Goal: Task Accomplishment & Management: Manage account settings

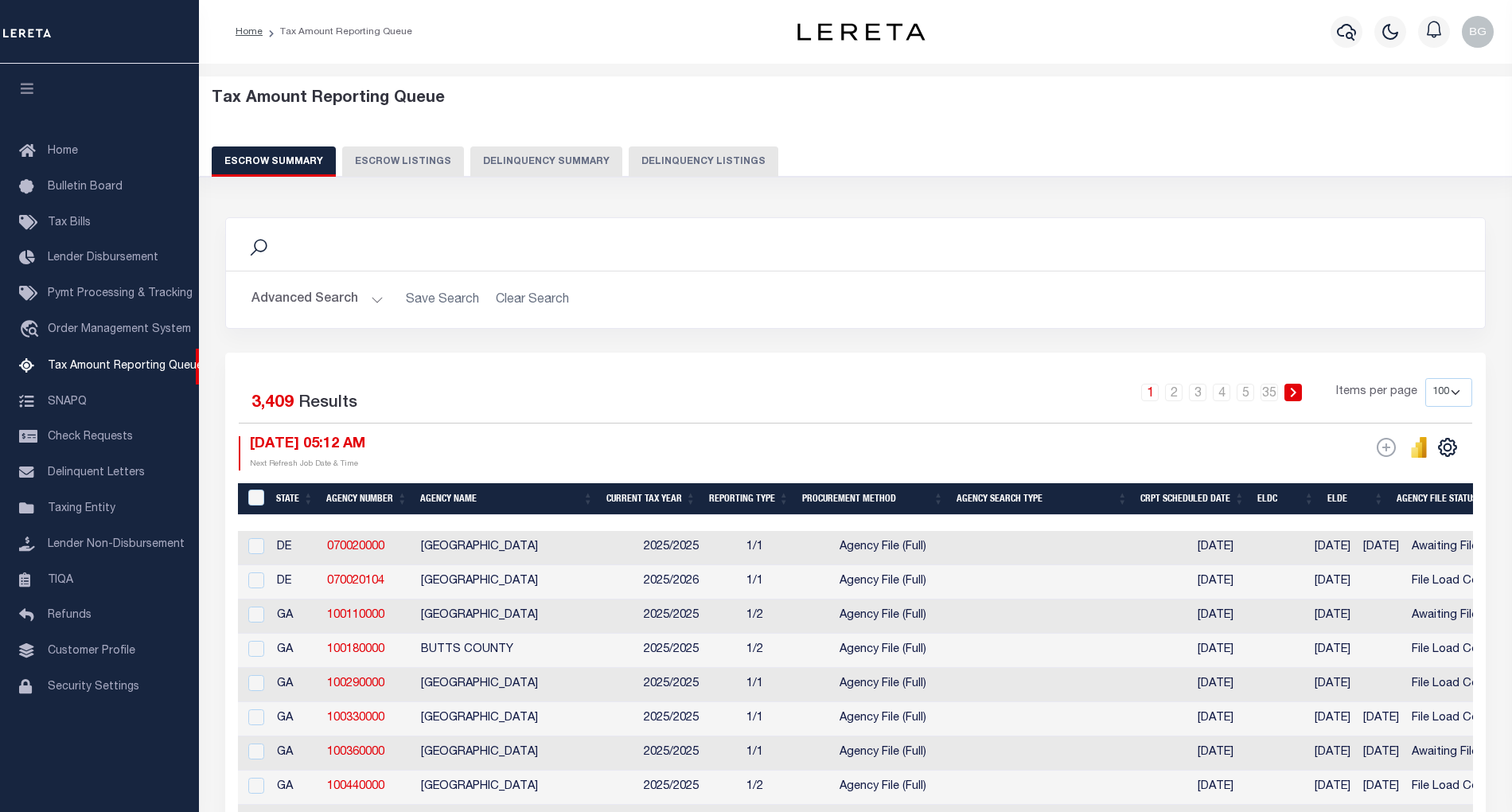
select select "100"
click at [683, 163] on button "Delinquency Listings" at bounding box center [704, 161] width 150 height 31
select select "100"
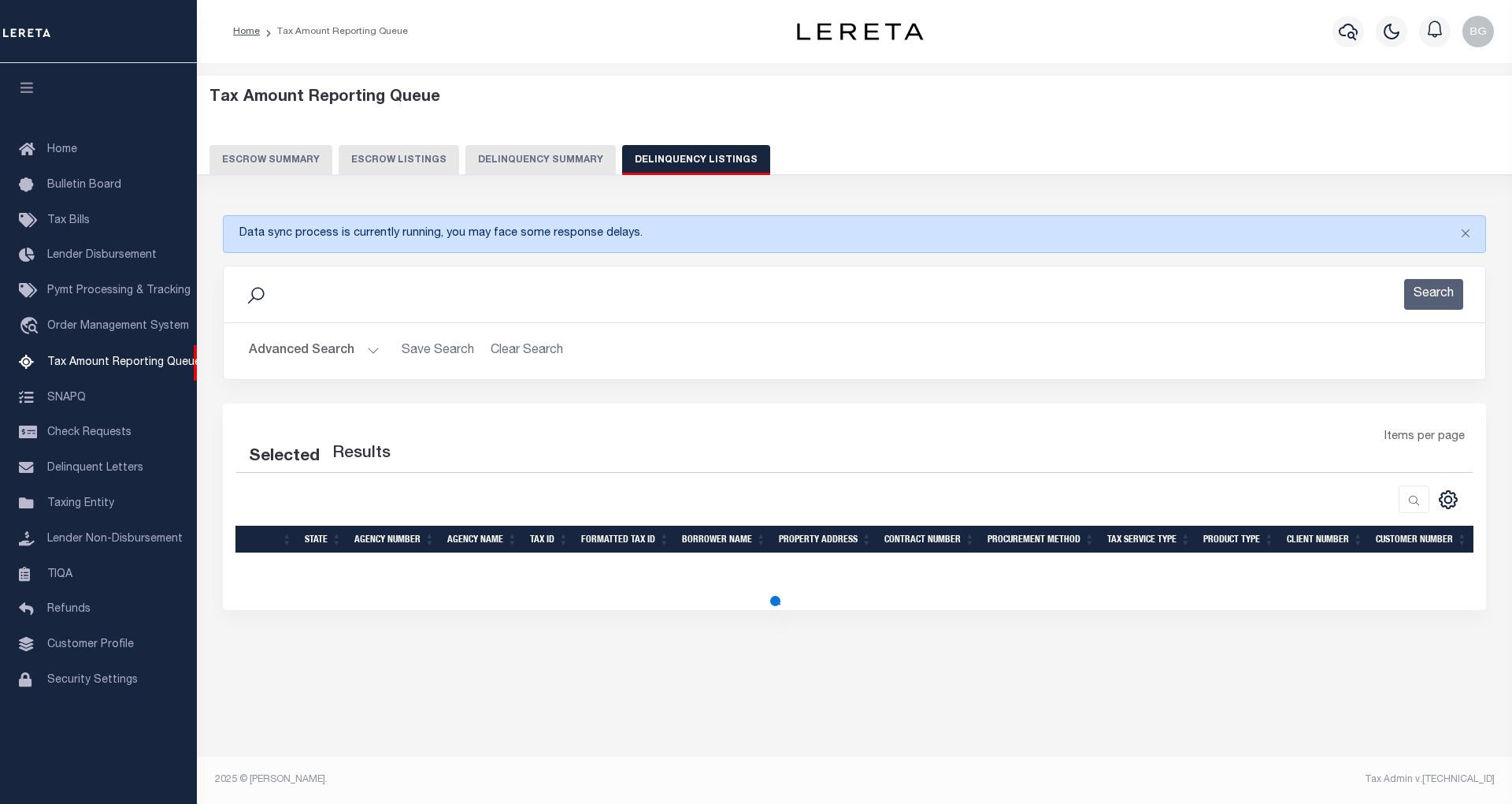
select select "100"
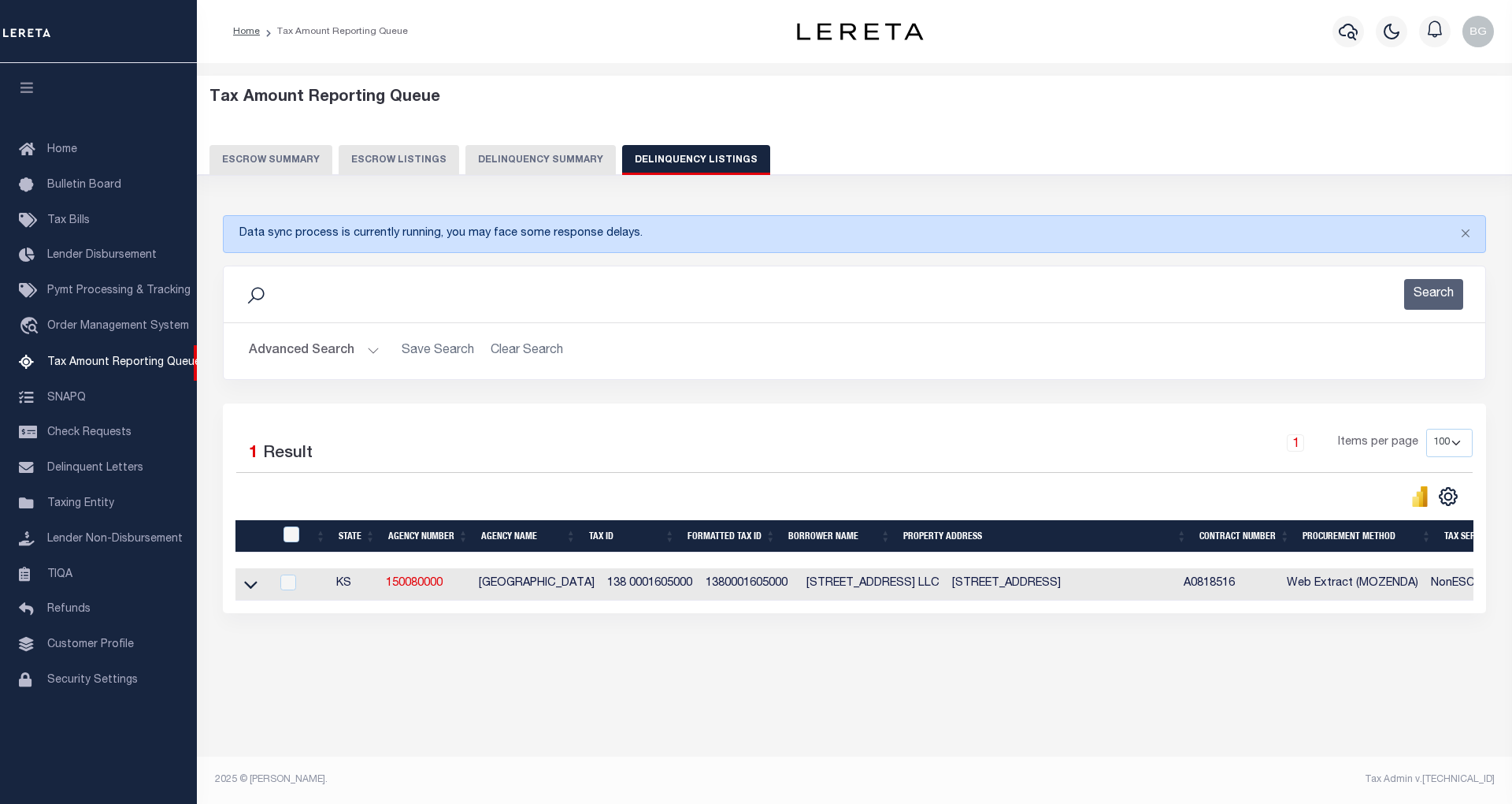
click at [371, 355] on button "Advanced Search" at bounding box center [314, 351] width 130 height 30
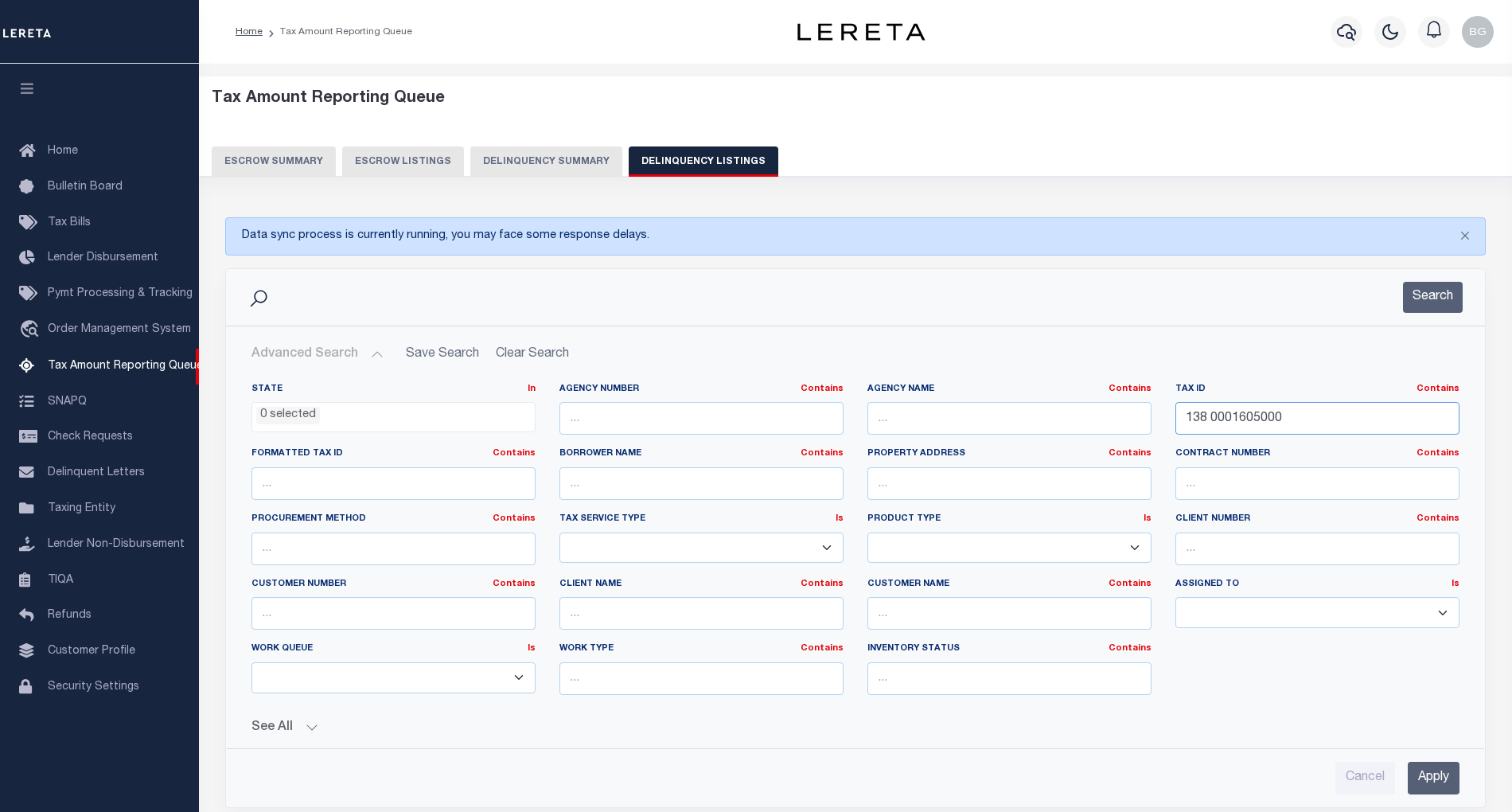
click at [1208, 424] on input "138 0001605000" at bounding box center [1317, 418] width 284 height 32
paste input "09931264"
type input "099312640"
click at [1433, 780] on input "Apply" at bounding box center [1433, 778] width 51 height 32
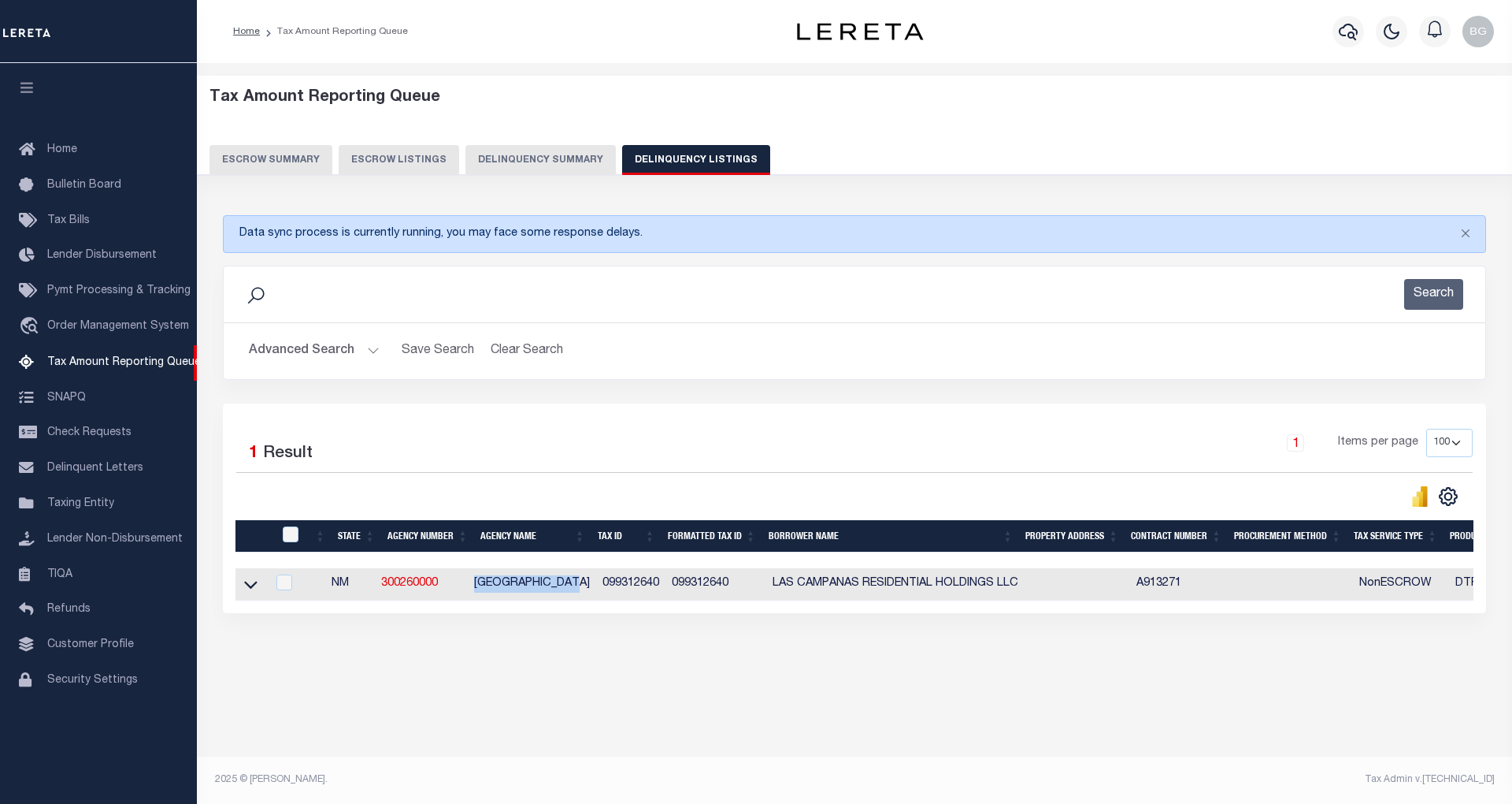
drag, startPoint x: 483, startPoint y: 592, endPoint x: 588, endPoint y: 592, distance: 105.0
click at [588, 592] on td "SANTA FE COUNTY" at bounding box center [532, 584] width 129 height 32
checkbox input "true"
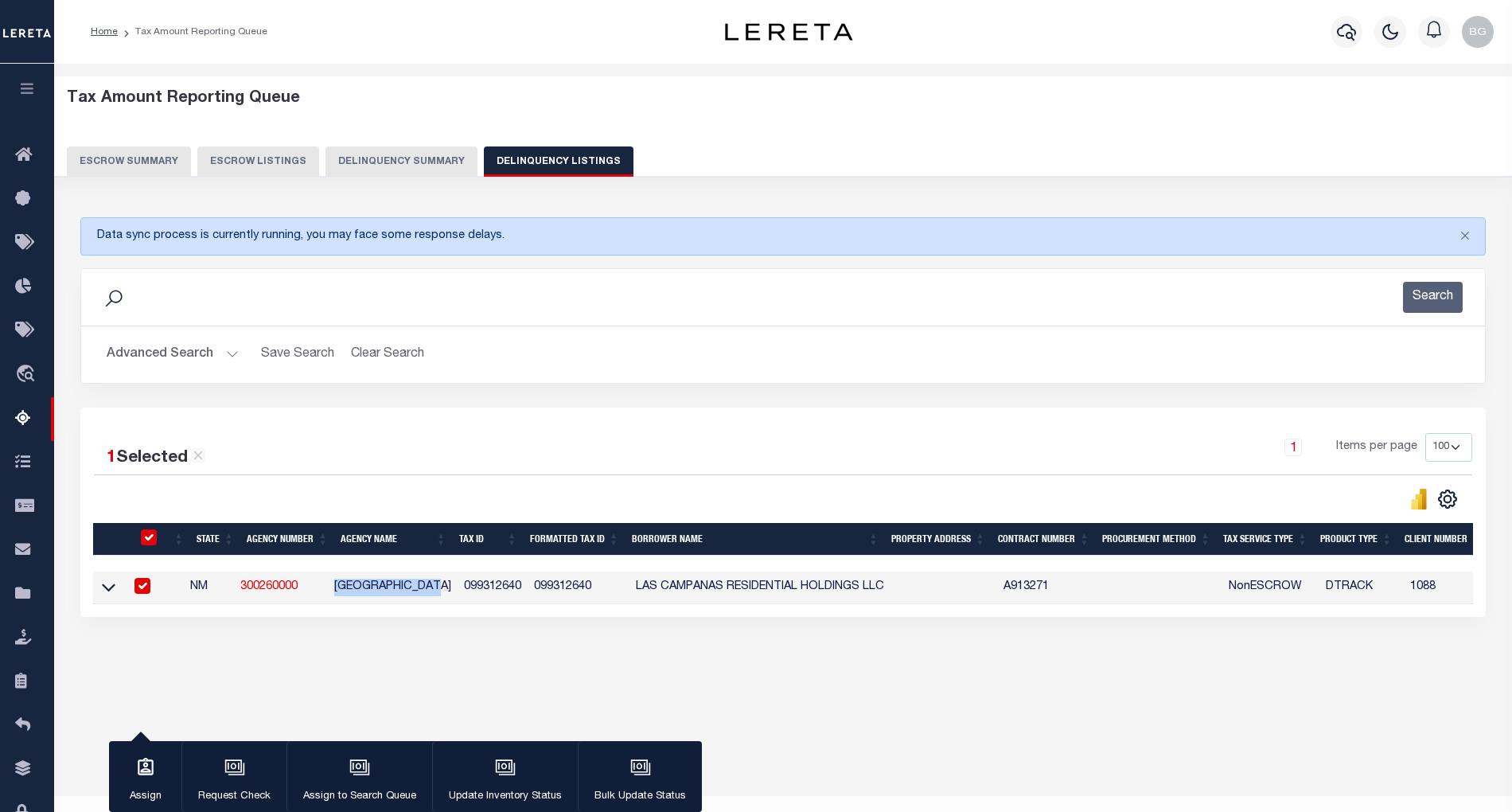
copy td "SANTA FE COUNTY"
click at [144, 538] on input "checkbox" at bounding box center [149, 537] width 16 height 16
checkbox input "false"
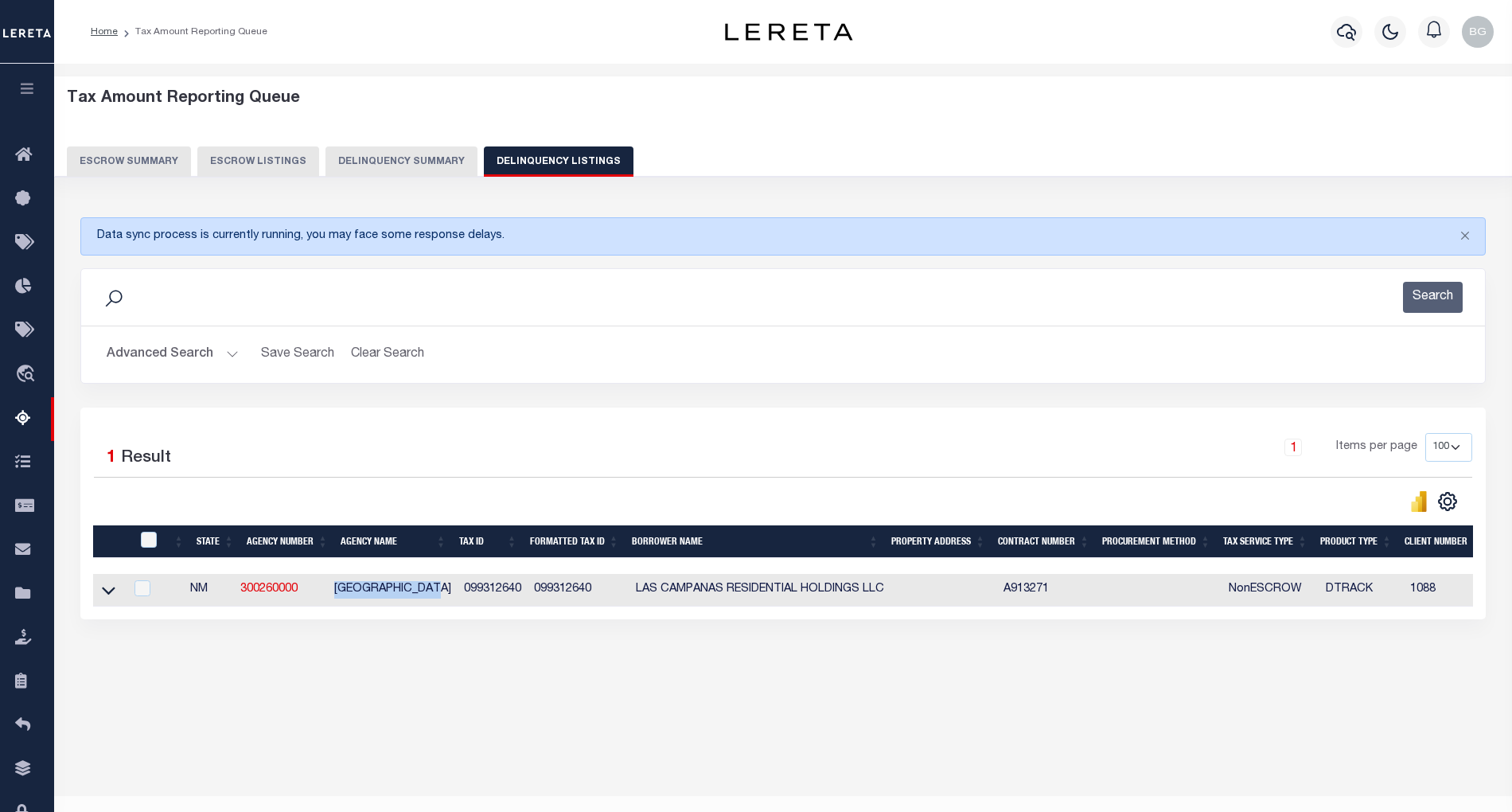
click at [229, 357] on button "Advanced Search" at bounding box center [172, 355] width 132 height 31
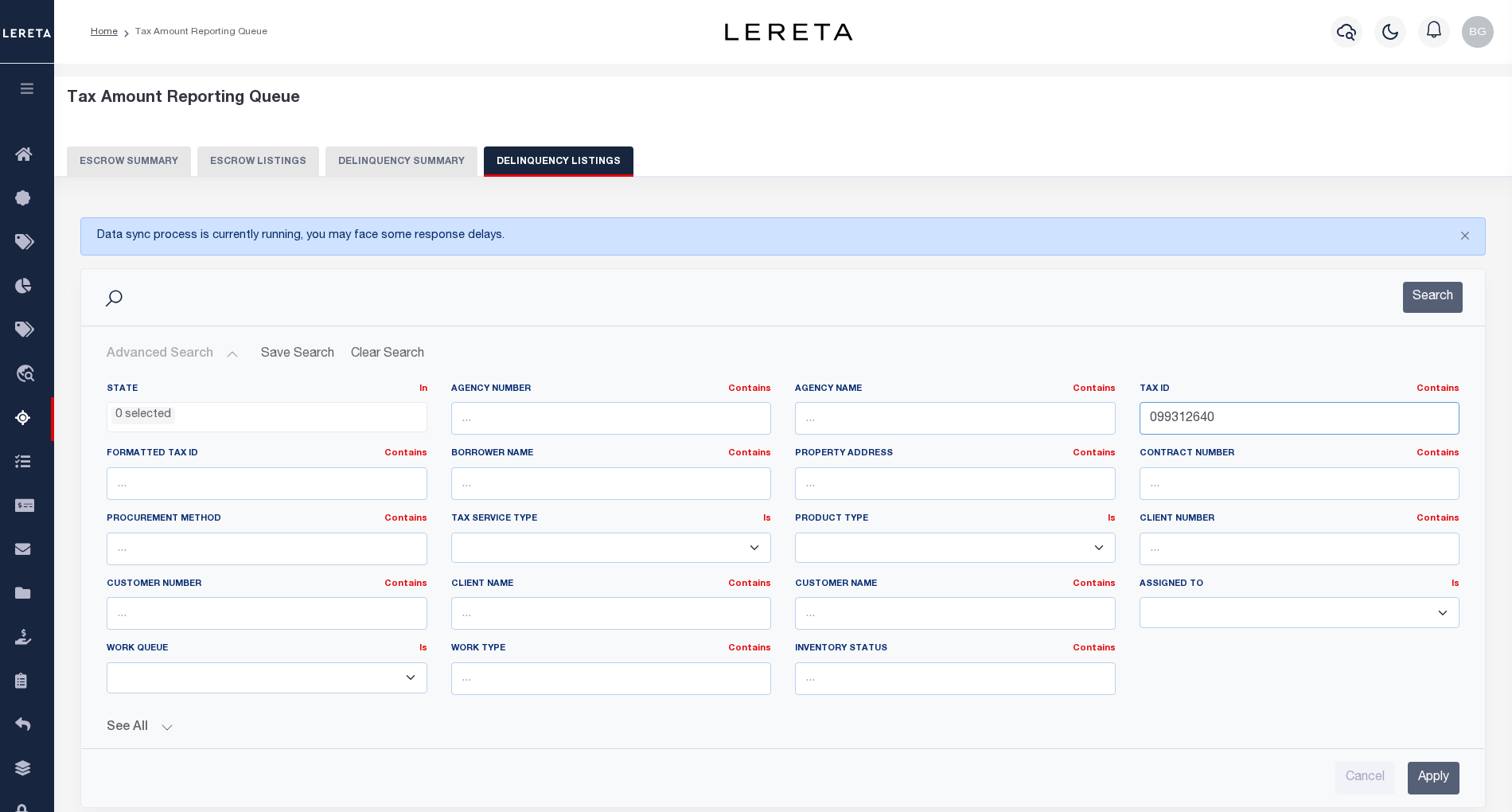
click at [1178, 420] on input "099312640" at bounding box center [1299, 418] width 320 height 32
paste input "000-2856"
type input "0000-2856"
drag, startPoint x: 1439, startPoint y: 779, endPoint x: 1424, endPoint y: 777, distance: 15.1
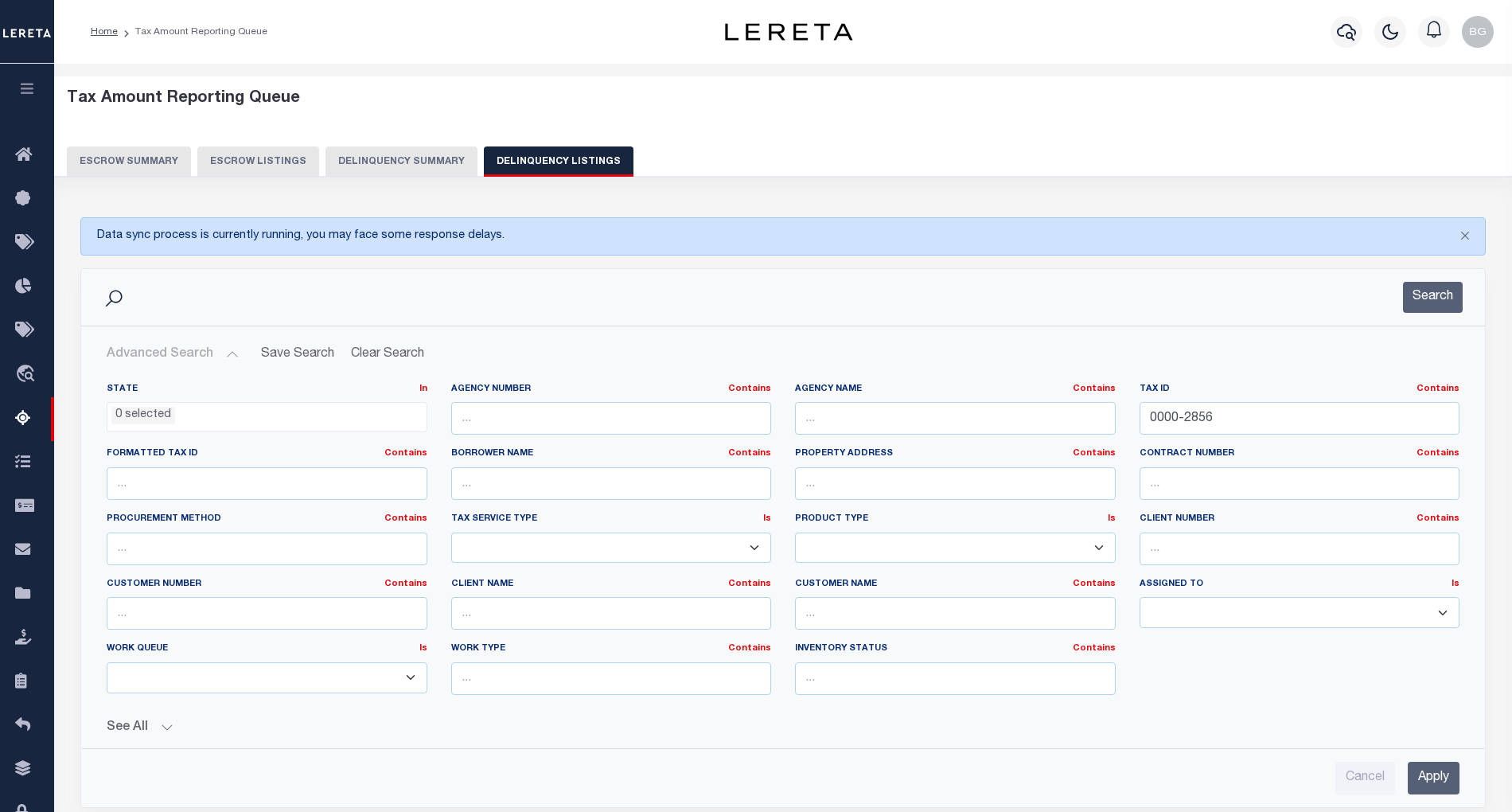
click at [1439, 780] on input "Apply" at bounding box center [1433, 778] width 51 height 32
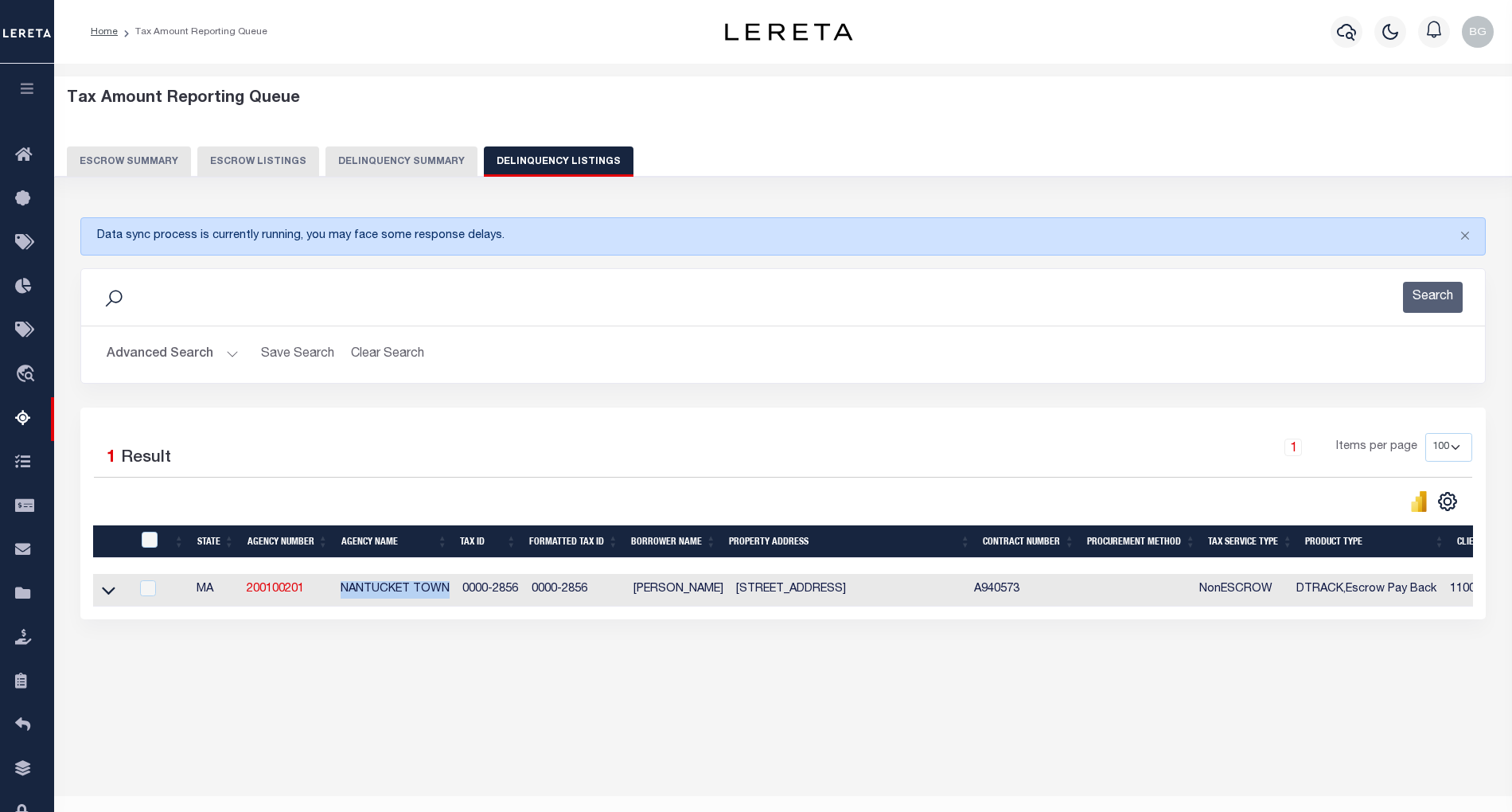
drag, startPoint x: 339, startPoint y: 596, endPoint x: 448, endPoint y: 594, distance: 109.0
click at [448, 594] on td "NANTUCKET TOWN" at bounding box center [394, 590] width 122 height 32
checkbox input "true"
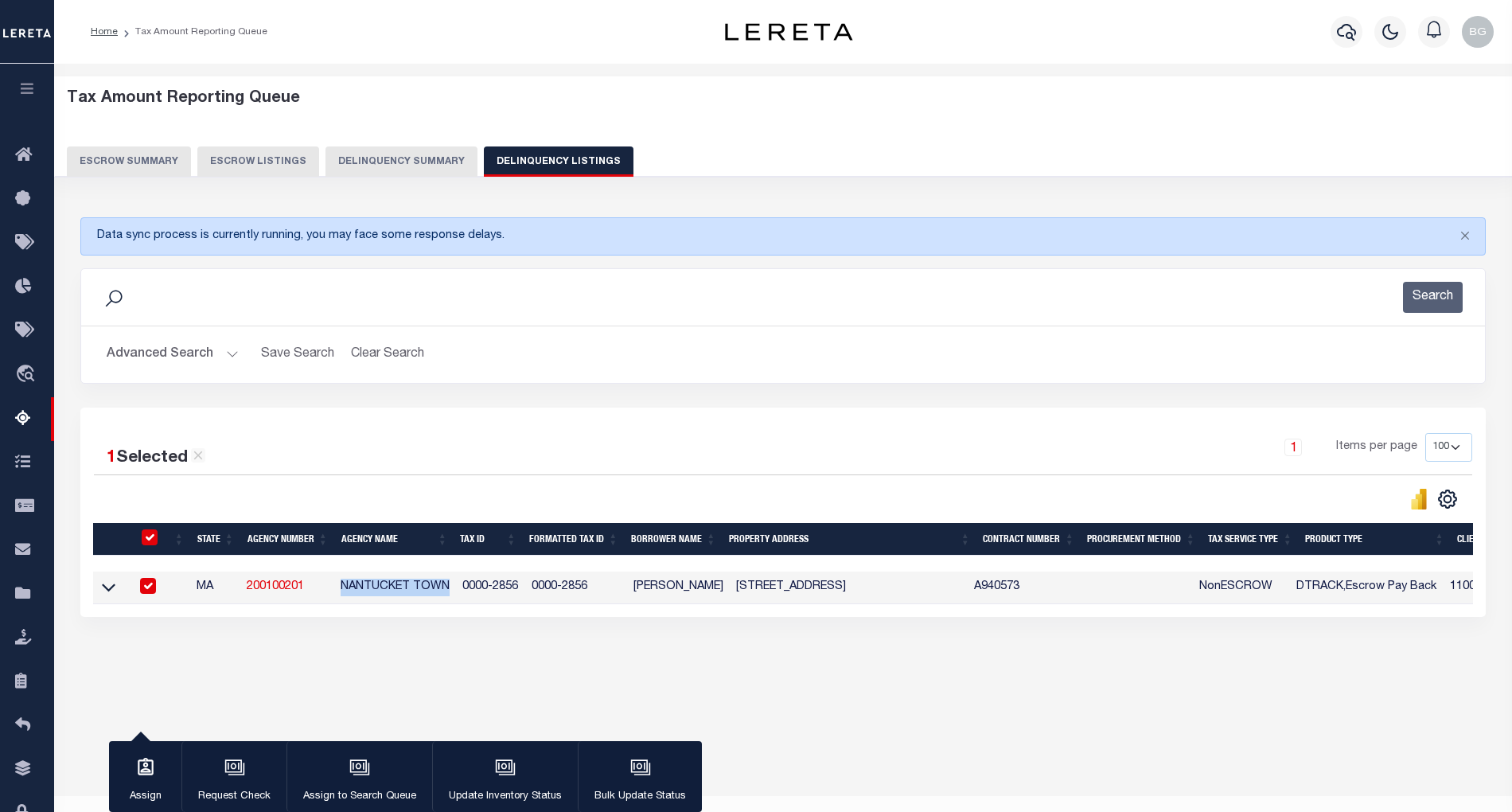
copy td "NANTUCKET TOWN"
click at [764, 592] on td "11 PLAINFIELD ROAD NANTUCKET MA 02554" at bounding box center [849, 587] width 239 height 32
checkbox input "false"
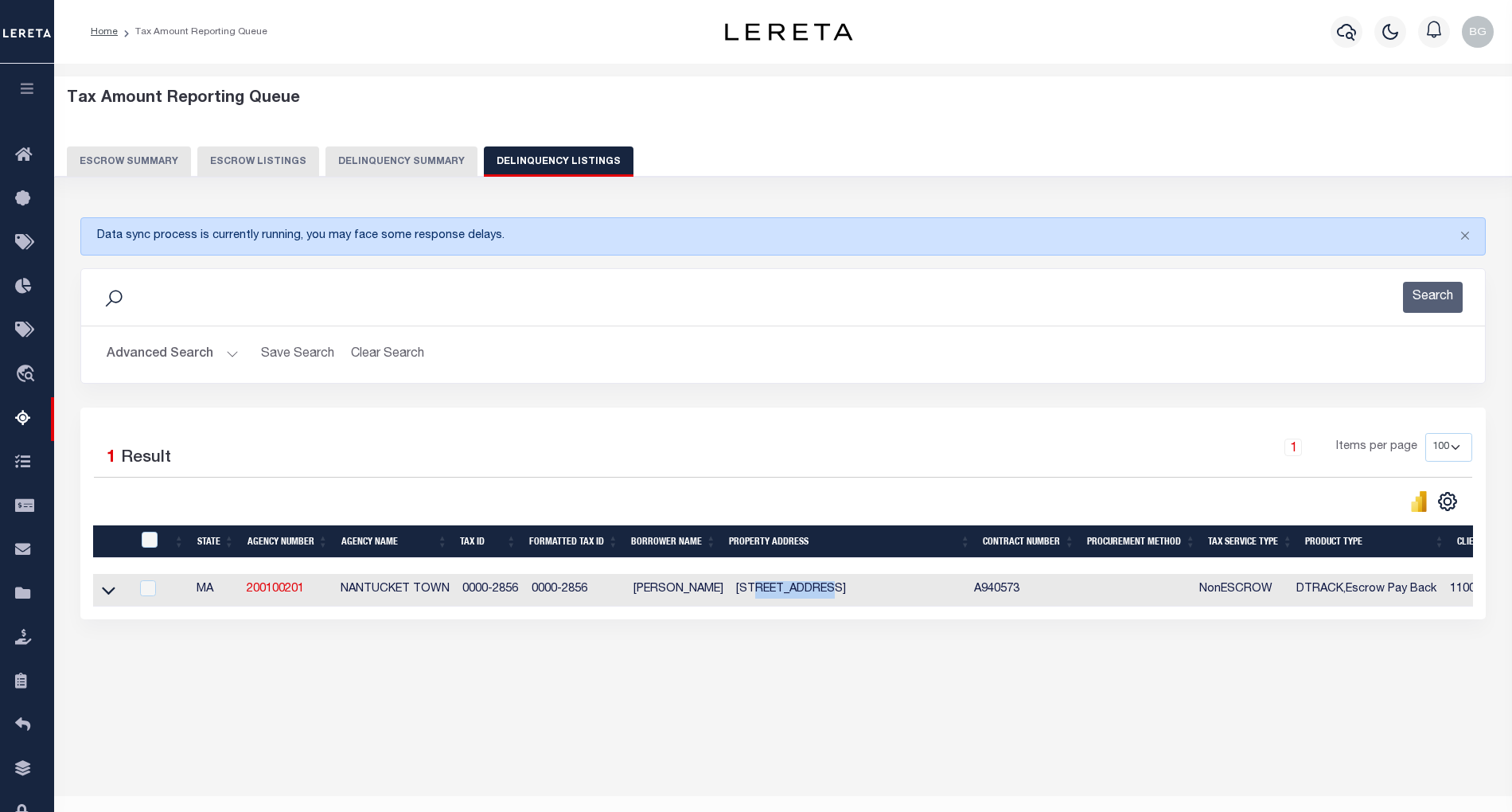
click at [764, 592] on td "11 PLAINFIELD ROAD NANTUCKET MA 02554" at bounding box center [849, 590] width 239 height 32
checkbox input "true"
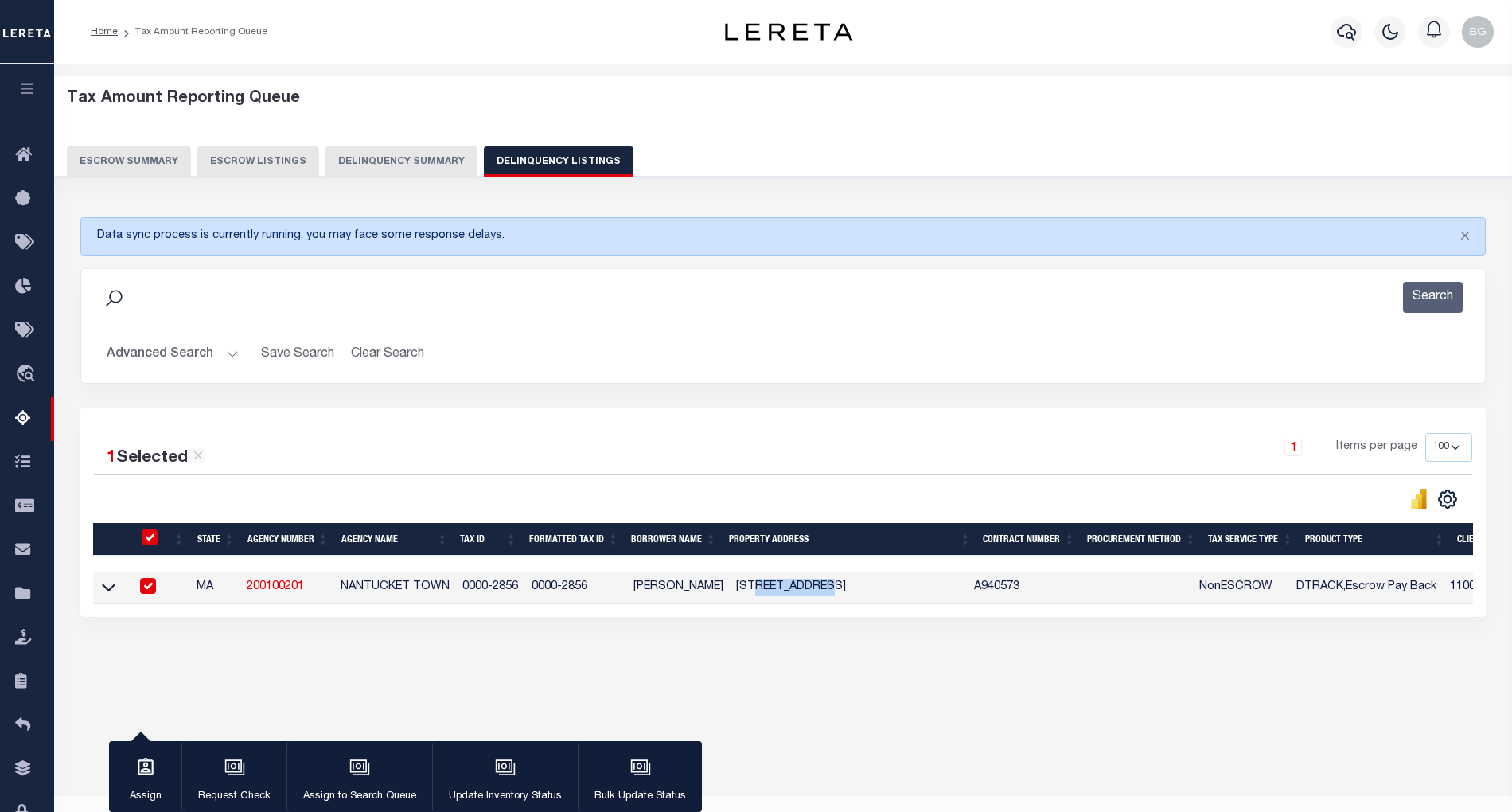
copy td "PLAINFIELD"
click at [145, 583] on input "checkbox" at bounding box center [148, 586] width 16 height 16
checkbox input "false"
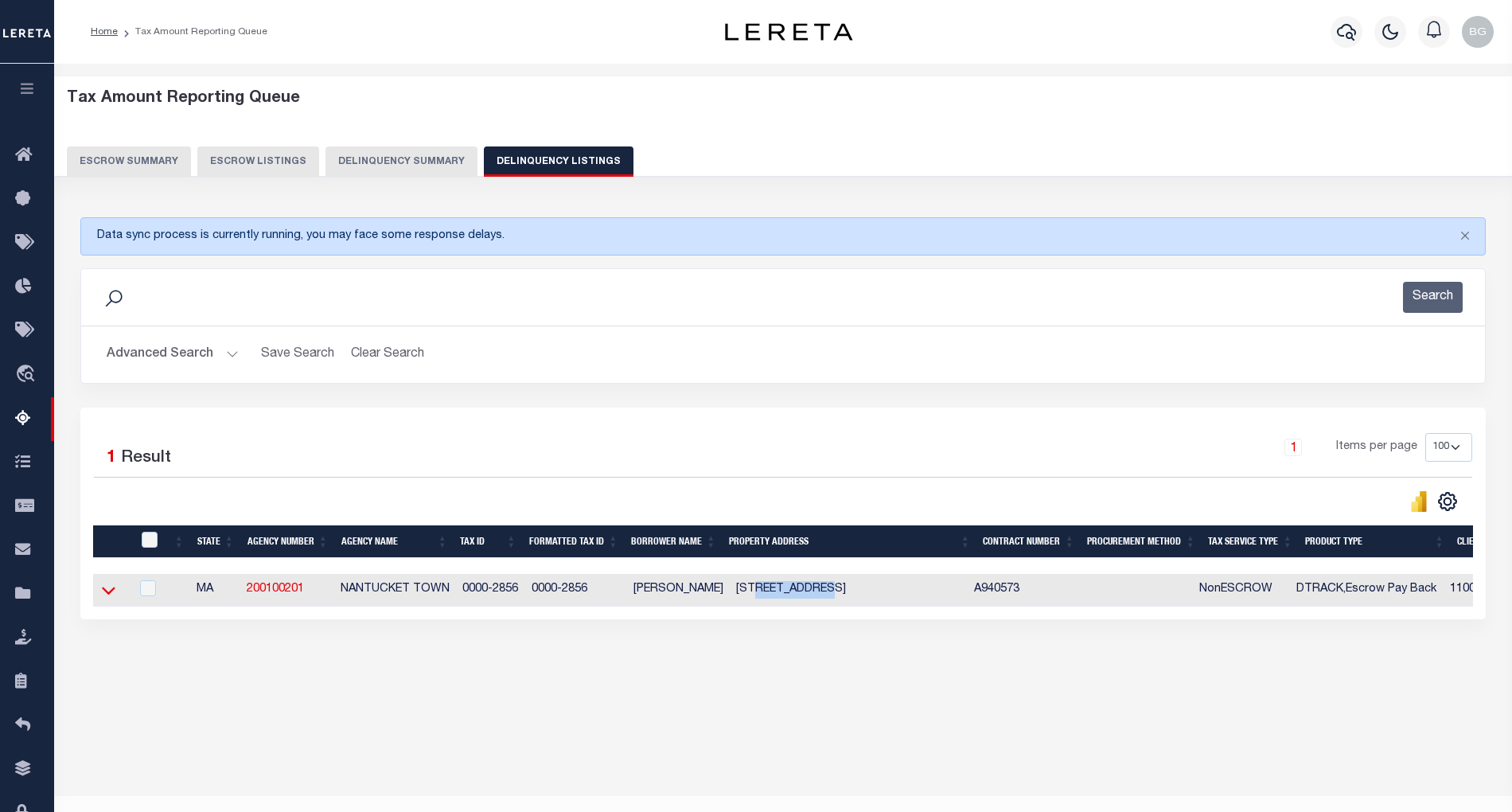
click at [108, 595] on icon at bounding box center [108, 590] width 14 height 8
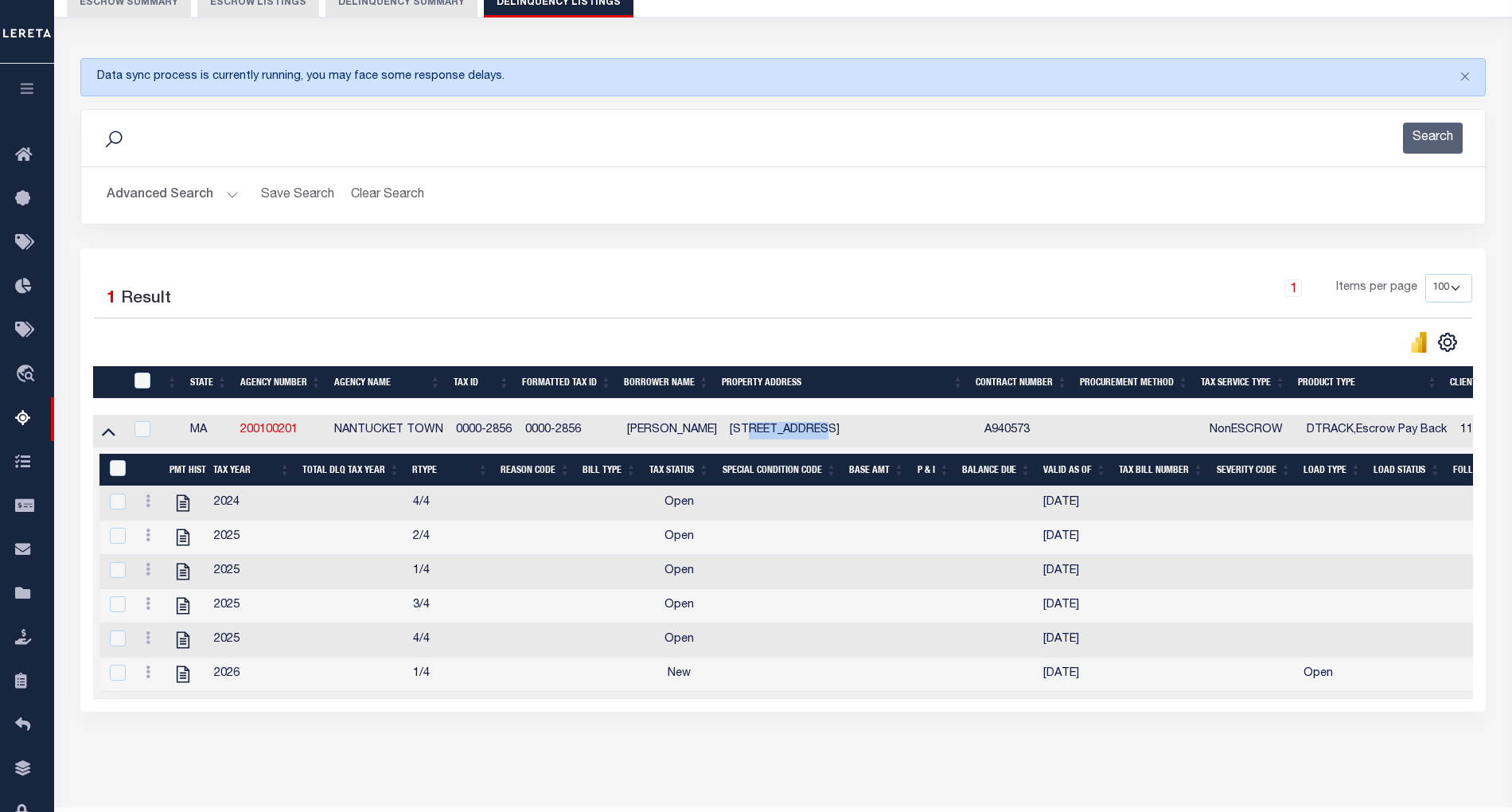
scroll to position [212, 0]
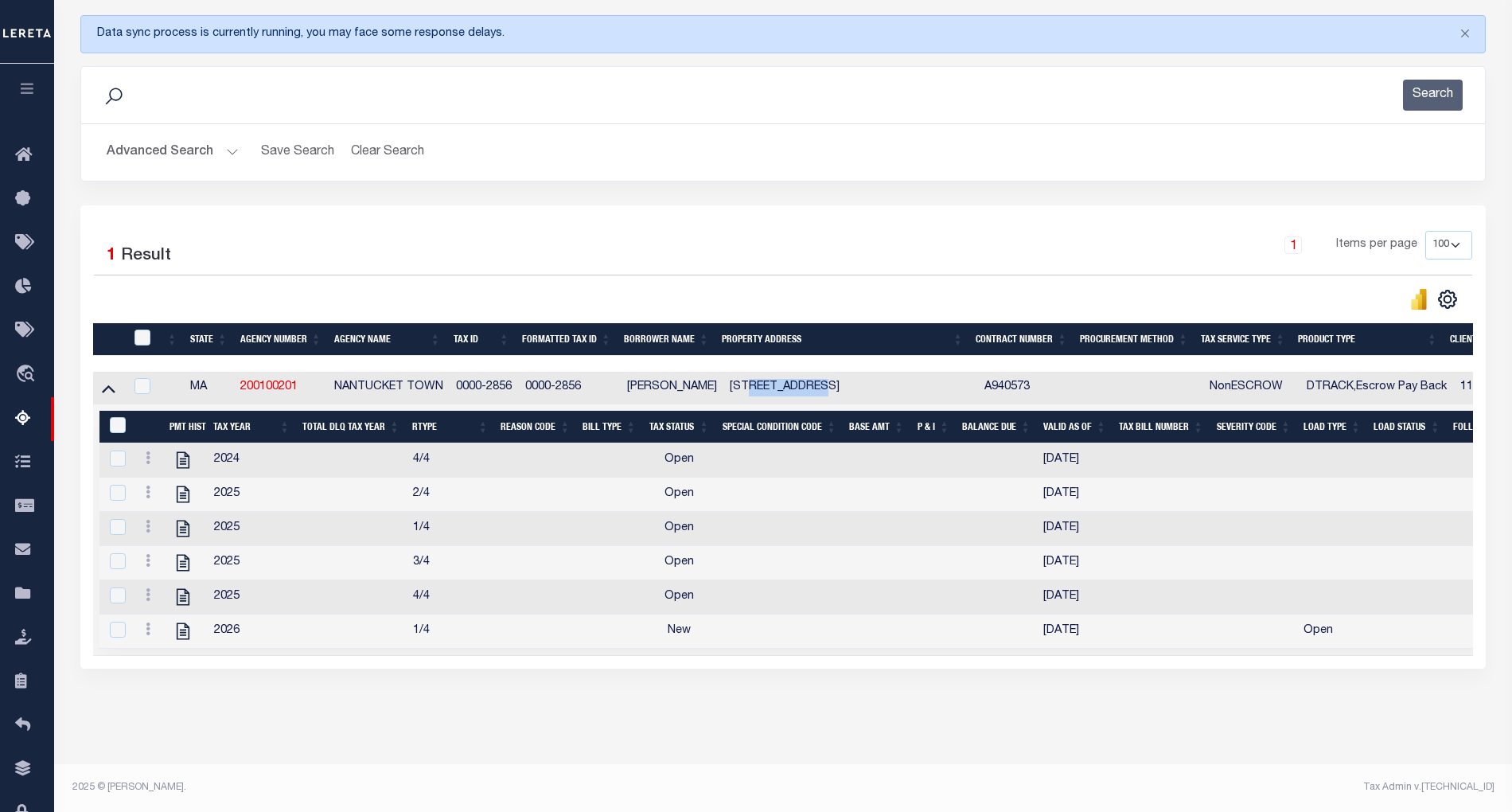
click at [225, 143] on button "Advanced Search" at bounding box center [172, 152] width 132 height 31
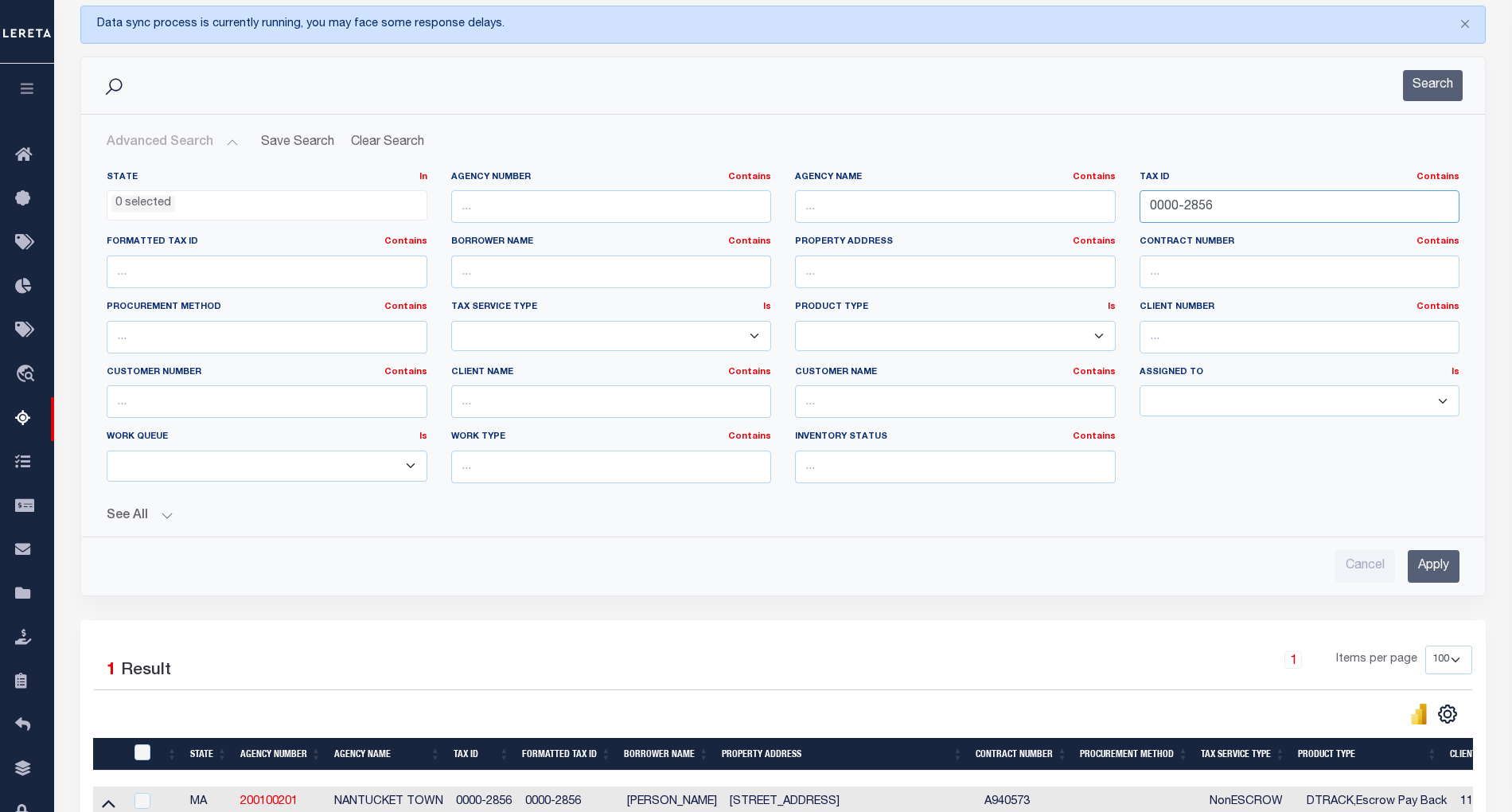
click at [1166, 205] on input "0000-2856" at bounding box center [1299, 207] width 320 height 32
paste input "12-033"
type input "0012-033"
click at [1452, 567] on input "Apply" at bounding box center [1433, 566] width 51 height 32
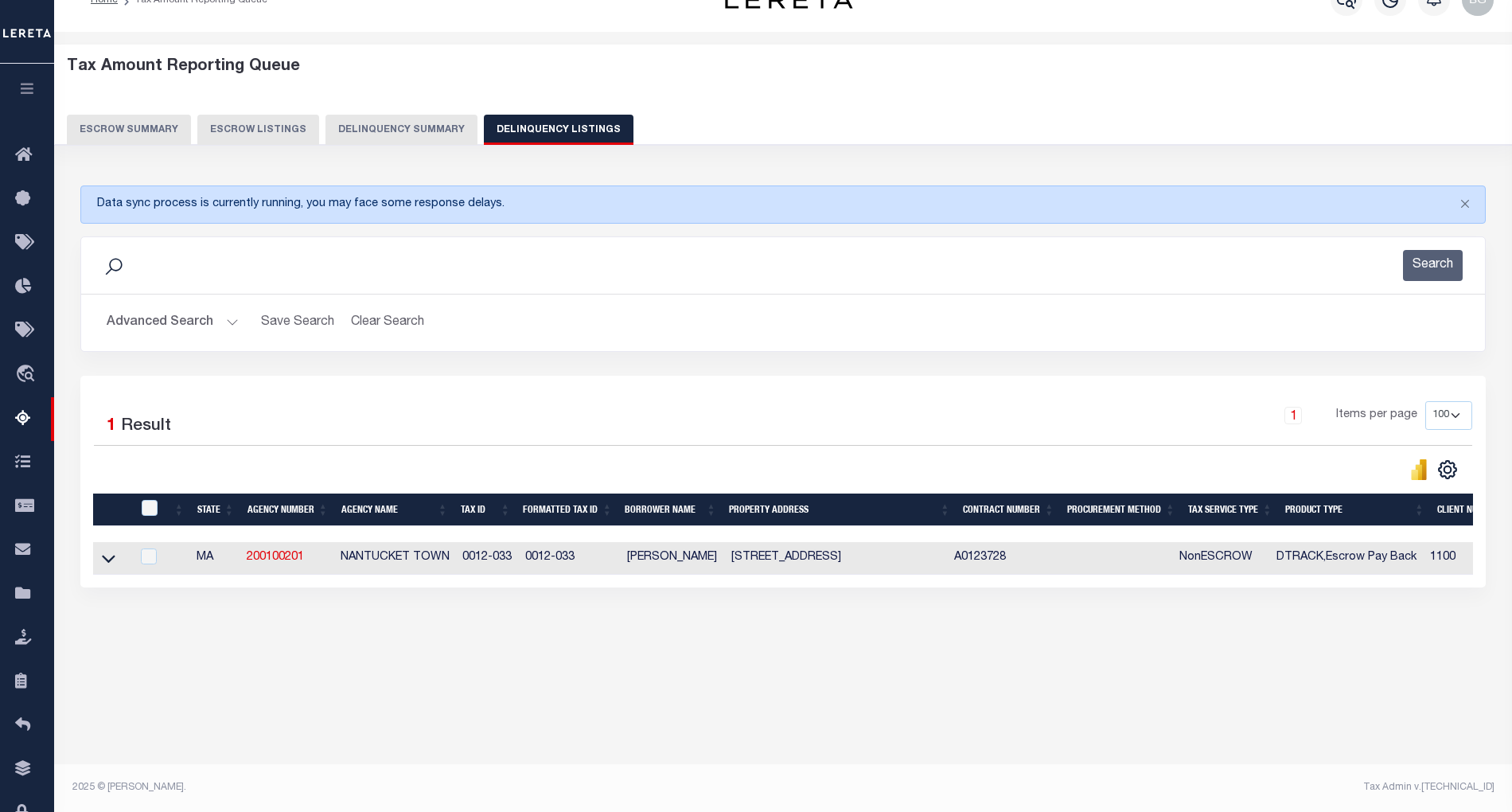
scroll to position [32, 0]
drag, startPoint x: 745, startPoint y: 561, endPoint x: 825, endPoint y: 561, distance: 80.0
click at [825, 561] on td "[STREET_ADDRESS]" at bounding box center [836, 558] width 224 height 32
checkbox input "true"
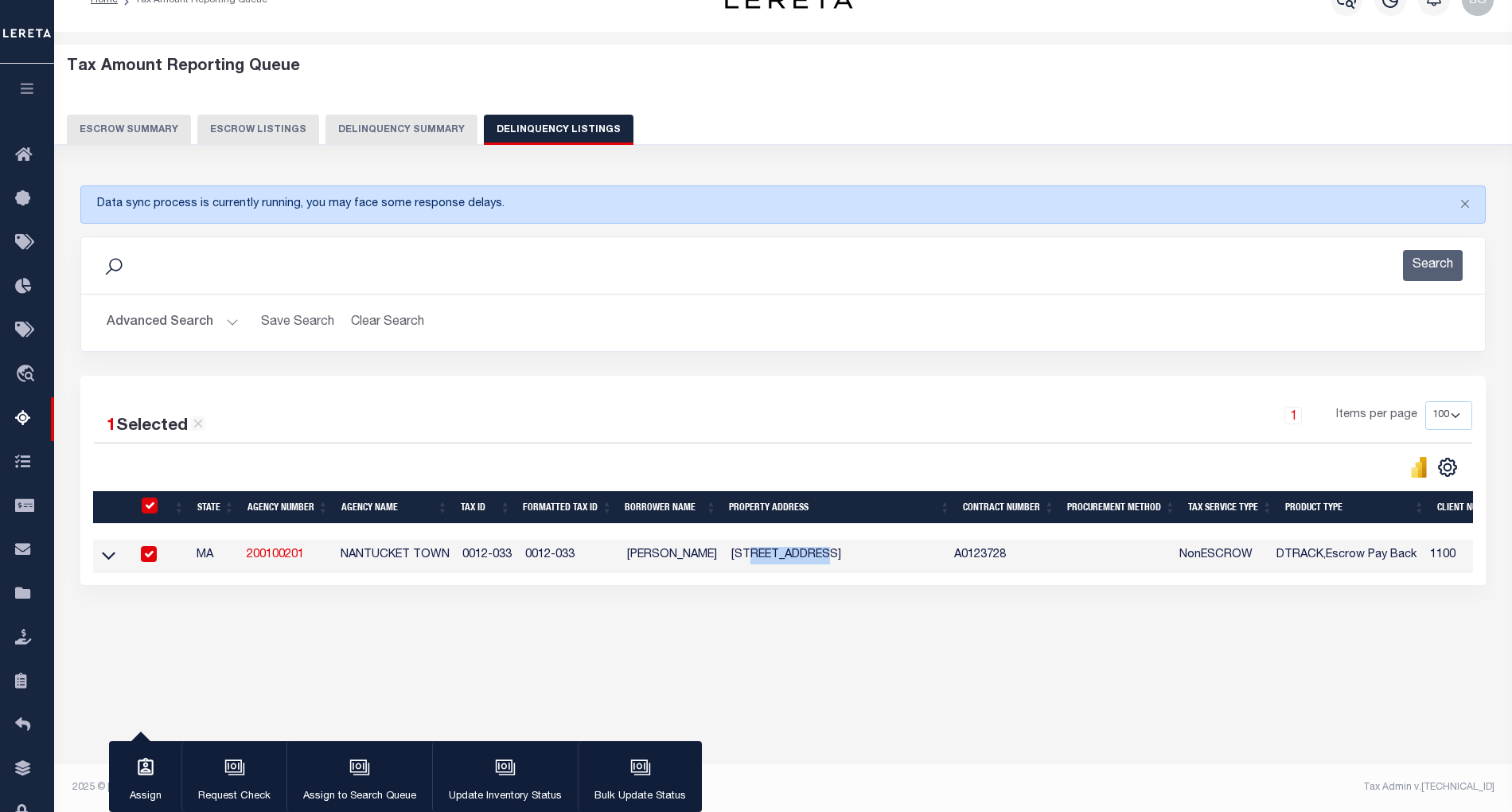
copy td "SQUAM ROAD"
click at [723, 648] on div "Tax Amount Reporting Queue Escrow Summary Escrow Listings In" at bounding box center [782, 364] width 1448 height 632
click at [150, 556] on input "checkbox" at bounding box center [149, 554] width 16 height 16
checkbox input "false"
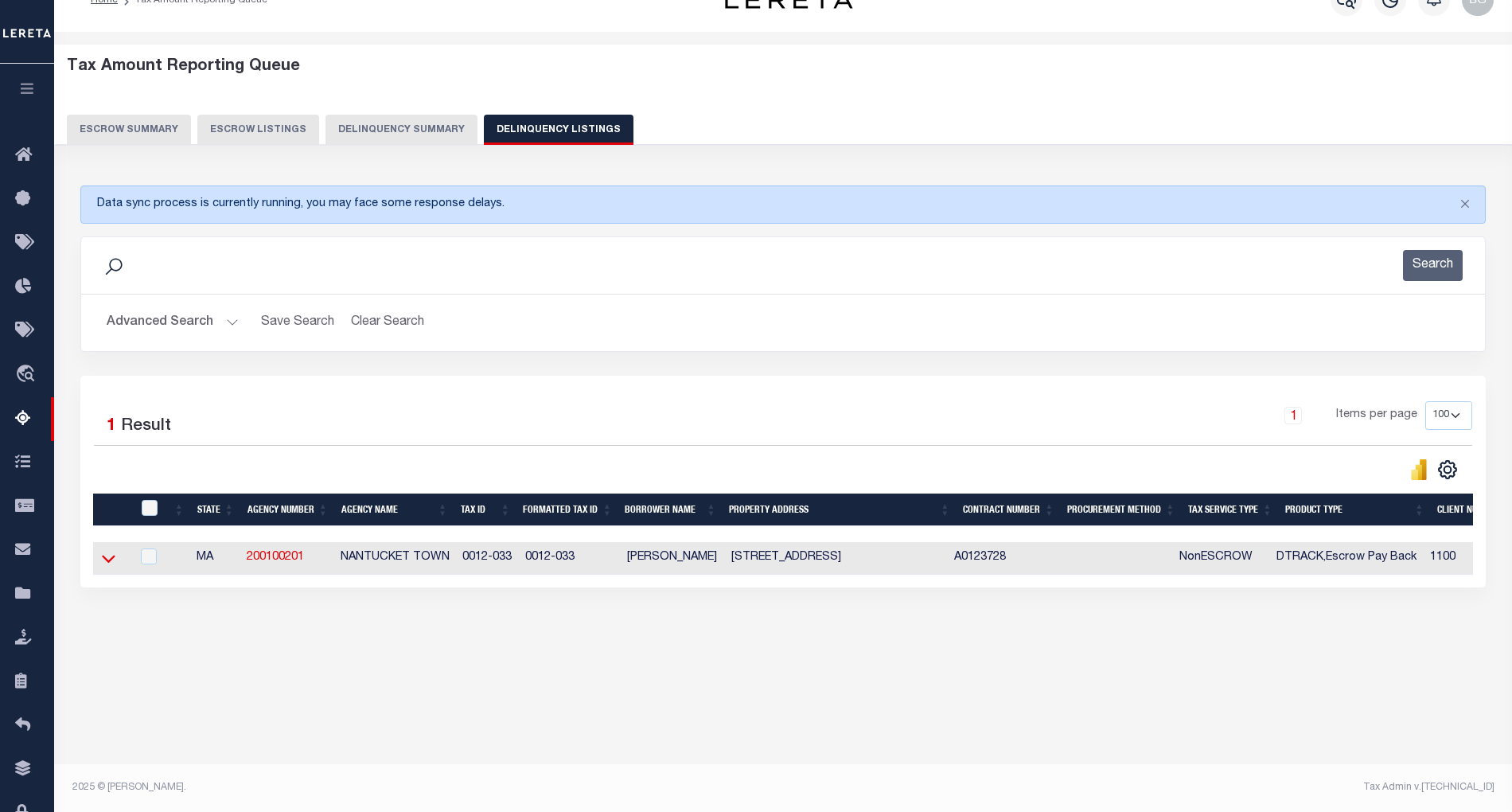
click at [112, 562] on icon at bounding box center [108, 558] width 14 height 17
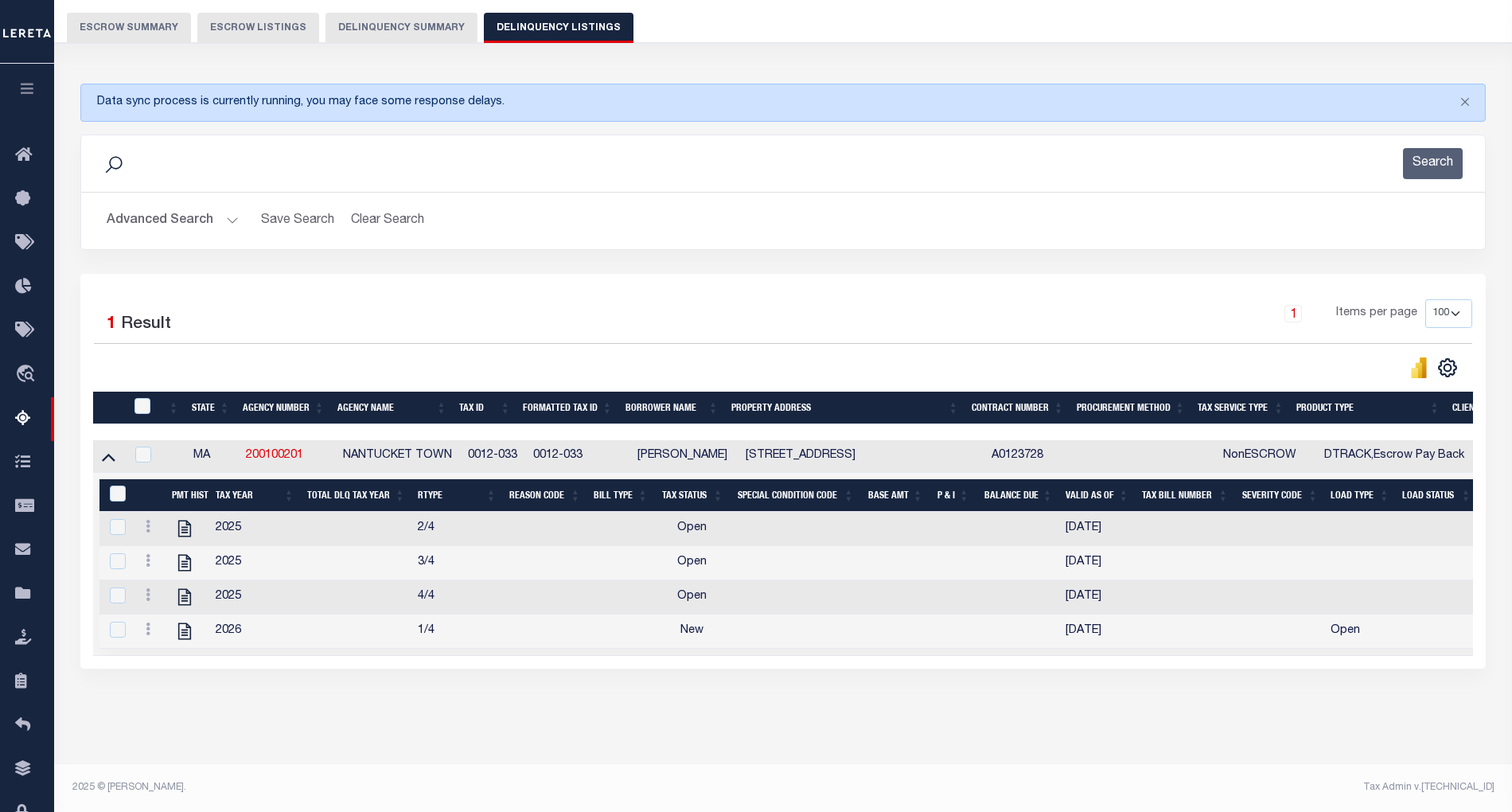
scroll to position [153, 0]
click at [185, 624] on icon "" at bounding box center [184, 632] width 13 height 17
checkbox input "true"
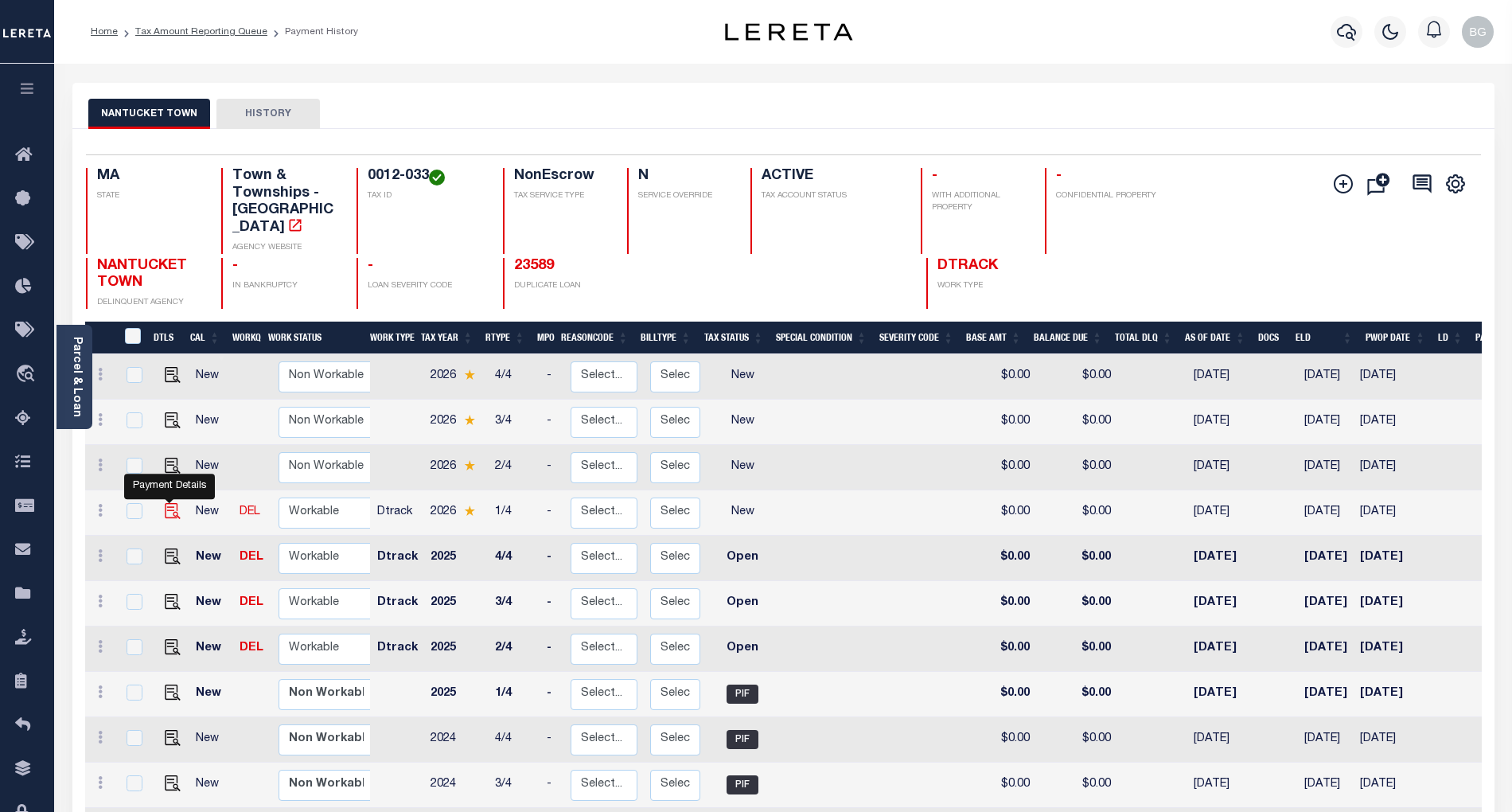
click at [165, 503] on img "" at bounding box center [173, 511] width 16 height 16
checkbox input "true"
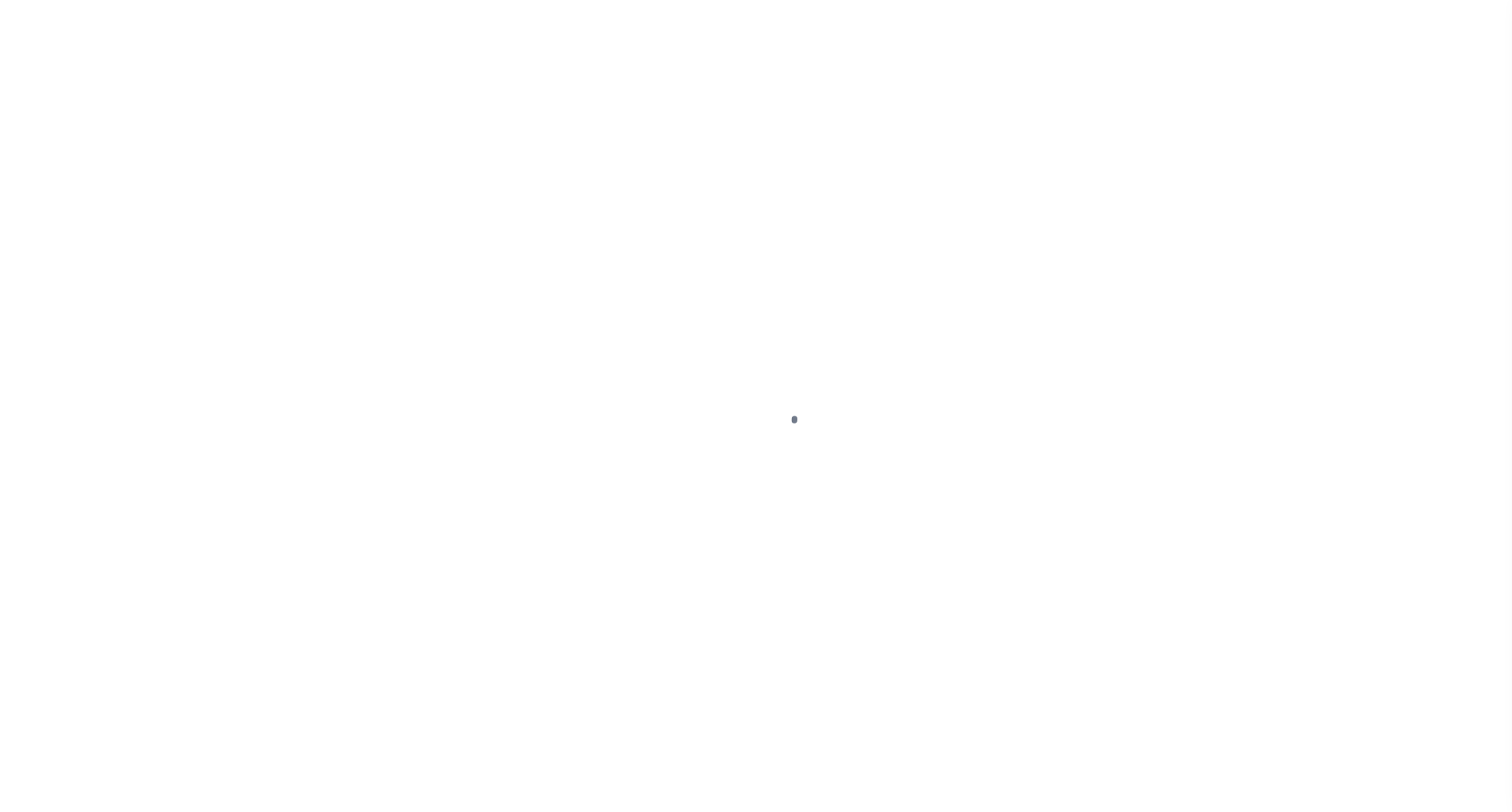
select select "NW2"
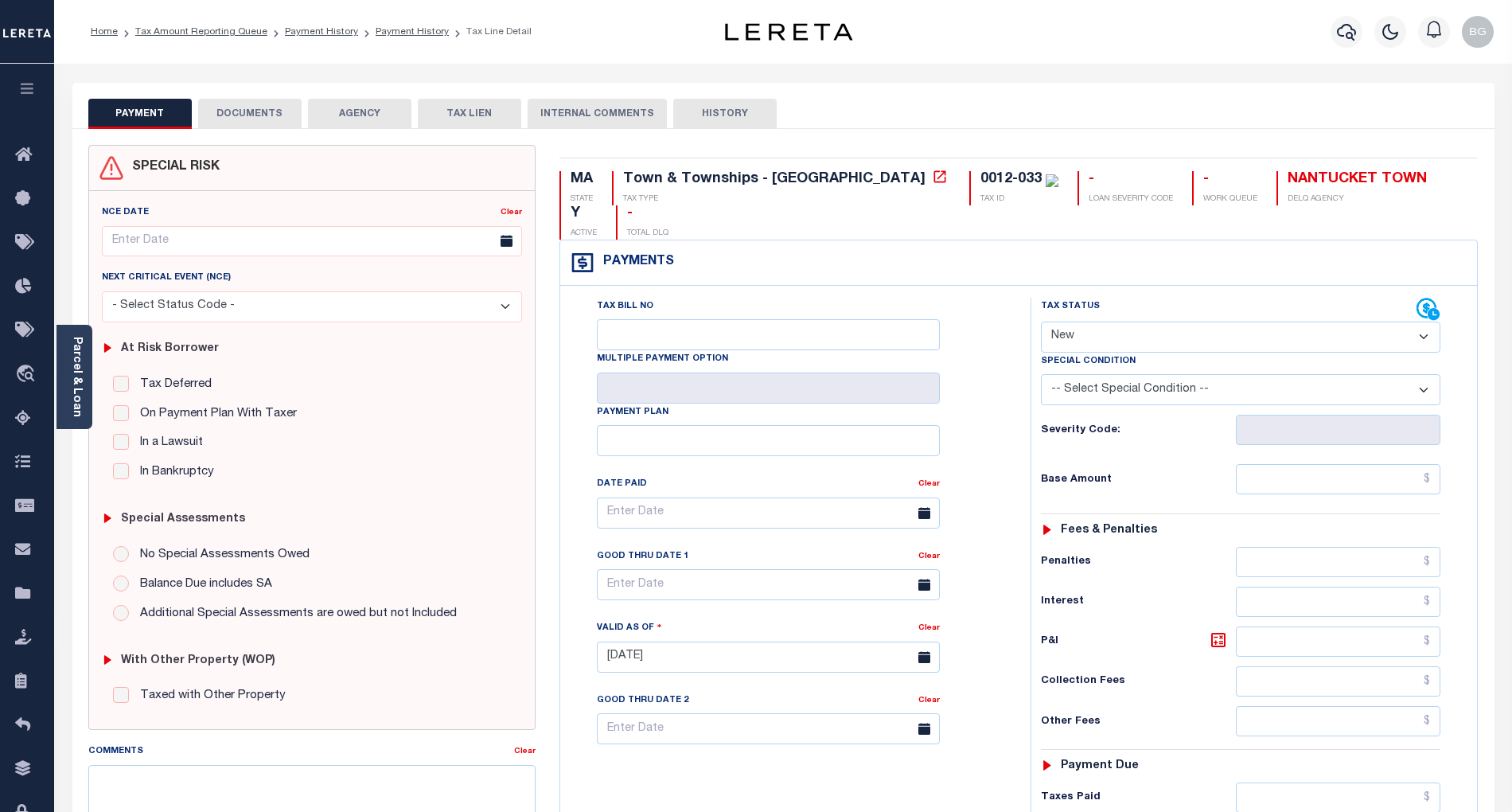
click at [254, 115] on button "DOCUMENTS" at bounding box center [250, 114] width 104 height 31
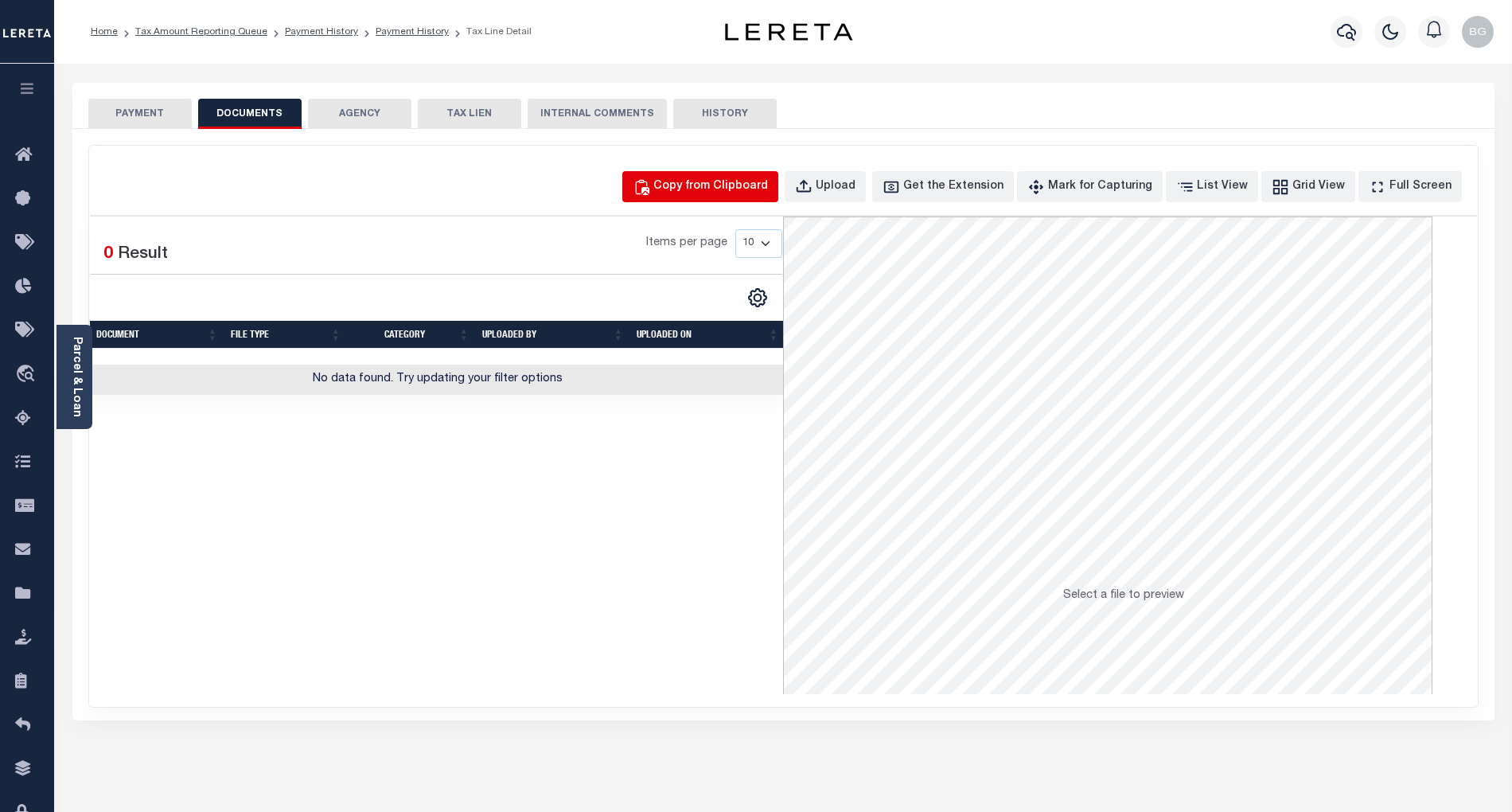
click at [735, 185] on div "Copy from Clipboard" at bounding box center [710, 187] width 115 height 17
select select "POP"
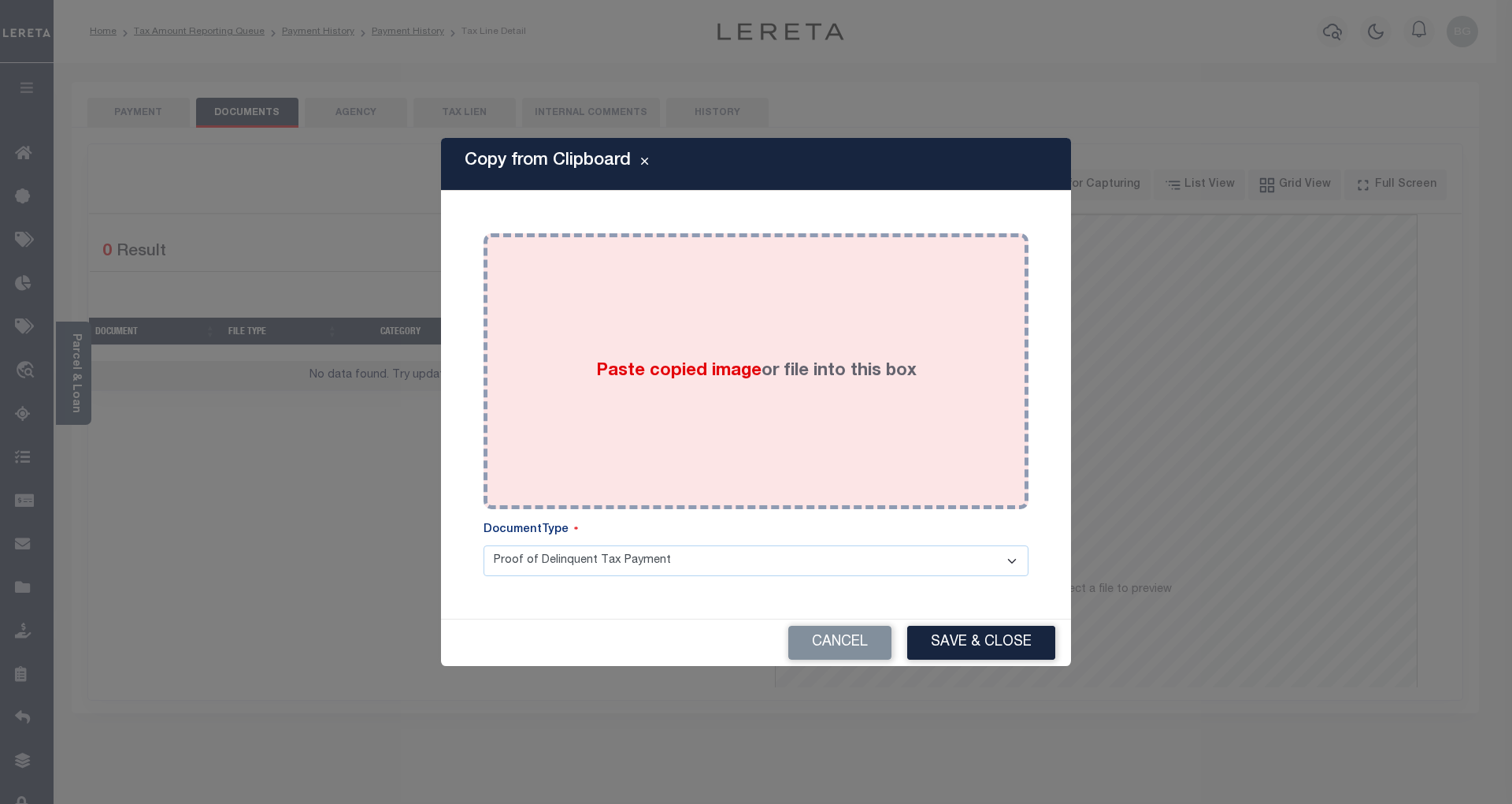
click at [703, 366] on span "Paste copied image" at bounding box center [679, 371] width 165 height 17
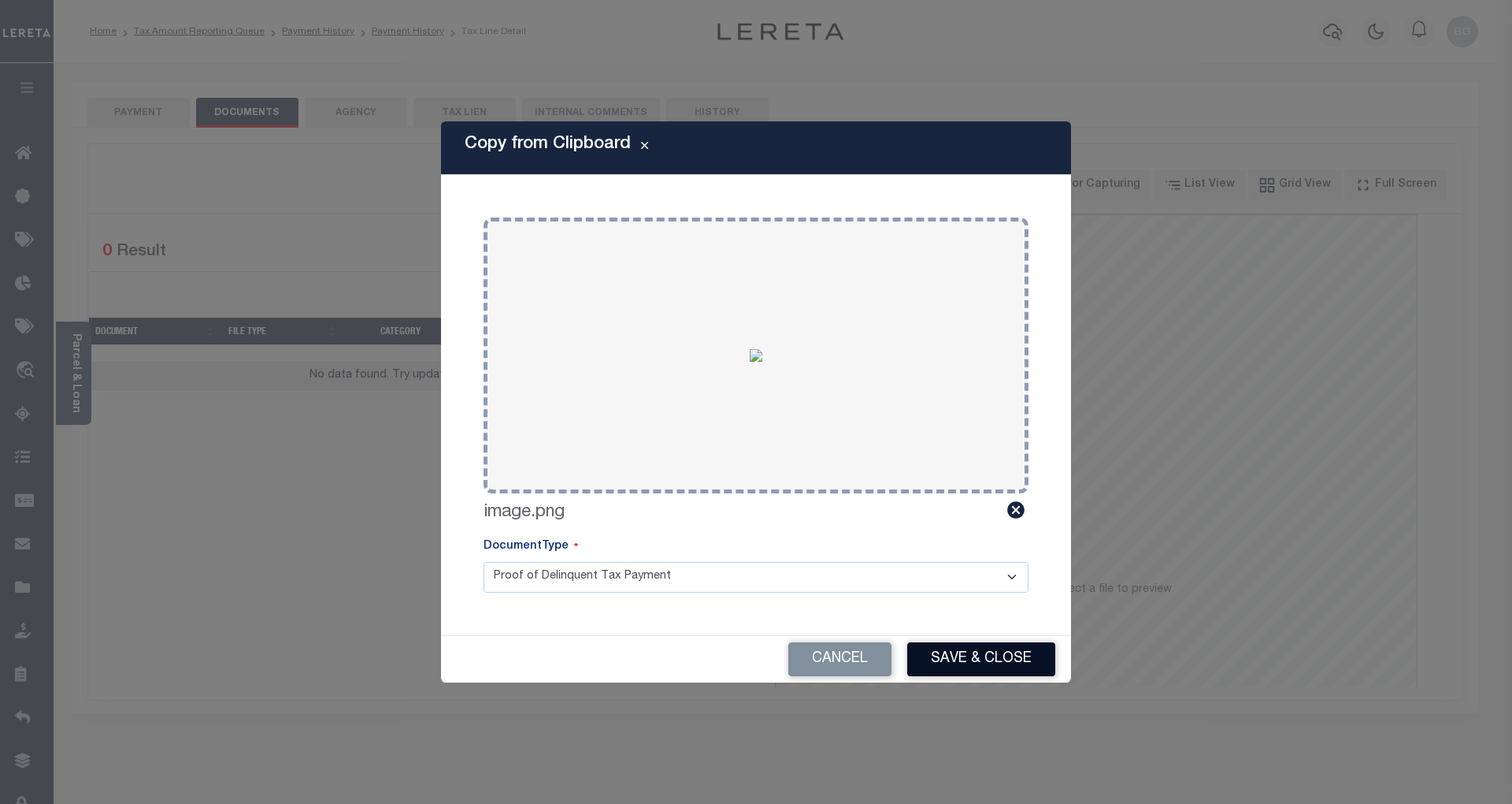
click at [1007, 666] on button "Save & Close" at bounding box center [982, 659] width 148 height 34
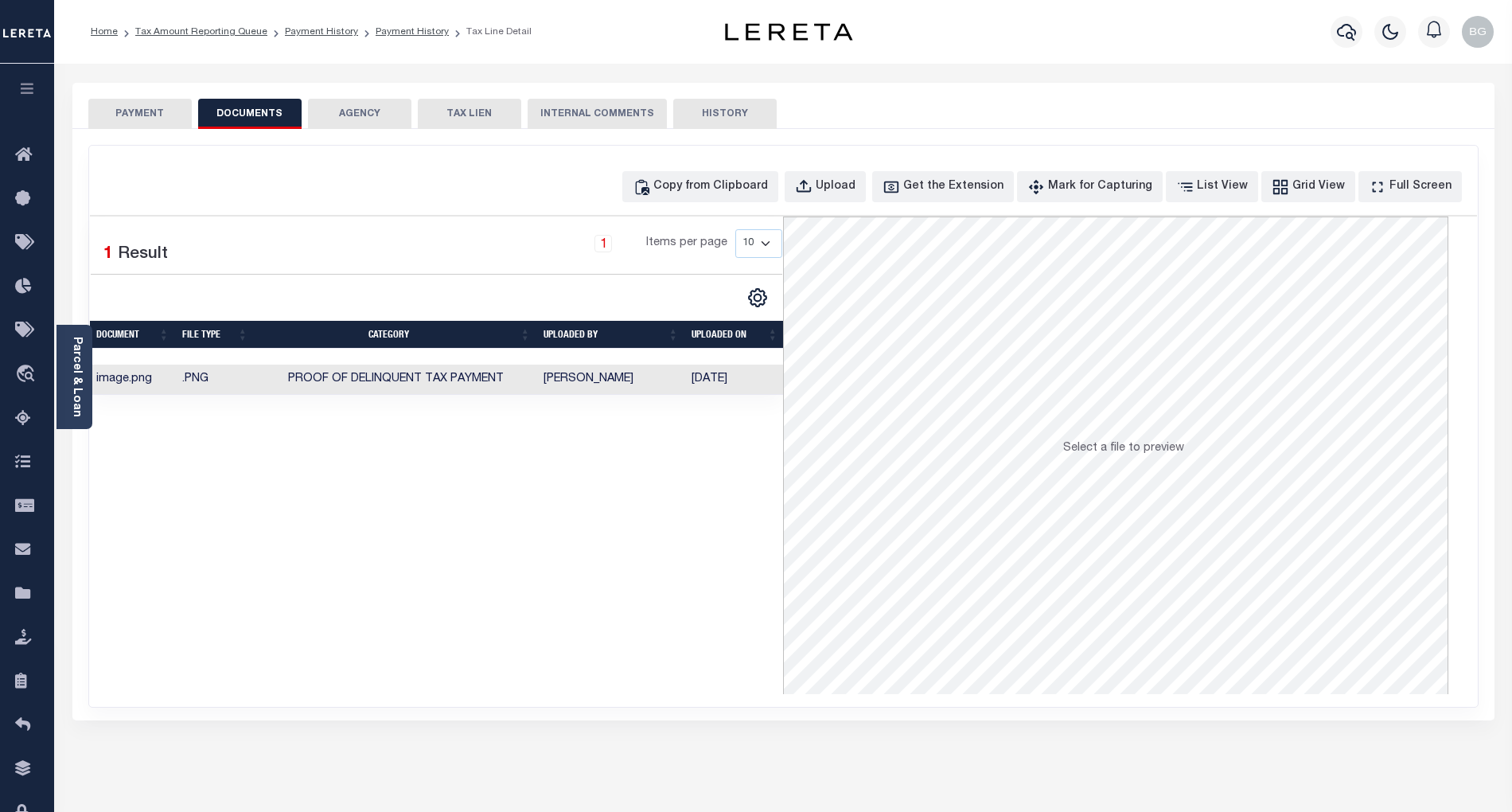
click at [152, 118] on button "PAYMENT" at bounding box center [140, 114] width 104 height 31
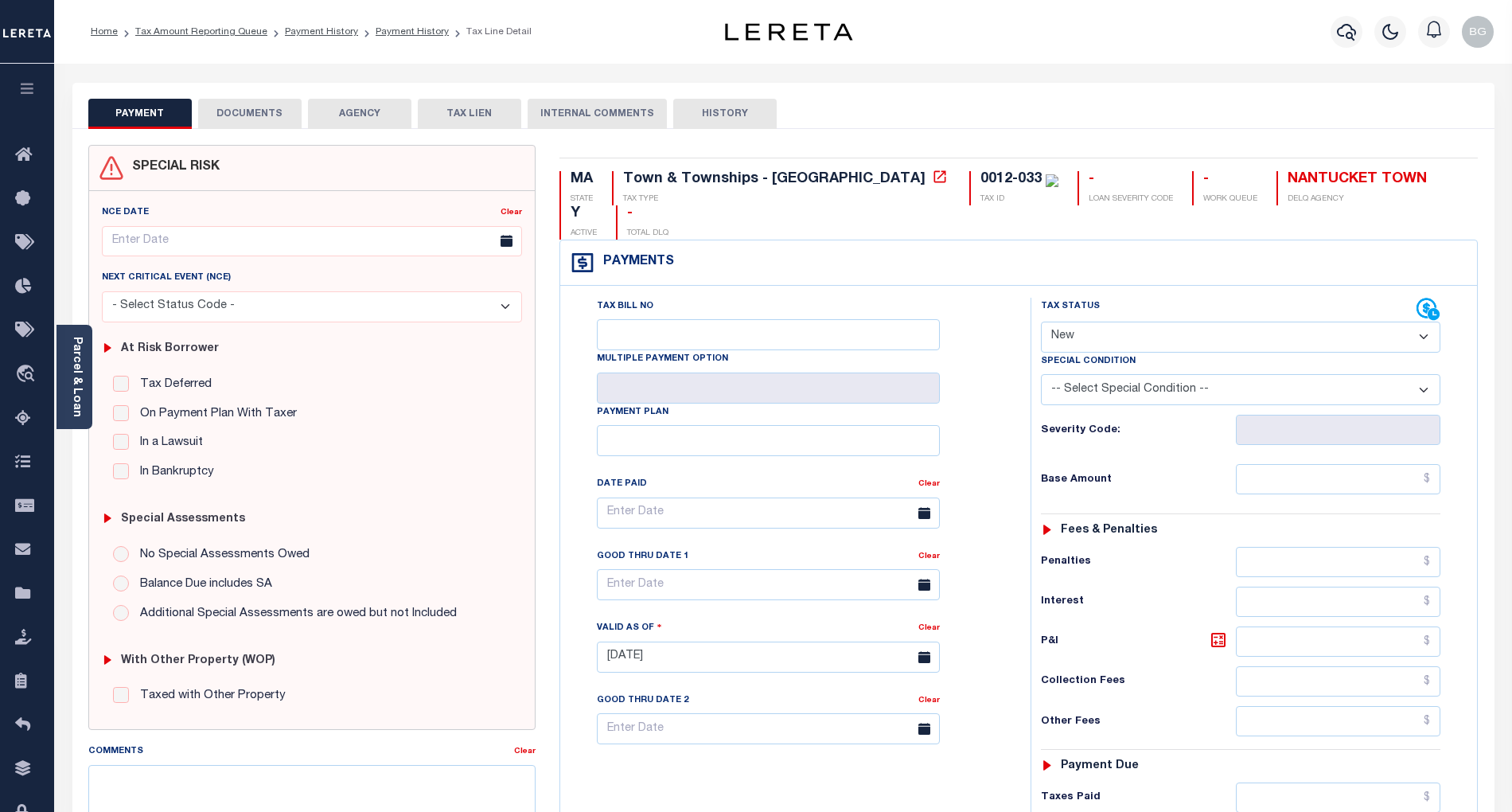
click at [1082, 321] on select "- Select Status Code - Open Due/Unpaid Paid Incomplete No Tax Due Internal Refu…" at bounding box center [1240, 337] width 400 height 31
select select "PYD"
click at [1041, 321] on select "- Select Status Code - Open Due/Unpaid Paid Incomplete No Tax Due Internal Refu…" at bounding box center [1240, 337] width 400 height 31
type input "[DATE]"
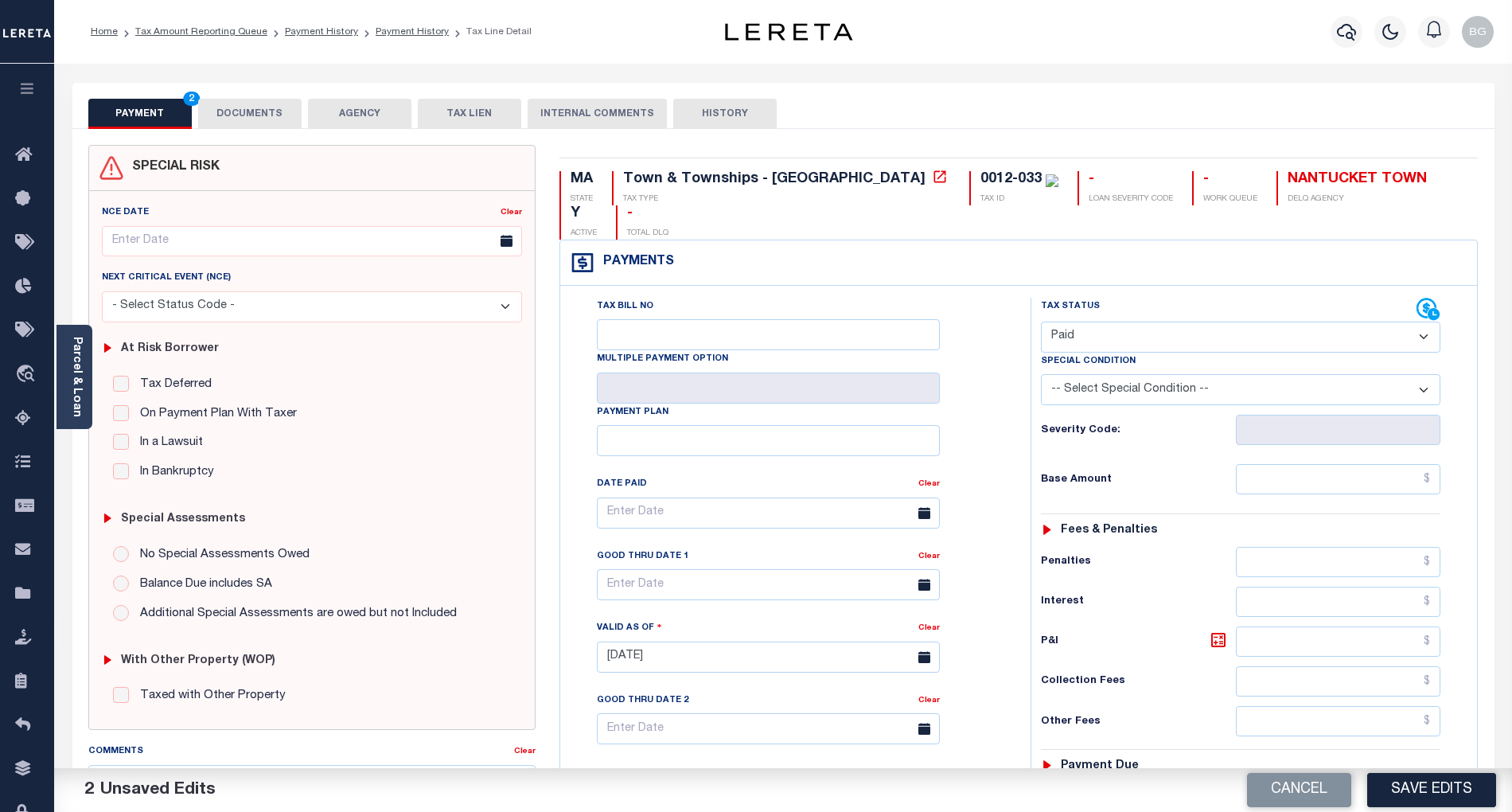
click at [1080, 321] on select "- Select Status Code - Open Due/Unpaid Paid Incomplete No Tax Due Internal Refu…" at bounding box center [1240, 337] width 400 height 31
select select "DUE"
click at [1041, 321] on select "- Select Status Code - Open Due/Unpaid Paid Incomplete No Tax Due Internal Refu…" at bounding box center [1240, 337] width 400 height 31
click at [1377, 464] on input "text" at bounding box center [1339, 479] width 206 height 31
paste input "2,752.29"
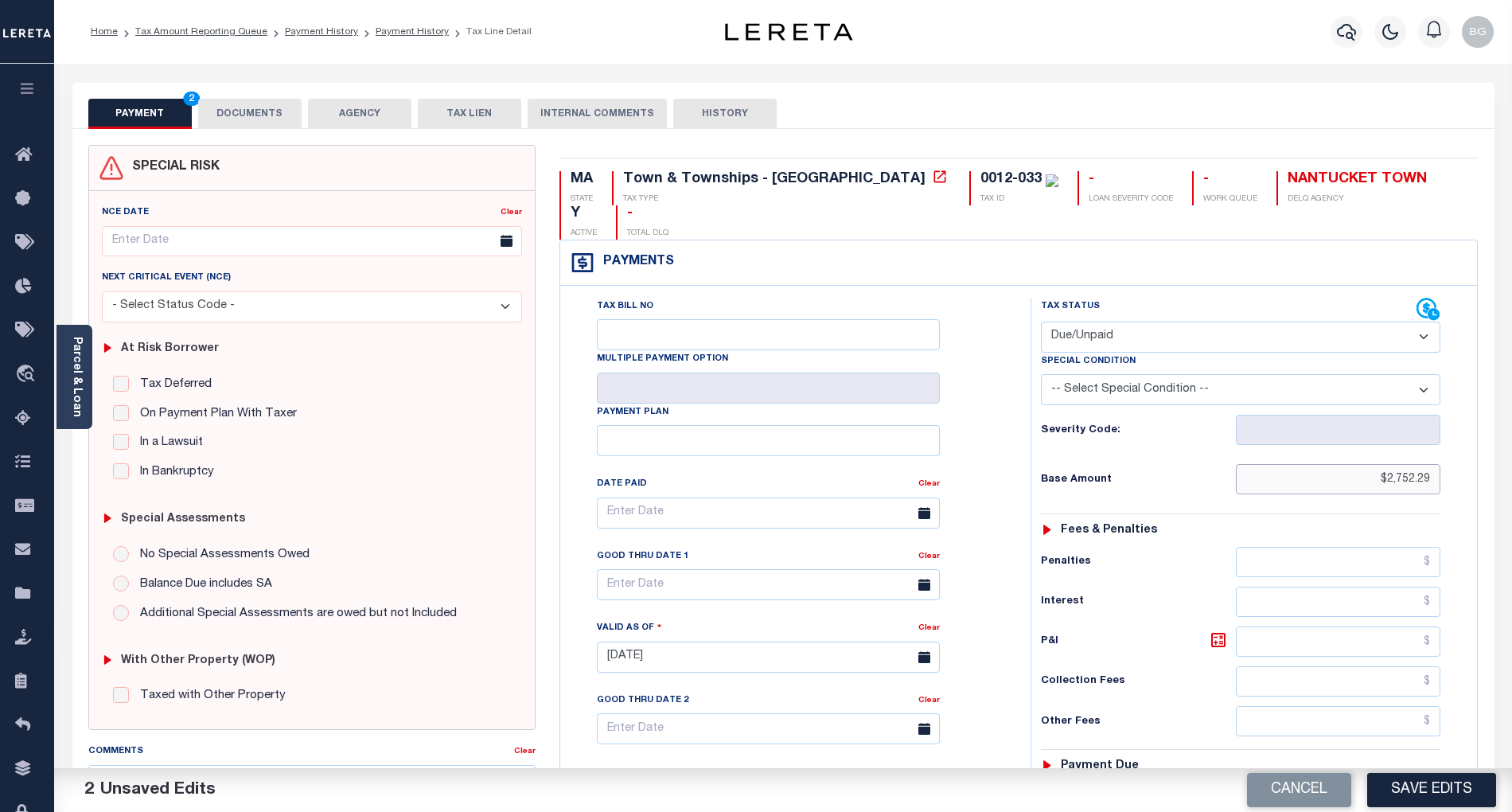
type input "$2,752.29"
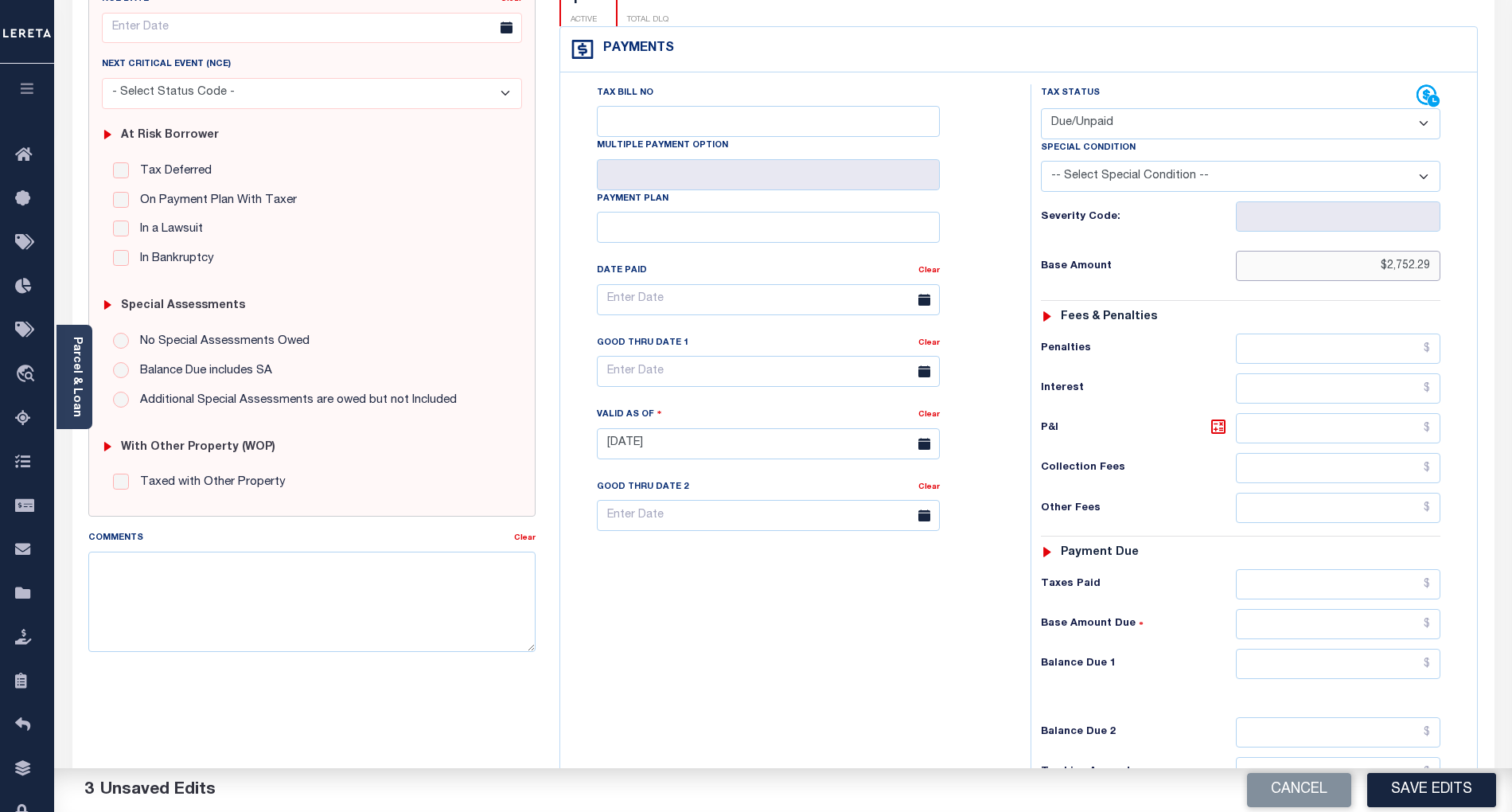
scroll to position [318, 0]
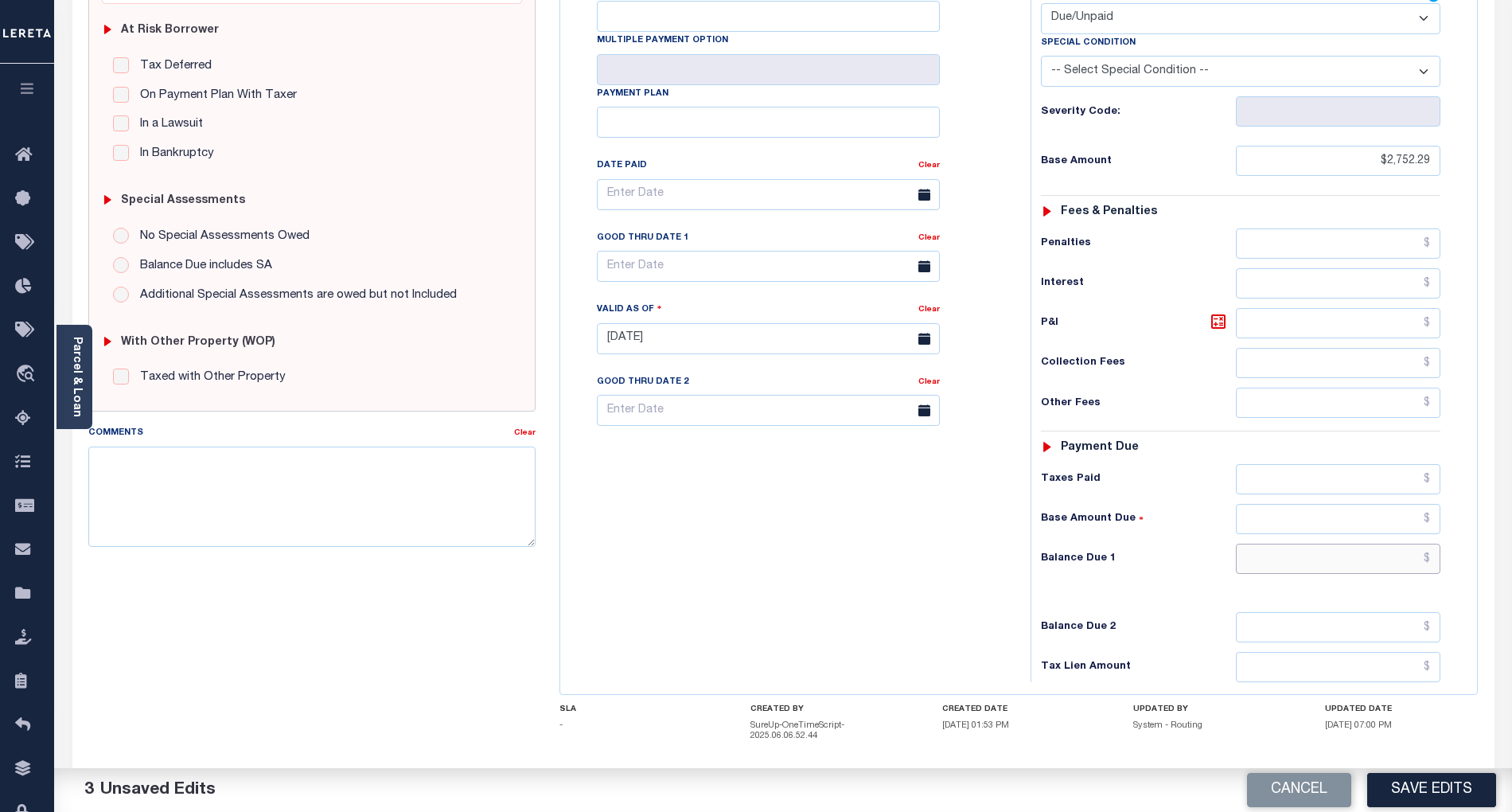
click at [1411, 543] on input "text" at bounding box center [1339, 558] width 206 height 31
paste input "2796.63"
type input "$2,796.63"
click at [1223, 314] on icon at bounding box center [1218, 321] width 14 height 14
type input "$44.34"
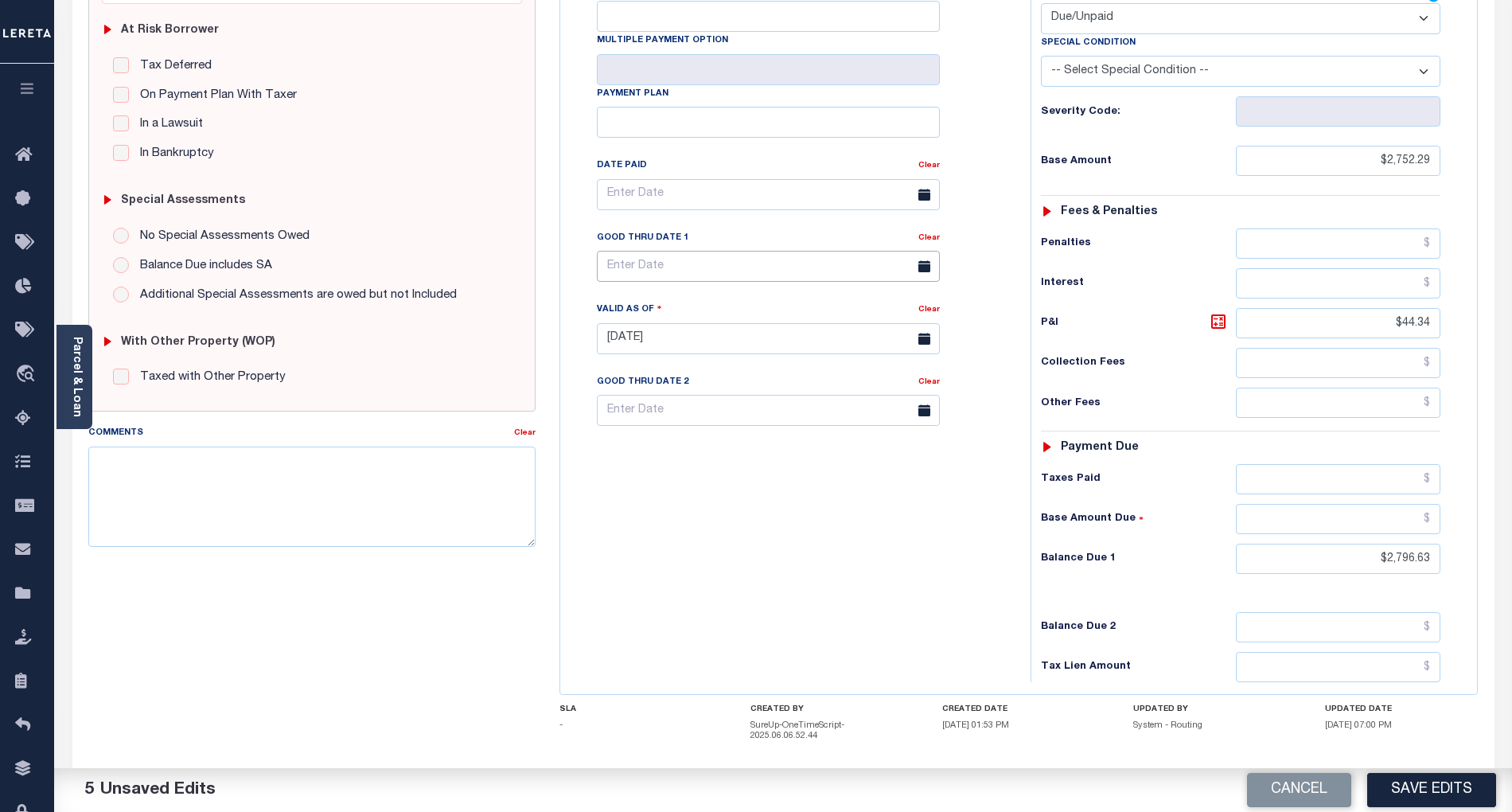
click at [695, 251] on input "text" at bounding box center [768, 266] width 343 height 31
click at [792, 357] on span "12" at bounding box center [788, 360] width 31 height 31
type input "[DATE]"
click at [1452, 780] on button "Save Edits" at bounding box center [1431, 789] width 129 height 34
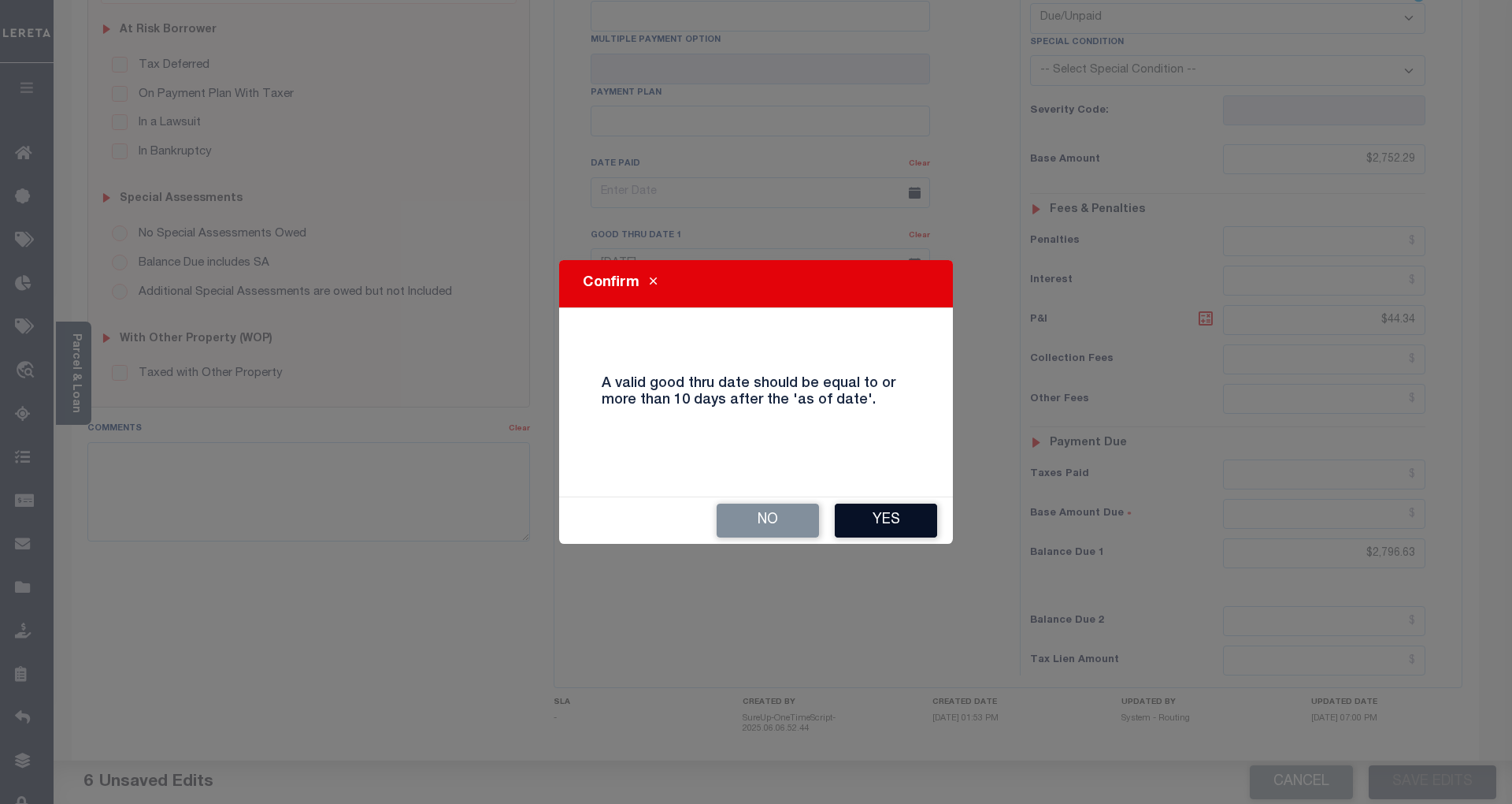
click at [905, 515] on button "Yes" at bounding box center [886, 521] width 103 height 34
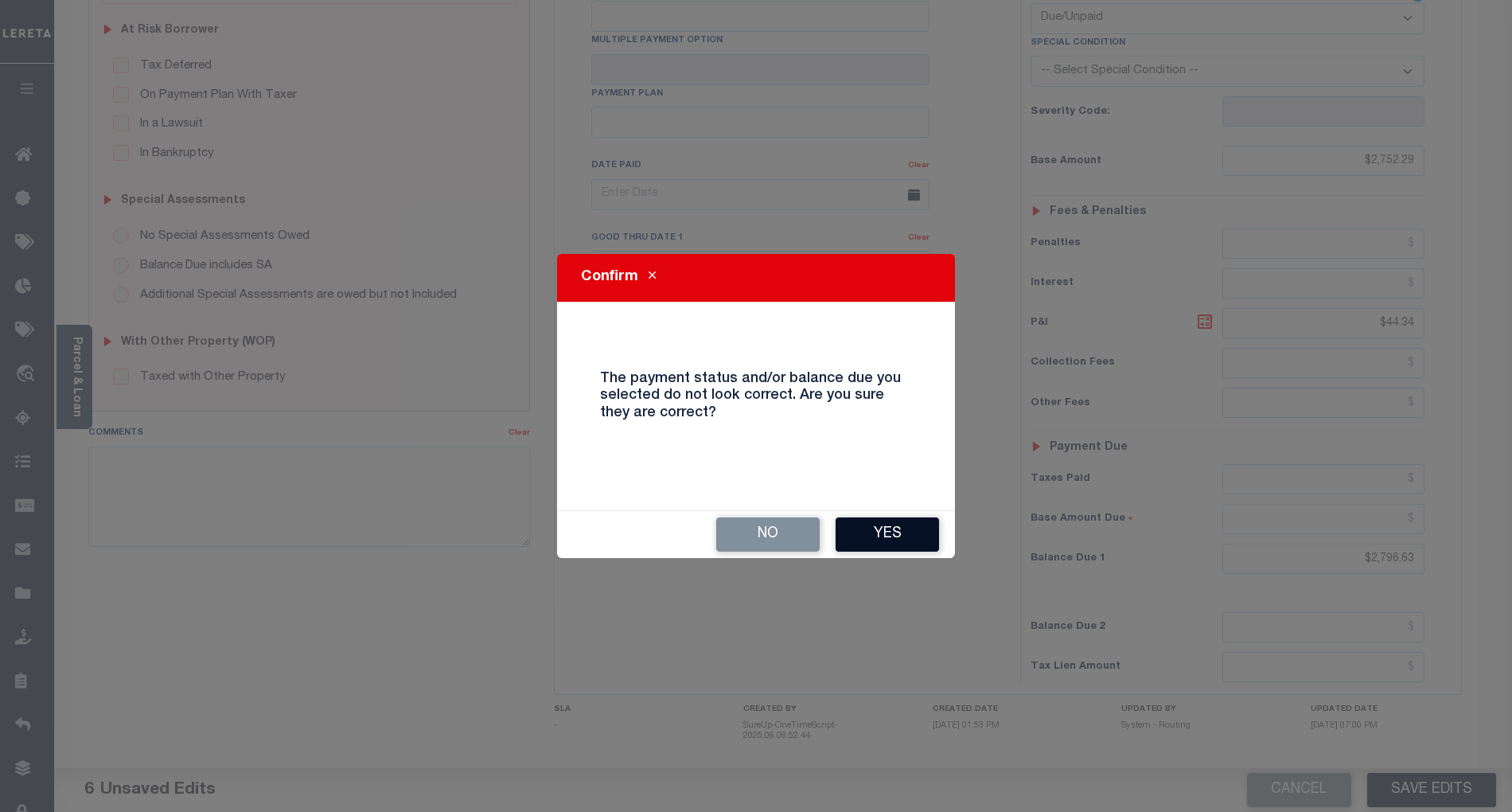
click at [907, 533] on button "Yes" at bounding box center [887, 534] width 104 height 34
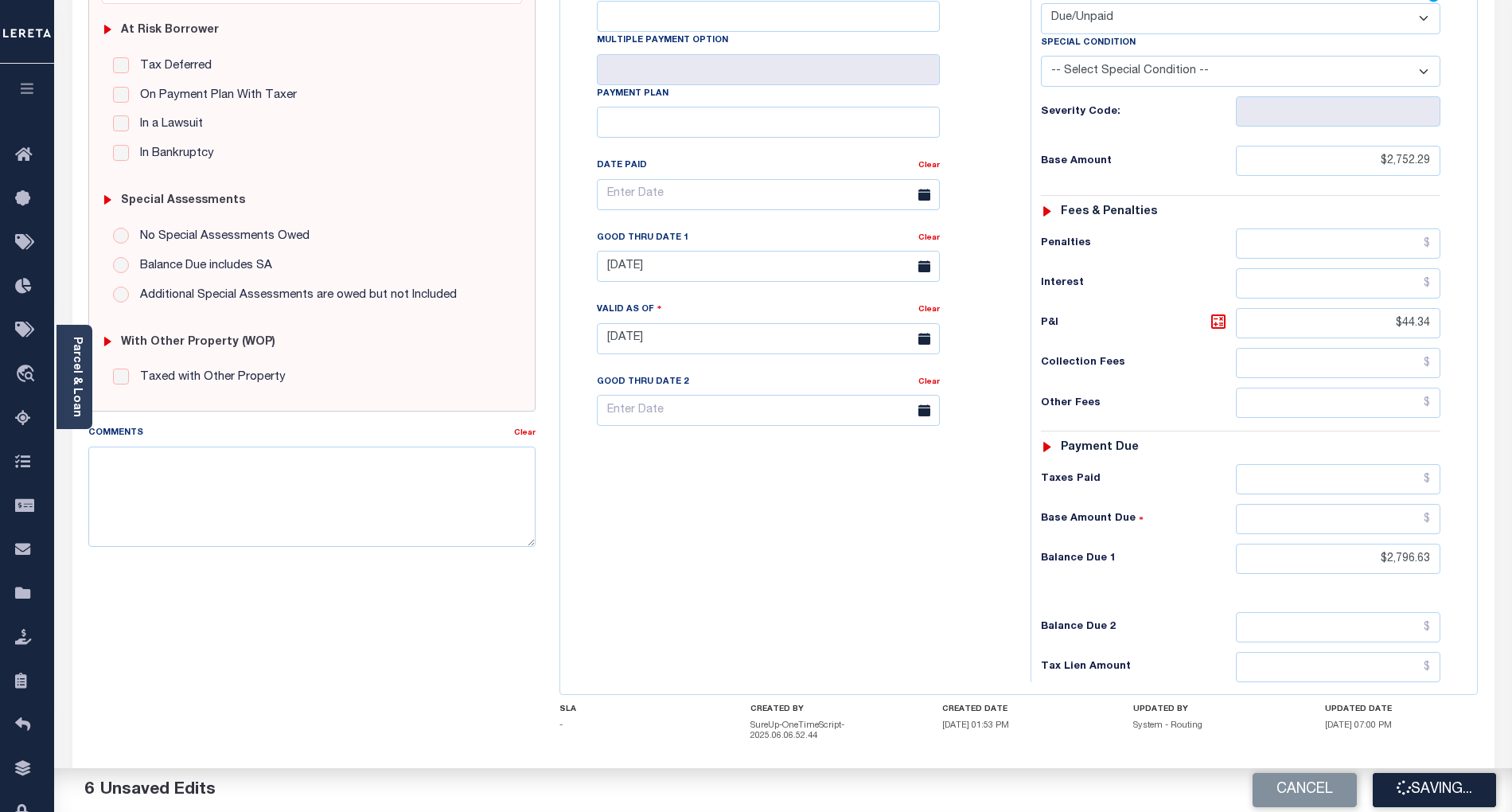
checkbox input "false"
type input "$2,752.29"
type input "$44.34"
type input "$2,796.63"
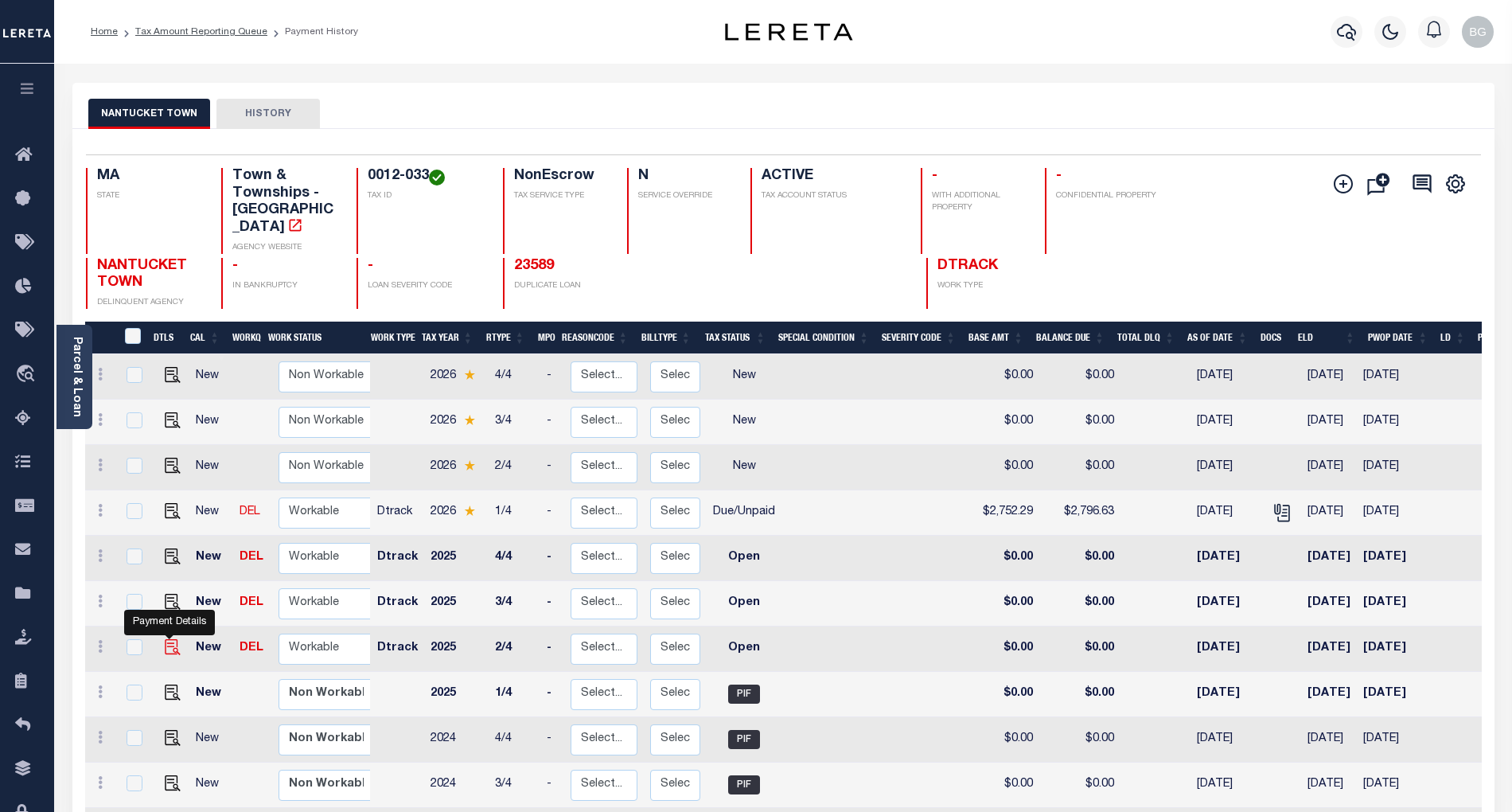
click at [167, 639] on img "" at bounding box center [173, 647] width 16 height 16
checkbox input "true"
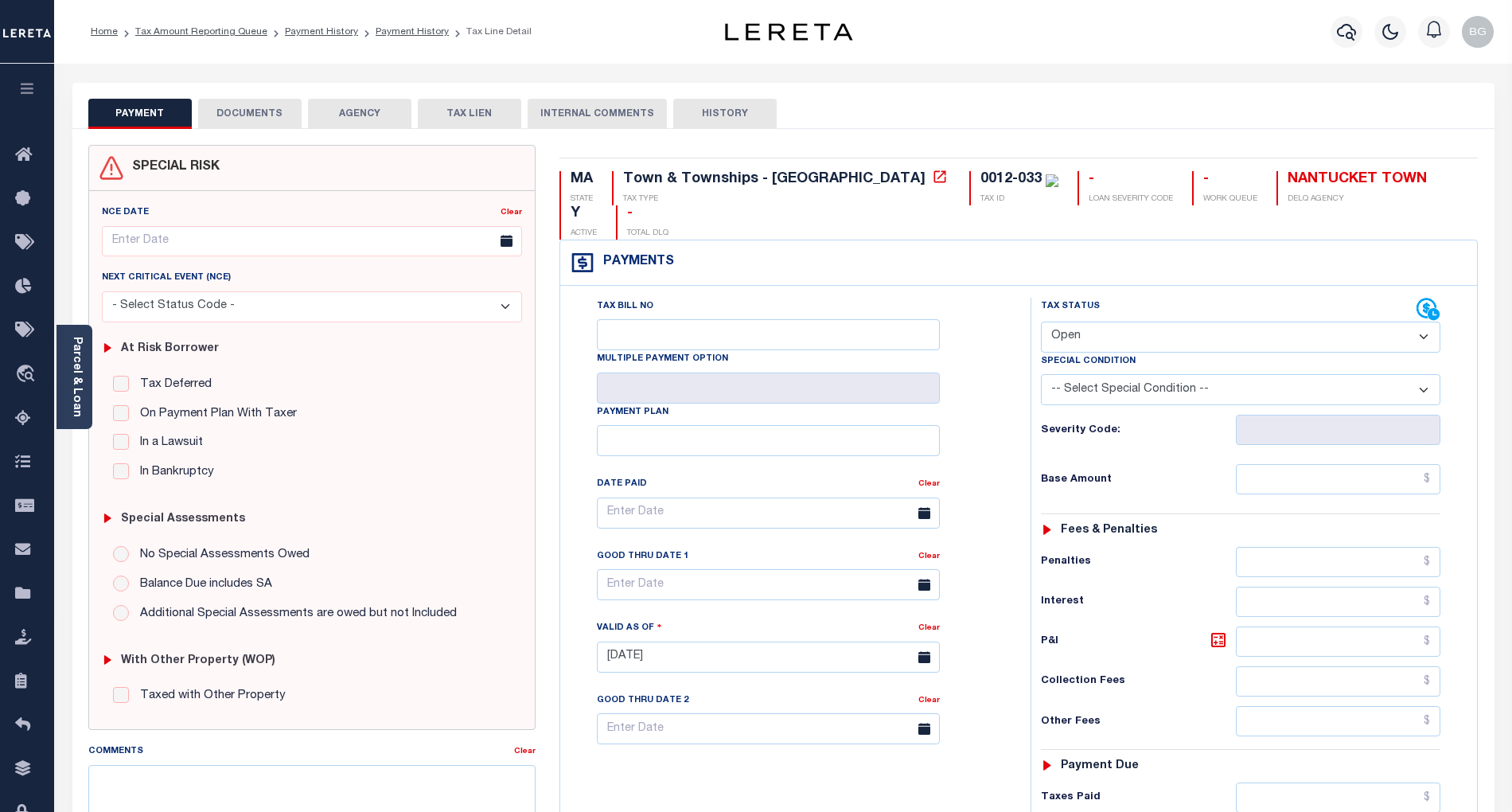
drag, startPoint x: 1102, startPoint y: 309, endPoint x: 1102, endPoint y: 320, distance: 11.0
click at [1102, 321] on select "- Select Status Code - Open Due/Unpaid Paid Incomplete No Tax Due Internal Refu…" at bounding box center [1240, 337] width 400 height 31
select select "PYD"
click at [1041, 321] on select "- Select Status Code - Open Due/Unpaid Paid Incomplete No Tax Due Internal Refu…" at bounding box center [1240, 337] width 400 height 31
type input "[DATE]"
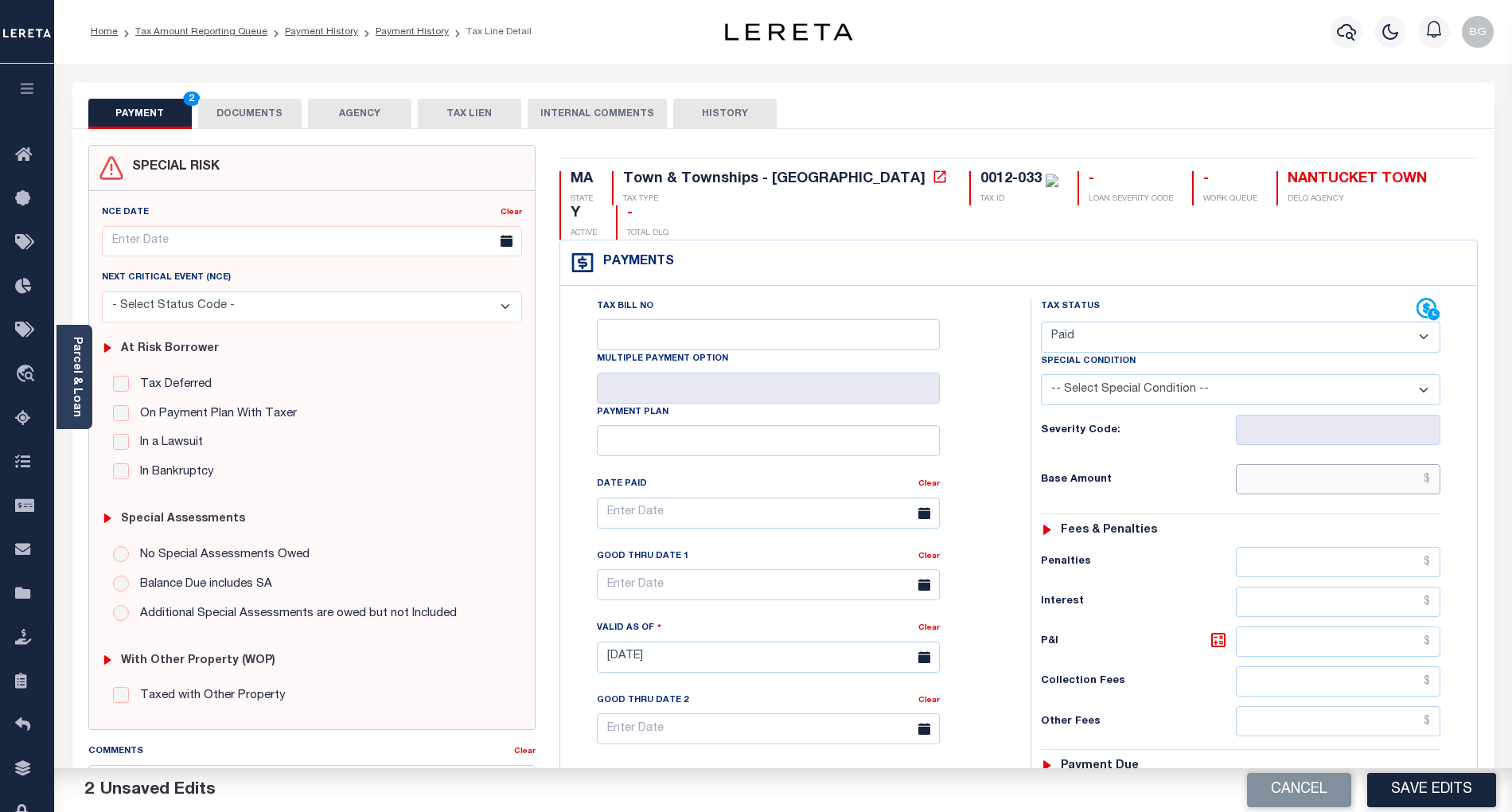
click at [1404, 464] on input "text" at bounding box center [1339, 479] width 206 height 31
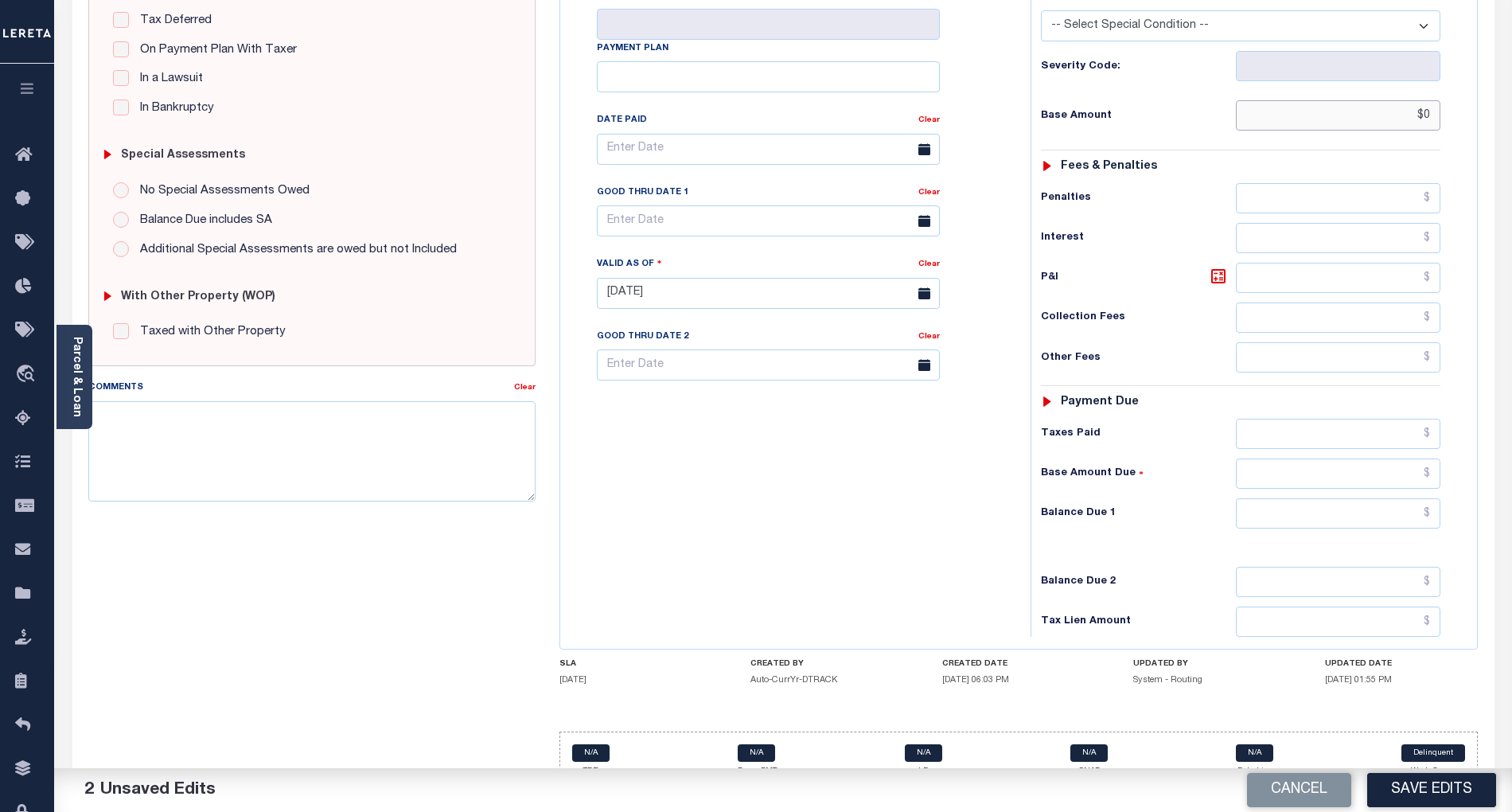
scroll to position [369, 0]
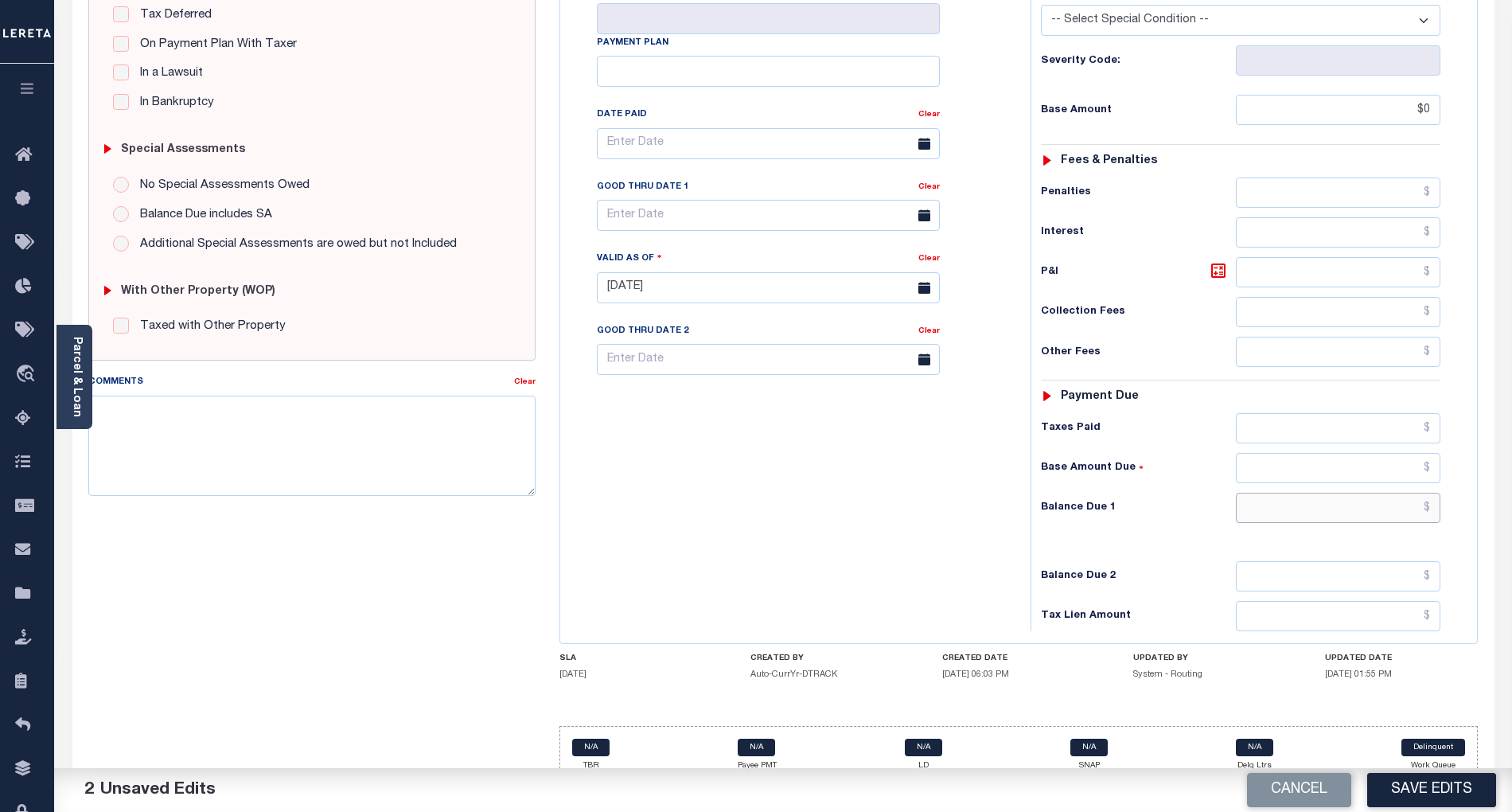
type input "$0.00"
click at [1413, 493] on input "text" at bounding box center [1339, 508] width 206 height 31
type input "$0.00"
click at [899, 485] on div "Tax Bill No Multiple Payment Option Payment Plan Clear" at bounding box center [791, 280] width 455 height 703
click at [411, 466] on textarea "Comments" at bounding box center [312, 445] width 447 height 100
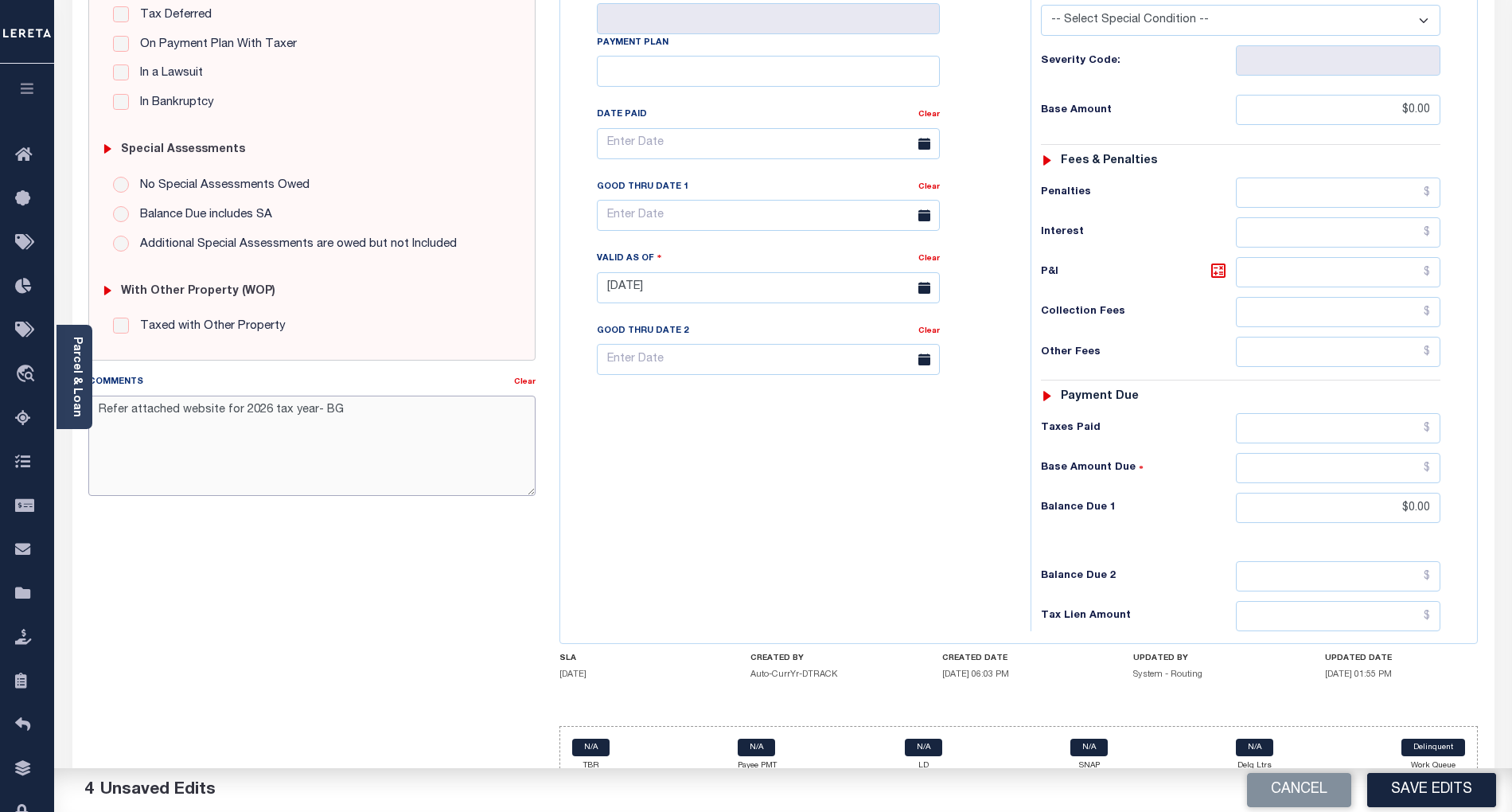
drag, startPoint x: 98, startPoint y: 412, endPoint x: 402, endPoint y: 418, distance: 304.1
click at [402, 418] on textarea "Refer attached website for 2026 tax year- BG" at bounding box center [312, 445] width 447 height 100
type textarea "Refer attached website for 2026 tax year- BG"
click at [1437, 789] on button "Save Edits" at bounding box center [1431, 789] width 129 height 34
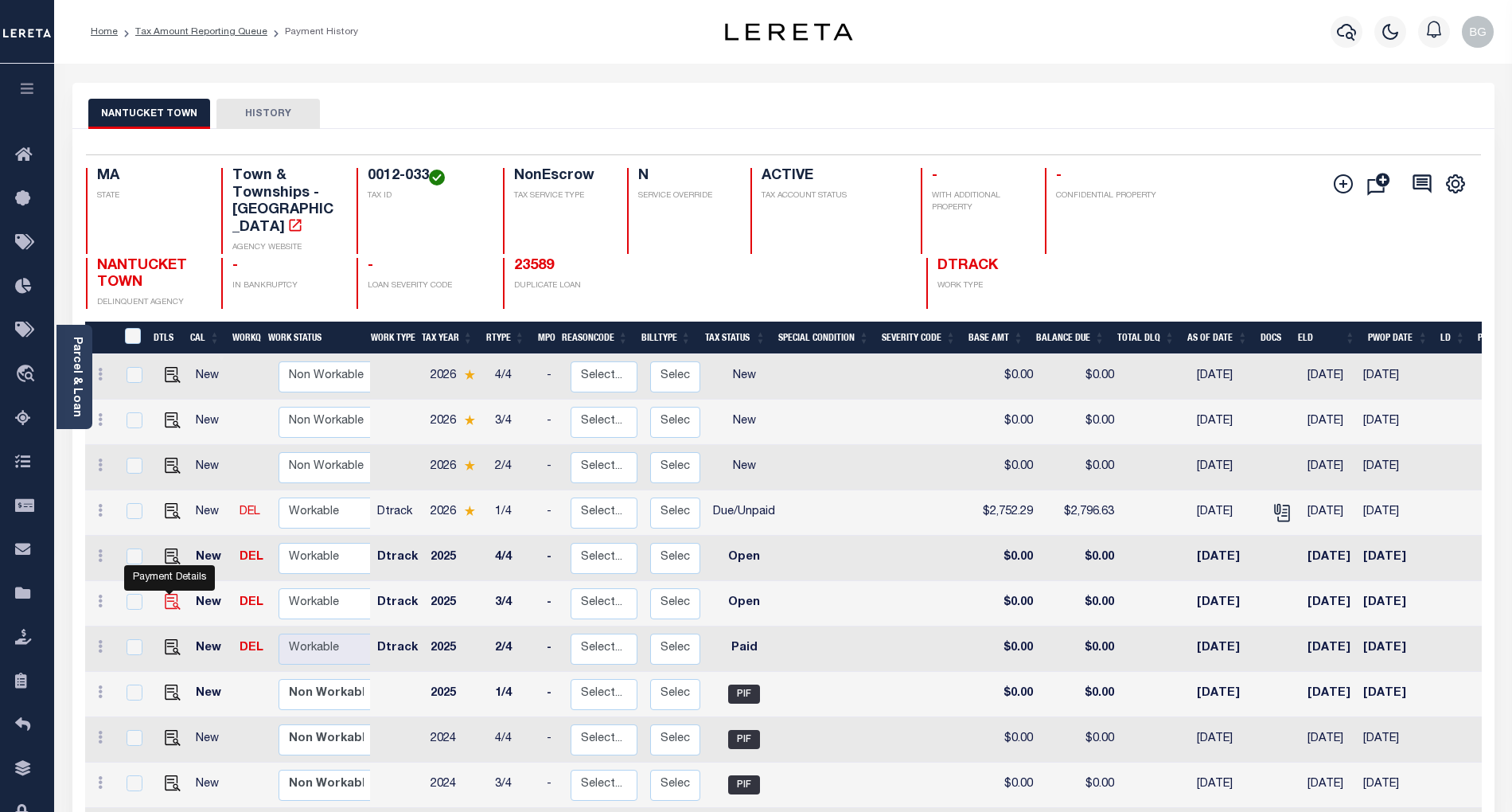
click at [166, 594] on img "" at bounding box center [173, 602] width 16 height 16
checkbox input "true"
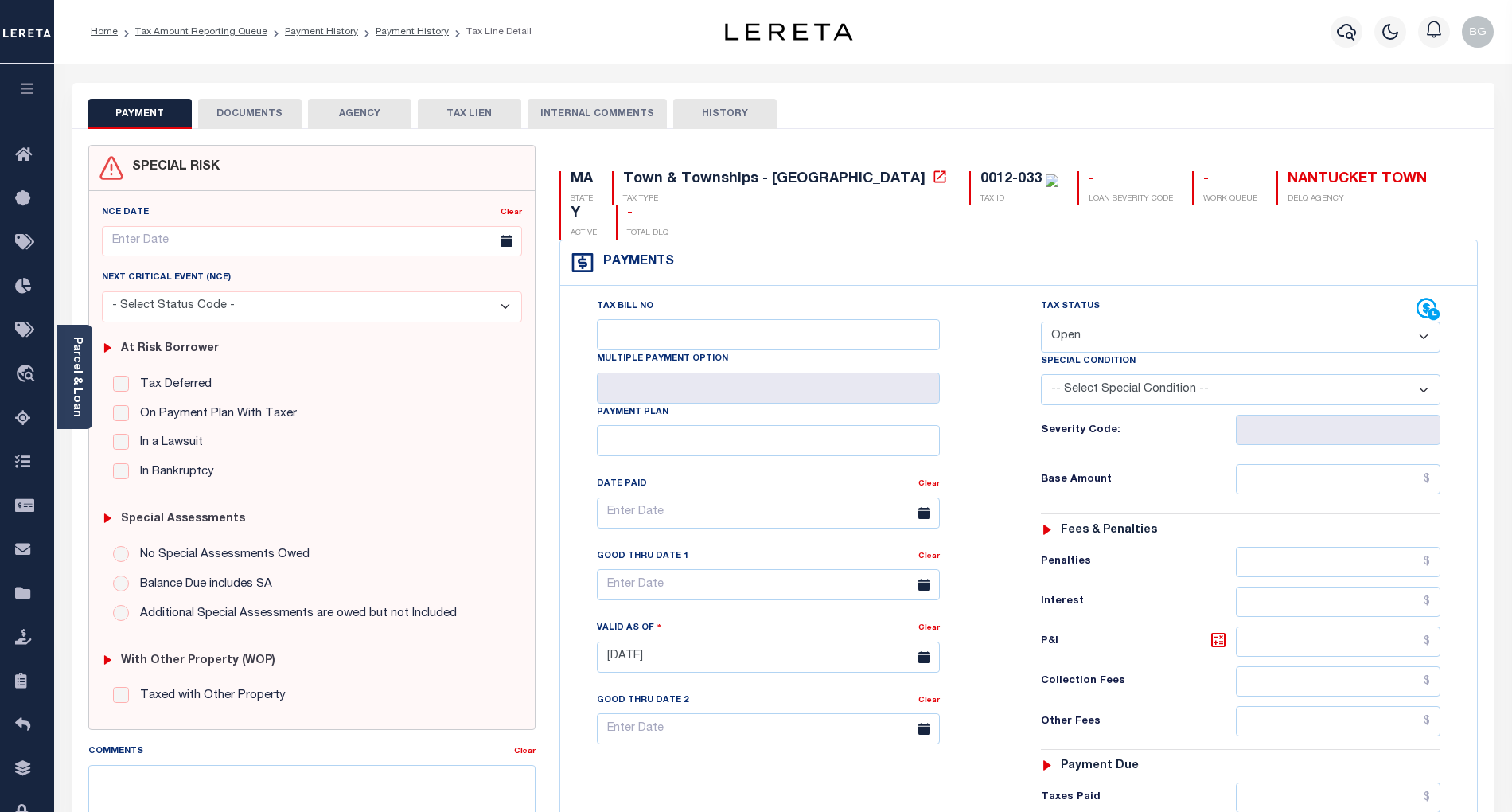
drag, startPoint x: 1142, startPoint y: 297, endPoint x: 1139, endPoint y: 313, distance: 16.3
click at [1142, 321] on select "- Select Status Code - Open Due/Unpaid Paid Incomplete No Tax Due Internal Refu…" at bounding box center [1240, 337] width 400 height 31
select select "PYD"
click at [1041, 321] on select "- Select Status Code - Open Due/Unpaid Paid Incomplete No Tax Due Internal Refu…" at bounding box center [1240, 337] width 400 height 31
type input "[DATE]"
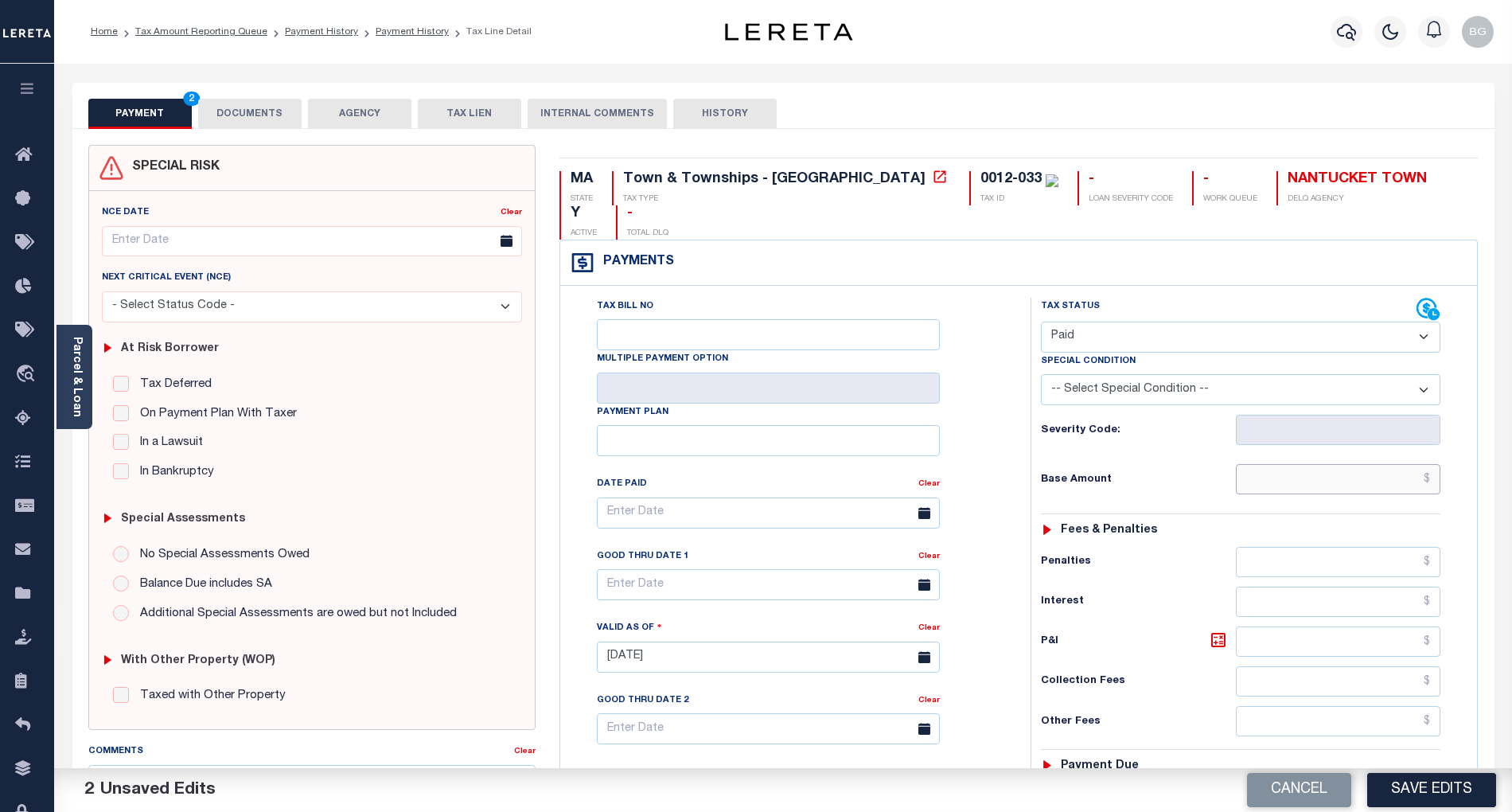
click at [1378, 464] on input "text" at bounding box center [1339, 479] width 206 height 31
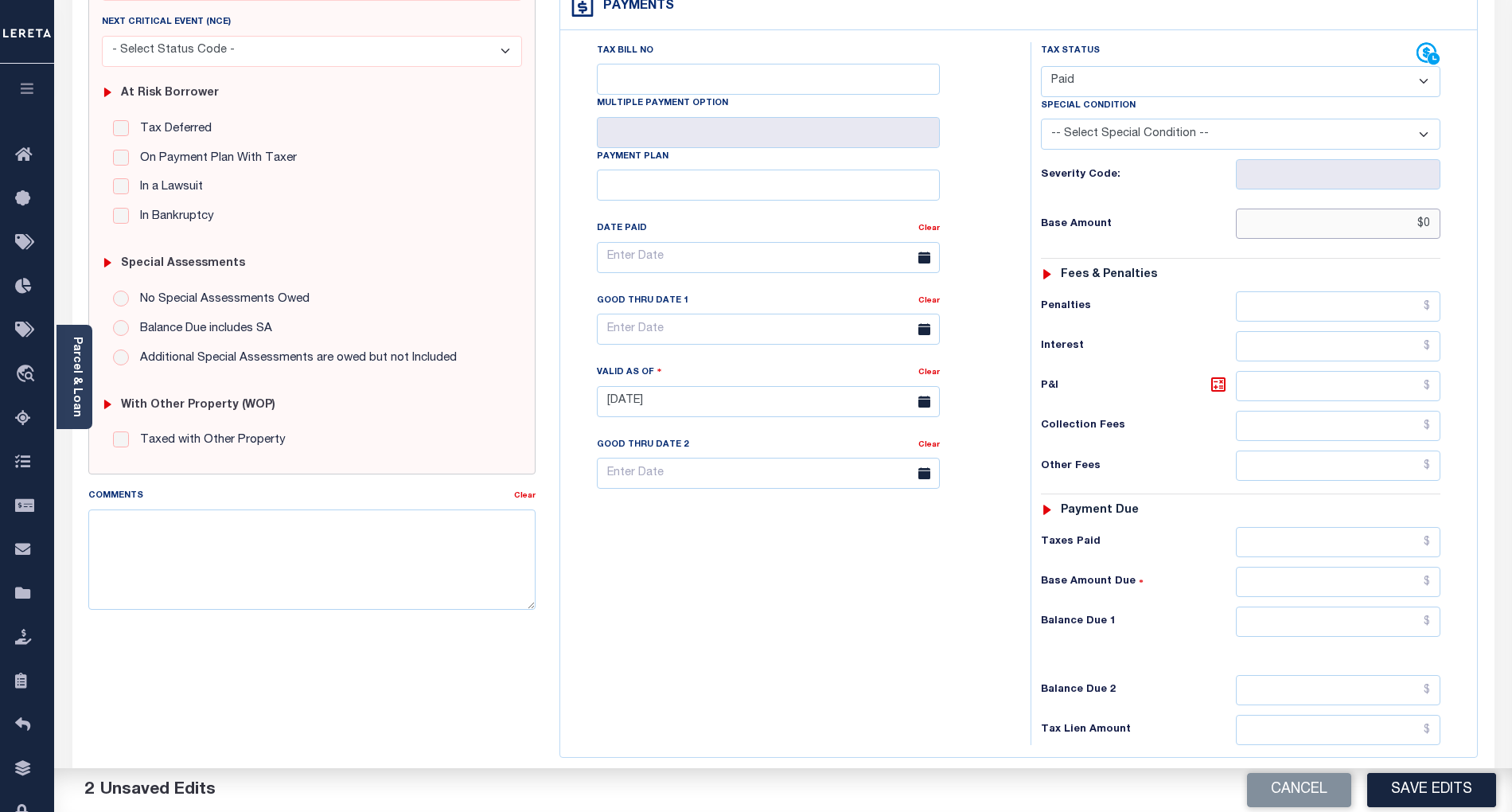
scroll to position [318, 0]
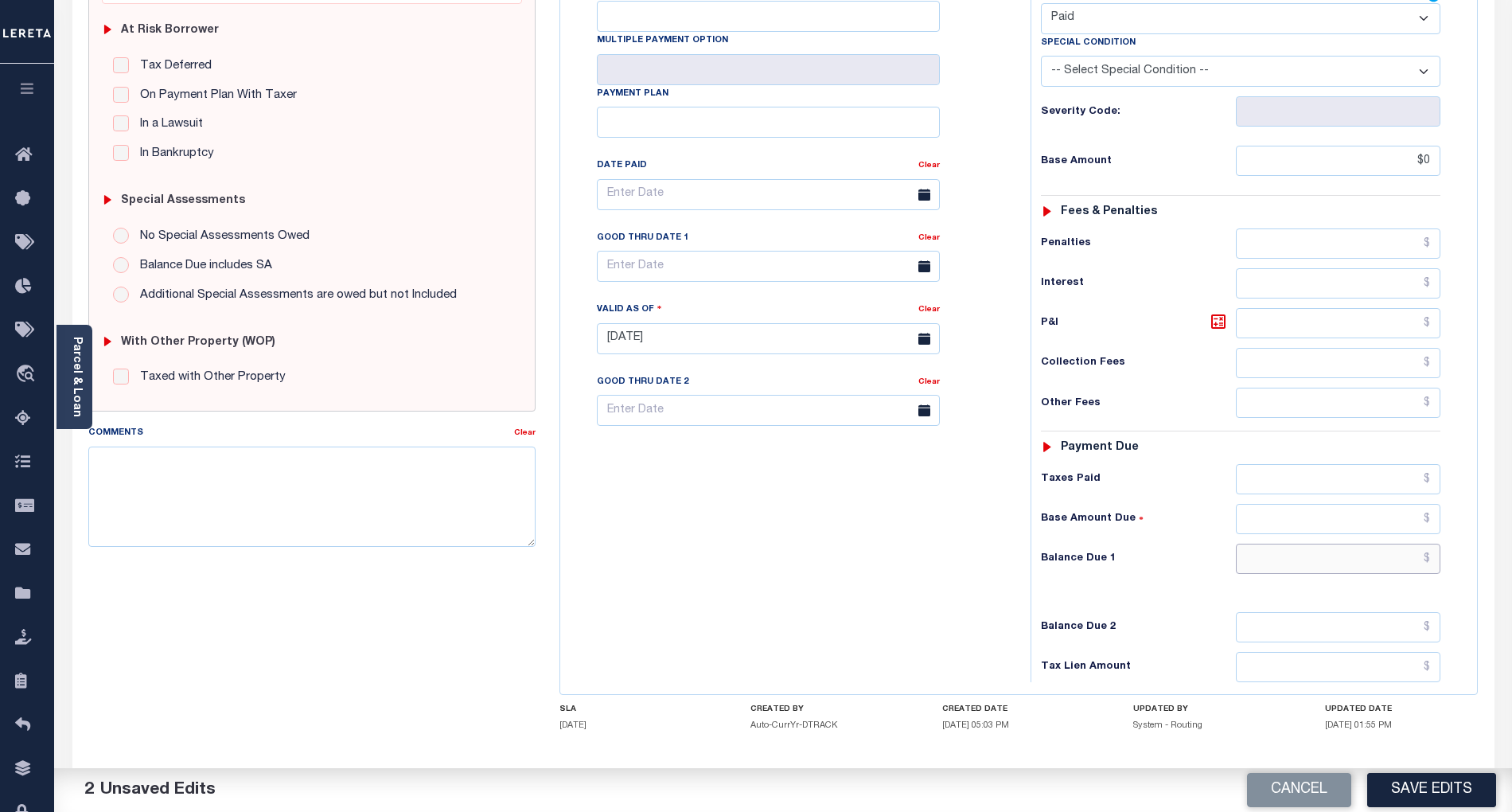
type input "$0.00"
click at [1395, 543] on input "text" at bounding box center [1339, 558] width 206 height 31
type input "$0.00"
click at [406, 503] on textarea "Comments" at bounding box center [312, 496] width 447 height 100
paste textarea "Refer attached website for 2026 tax year- BG"
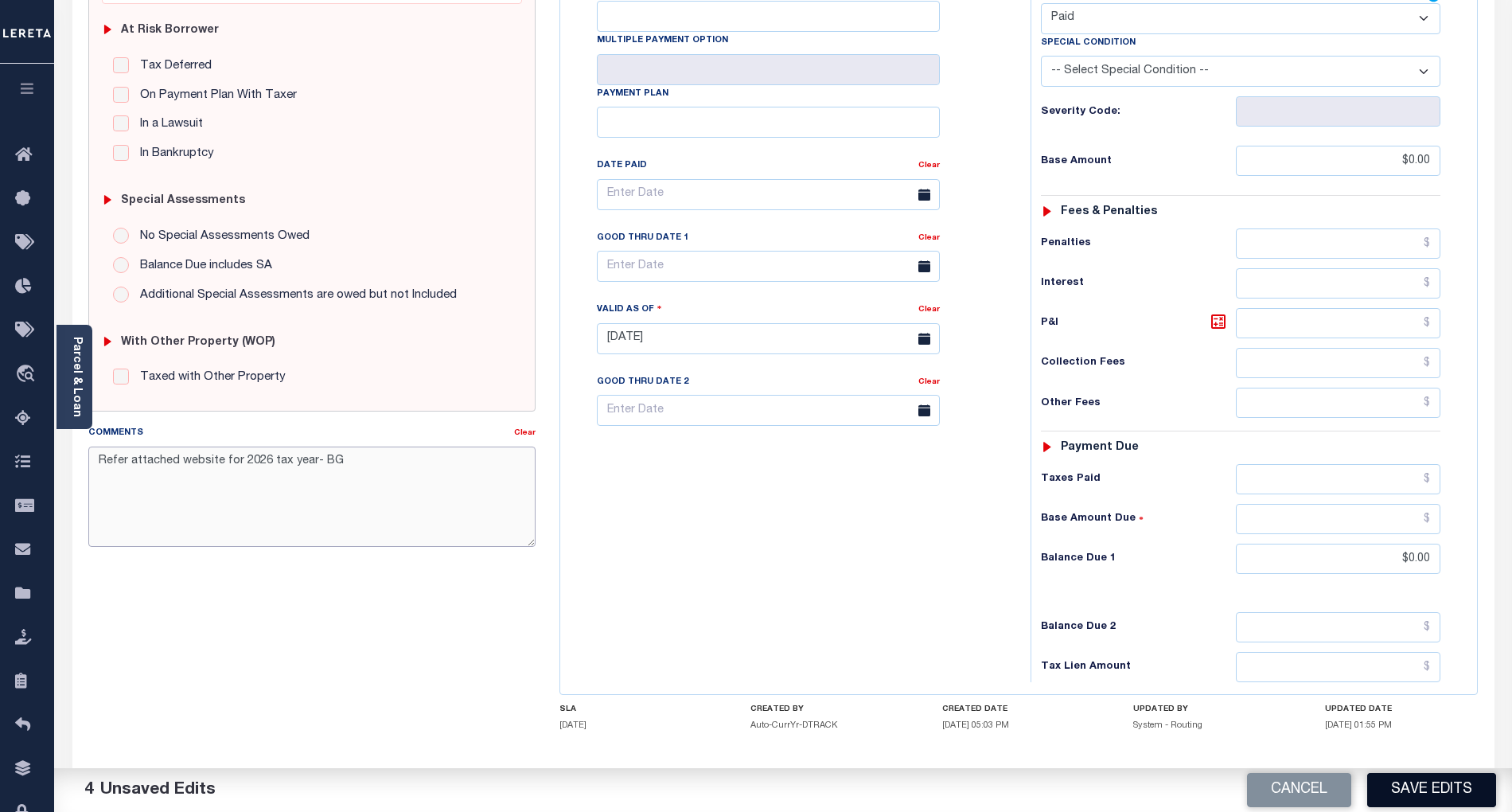
type textarea "Refer attached website for 2026 tax year- BG"
click at [1452, 783] on button "Save Edits" at bounding box center [1431, 789] width 129 height 34
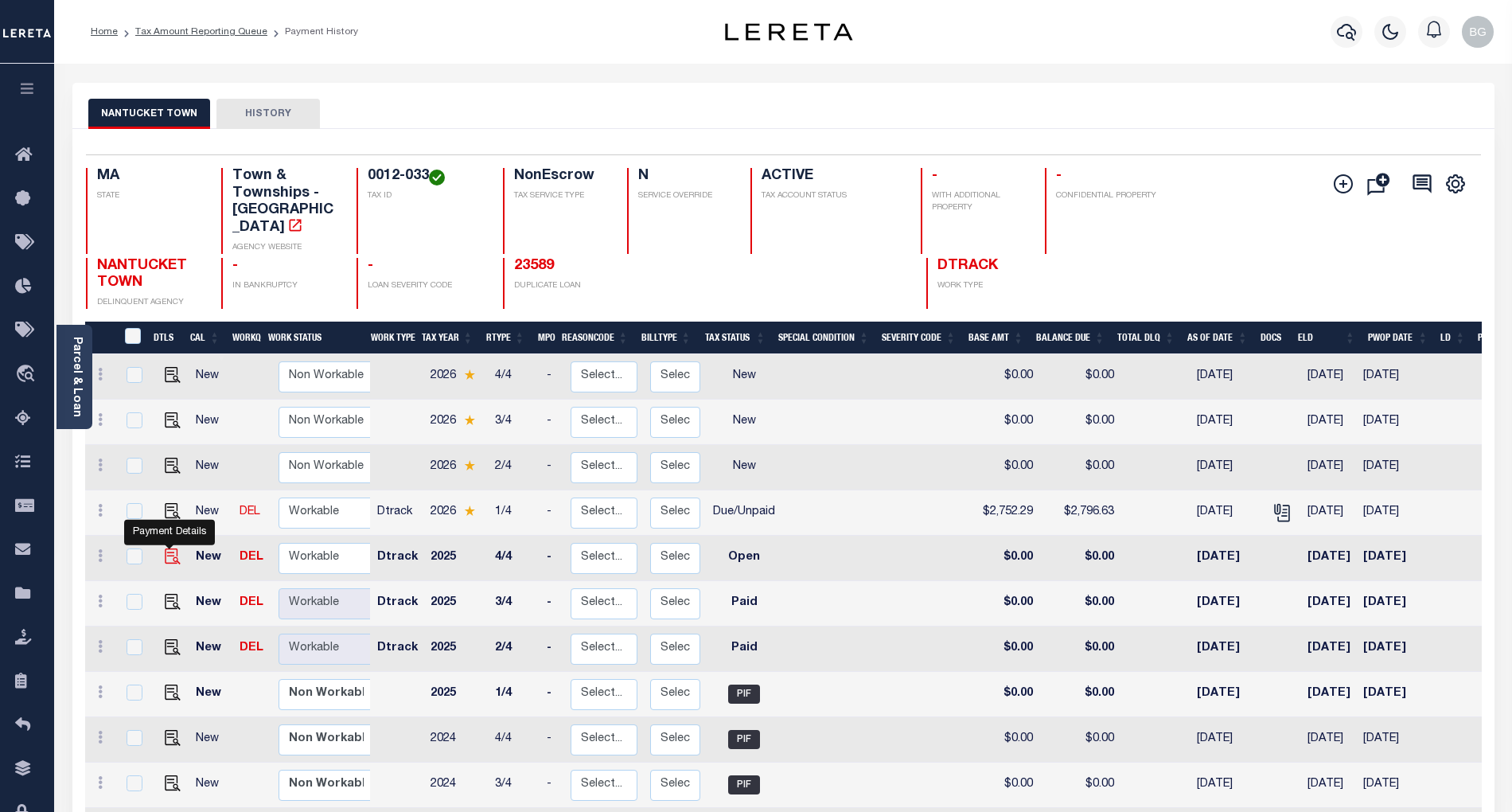
click at [166, 549] on img "" at bounding box center [173, 557] width 16 height 16
checkbox input "true"
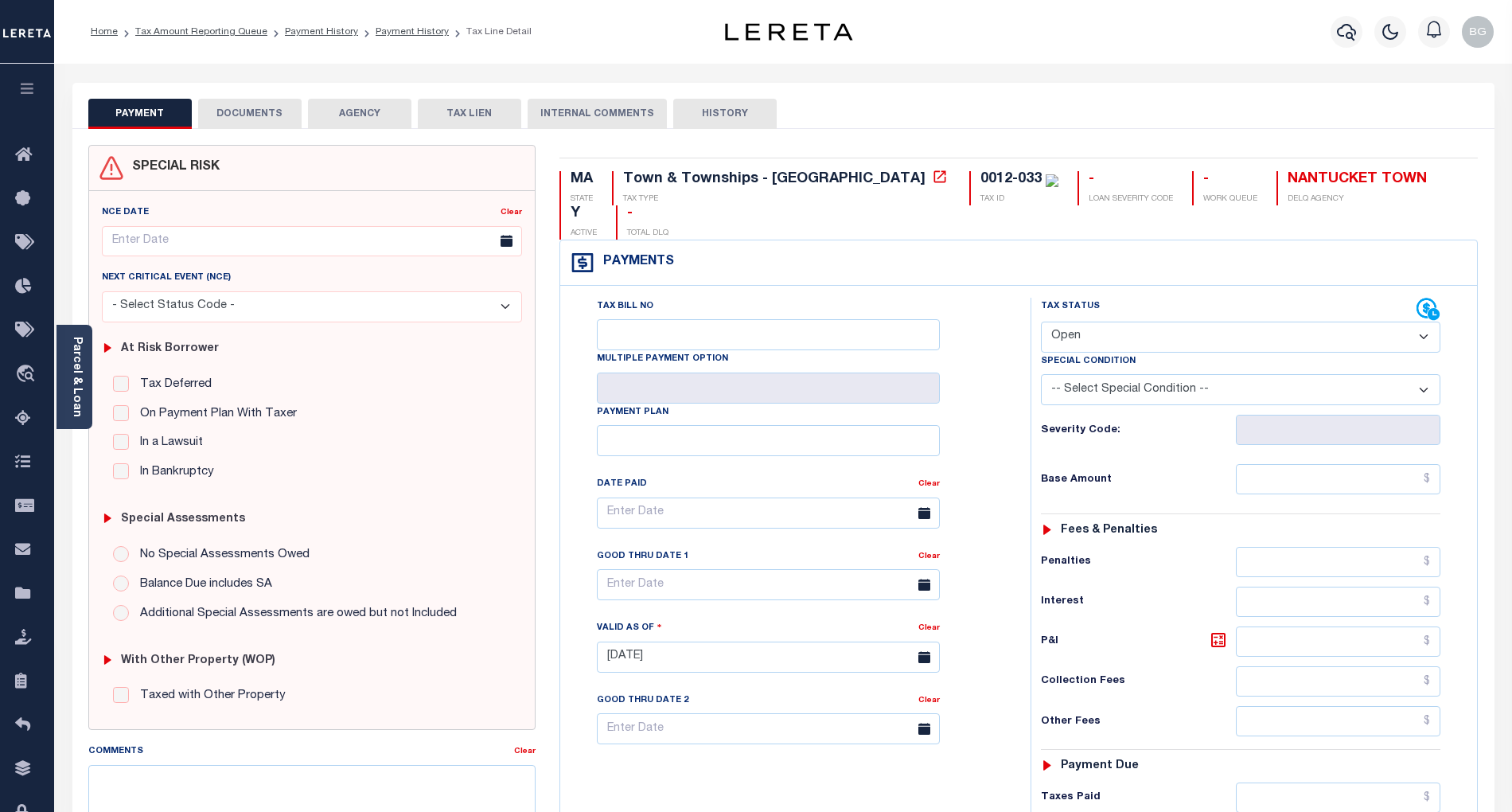
click at [1095, 321] on select "- Select Status Code - Open Due/Unpaid Paid Incomplete No Tax Due Internal Refu…" at bounding box center [1240, 337] width 400 height 31
select select "PYD"
click at [1041, 321] on select "- Select Status Code - Open Due/Unpaid Paid Incomplete No Tax Due Internal Refu…" at bounding box center [1240, 337] width 400 height 31
type input "[DATE]"
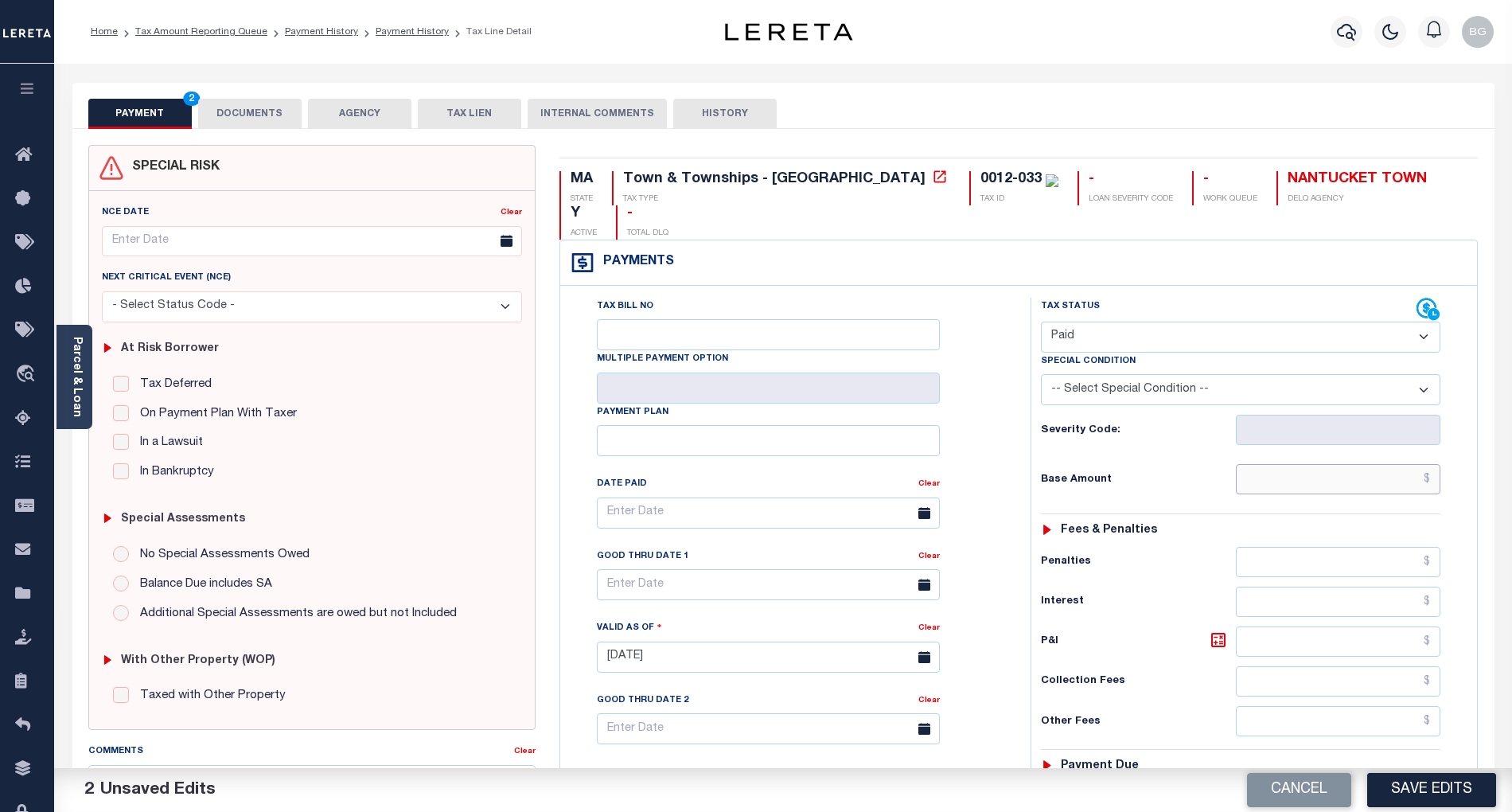
click at [1398, 464] on input "text" at bounding box center [1339, 479] width 206 height 31
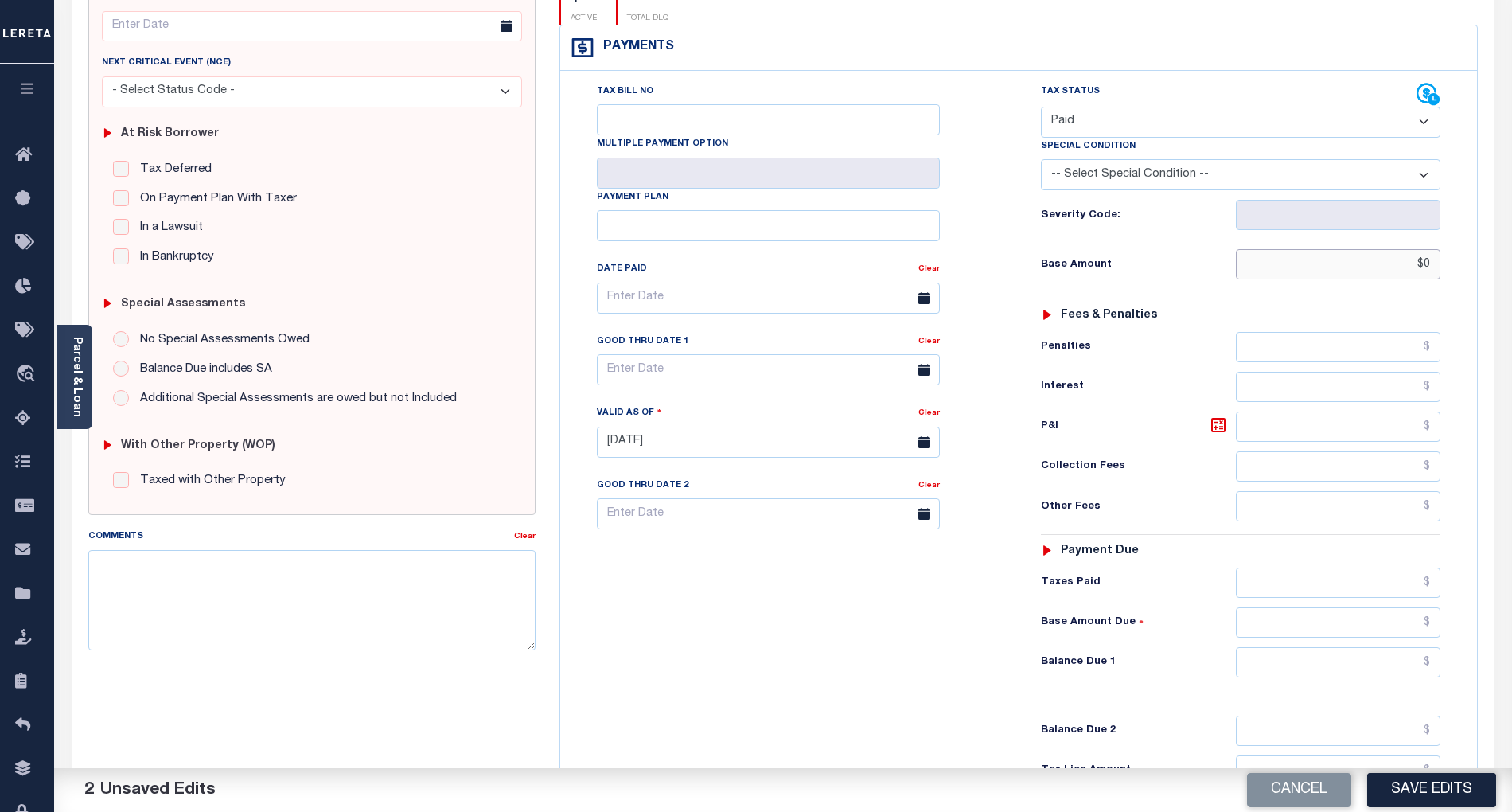
scroll to position [318, 0]
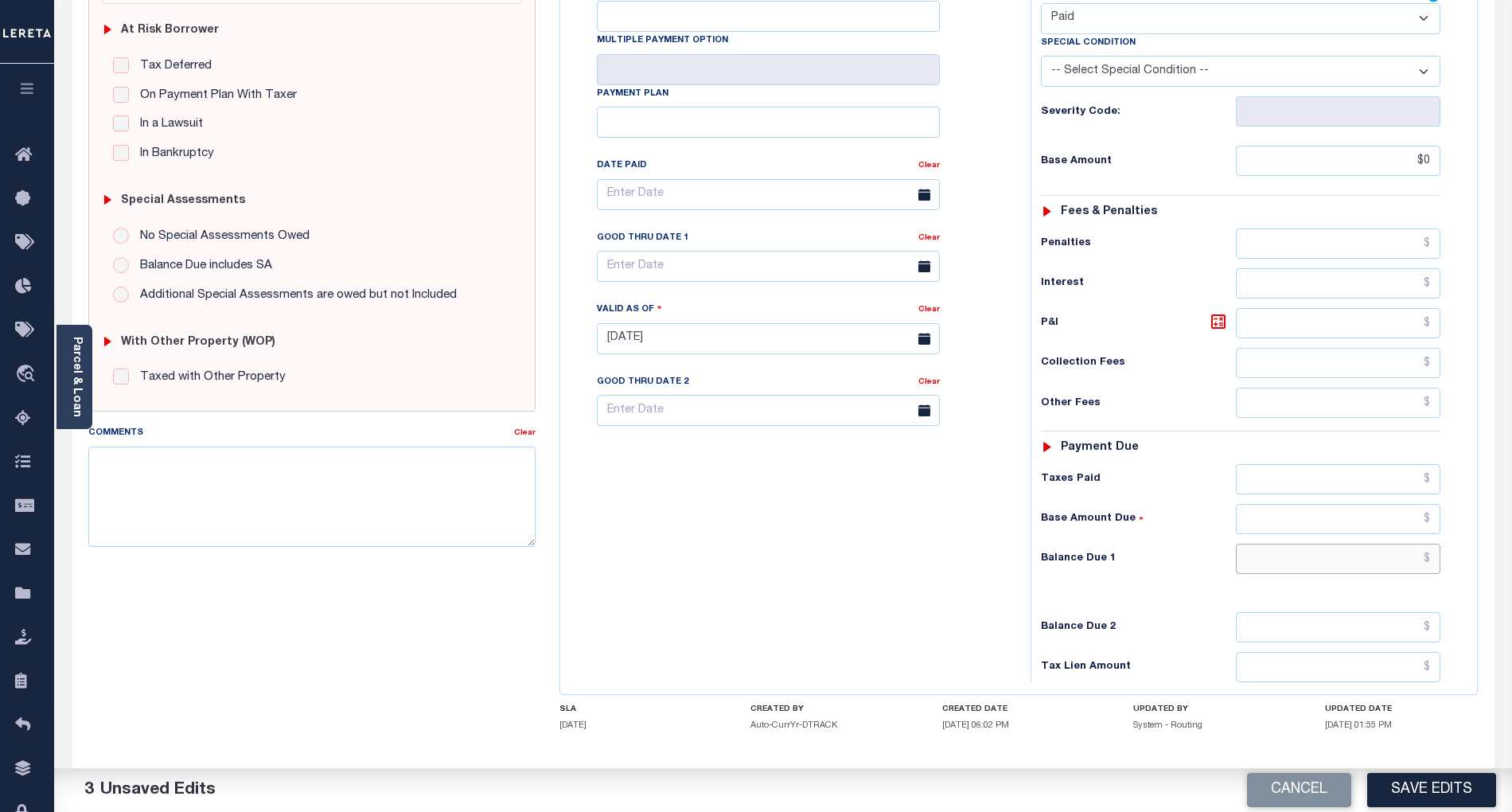
type input "$0.00"
drag, startPoint x: 1405, startPoint y: 536, endPoint x: 1359, endPoint y: 536, distance: 46.0
click at [1405, 543] on input "text" at bounding box center [1339, 558] width 206 height 31
type input "$0.00"
click at [806, 538] on div "Tax Bill No Multiple Payment Option Payment Plan Clear" at bounding box center [791, 330] width 455 height 703
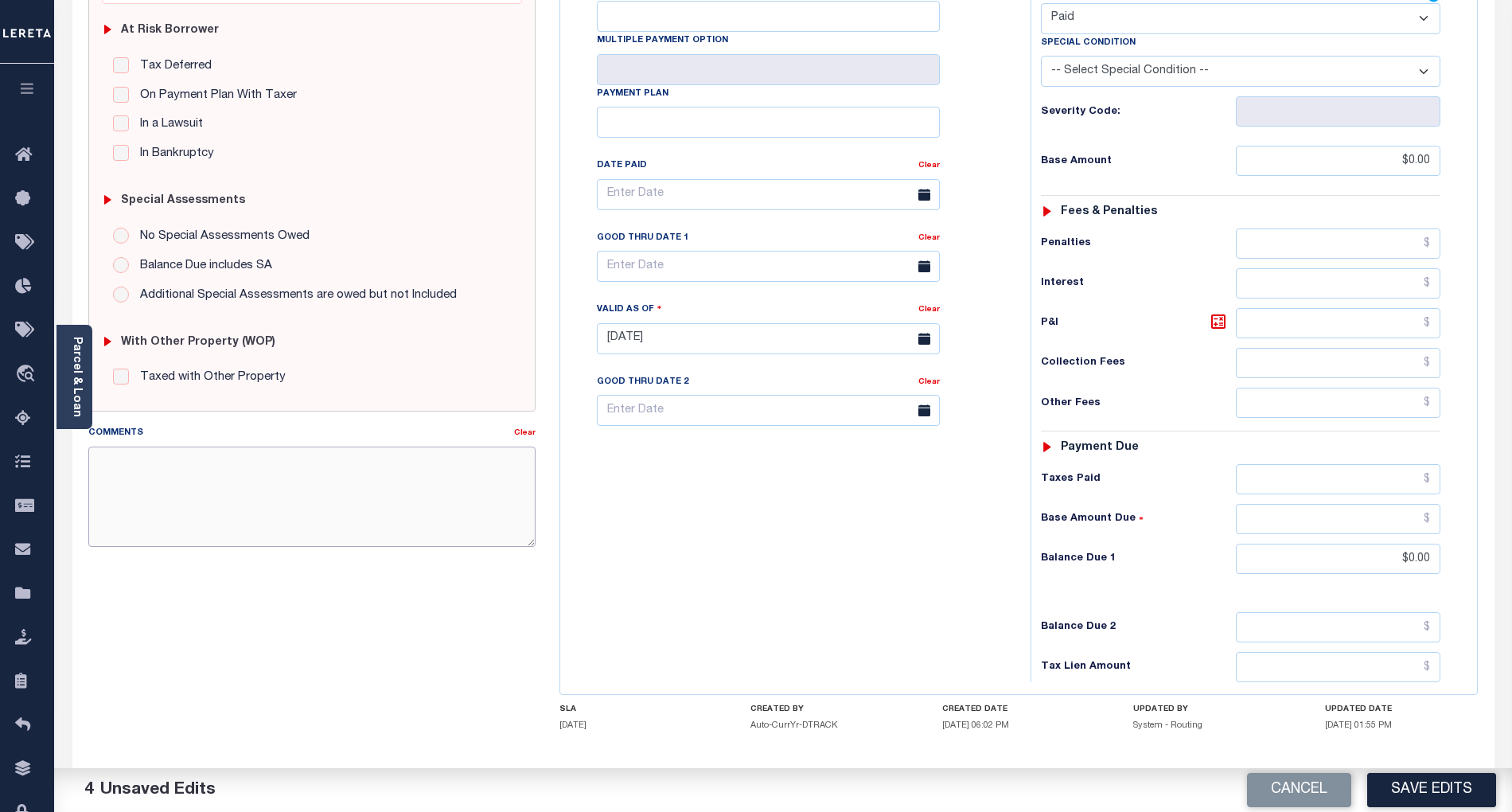
click at [354, 521] on textarea "Comments" at bounding box center [312, 496] width 447 height 100
paste textarea "Refer attached website for 2026 tax year- BG"
type textarea "Refer attached website for 2026 tax year- BG"
click at [1436, 780] on button "Save Edits" at bounding box center [1431, 789] width 129 height 34
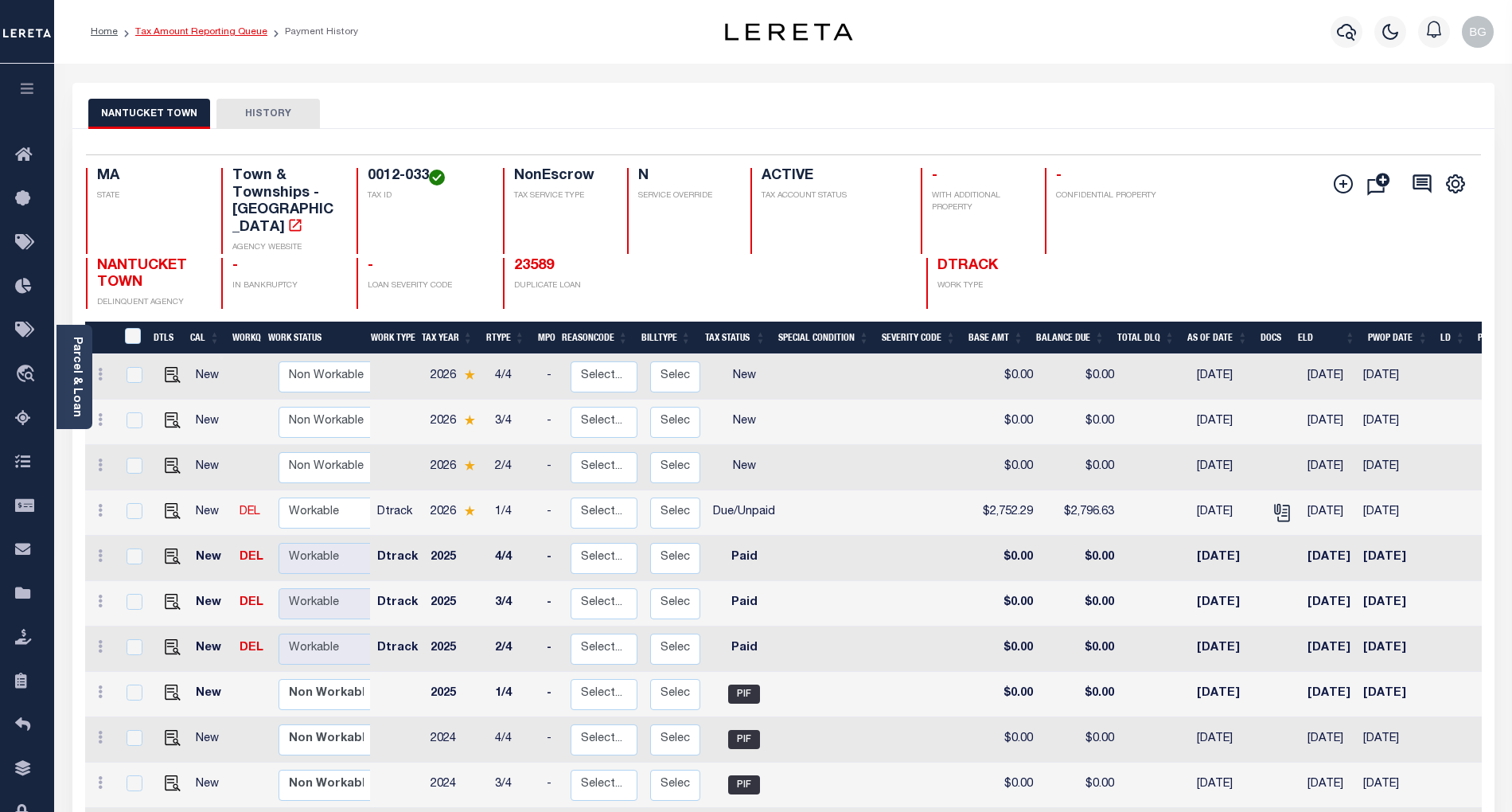
click at [181, 31] on link "Tax Amount Reporting Queue" at bounding box center [201, 32] width 132 height 10
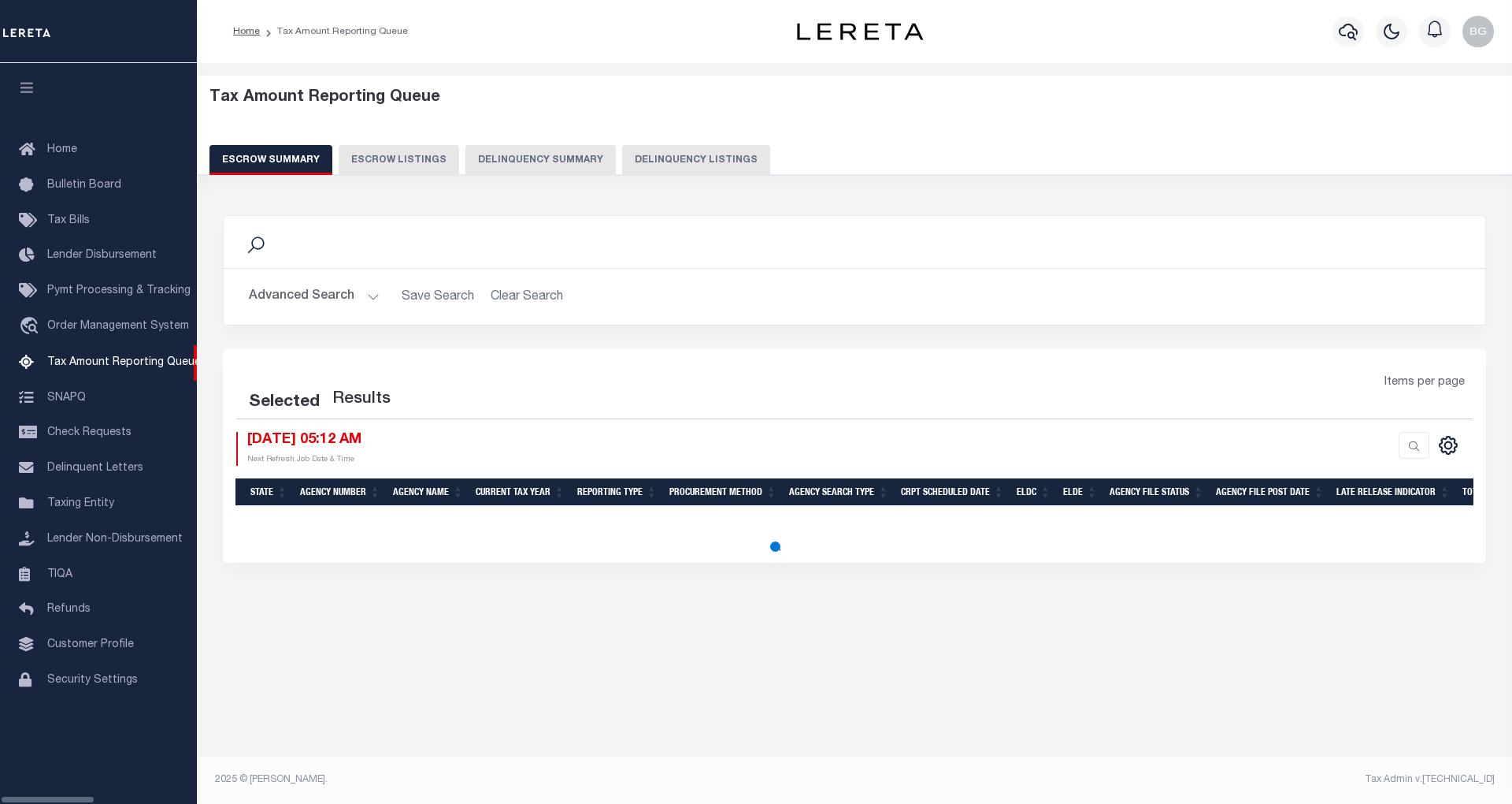
select select "100"
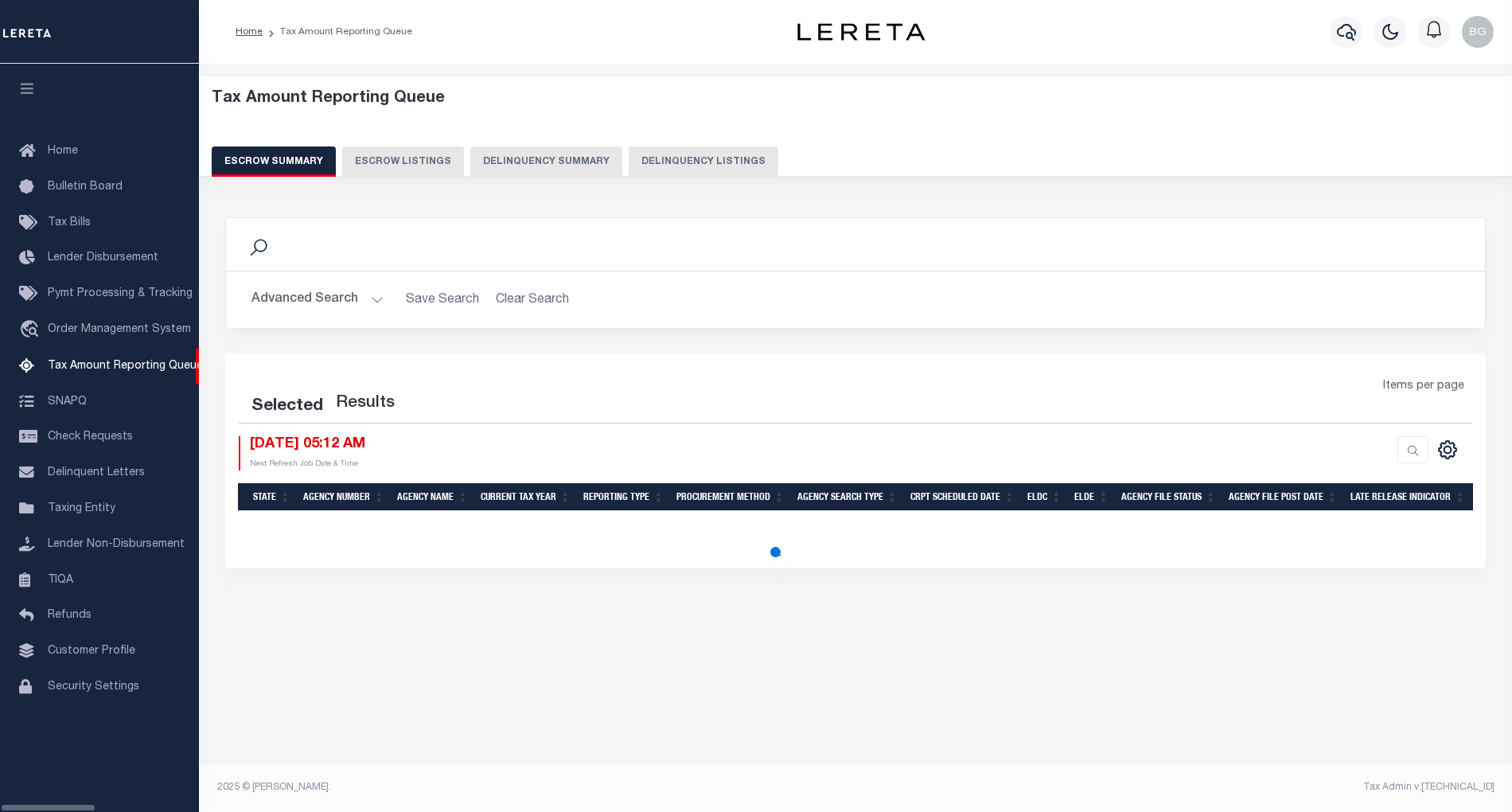
select select "100"
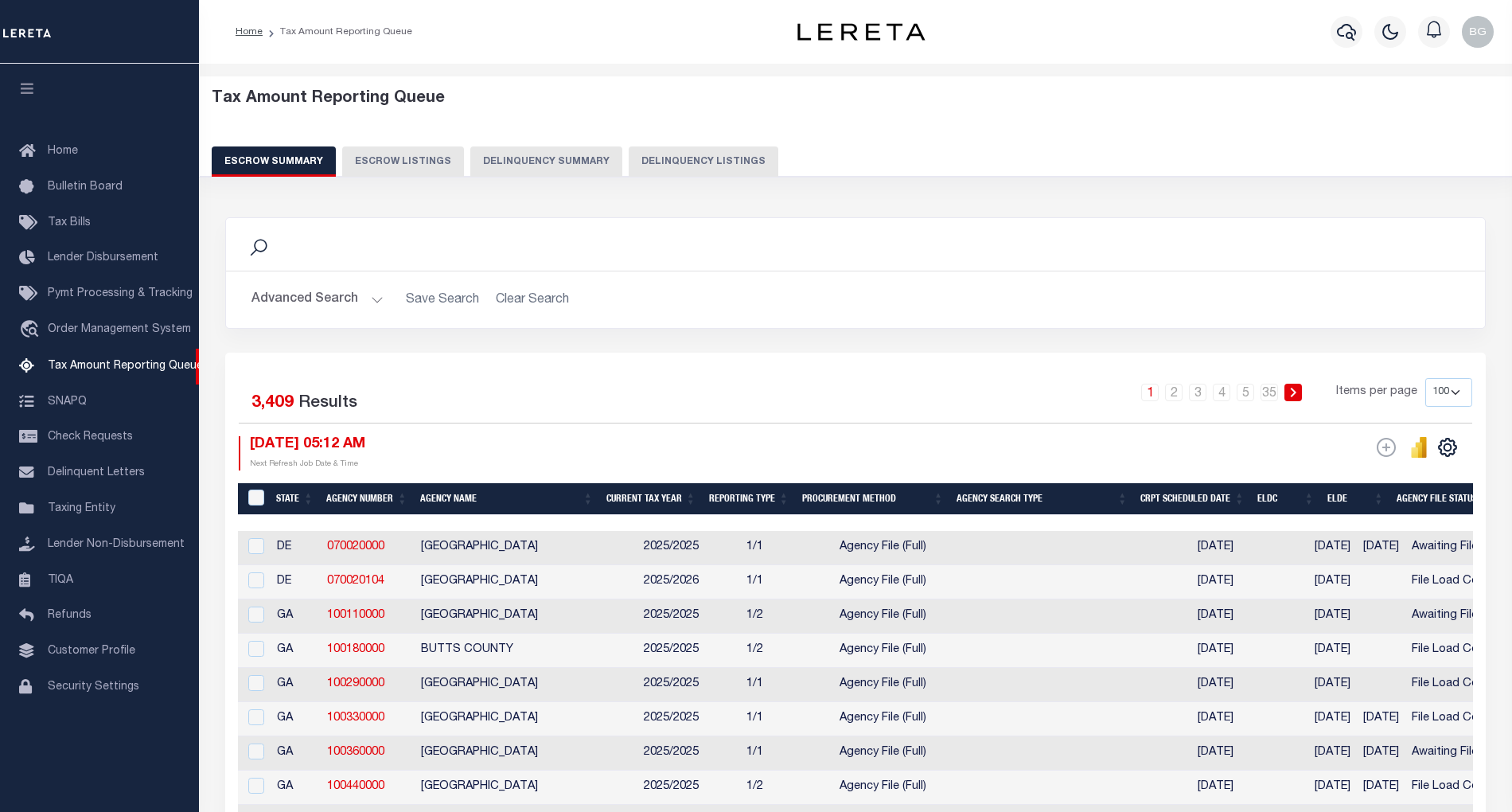
click at [678, 160] on button "Delinquency Listings" at bounding box center [704, 161] width 150 height 31
select select "100"
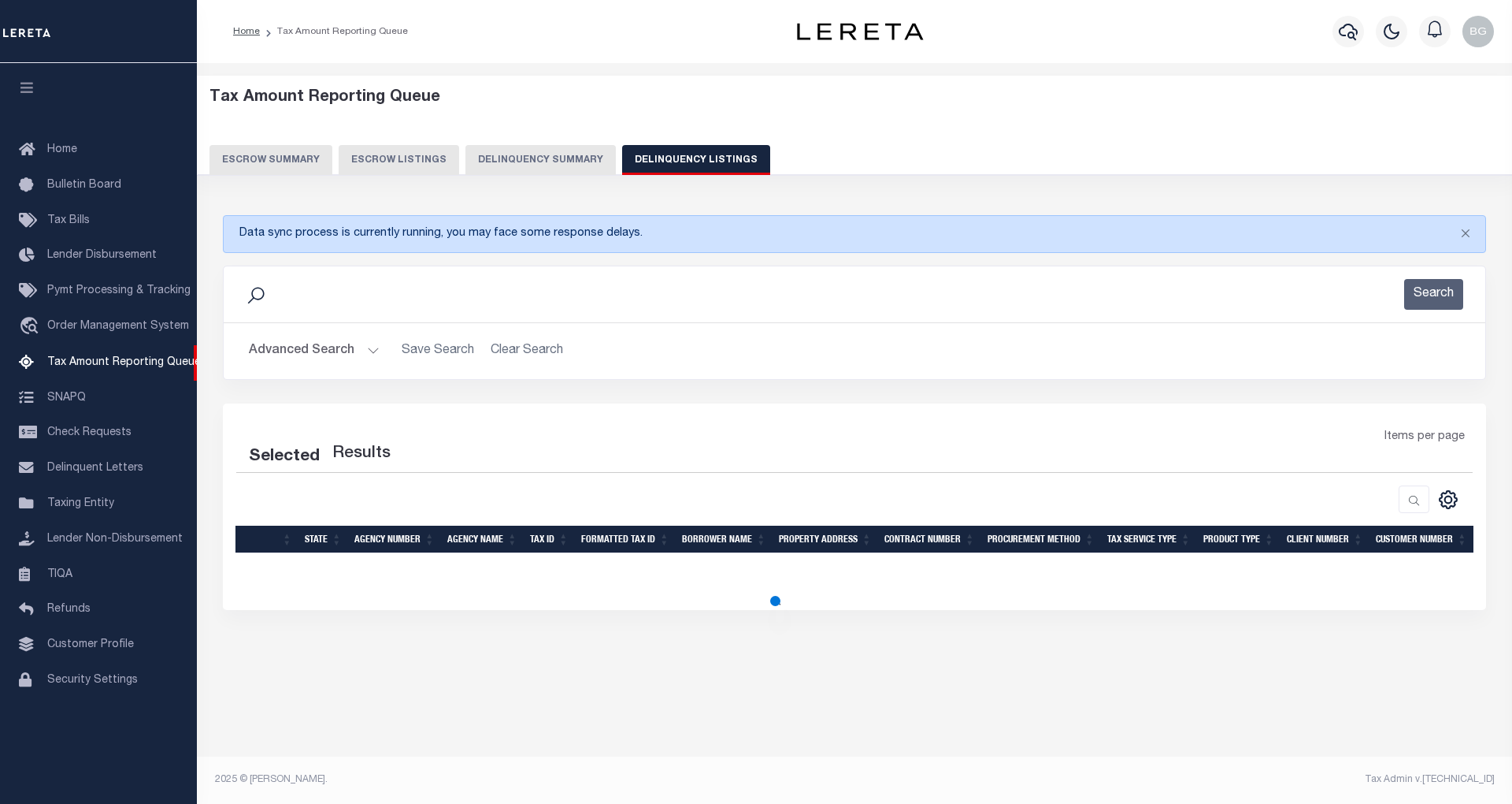
select select "100"
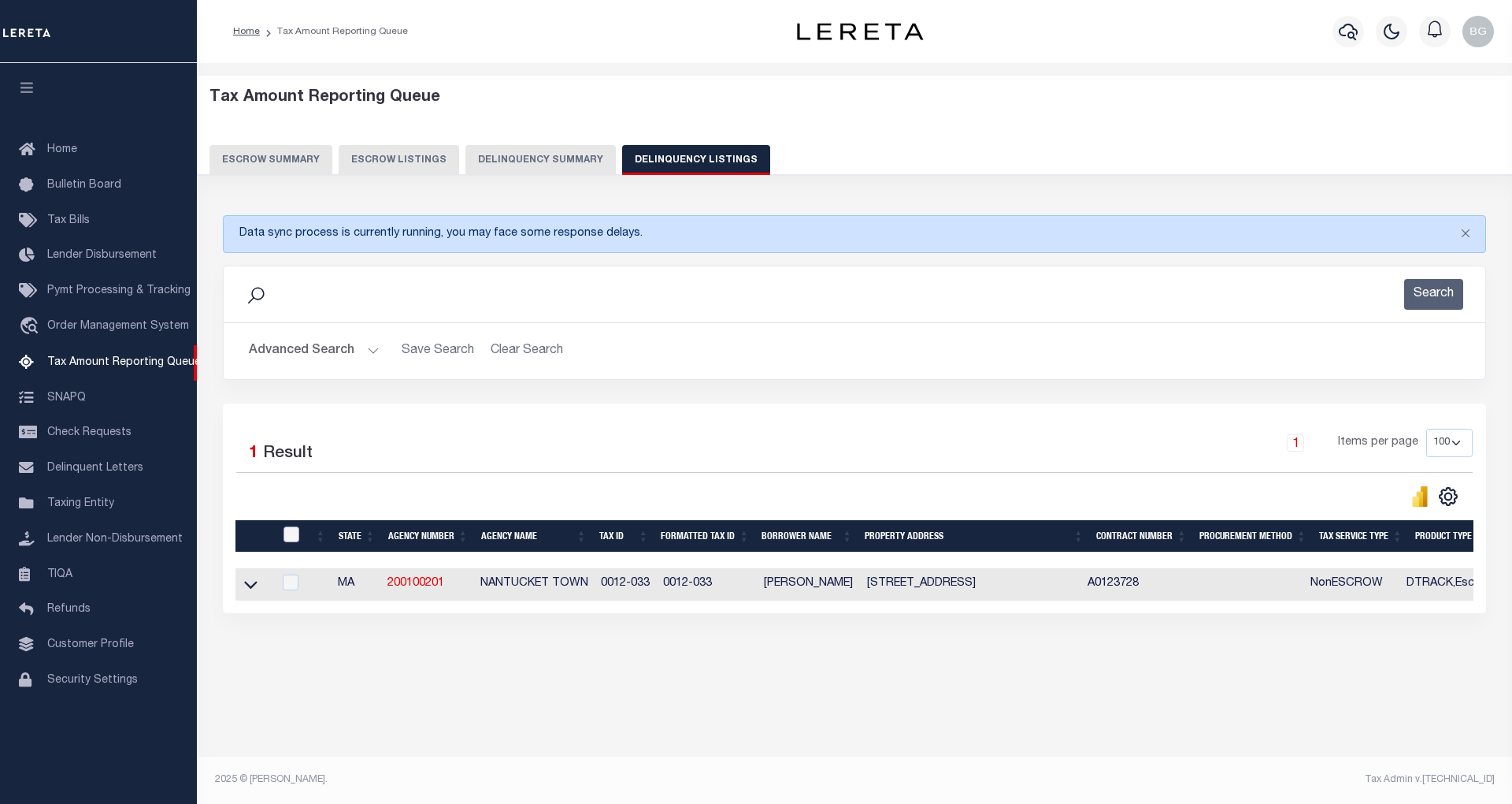
click at [288, 542] on input "checkbox" at bounding box center [291, 534] width 16 height 16
checkbox input "true"
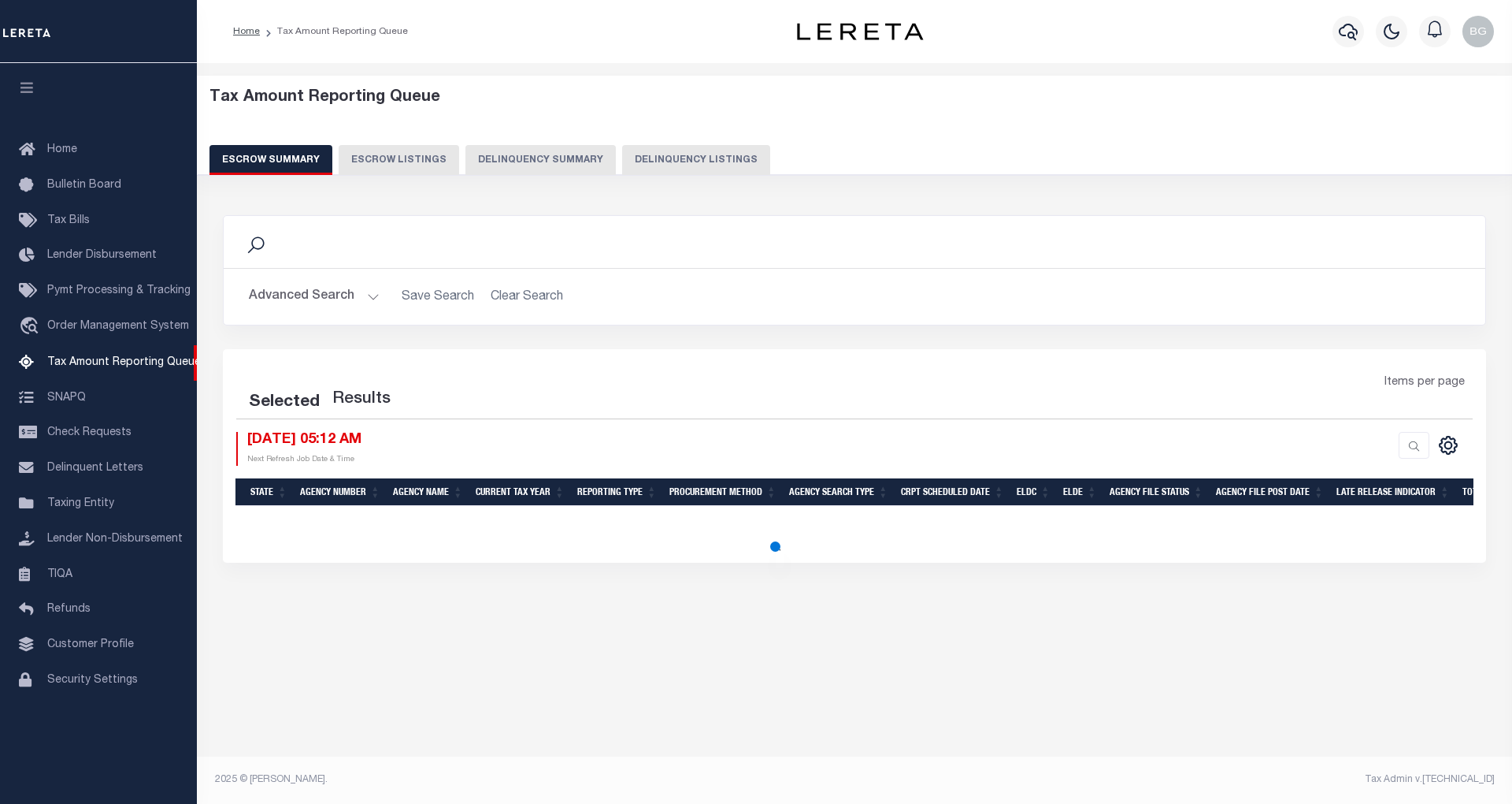
select select "100"
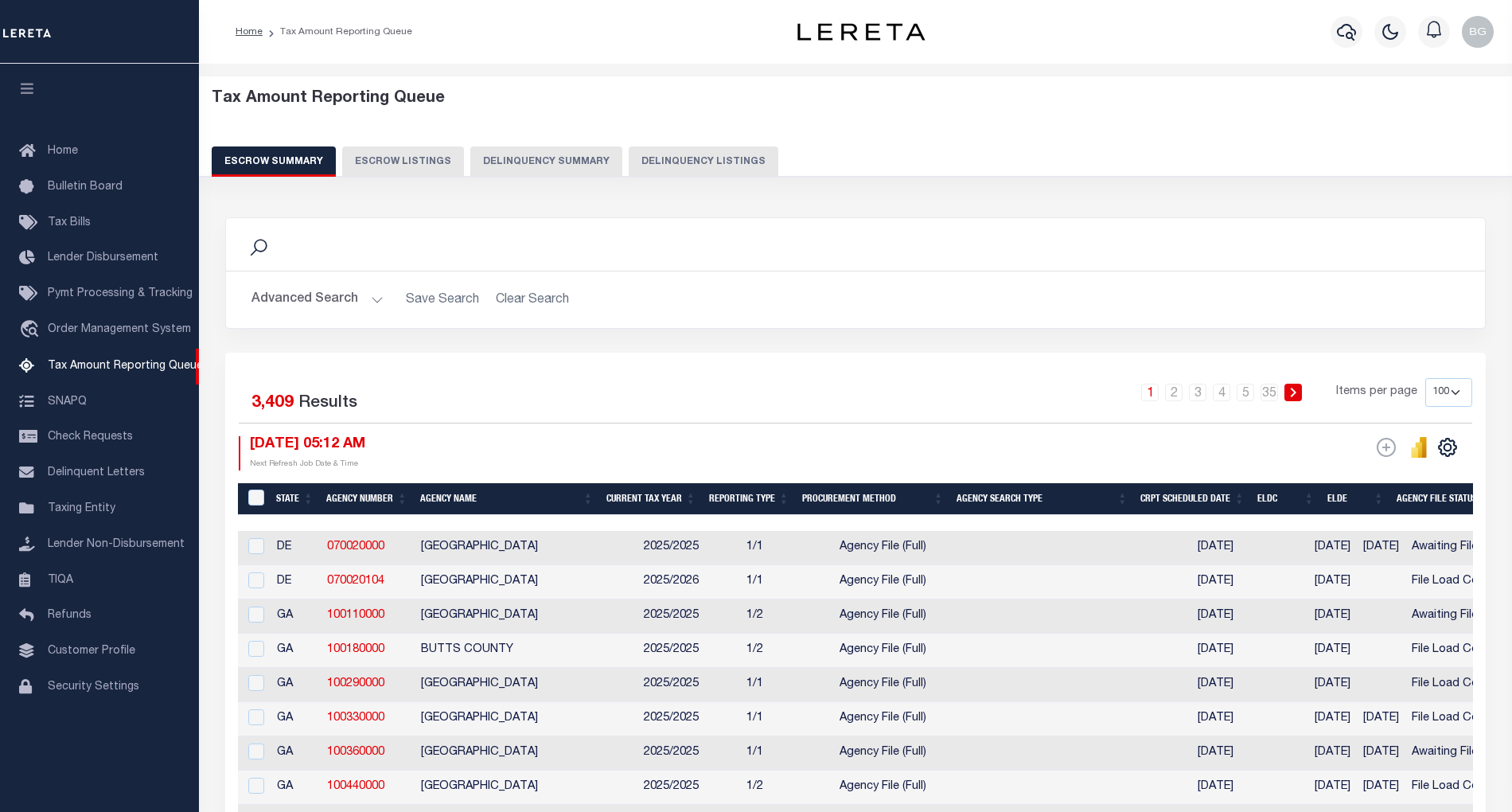
click at [687, 162] on button "Delinquency Listings" at bounding box center [704, 161] width 150 height 31
select select "100"
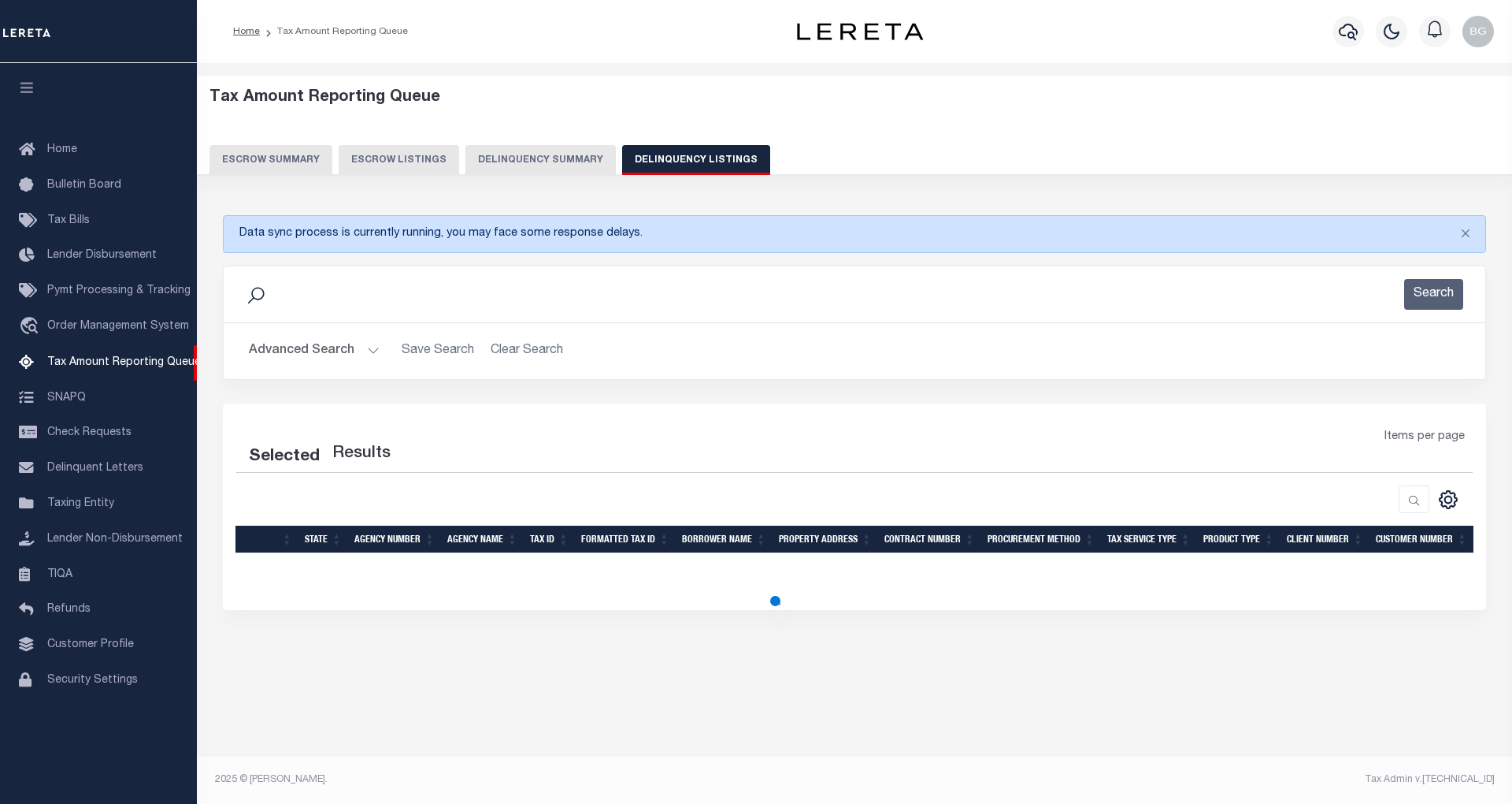
select select "100"
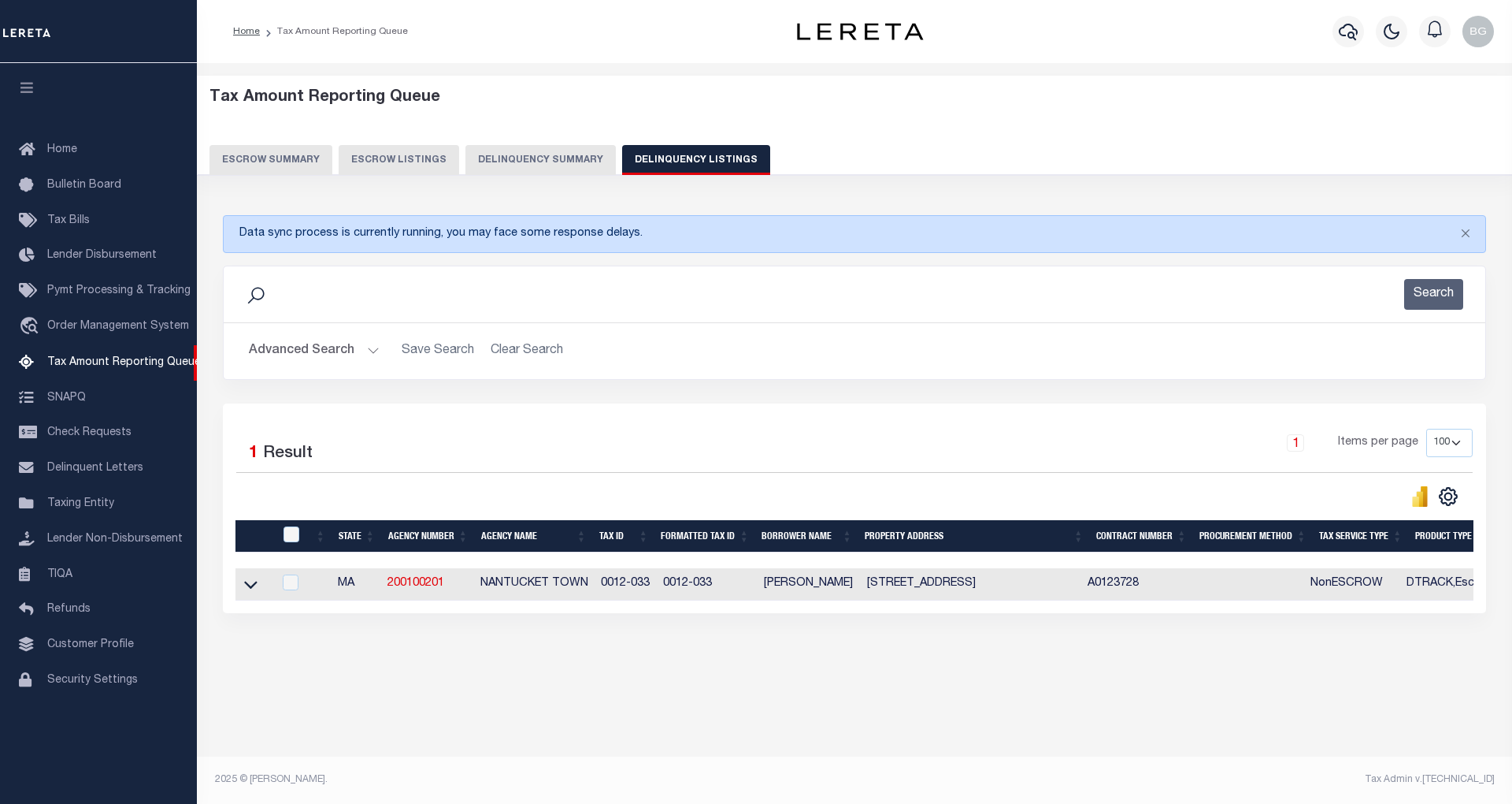
click at [371, 354] on button "Advanced Search" at bounding box center [314, 351] width 130 height 30
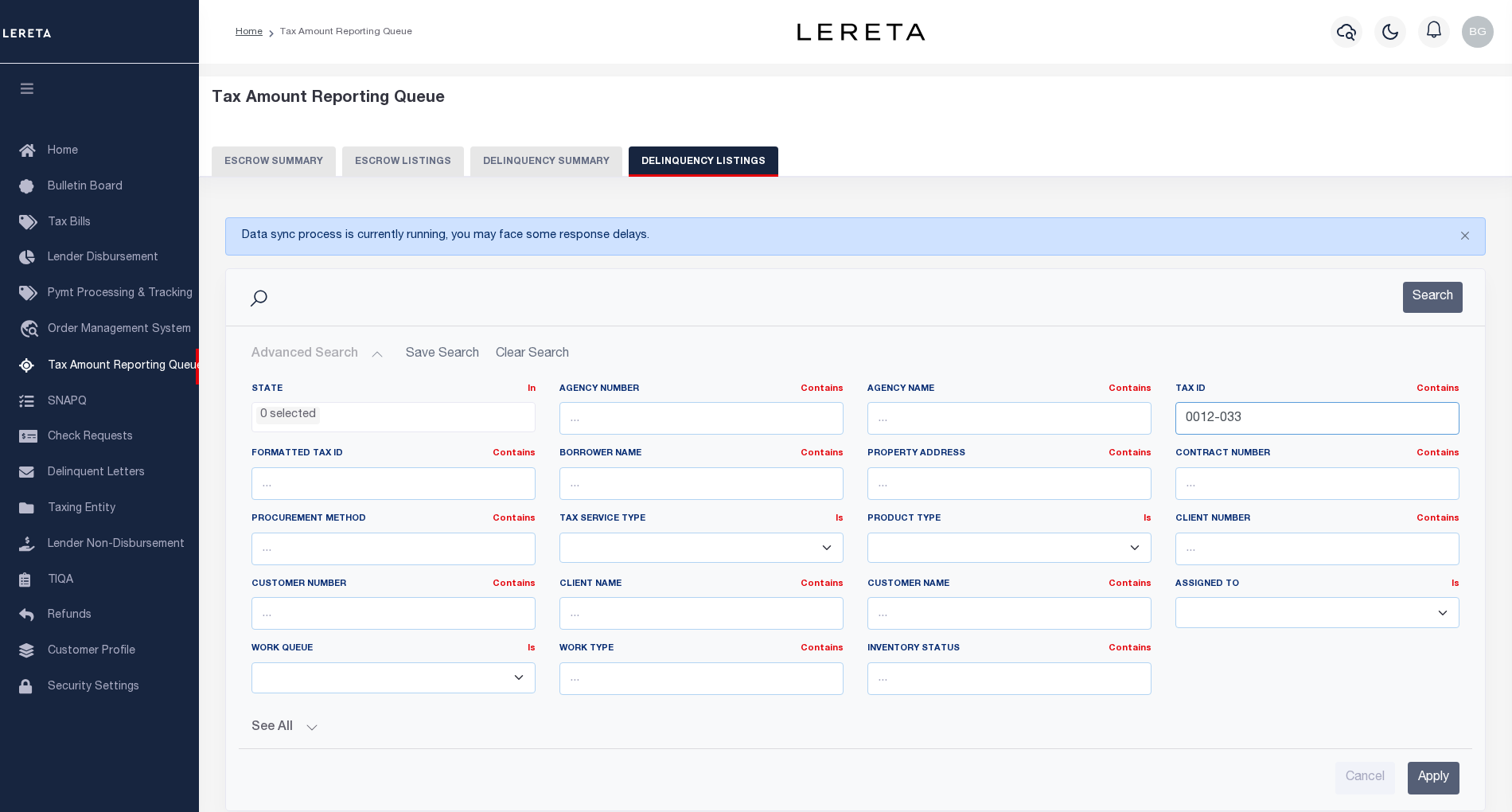
click at [1208, 424] on input "0012-033" at bounding box center [1317, 418] width 284 height 32
paste input "26-068"
click at [1217, 419] on input "0026-068-033" at bounding box center [1317, 418] width 284 height 32
paste input "text"
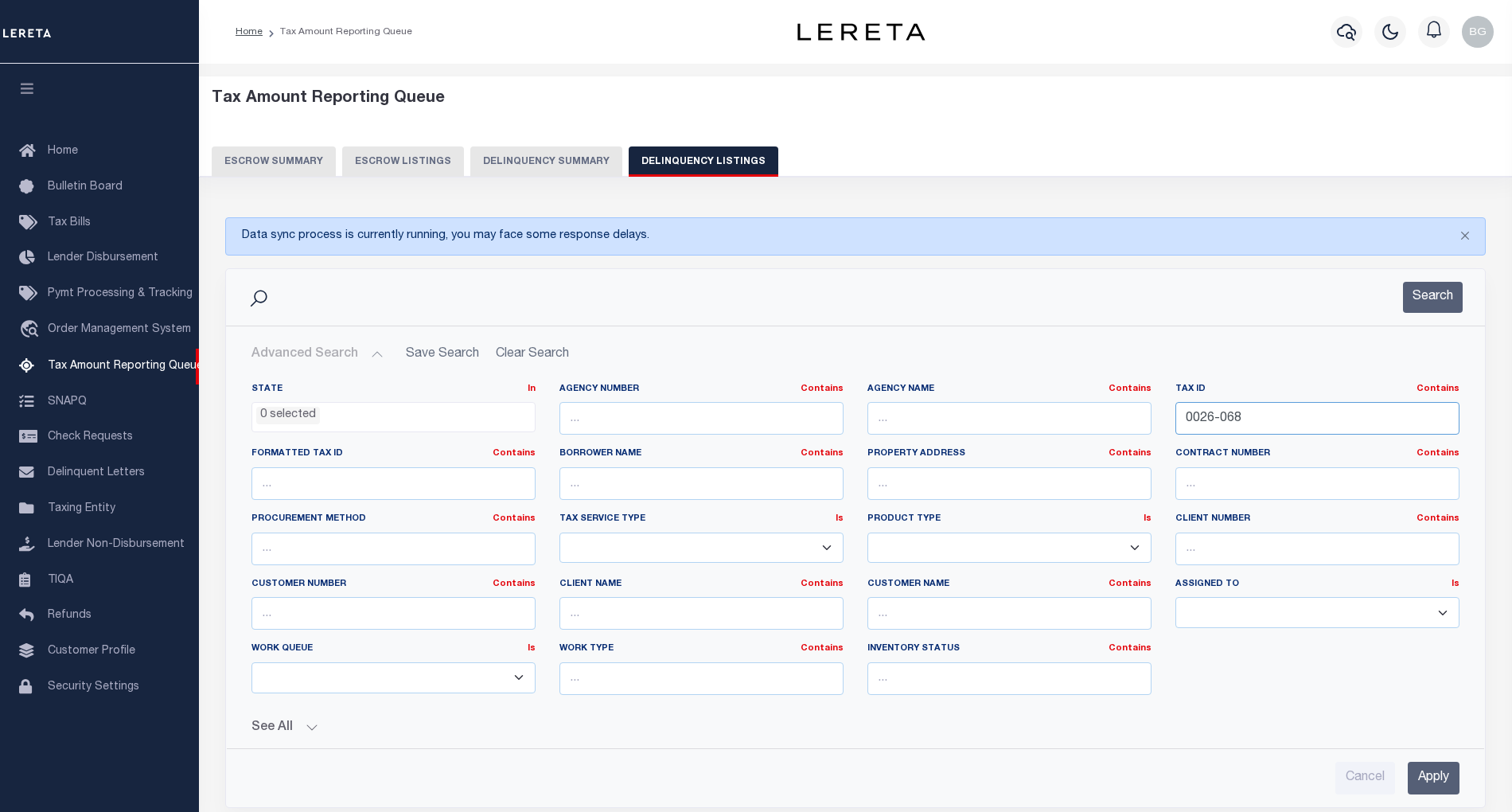
type input "0026-068"
click at [1427, 789] on input "Apply" at bounding box center [1433, 778] width 51 height 32
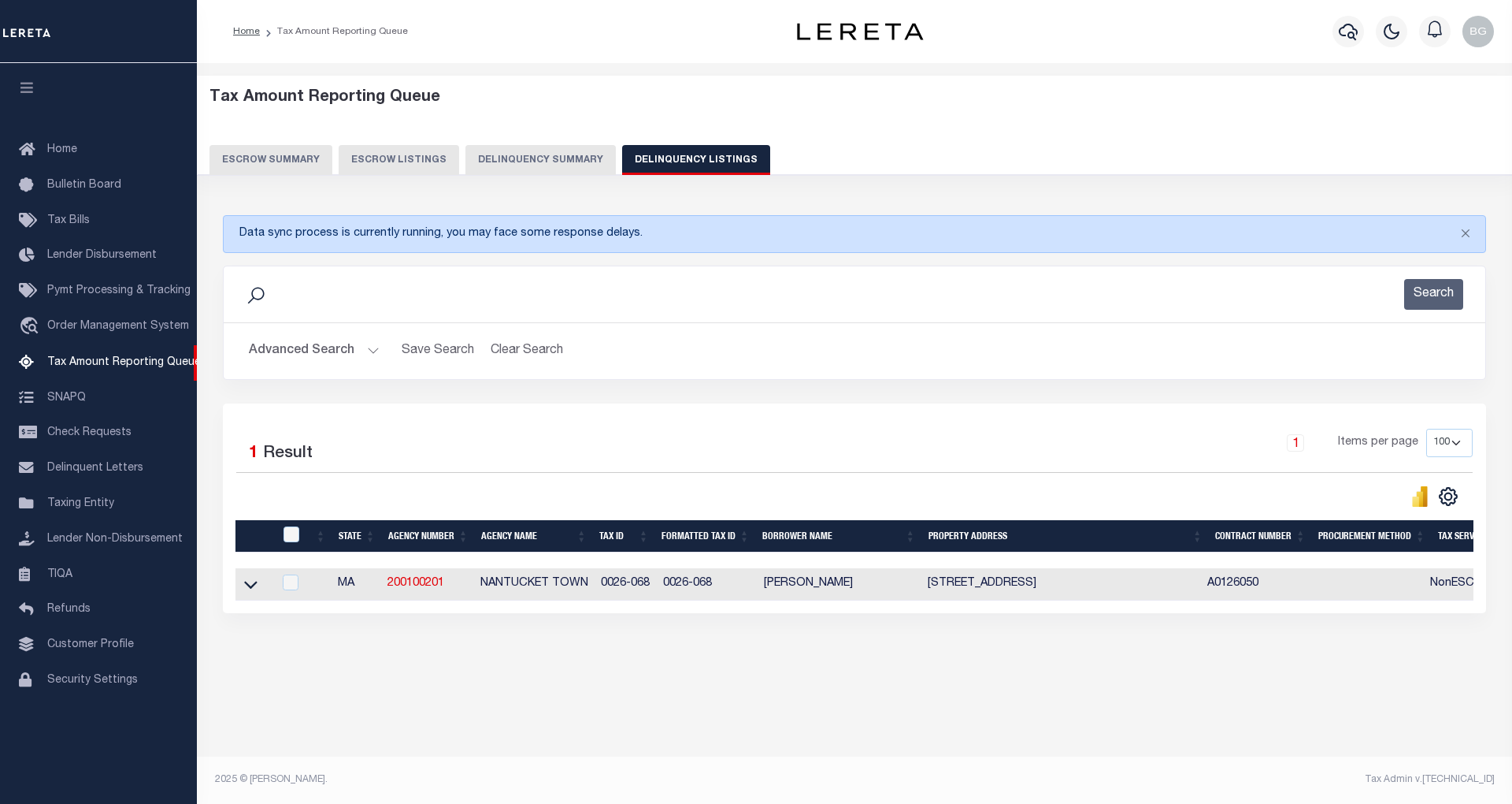
click at [953, 588] on td "6 QUAISE PASTURES ROAD NANTUCKET MA 02554" at bounding box center [1062, 584] width 280 height 32
checkbox input "true"
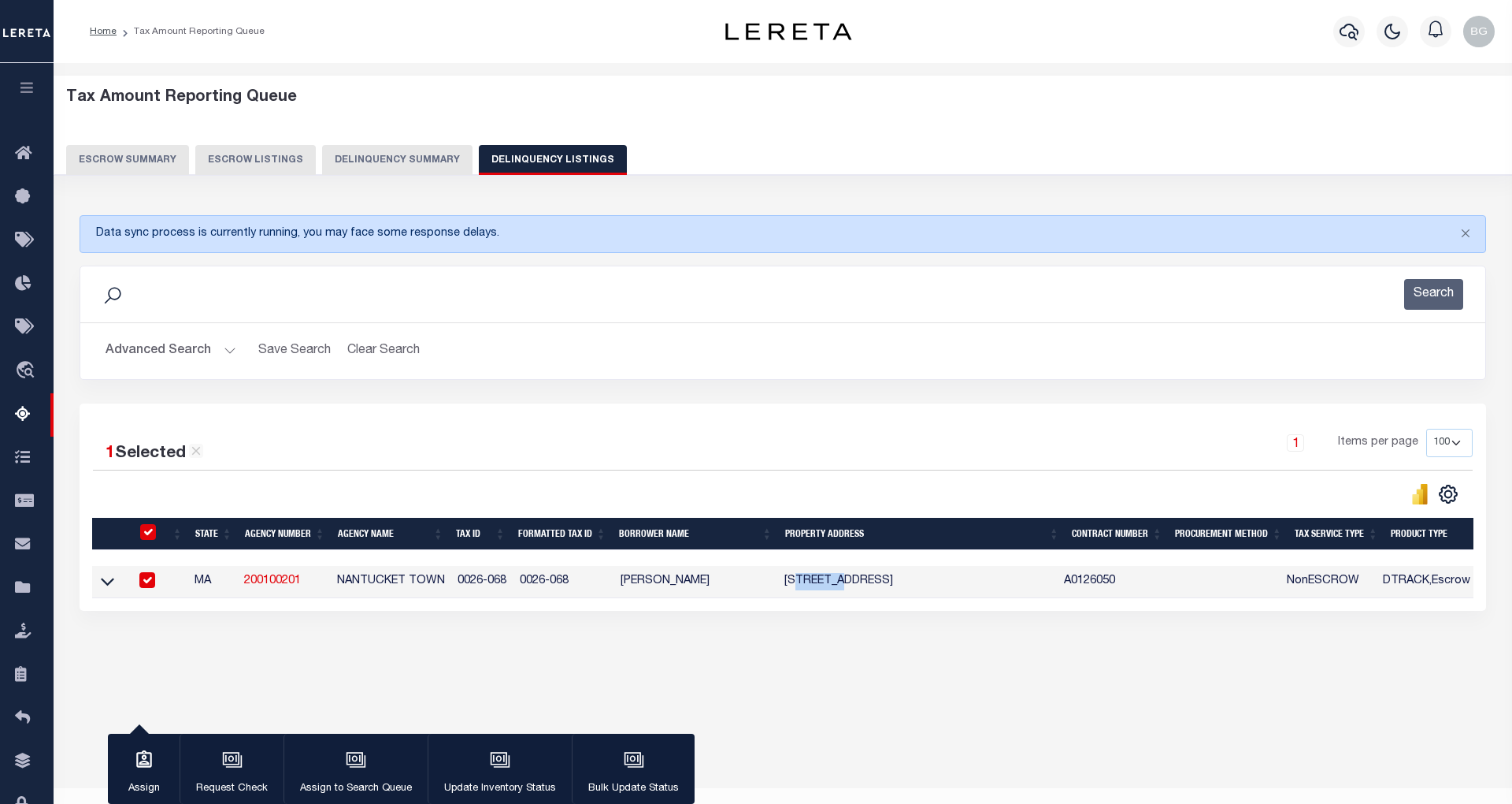
click at [953, 588] on td "6 QUAISE PASTURES ROAD NANTUCKET MA 02554" at bounding box center [918, 582] width 280 height 32
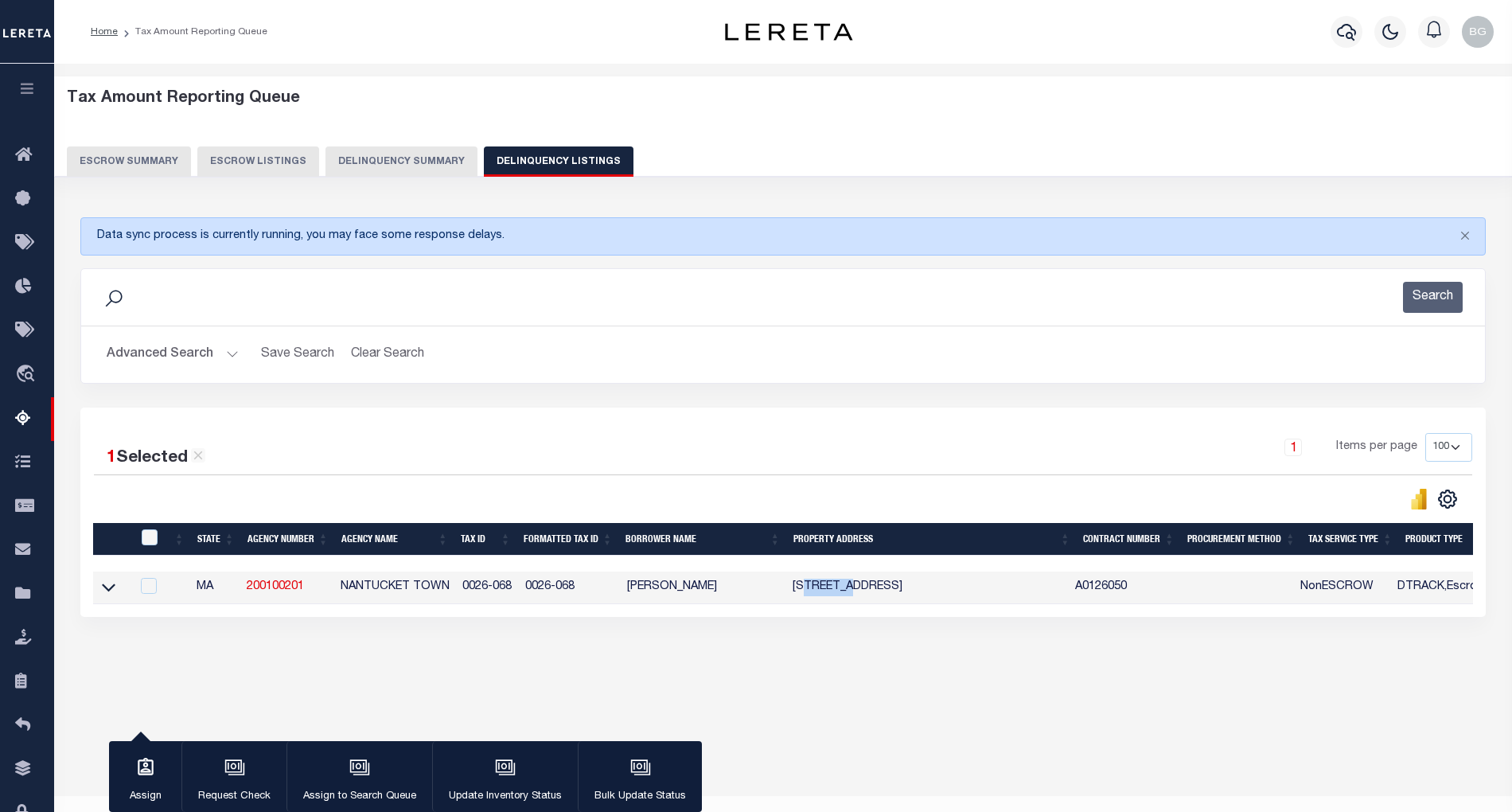
checkbox input "false"
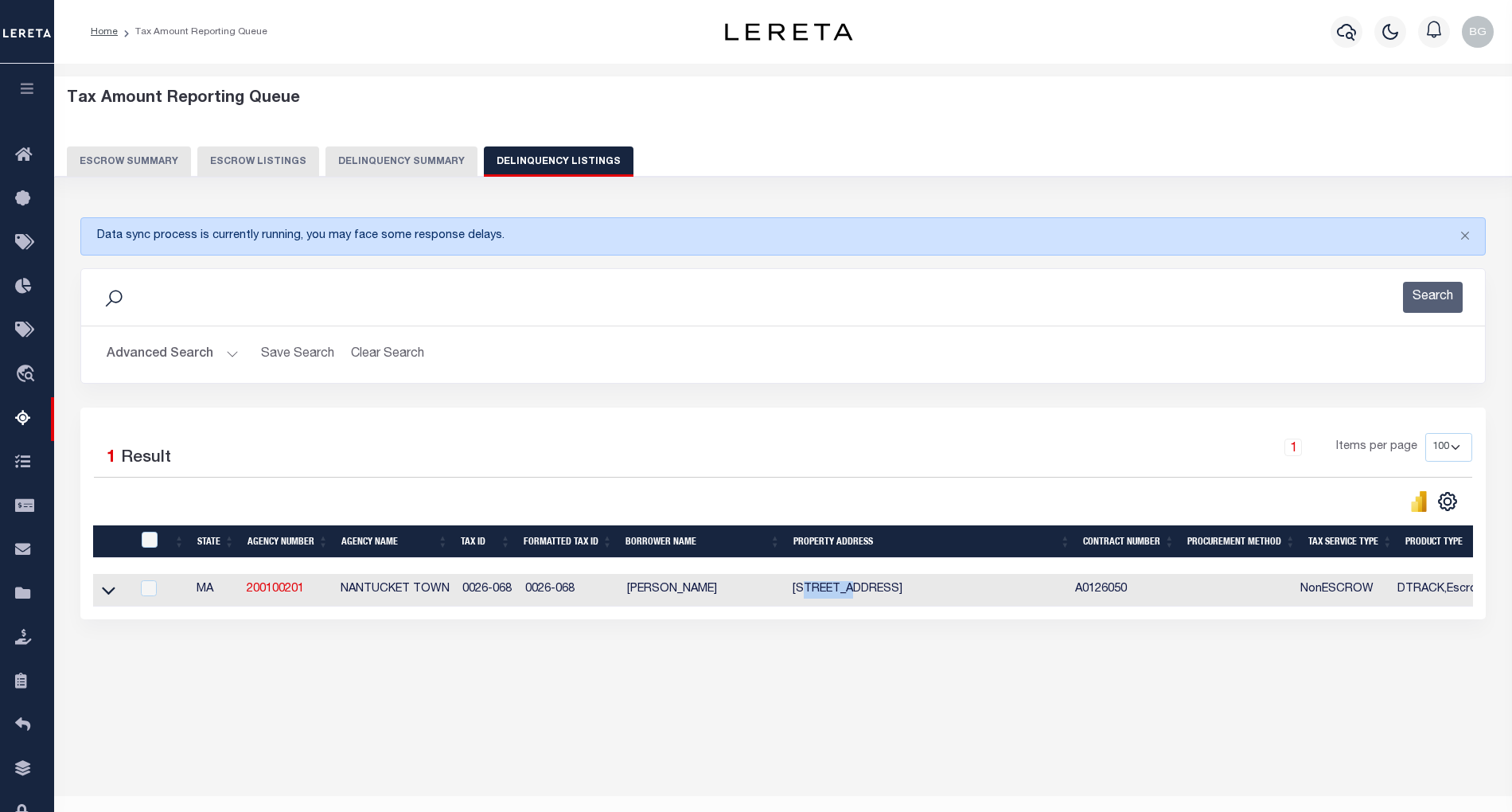
copy td "QUAISE"
click at [108, 593] on icon at bounding box center [108, 590] width 14 height 17
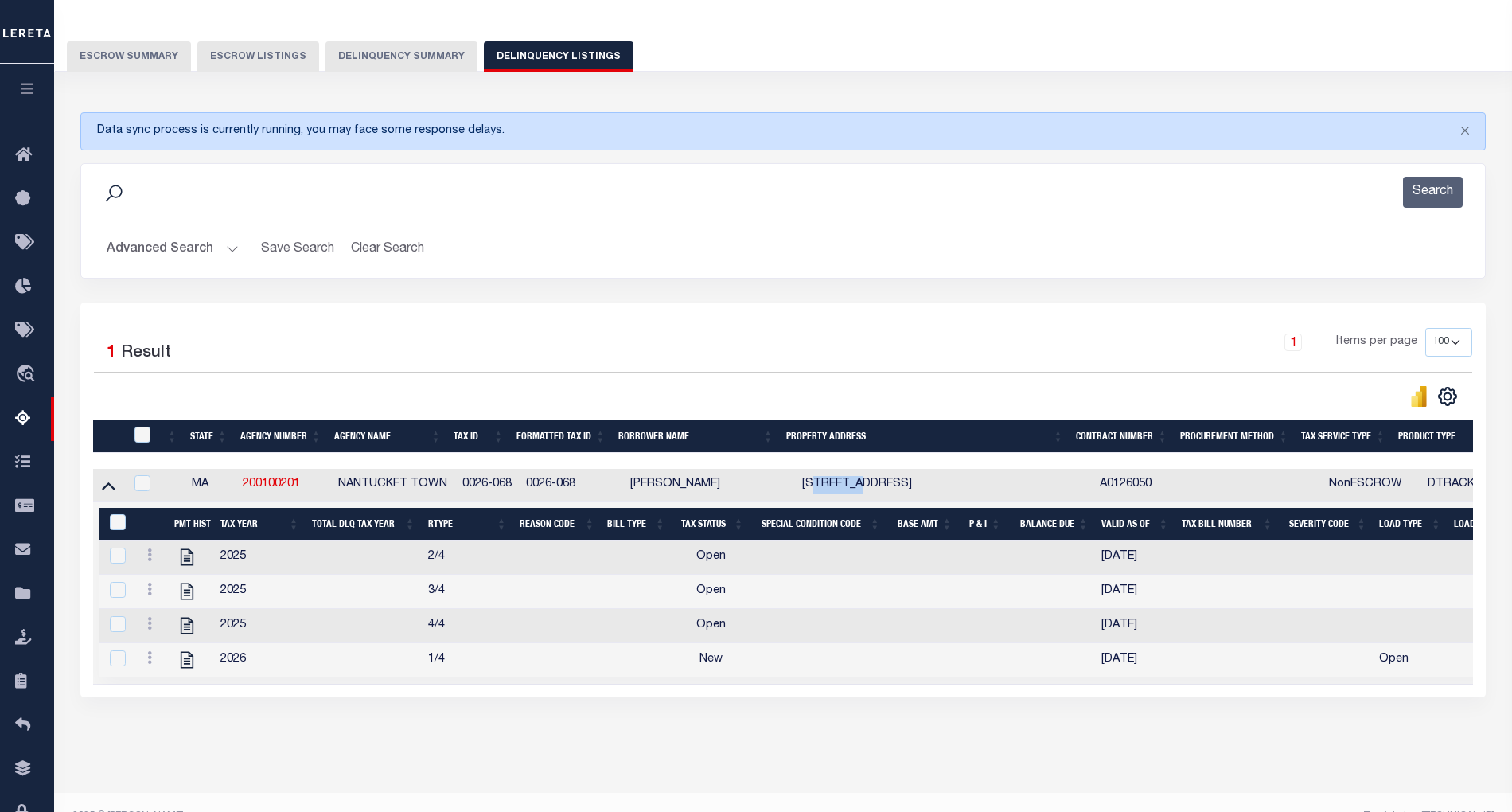
scroll to position [106, 0]
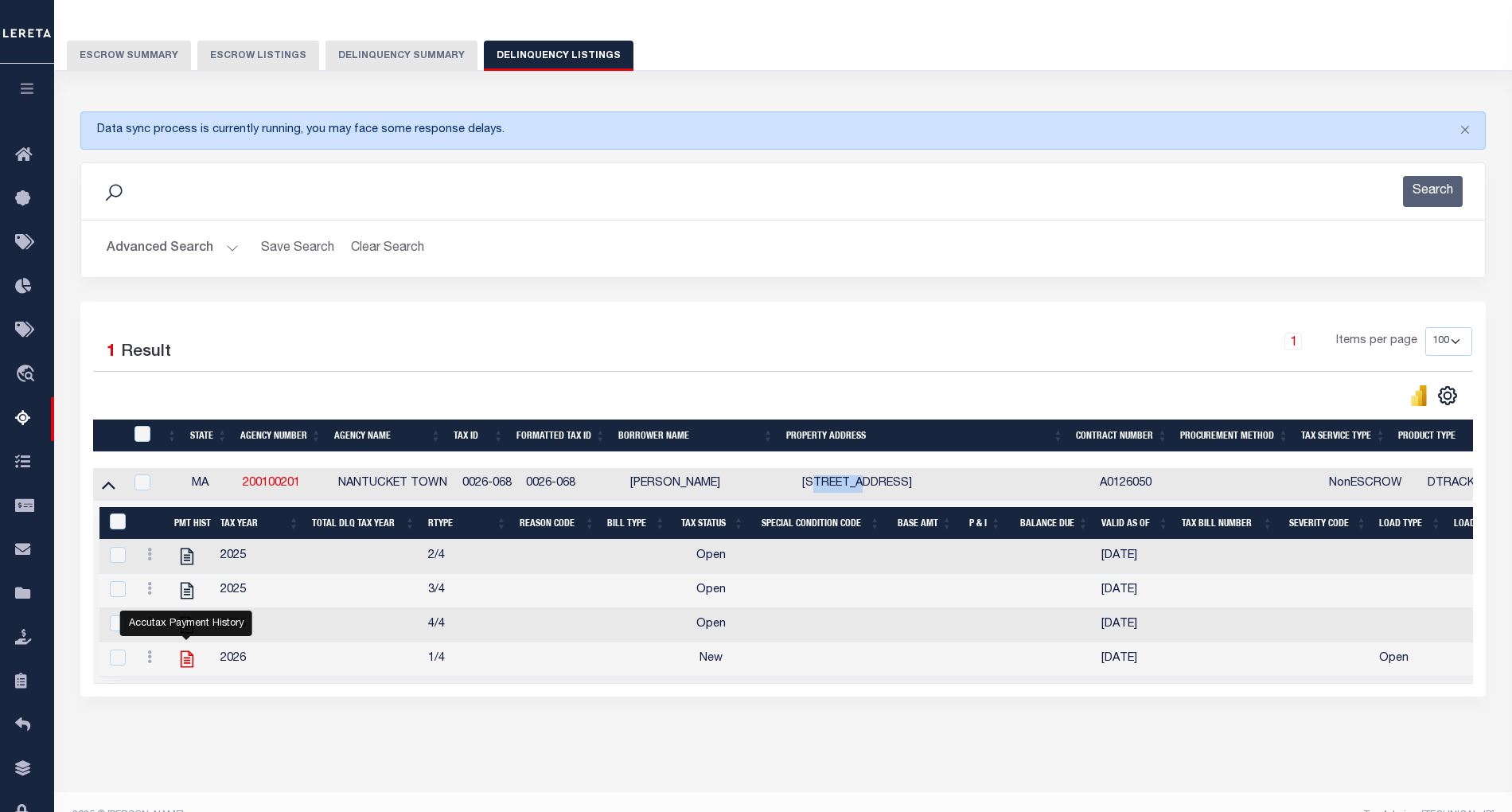
click at [189, 668] on icon "" at bounding box center [186, 659] width 13 height 17
checkbox input "true"
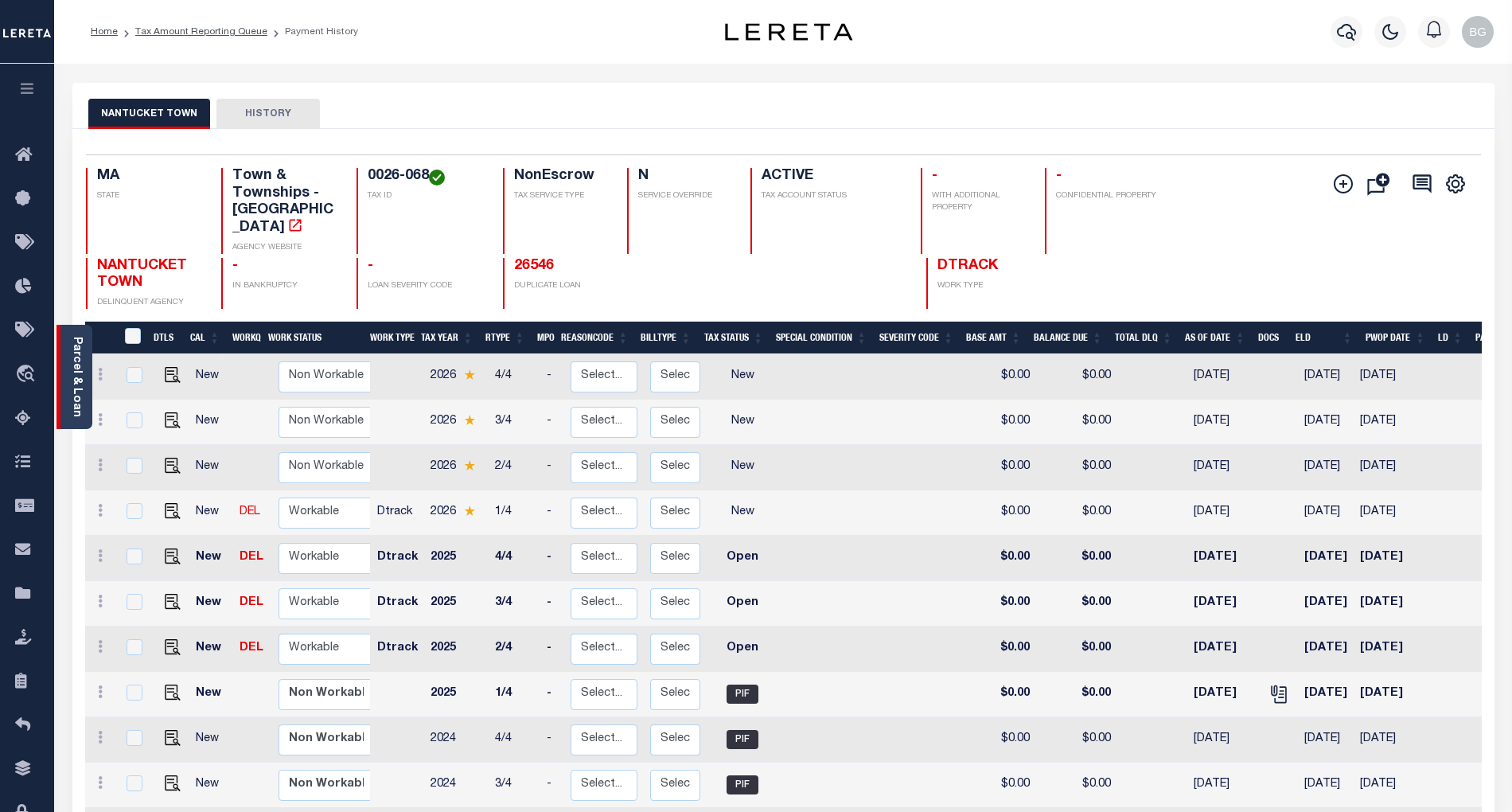
click at [78, 382] on link "Parcel & Loan" at bounding box center [76, 376] width 11 height 80
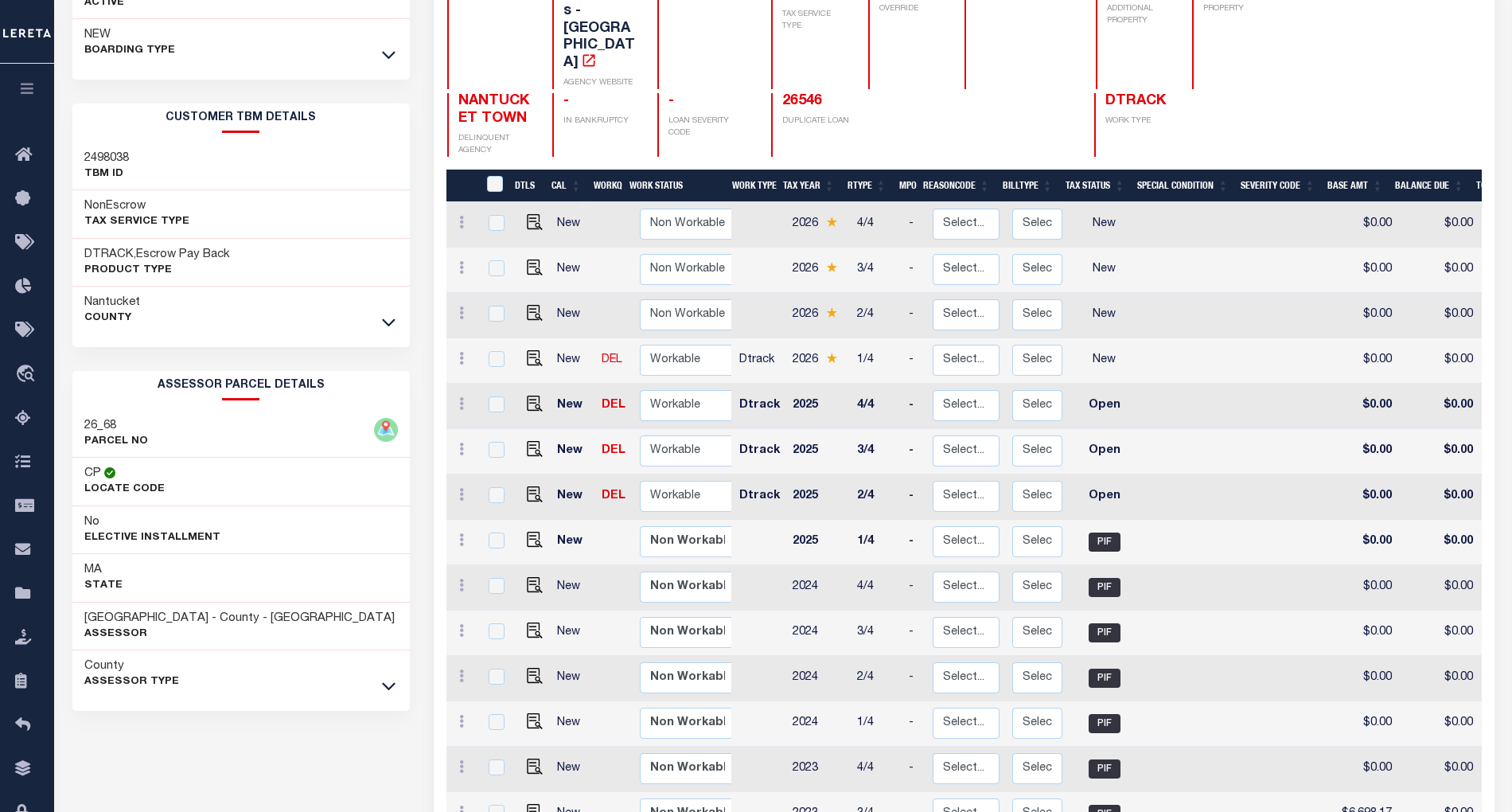
scroll to position [318, 0]
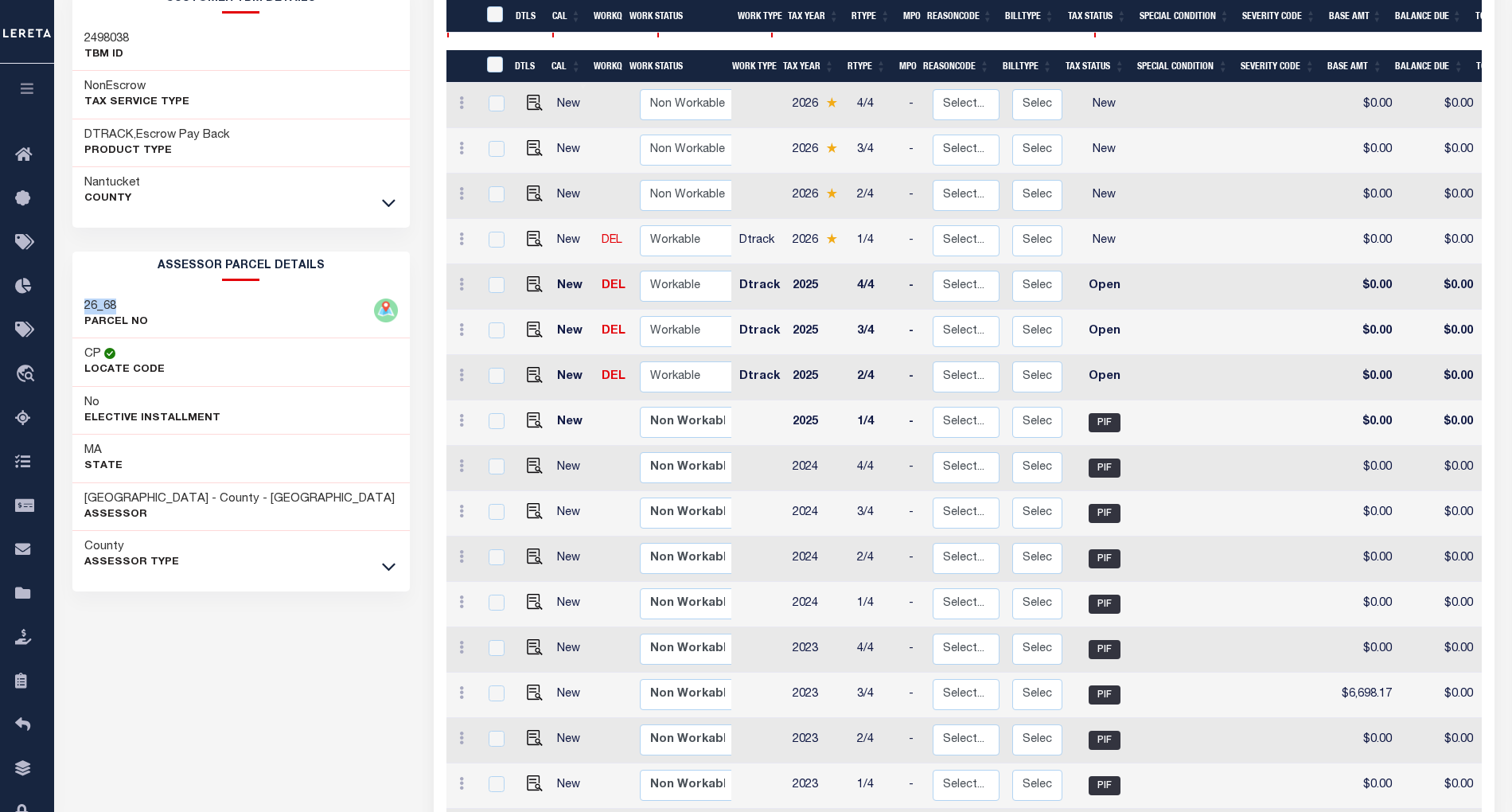
drag, startPoint x: 83, startPoint y: 307, endPoint x: 129, endPoint y: 307, distance: 46.0
click at [129, 307] on div "26_68 PARCEL NO" at bounding box center [241, 315] width 337 height 49
copy h3 "26_68"
click at [398, 573] on div "County Assessor Type" at bounding box center [241, 554] width 337 height 48
click at [392, 571] on icon at bounding box center [388, 567] width 14 height 8
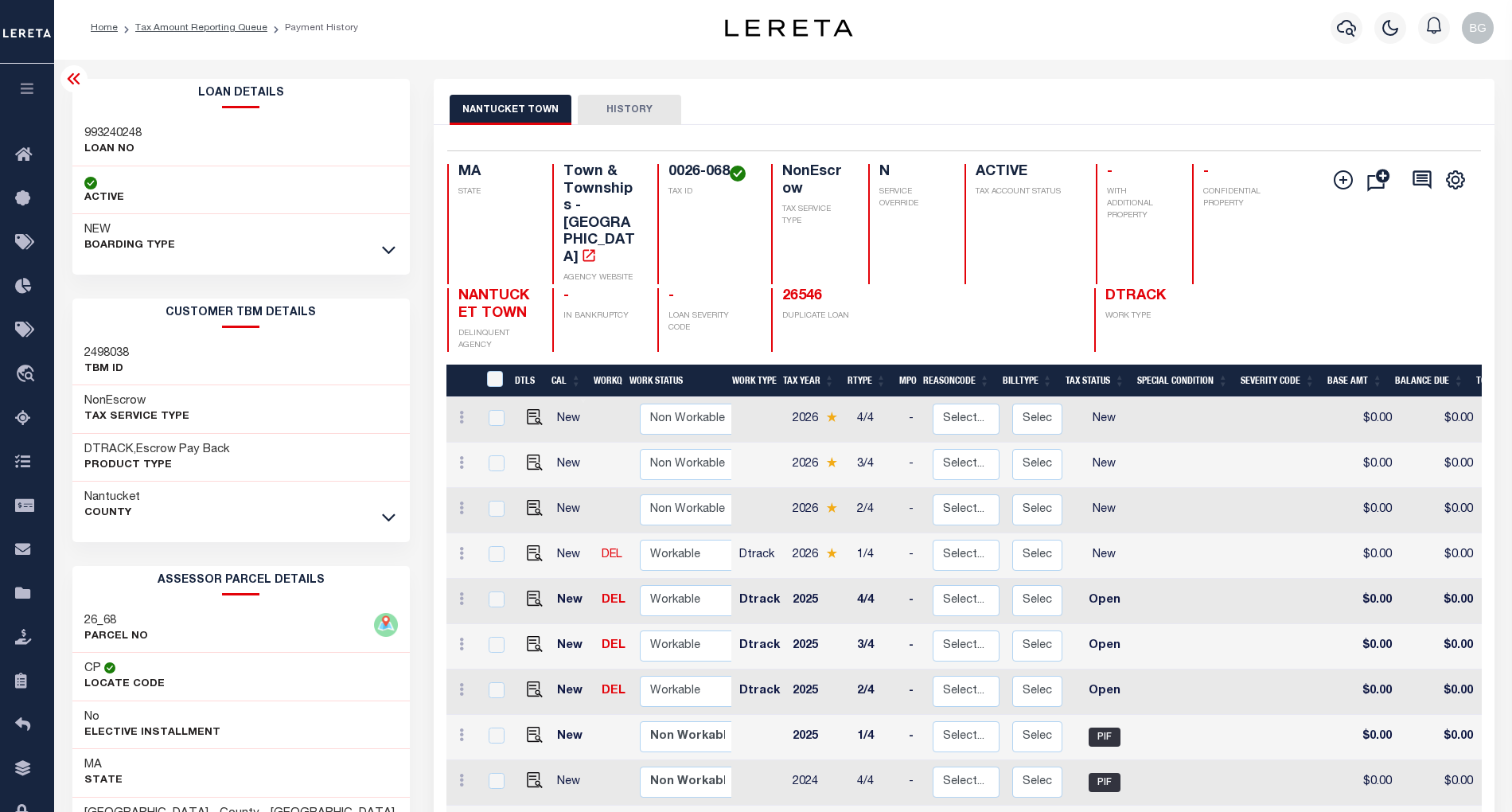
scroll to position [0, 0]
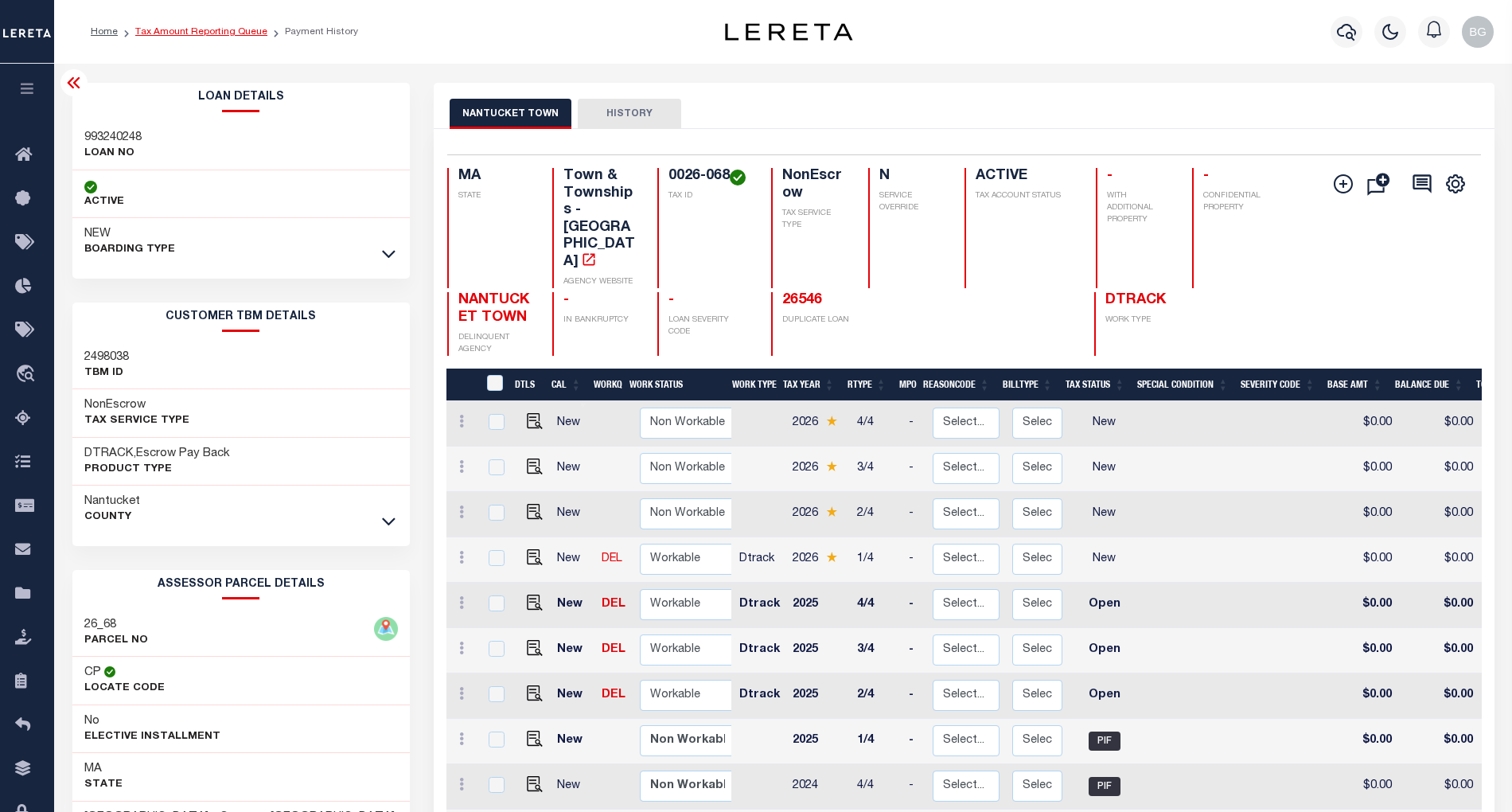
click at [179, 31] on link "Tax Amount Reporting Queue" at bounding box center [201, 32] width 132 height 10
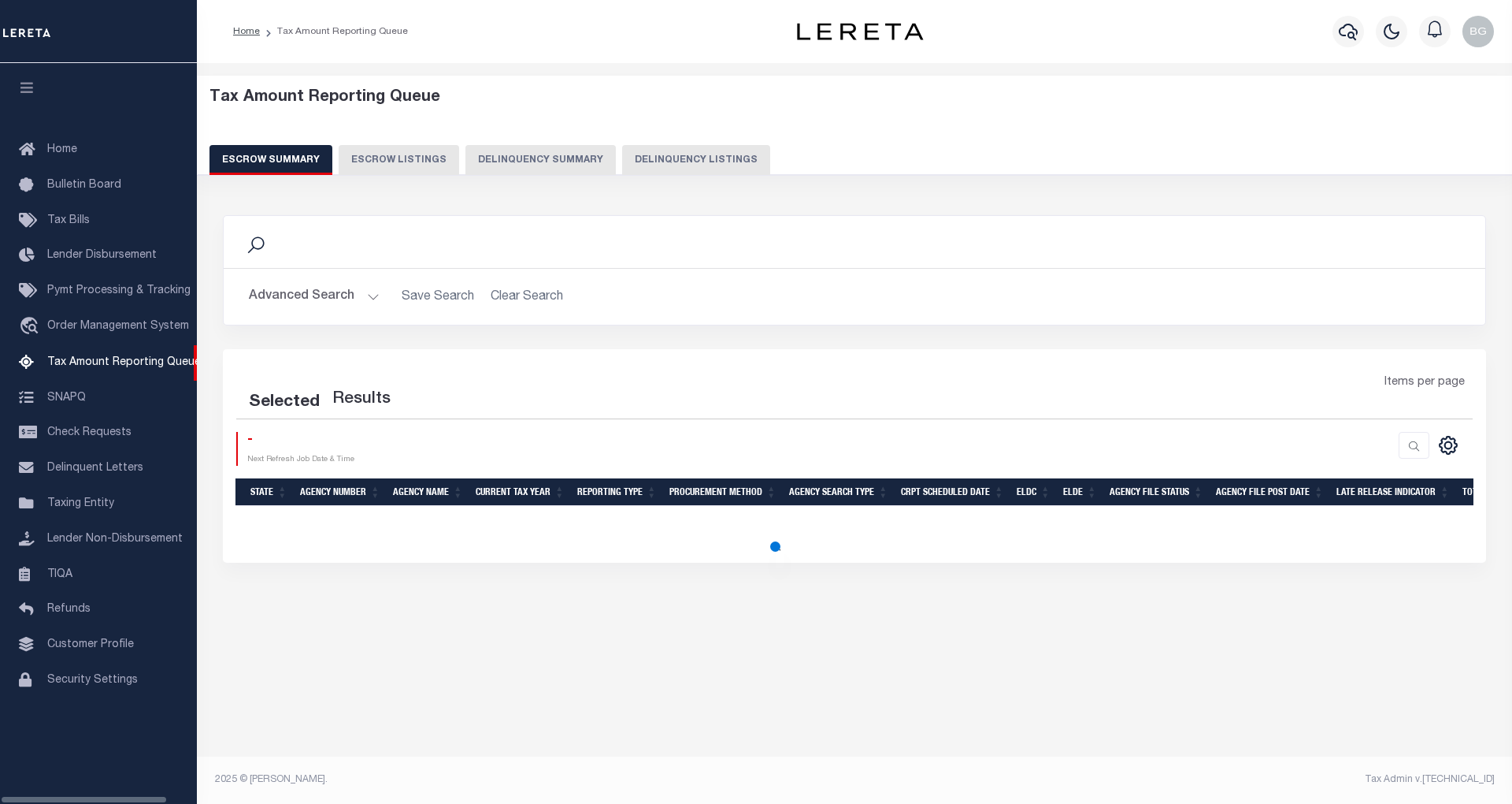
select select "100"
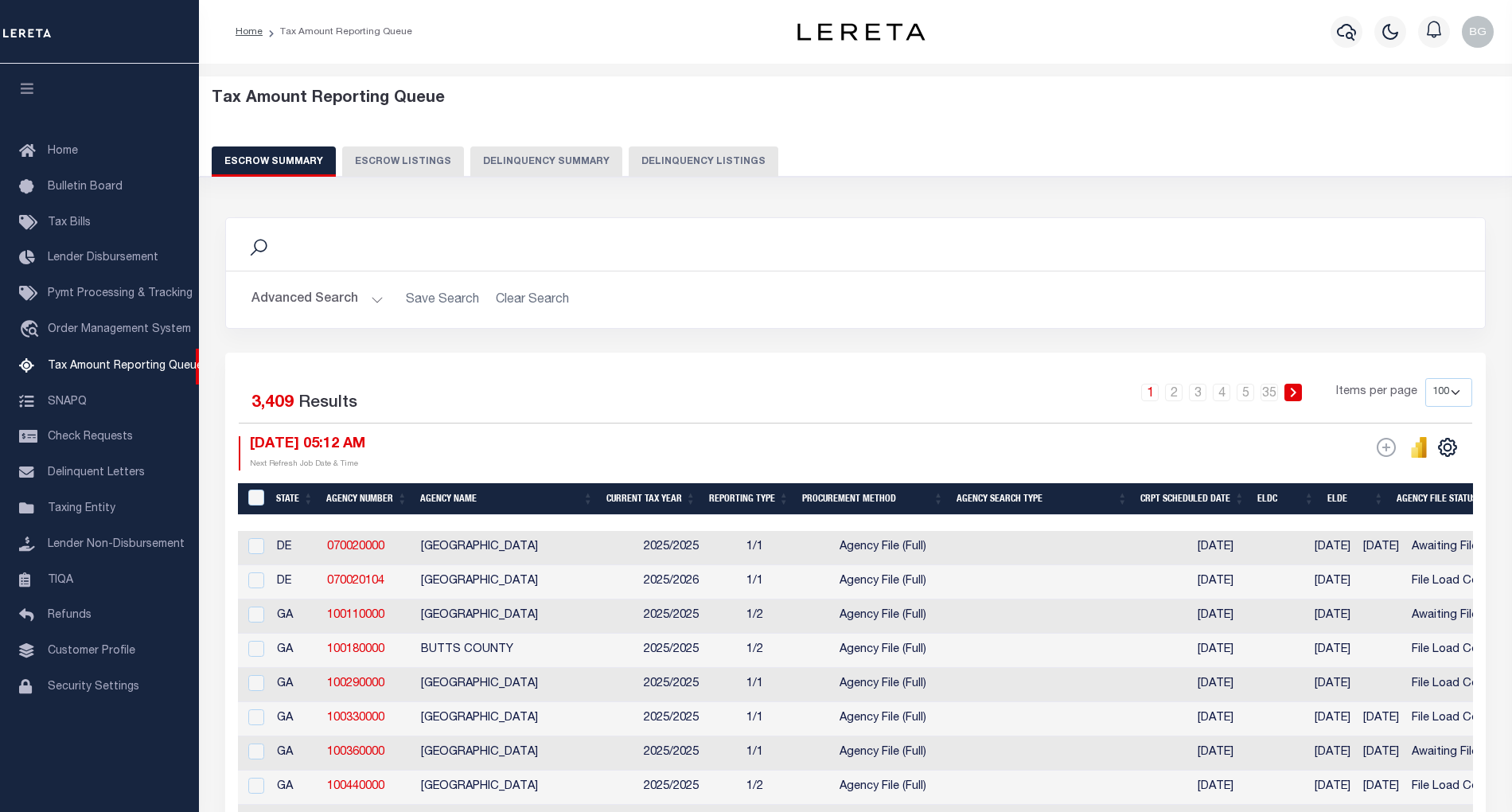
click at [710, 161] on button "Delinquency Listings" at bounding box center [704, 161] width 150 height 31
select select "100"
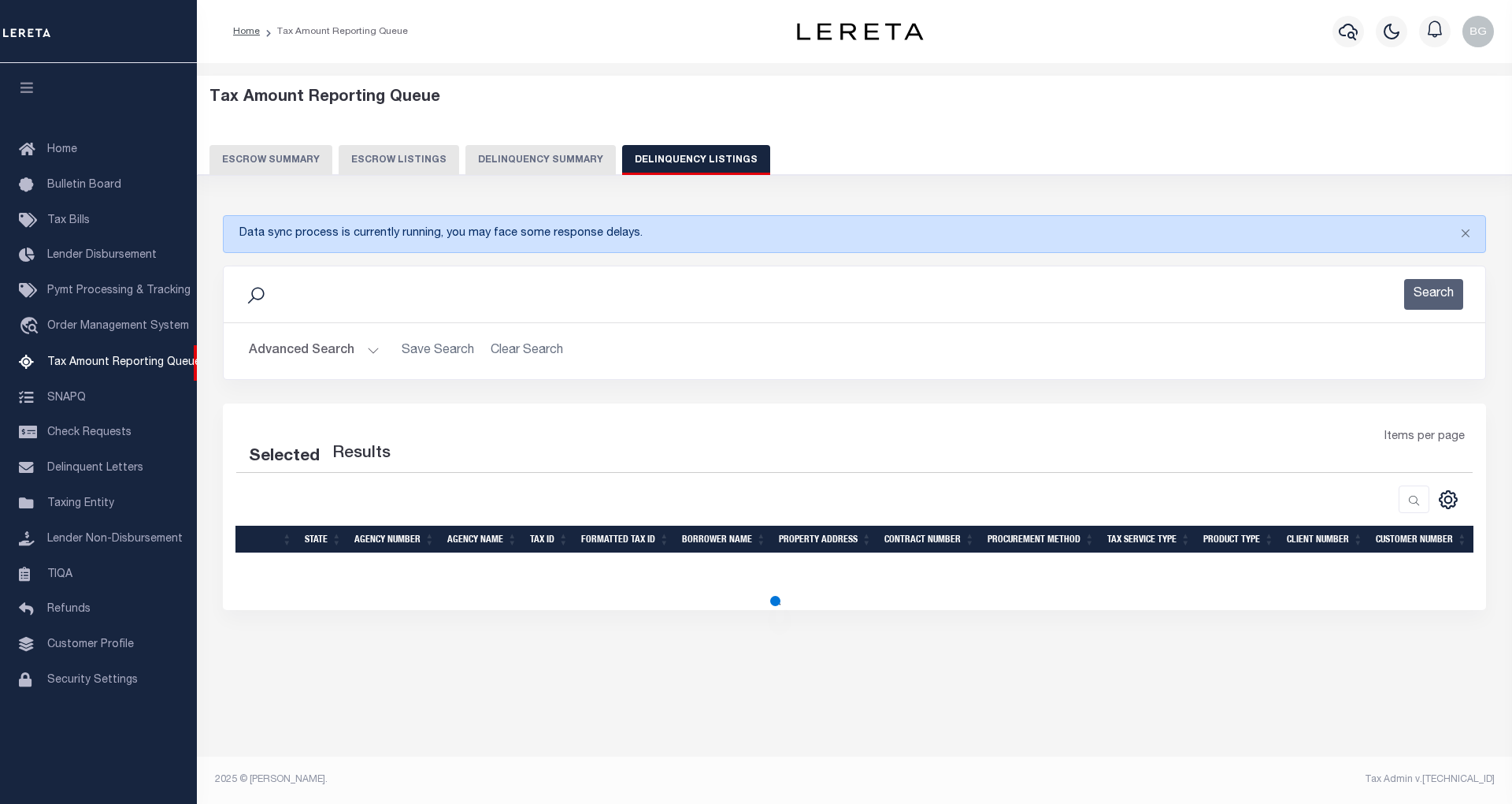
select select "100"
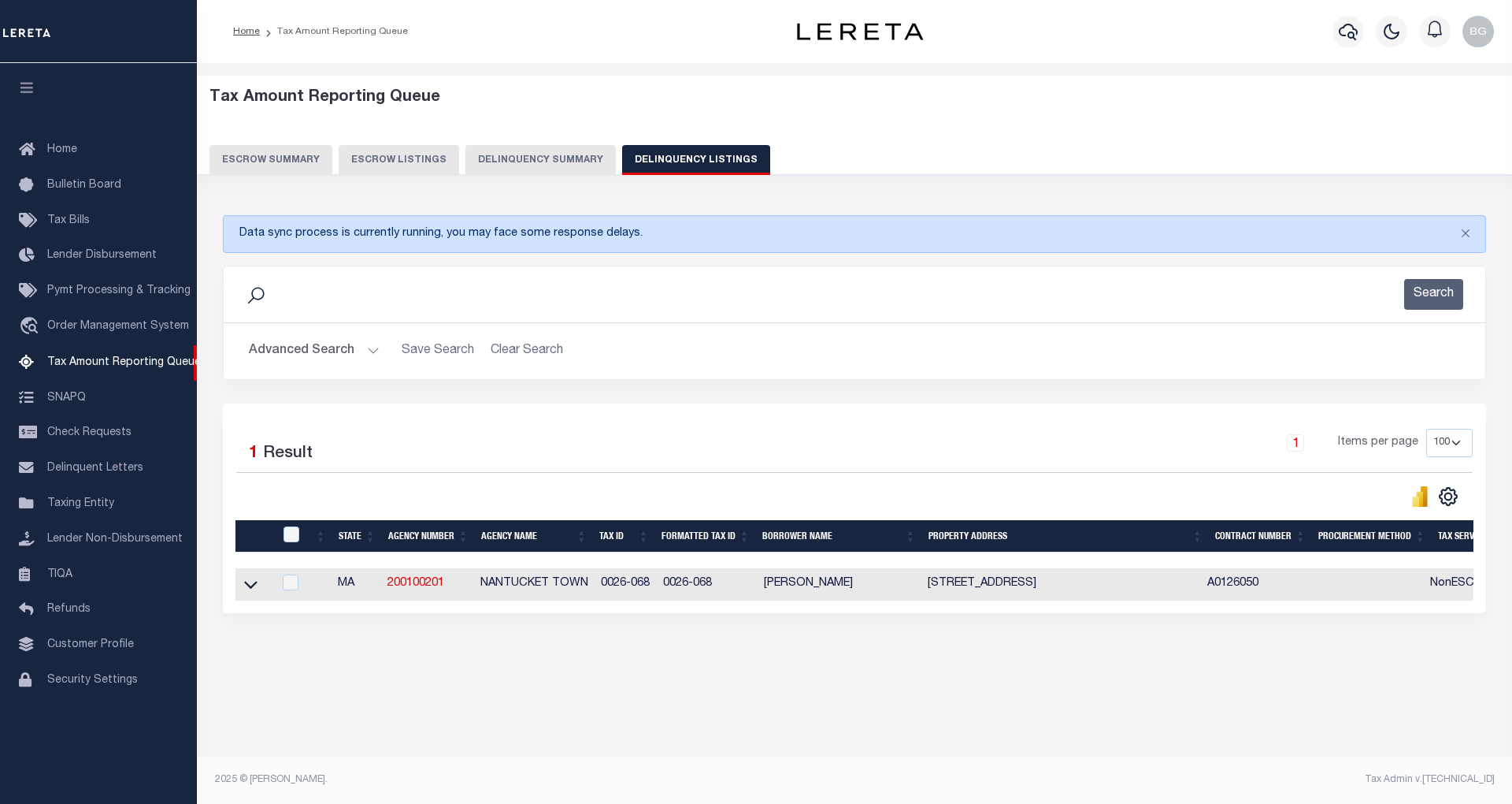
click at [370, 354] on button "Advanced Search" at bounding box center [314, 351] width 130 height 30
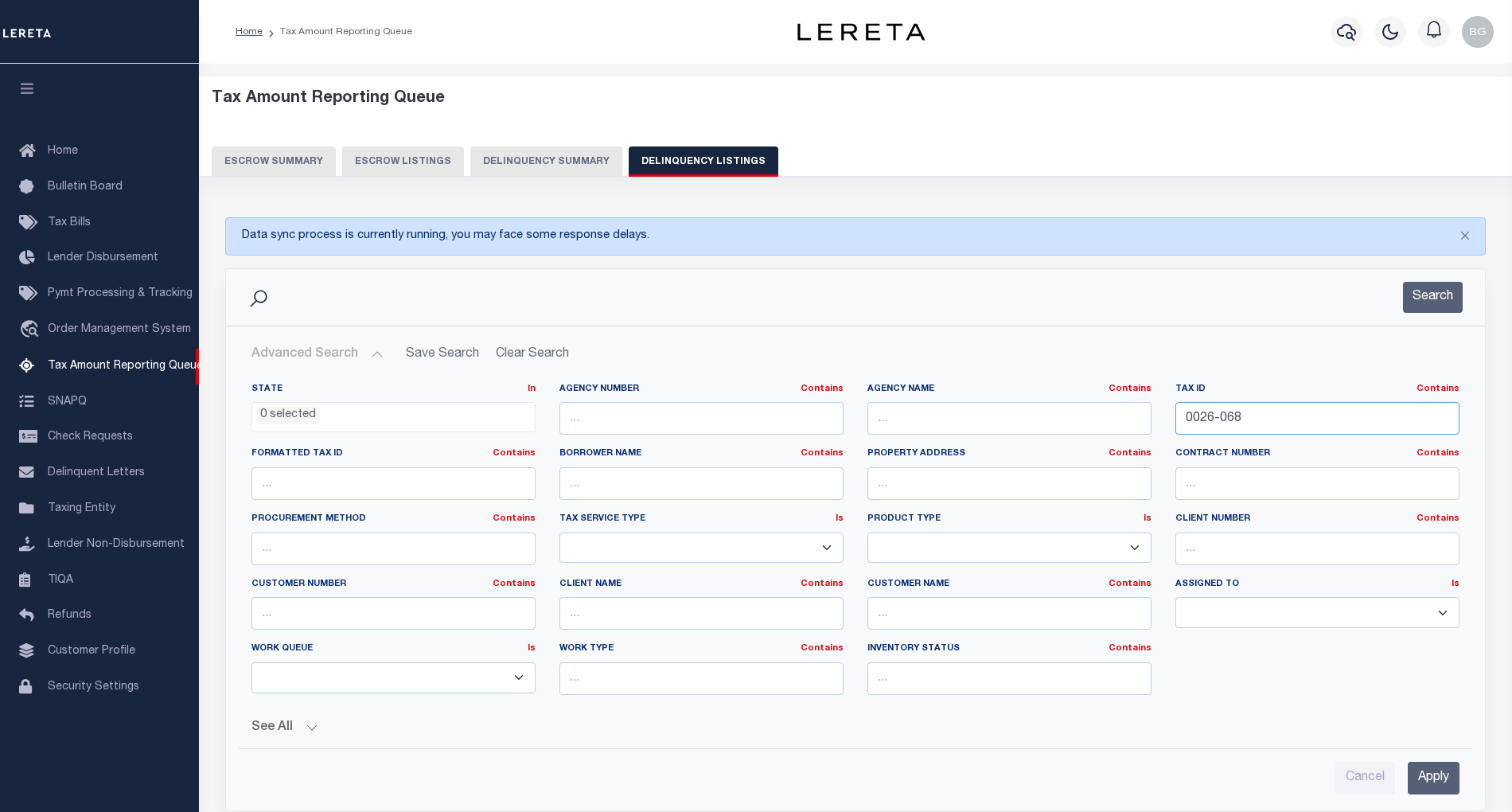
click at [1221, 420] on input "0026-068" at bounding box center [1317, 418] width 284 height 32
paste input "30-21"
type input "0030-218"
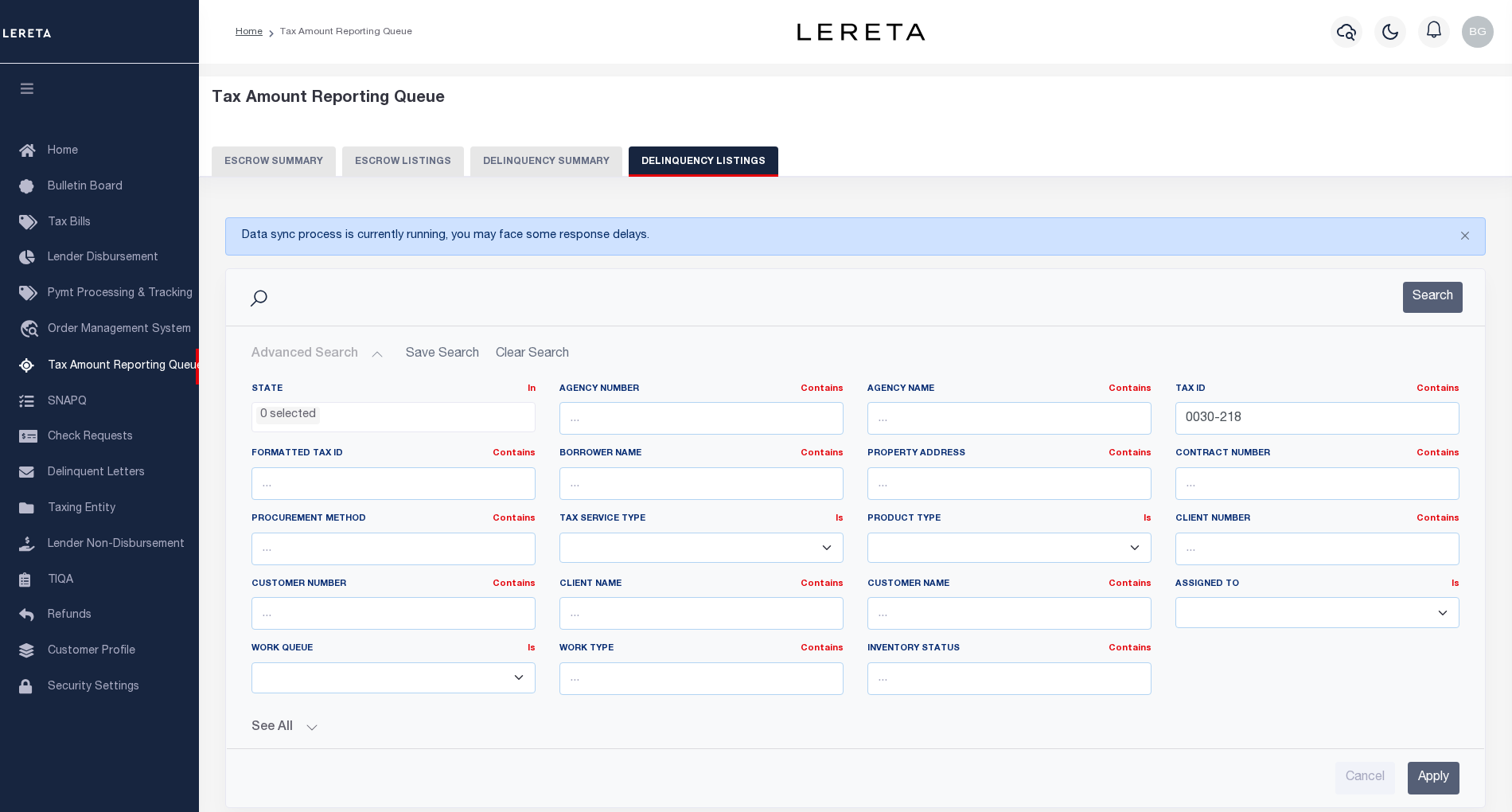
click at [1437, 784] on input "Apply" at bounding box center [1433, 778] width 51 height 32
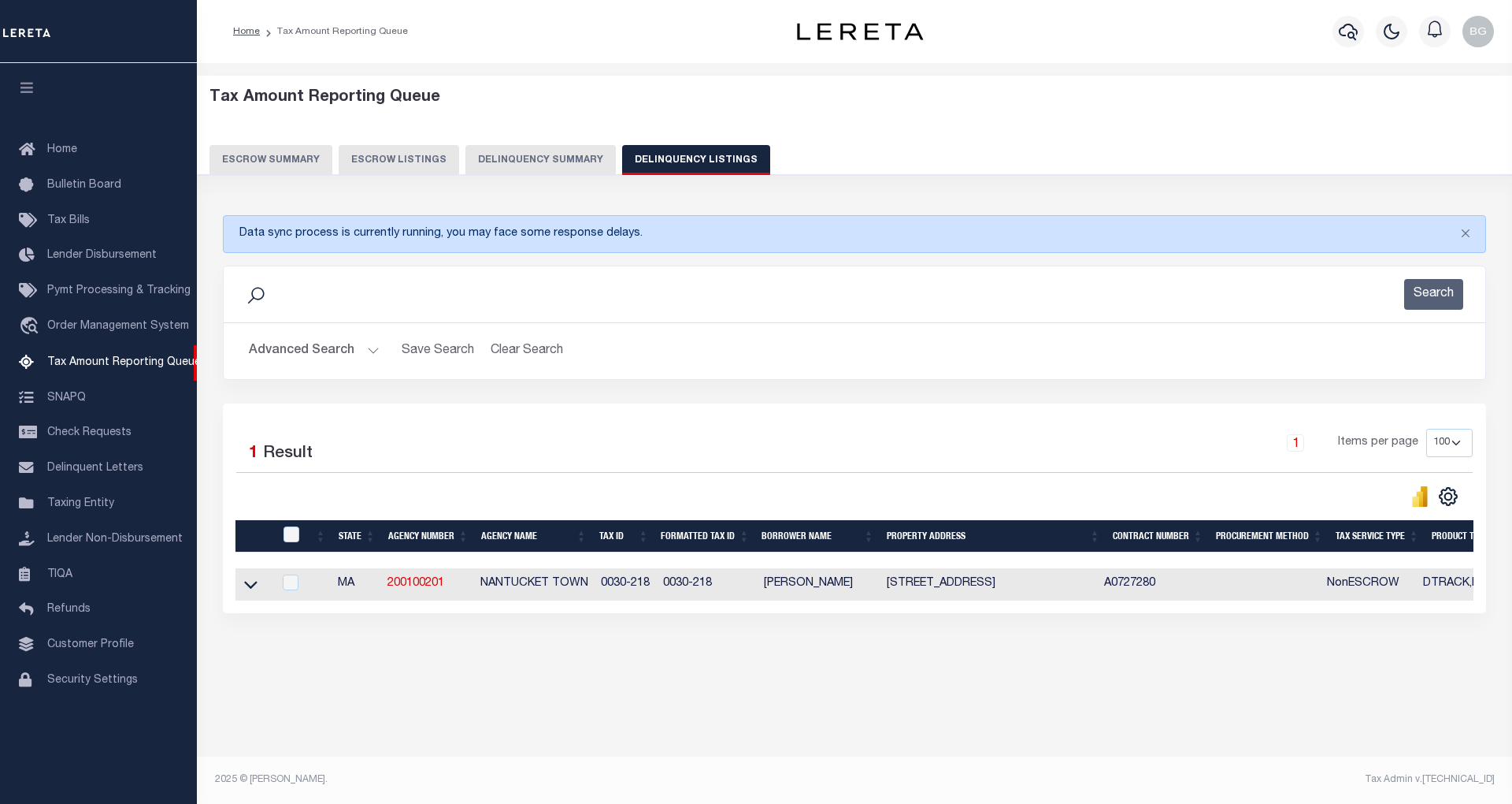
click at [921, 587] on td "2 CAPAUM ROAD NANTUCKET MA 2554" at bounding box center [989, 584] width 217 height 32
checkbox input "true"
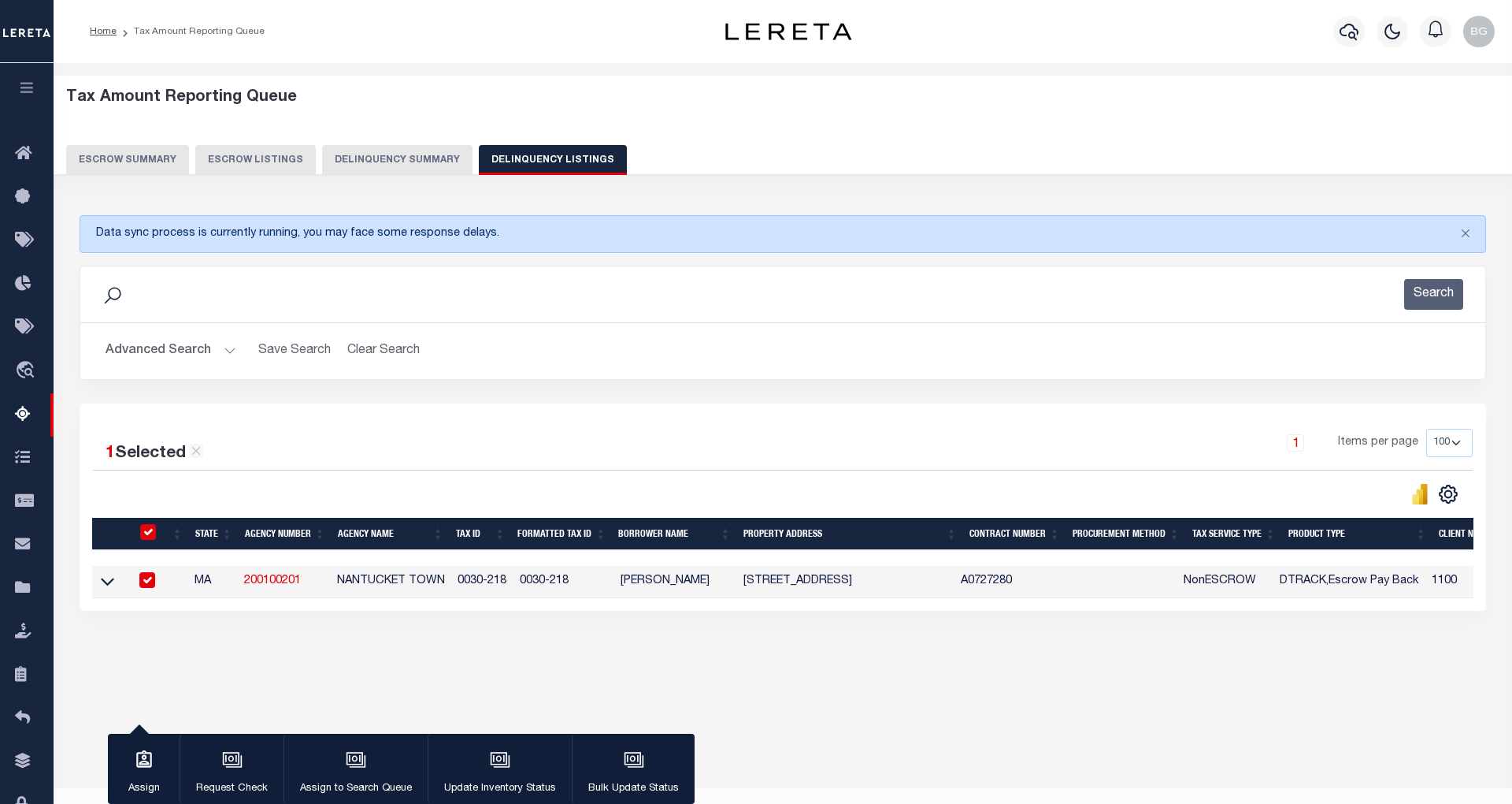
click at [921, 587] on td "2 CAPAUM ROAD NANTUCKET MA 2554" at bounding box center [845, 582] width 217 height 32
checkbox input "false"
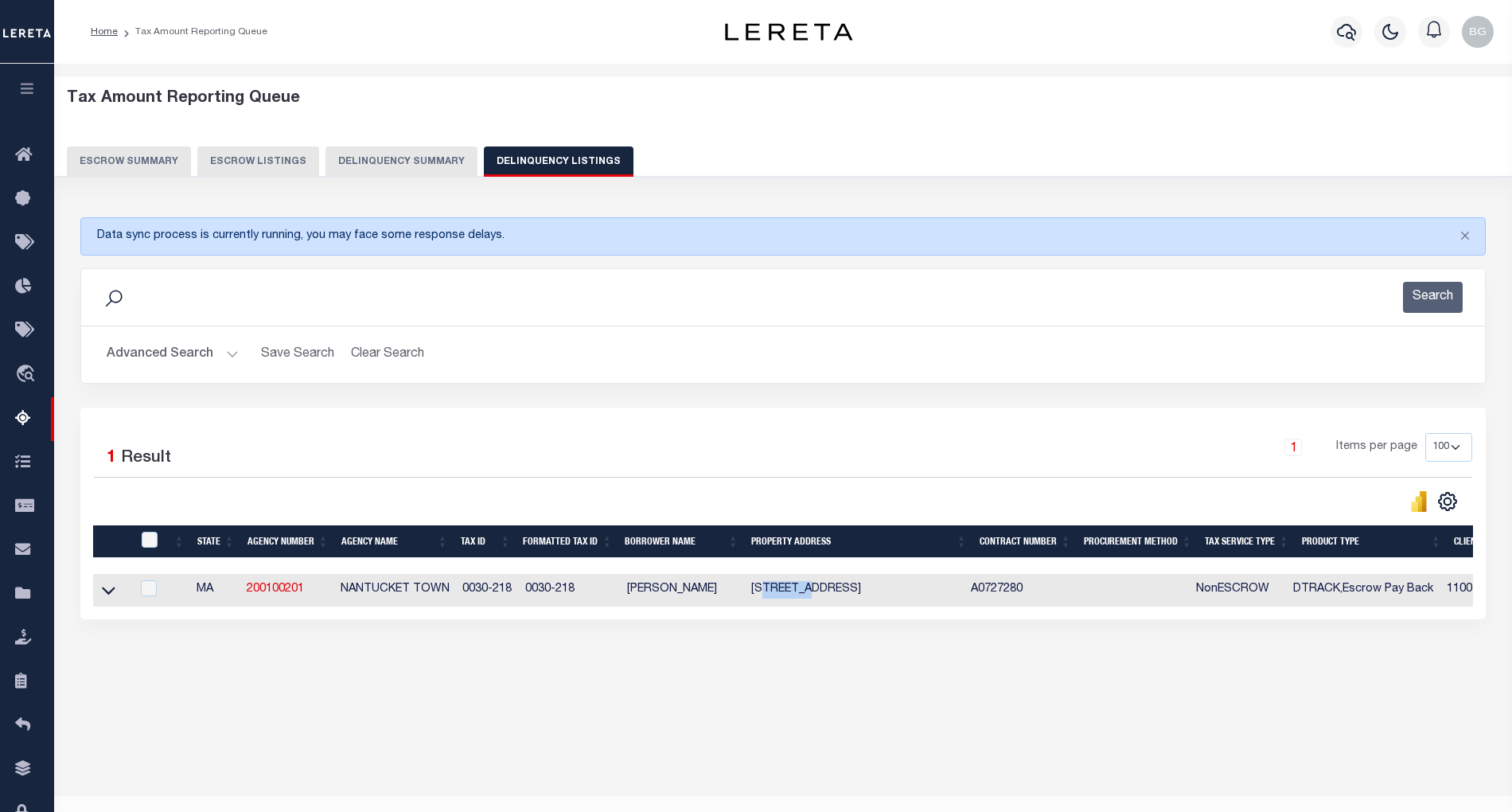
copy td "CAPAUM"
drag, startPoint x: 105, startPoint y: 592, endPoint x: 112, endPoint y: 617, distance: 26.0
click at [105, 592] on icon at bounding box center [108, 590] width 14 height 17
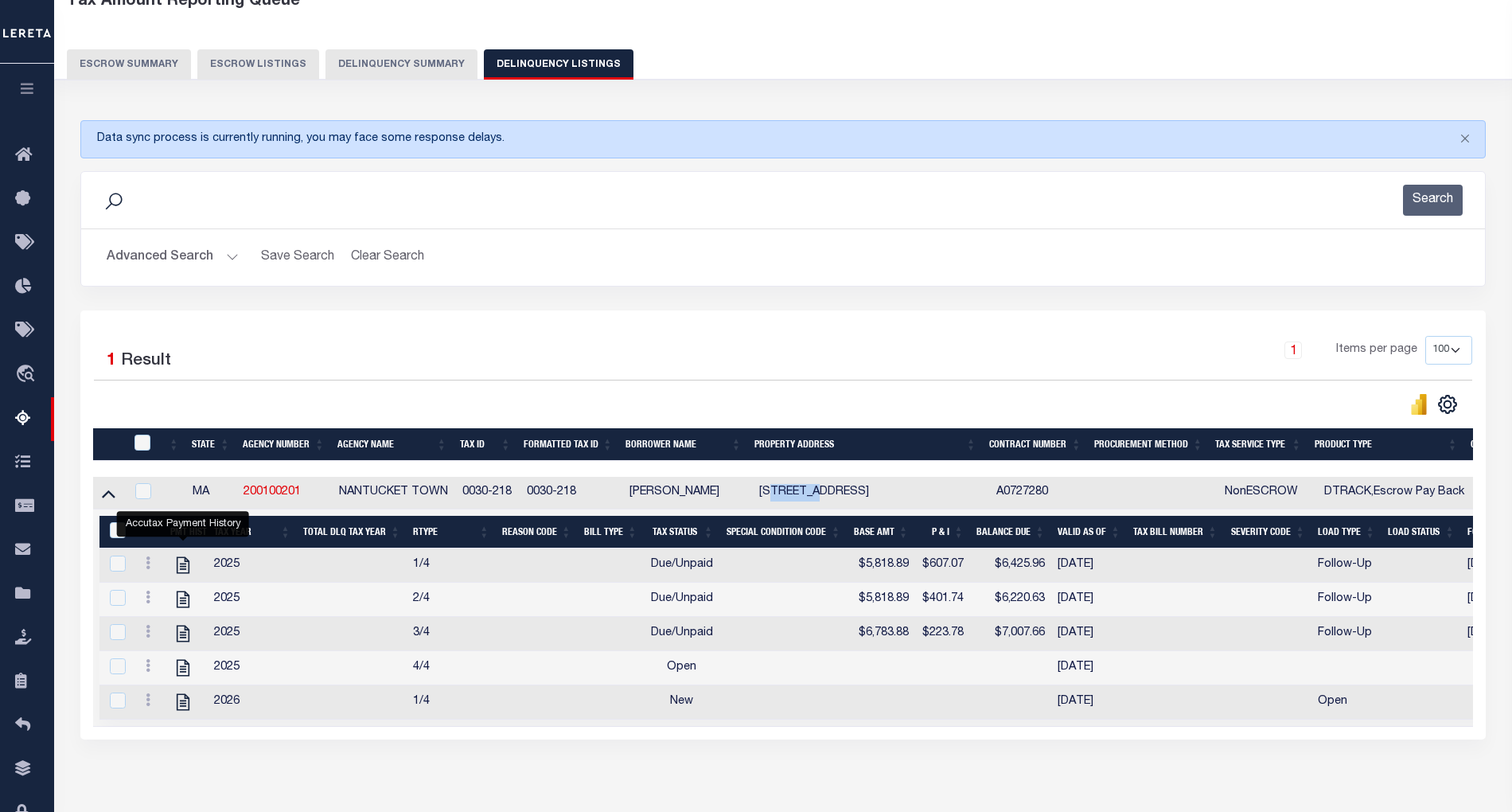
scroll to position [189, 0]
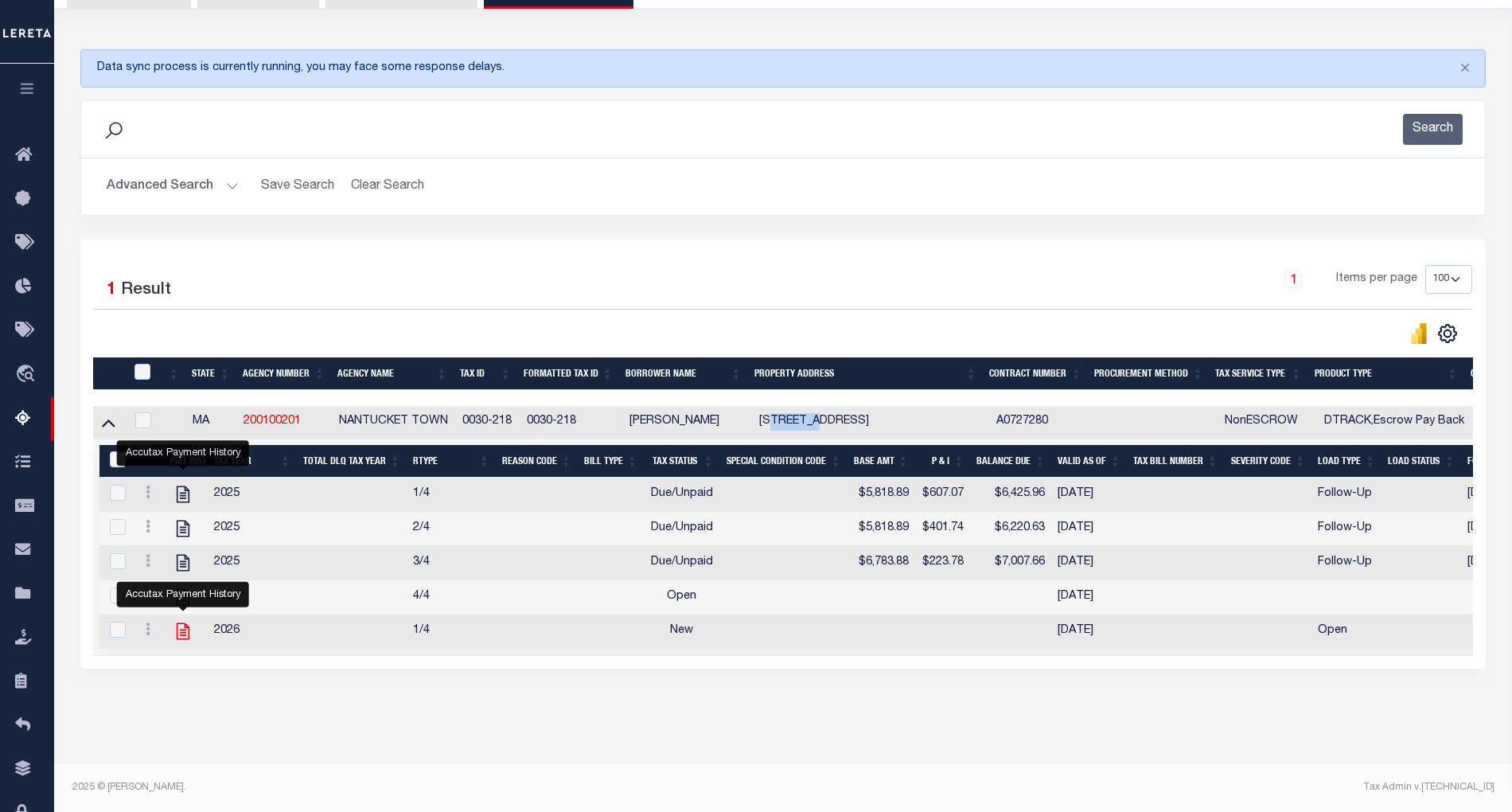
click at [181, 623] on icon "" at bounding box center [182, 631] width 21 height 21
checkbox input "true"
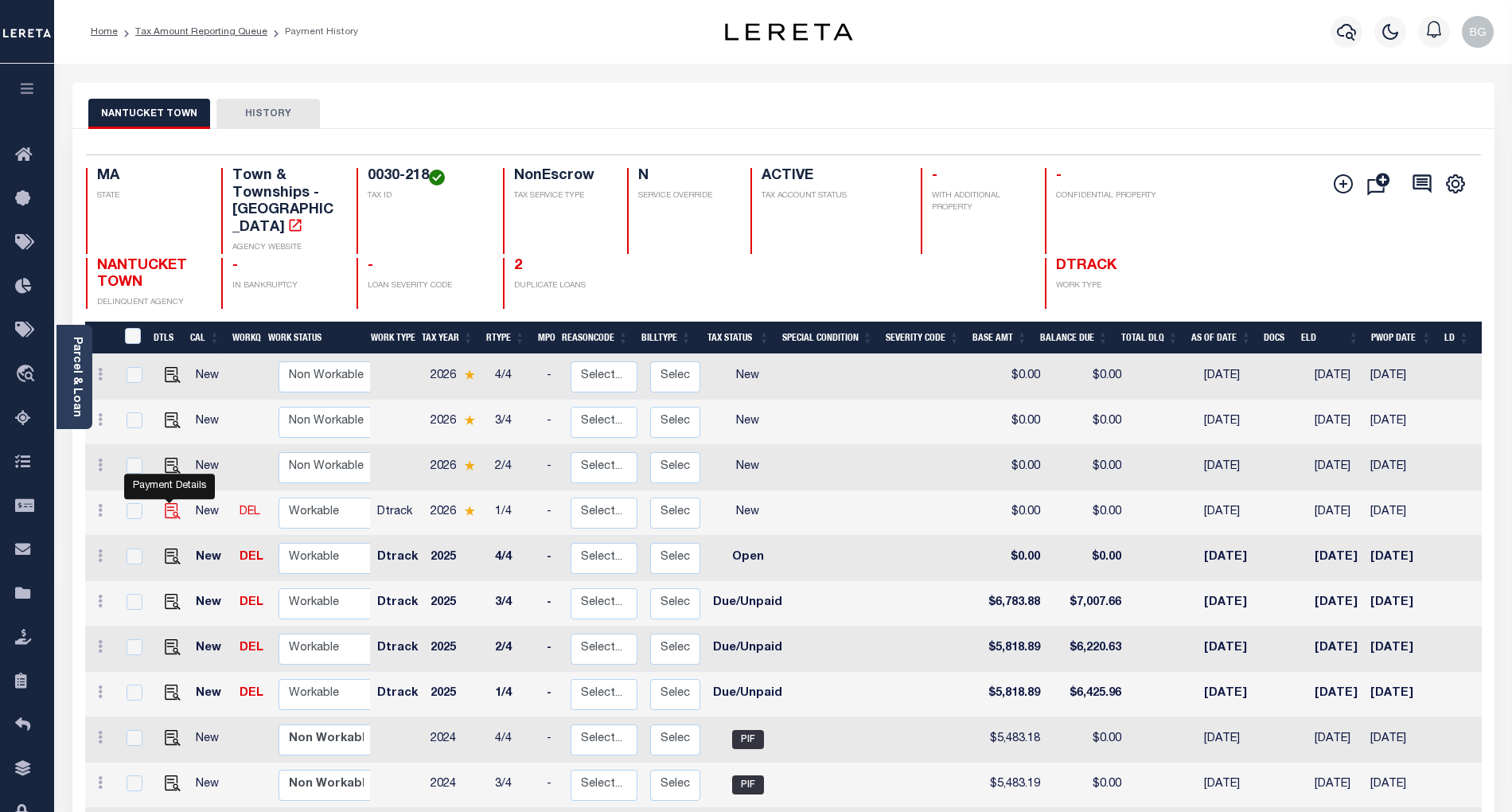
click at [166, 503] on img "" at bounding box center [173, 511] width 16 height 16
checkbox input "true"
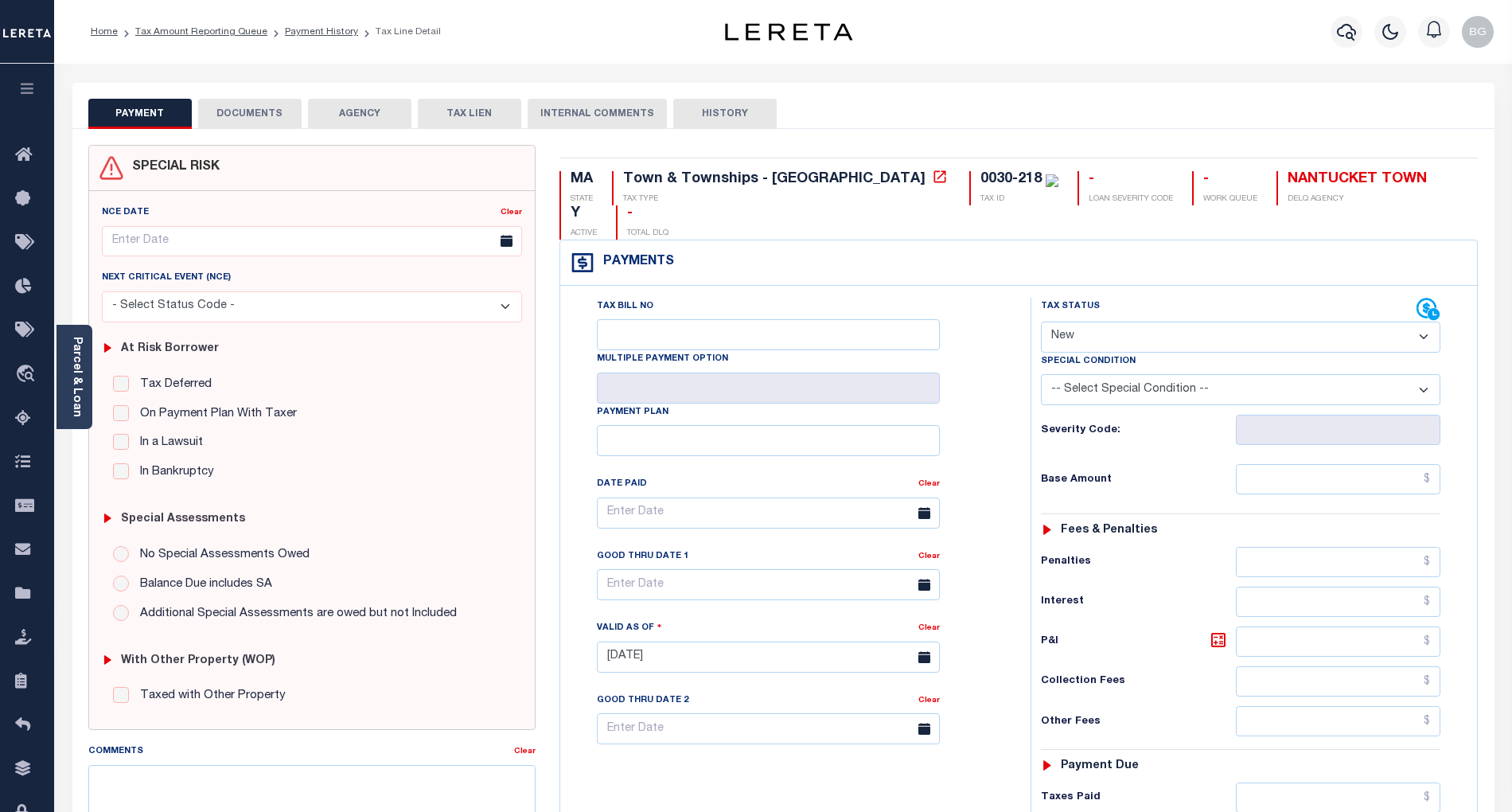
click at [1099, 321] on select "- Select Status Code - Open Due/Unpaid Paid Incomplete No Tax Due Internal Refu…" at bounding box center [1240, 337] width 400 height 31
select select "PYD"
click at [1041, 321] on select "- Select Status Code - Open Due/Unpaid Paid Incomplete No Tax Due Internal Refu…" at bounding box center [1240, 337] width 400 height 31
type input "[DATE]"
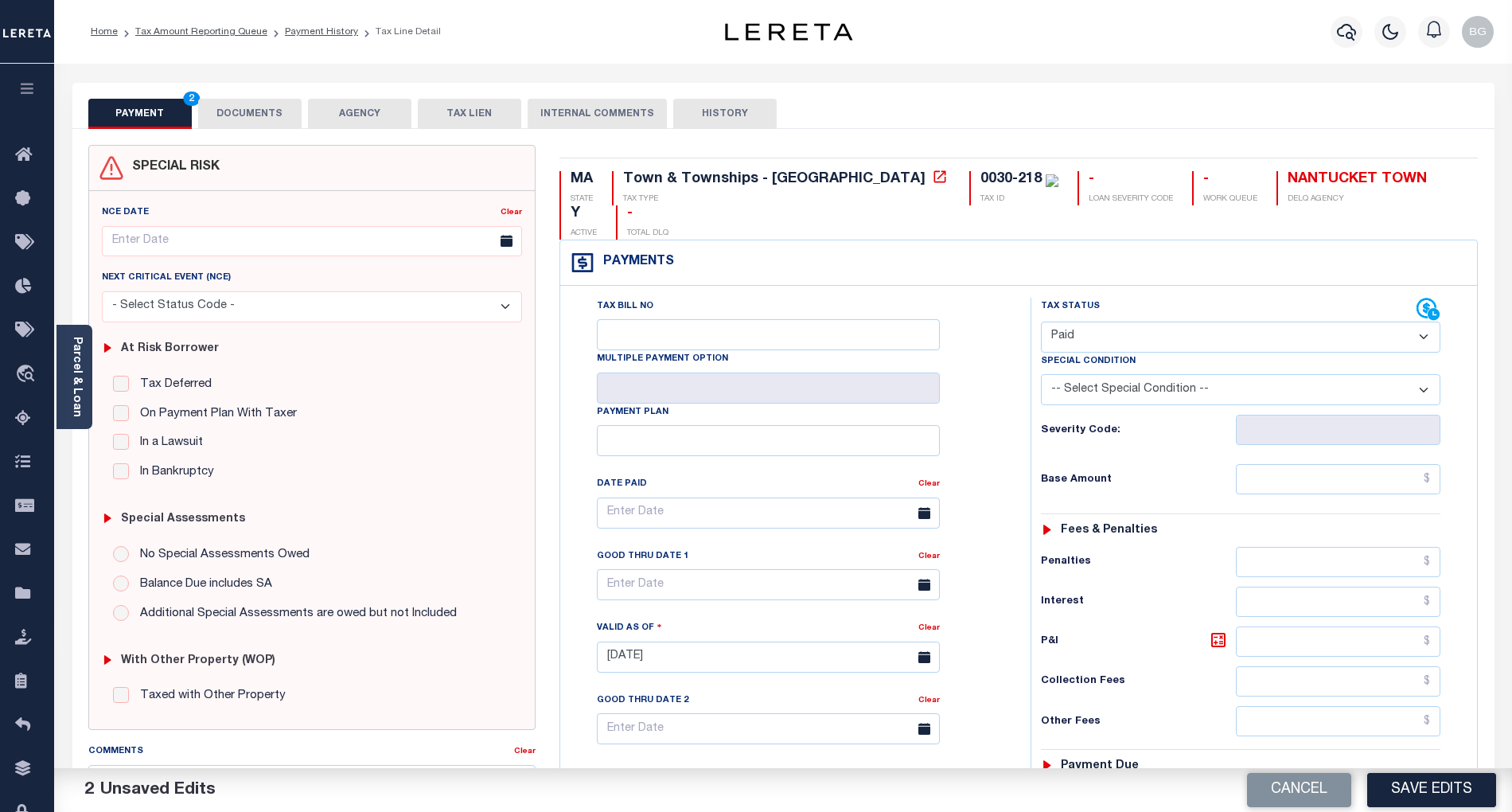
click at [1143, 321] on select "- Select Status Code - Open Due/Unpaid Paid Incomplete No Tax Due Internal Refu…" at bounding box center [1240, 337] width 400 height 31
select select "DUE"
click at [1041, 321] on select "- Select Status Code - Open Due/Unpaid Paid Incomplete No Tax Due Internal Refu…" at bounding box center [1240, 337] width 400 height 31
click at [259, 112] on button "DOCUMENTS" at bounding box center [250, 114] width 104 height 31
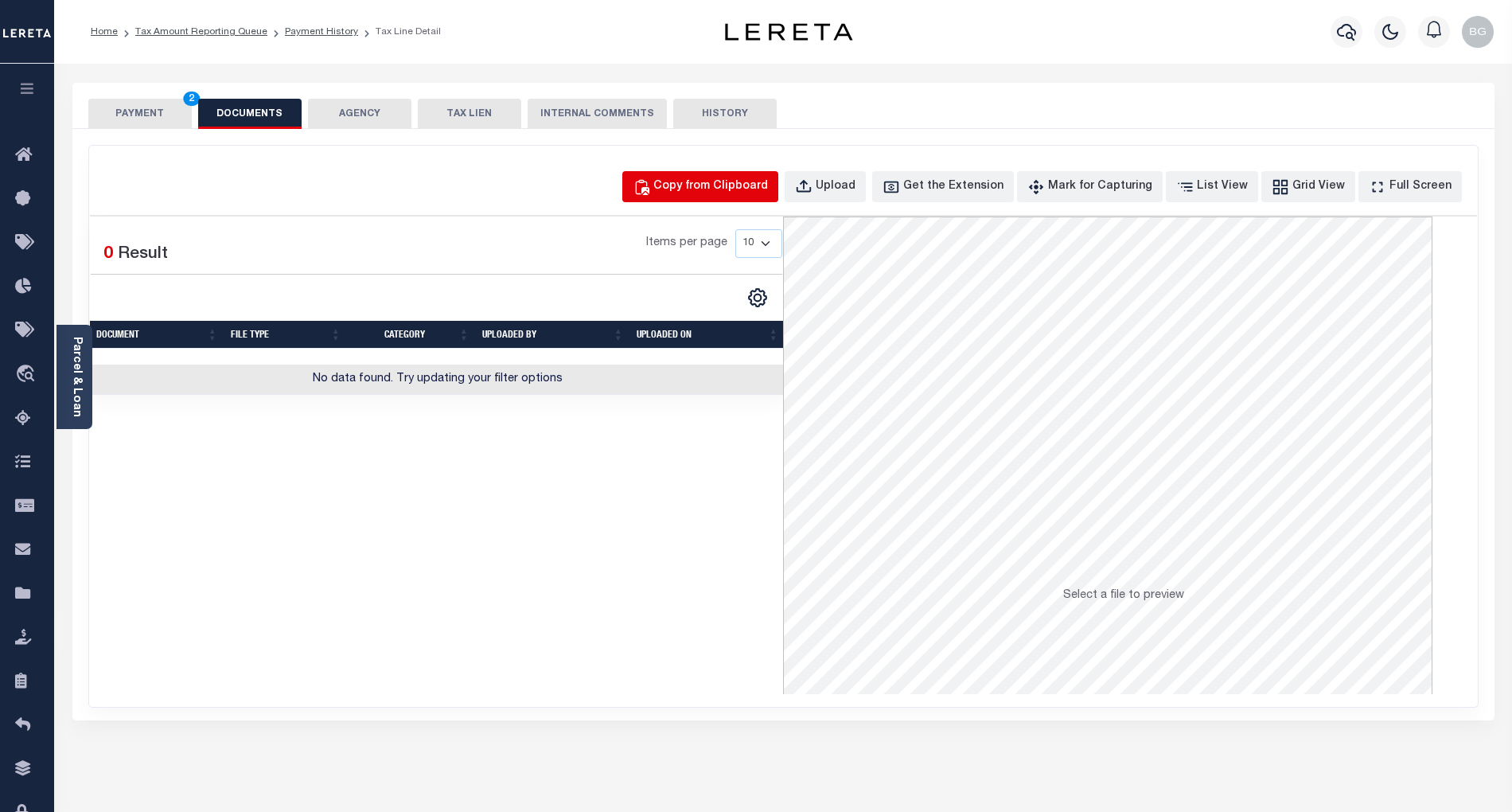
click at [723, 186] on div "Copy from Clipboard" at bounding box center [710, 187] width 115 height 17
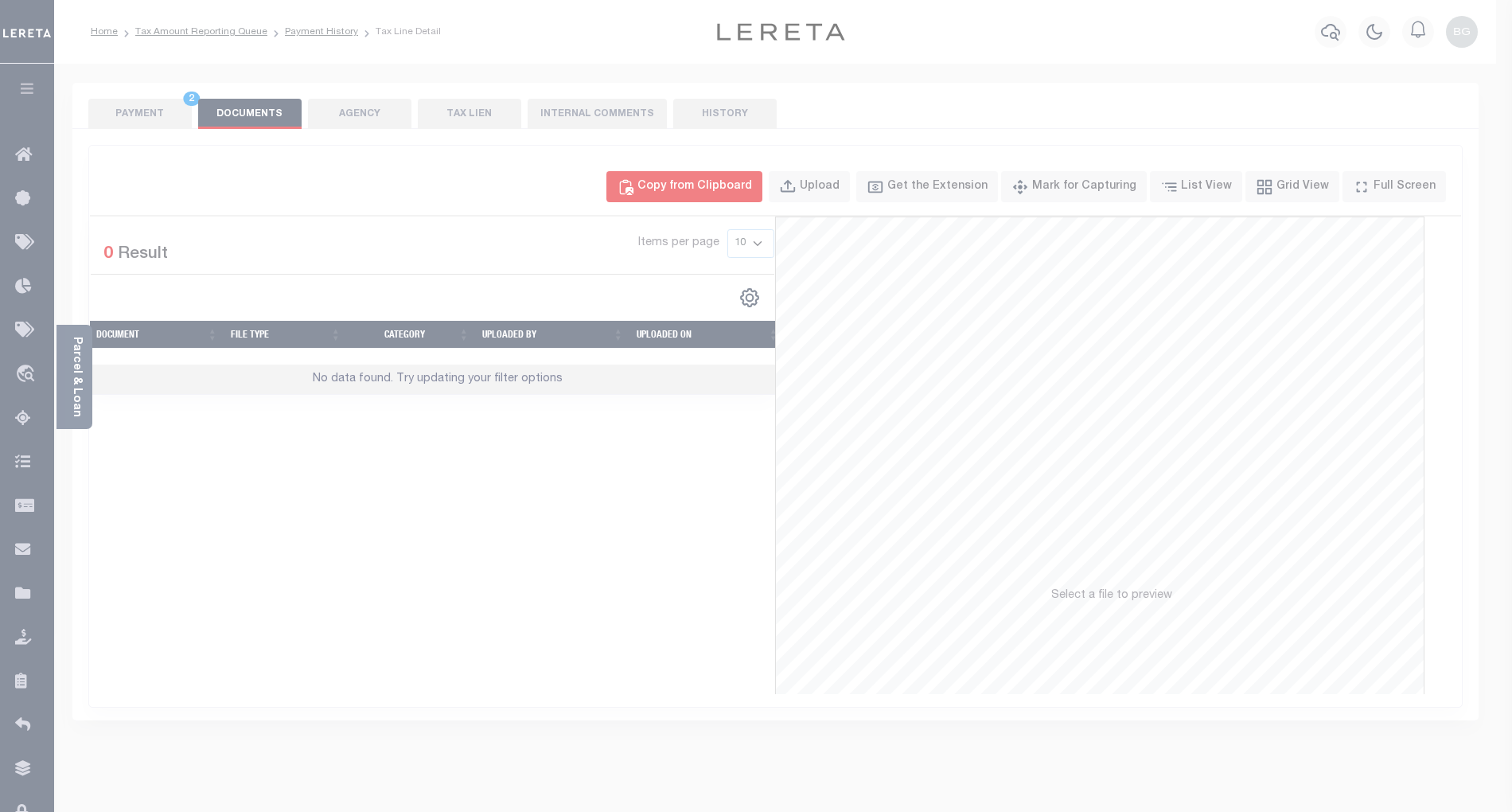
select select "POP"
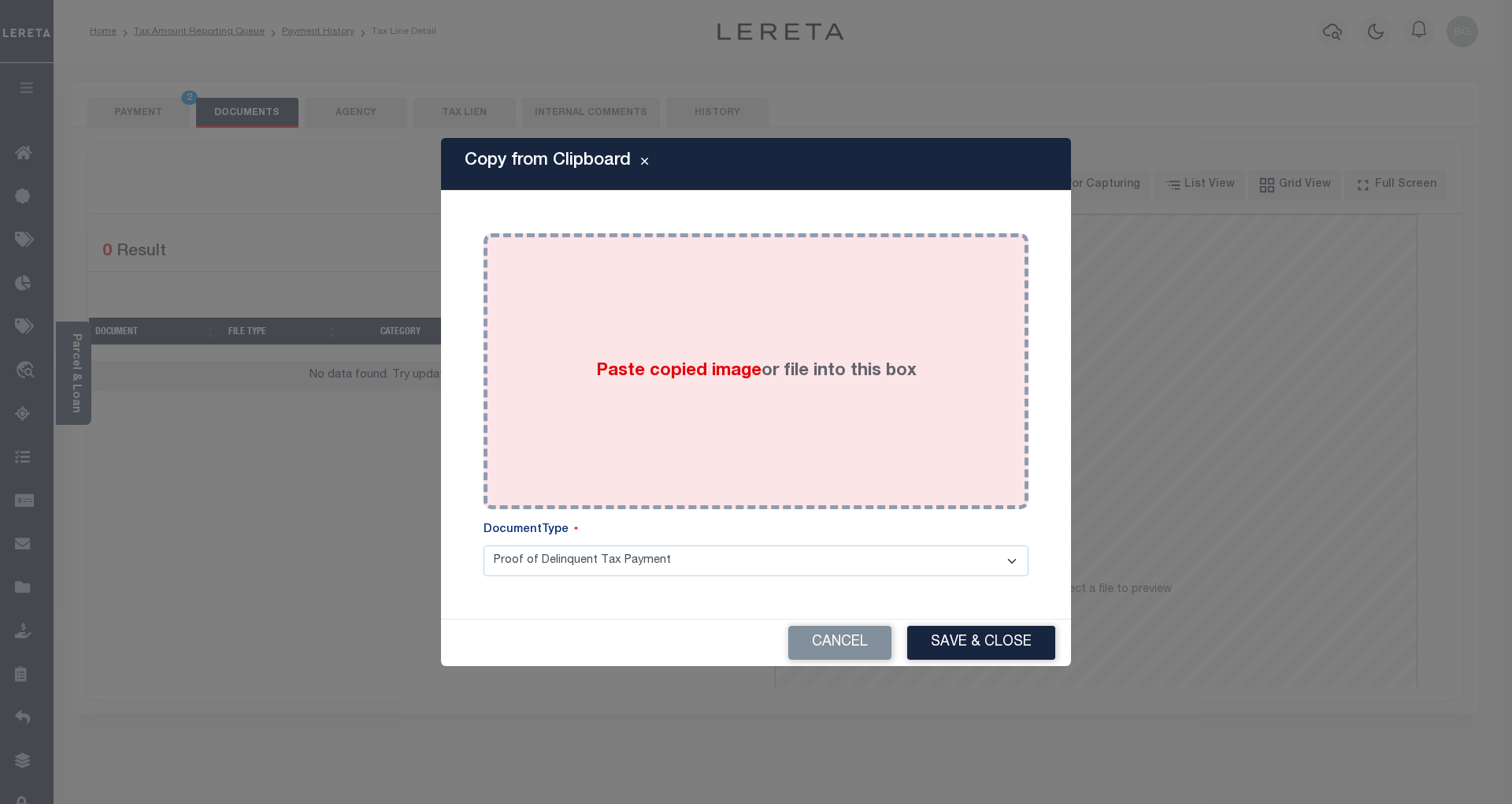
click at [699, 366] on span "Paste copied image" at bounding box center [679, 371] width 165 height 17
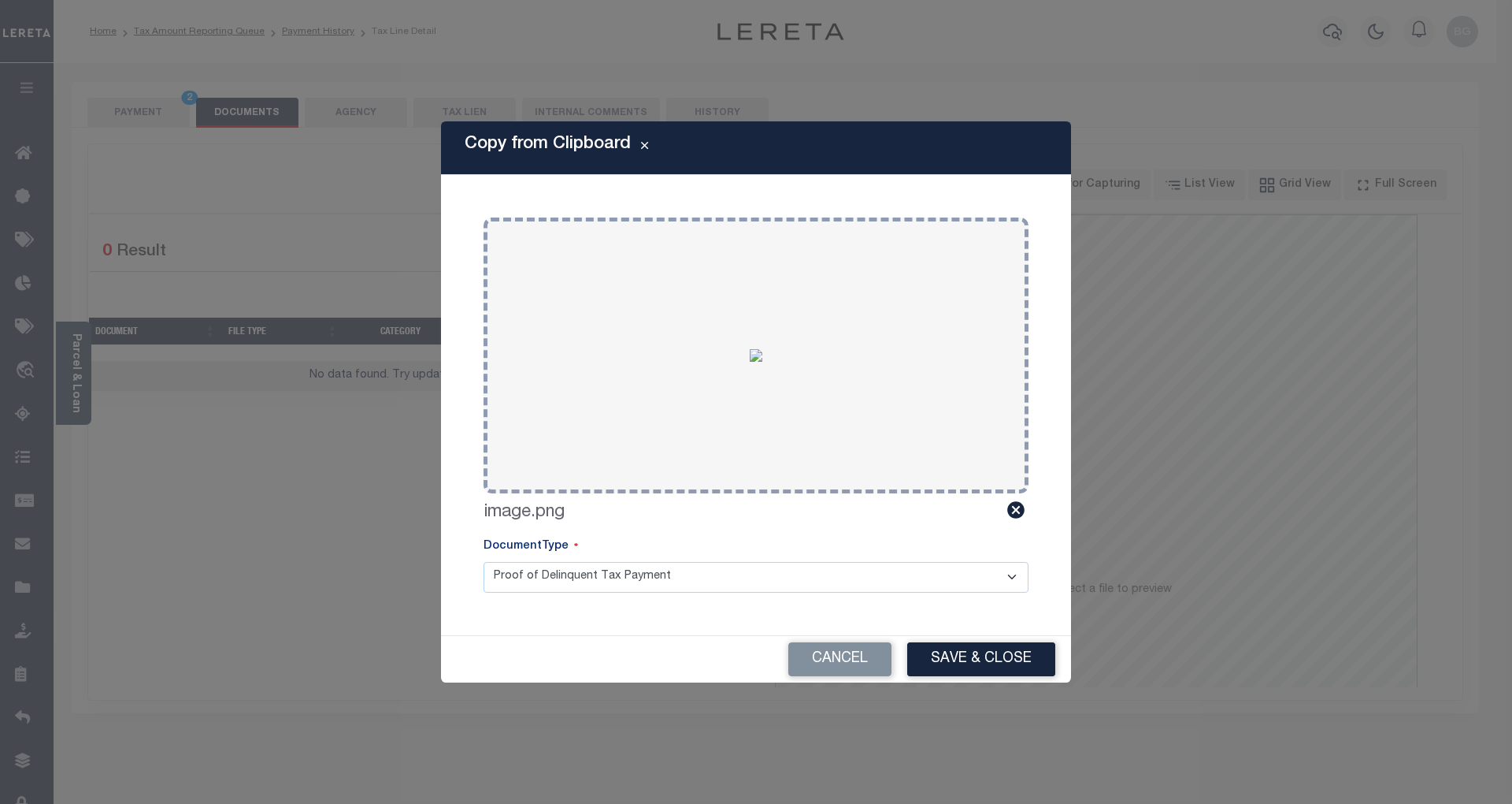
click at [1458, 520] on div "Copy from Clipboard Paste copied image or file into this box Select file or dra…" at bounding box center [756, 402] width 1512 height 804
click at [996, 650] on button "Save & Close" at bounding box center [982, 659] width 148 height 34
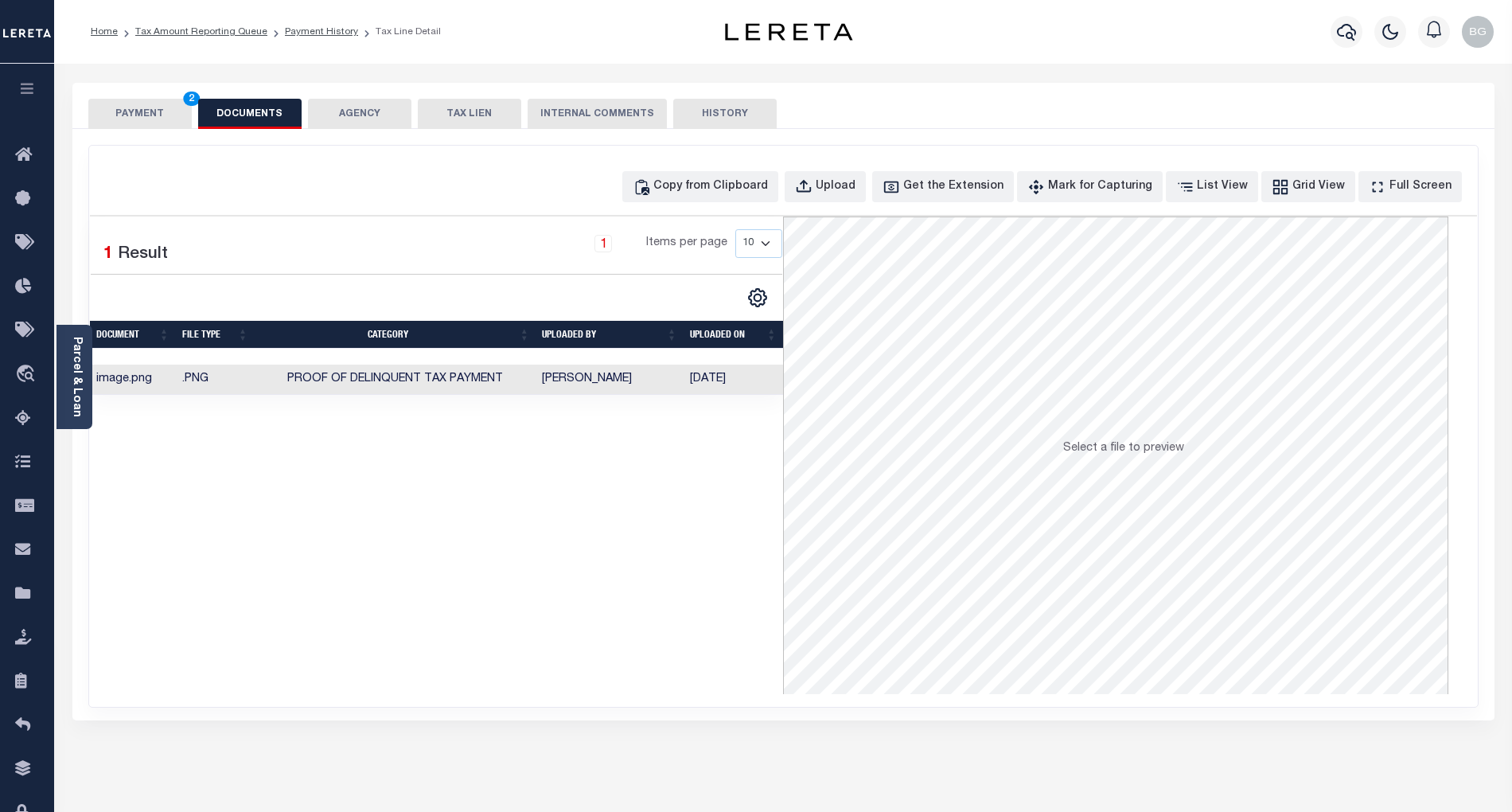
click at [141, 112] on button "PAYMENT 2" at bounding box center [140, 114] width 104 height 31
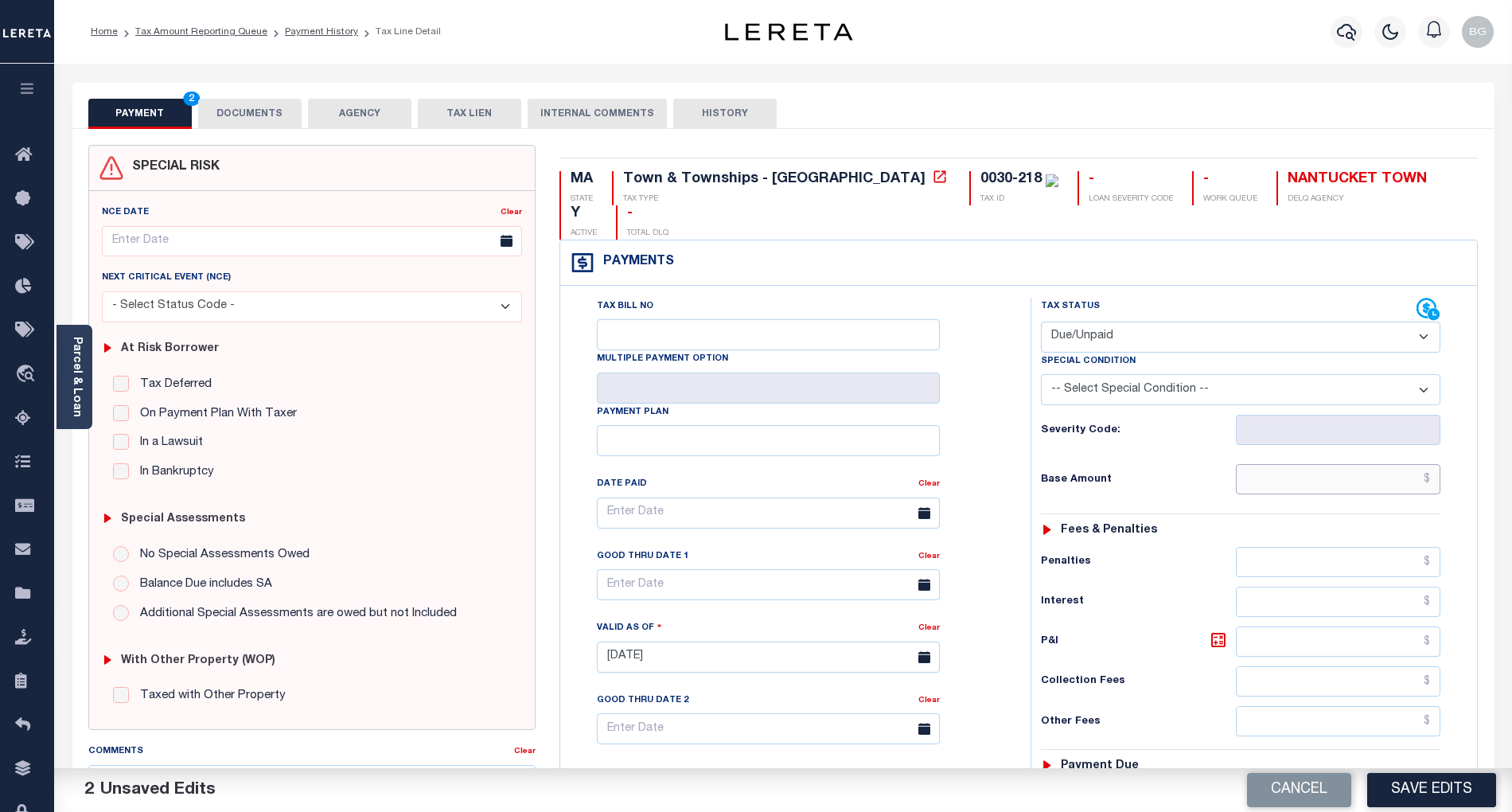
click at [1378, 464] on input "text" at bounding box center [1339, 479] width 206 height 31
paste input "6,301.39"
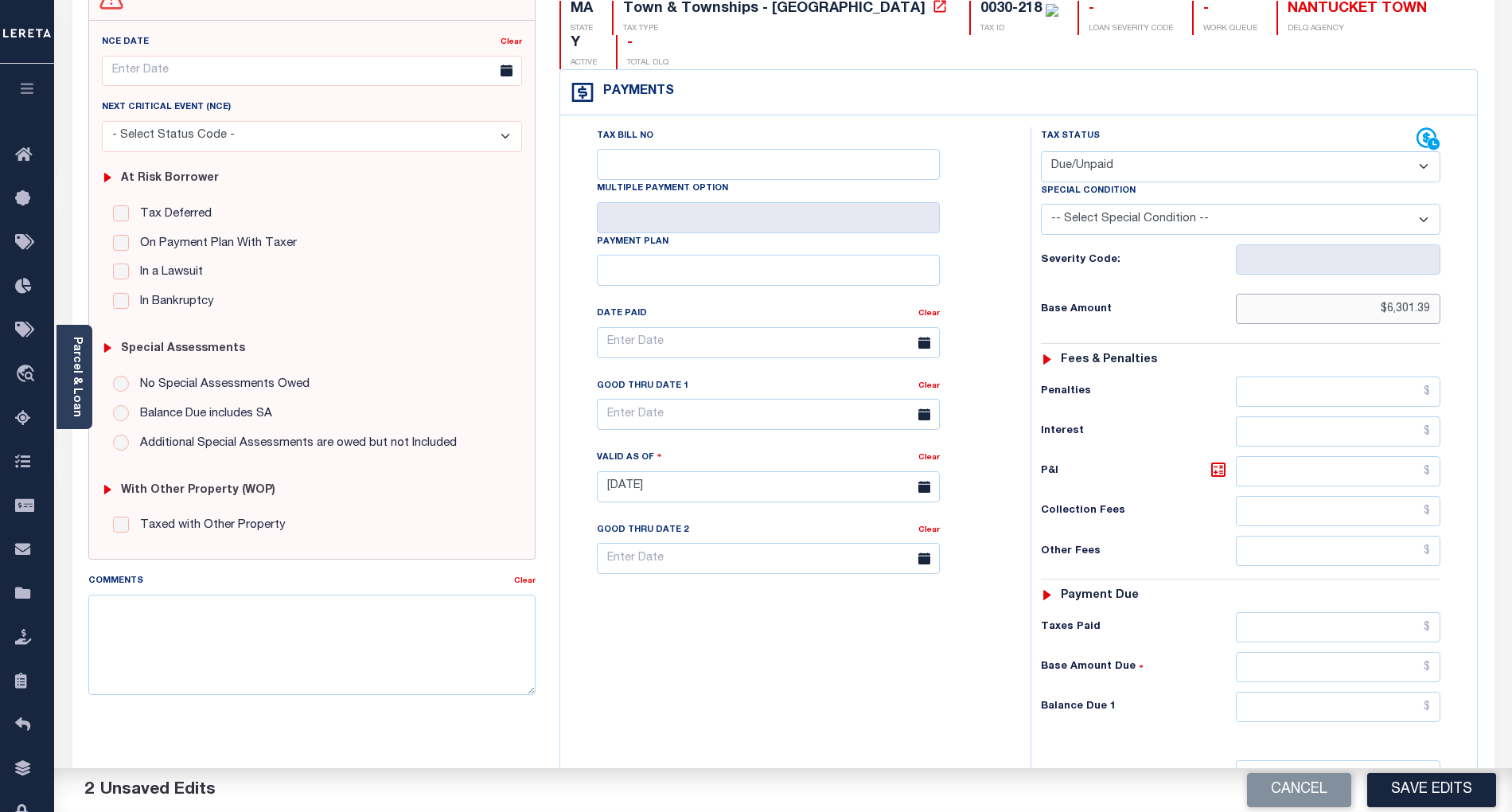
scroll to position [318, 0]
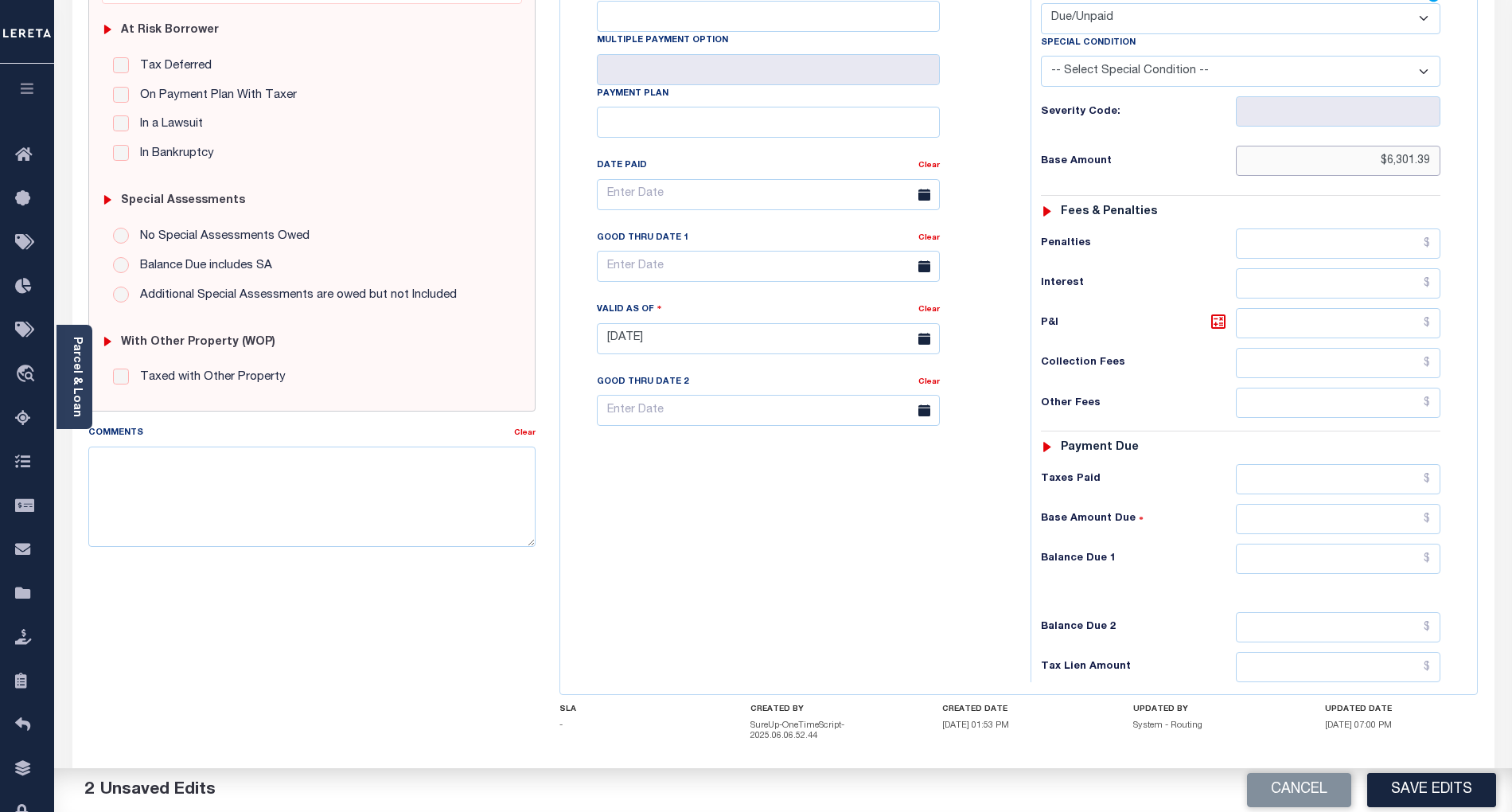
type input "$6,301.39"
click at [1420, 543] on input "text" at bounding box center [1339, 558] width 206 height 31
paste input "6,402.90"
type input "$6,402.90"
click at [1212, 312] on icon at bounding box center [1218, 321] width 19 height 19
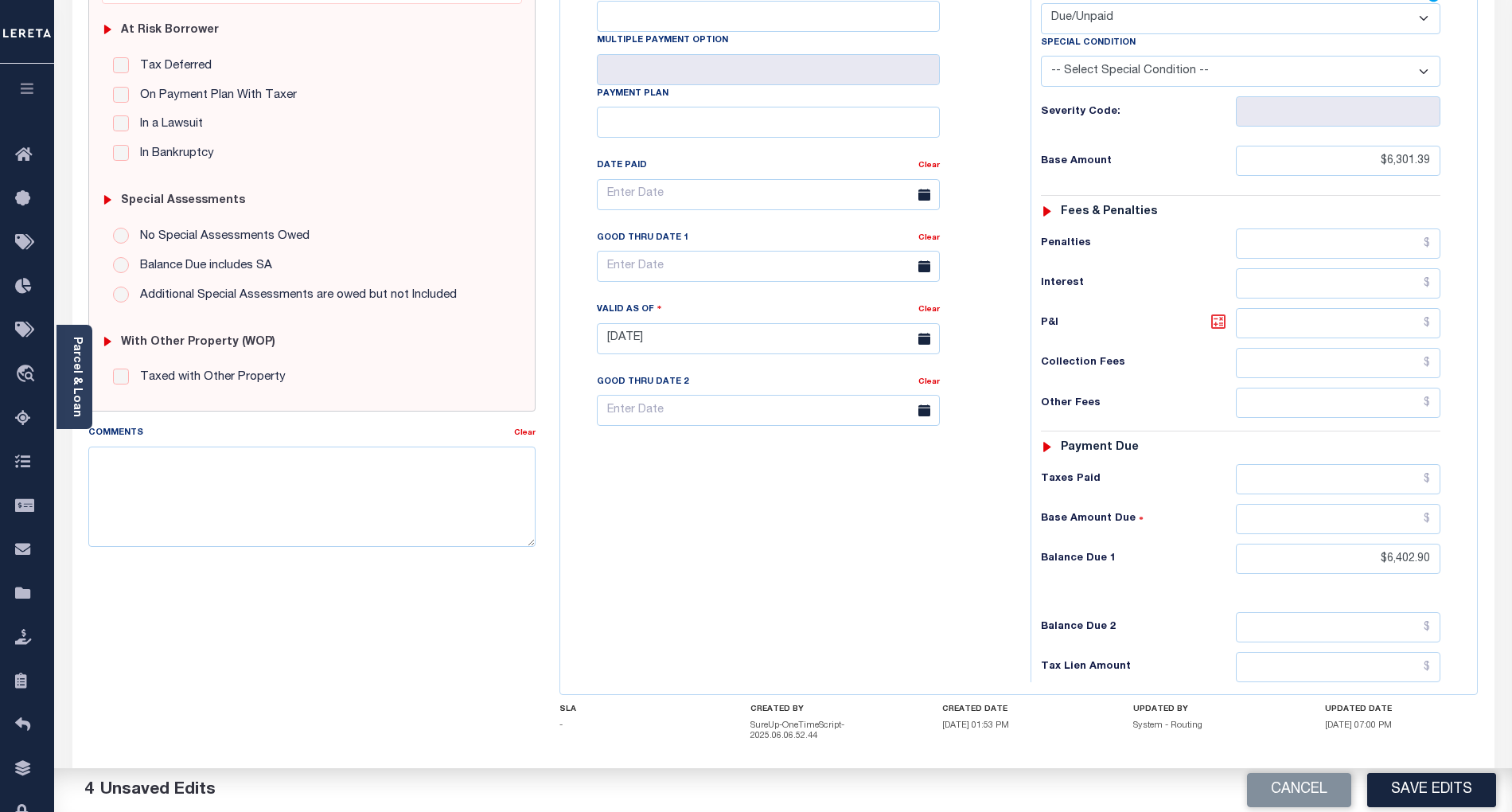
type input "$101.51"
click at [681, 251] on input "text" at bounding box center [768, 266] width 343 height 31
click at [789, 364] on span "12" at bounding box center [788, 360] width 31 height 31
type input "[DATE]"
click at [1439, 788] on button "Save Edits" at bounding box center [1431, 789] width 129 height 34
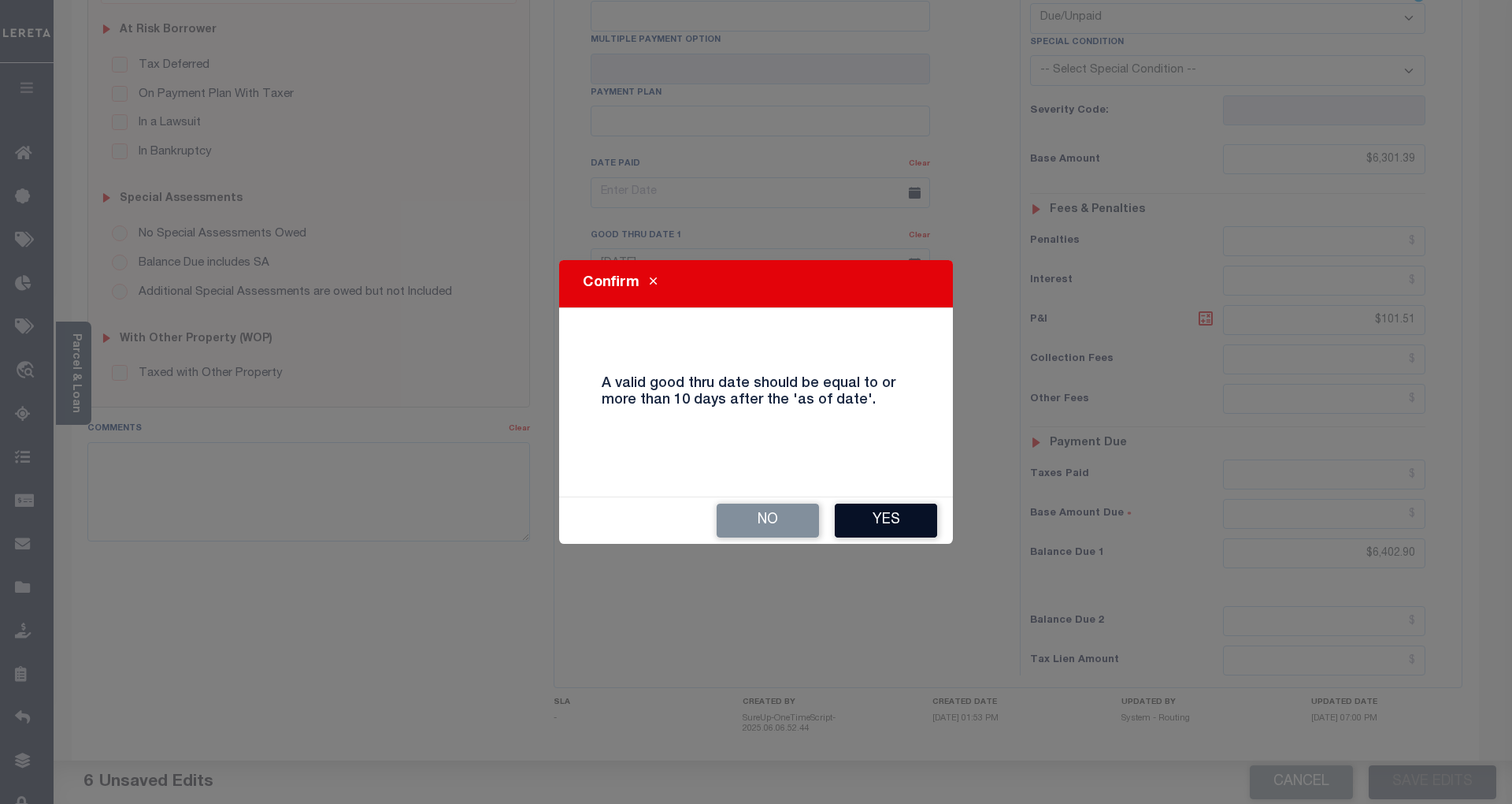
click at [879, 512] on button "Yes" at bounding box center [886, 521] width 103 height 34
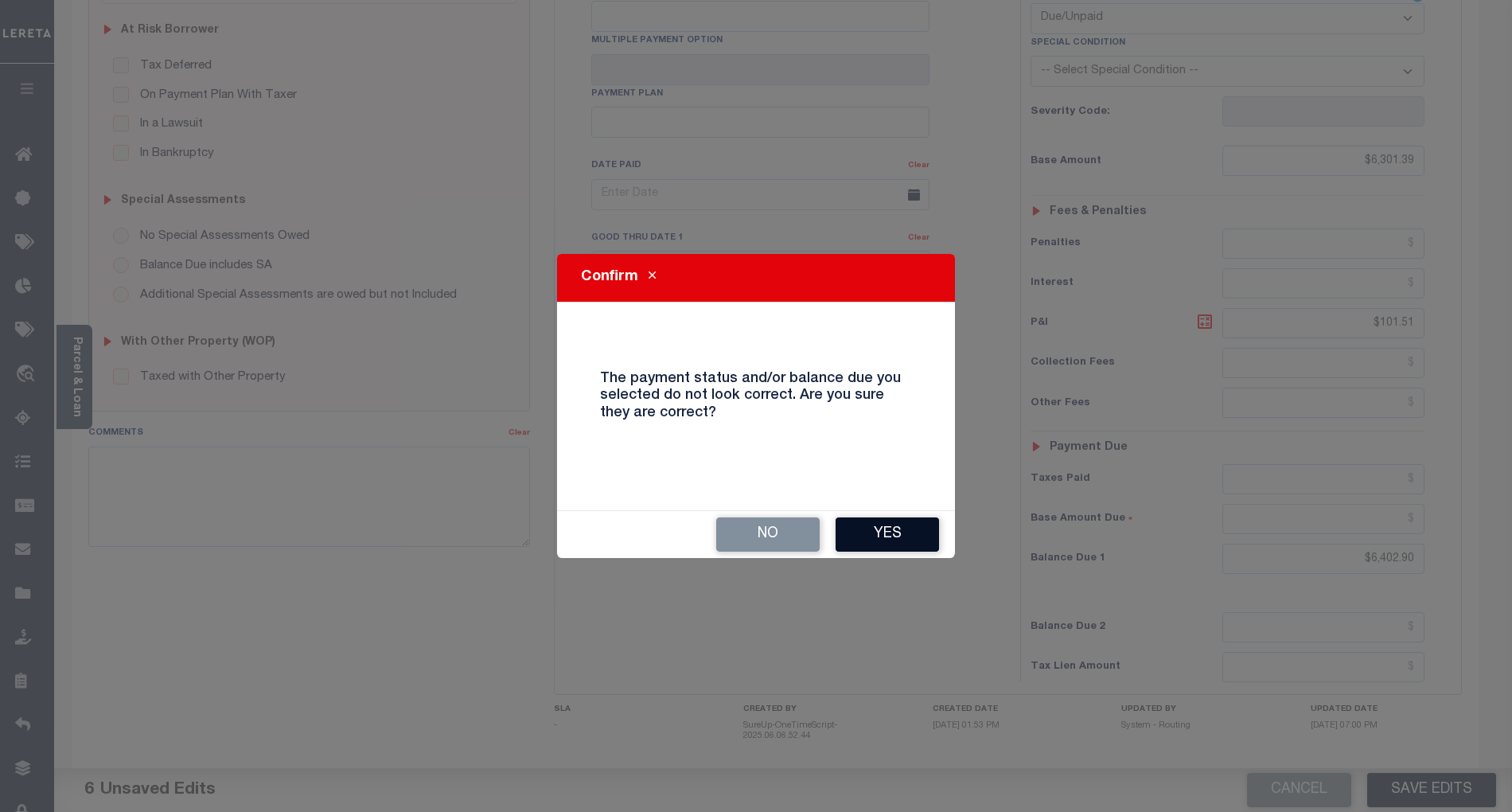
click at [908, 531] on button "Yes" at bounding box center [887, 534] width 104 height 34
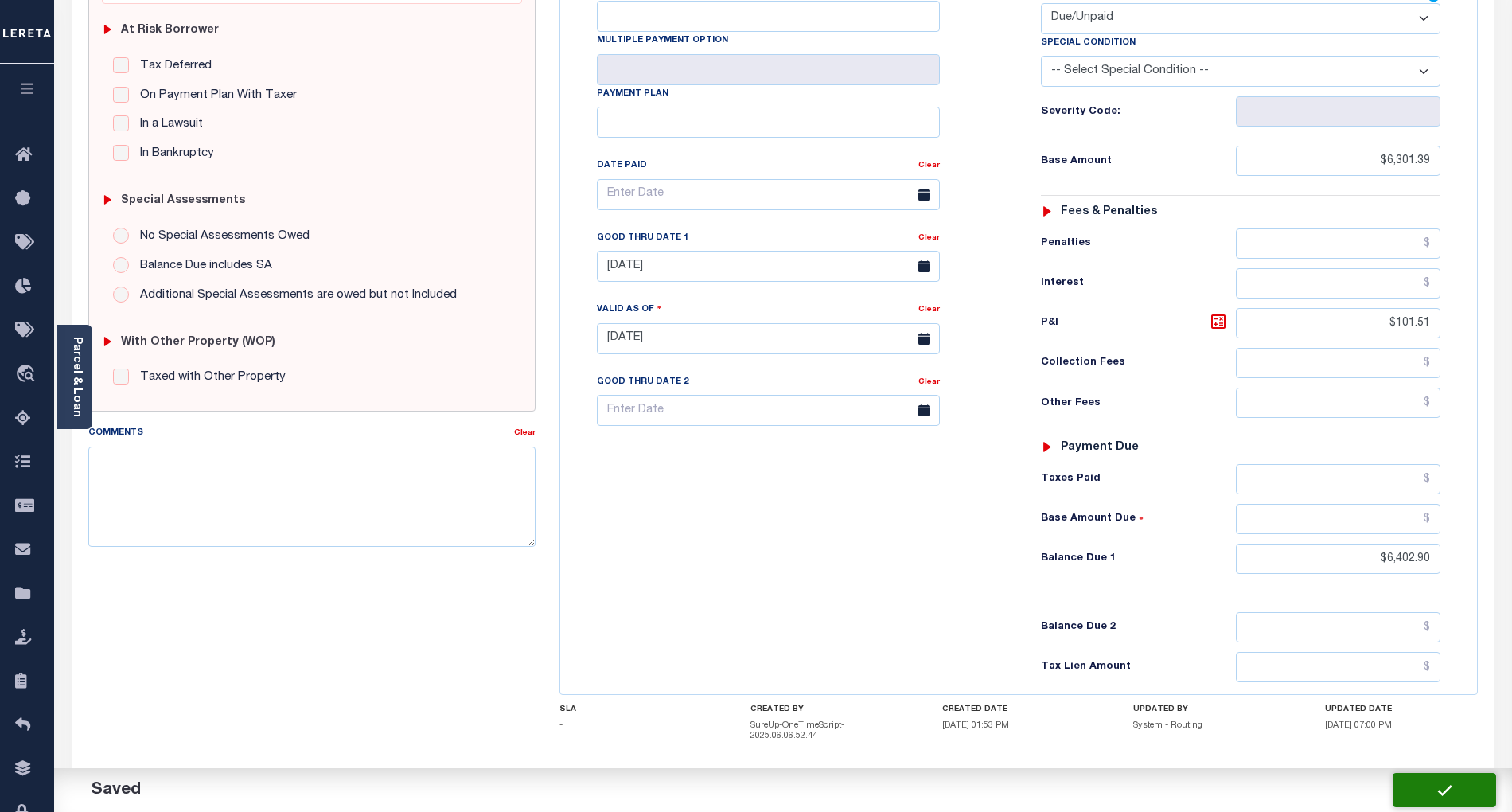
checkbox input "false"
type input "$6,301.39"
type input "$101.51"
type input "$6,402.9"
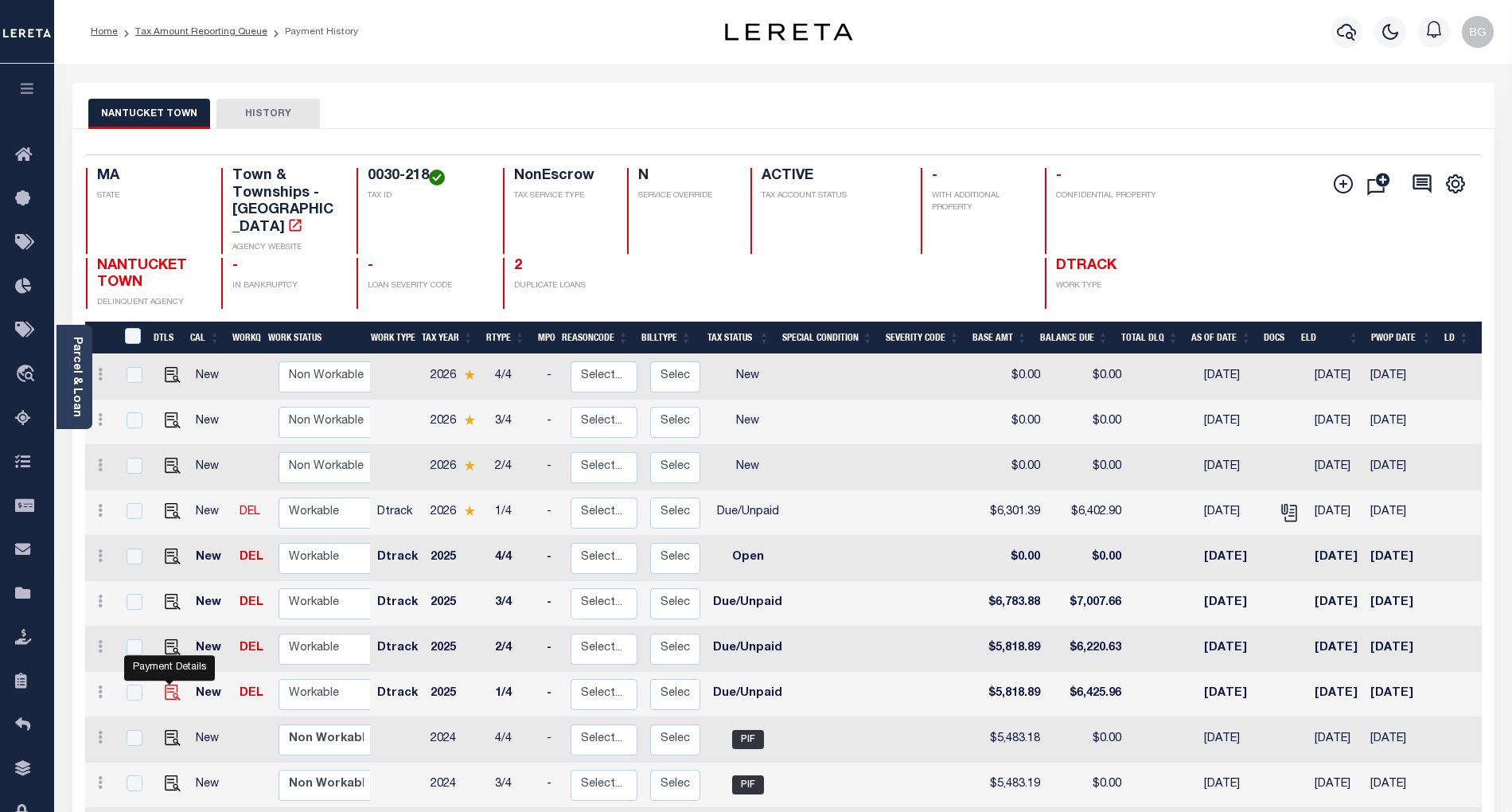
click at [167, 684] on img "" at bounding box center [173, 692] width 16 height 16
checkbox input "true"
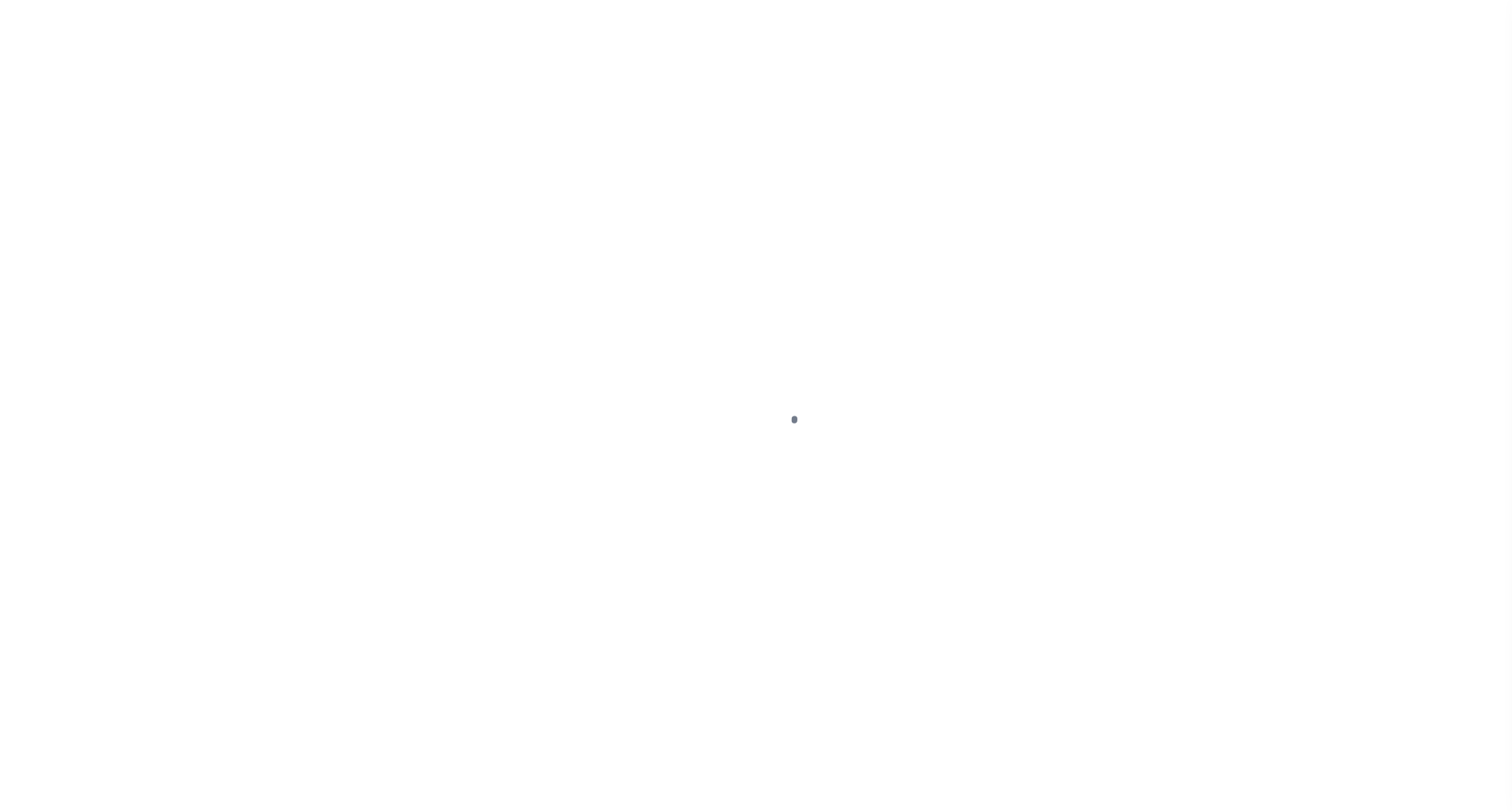
select select "DUE"
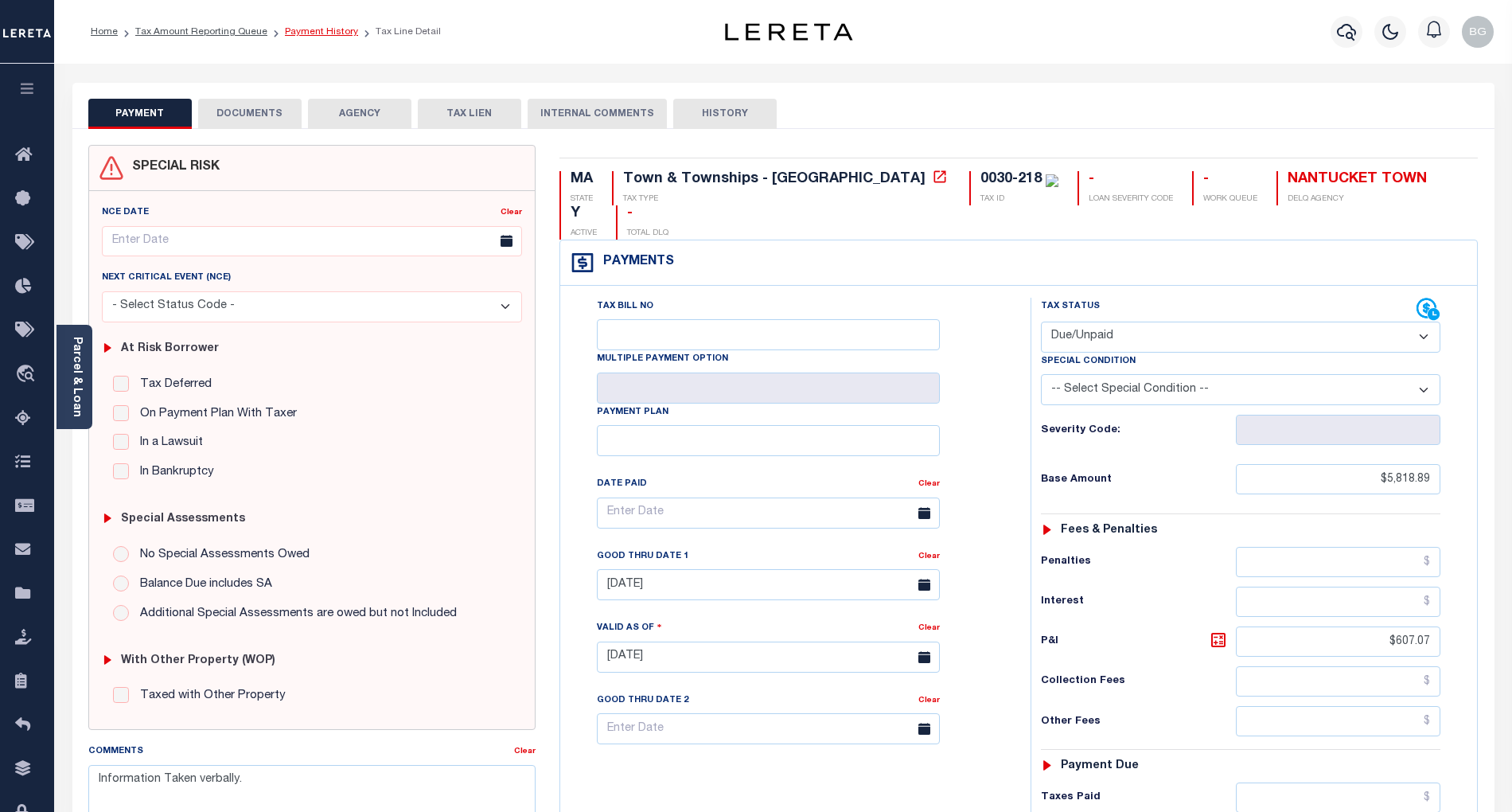
click at [309, 33] on link "Payment History" at bounding box center [321, 32] width 73 height 10
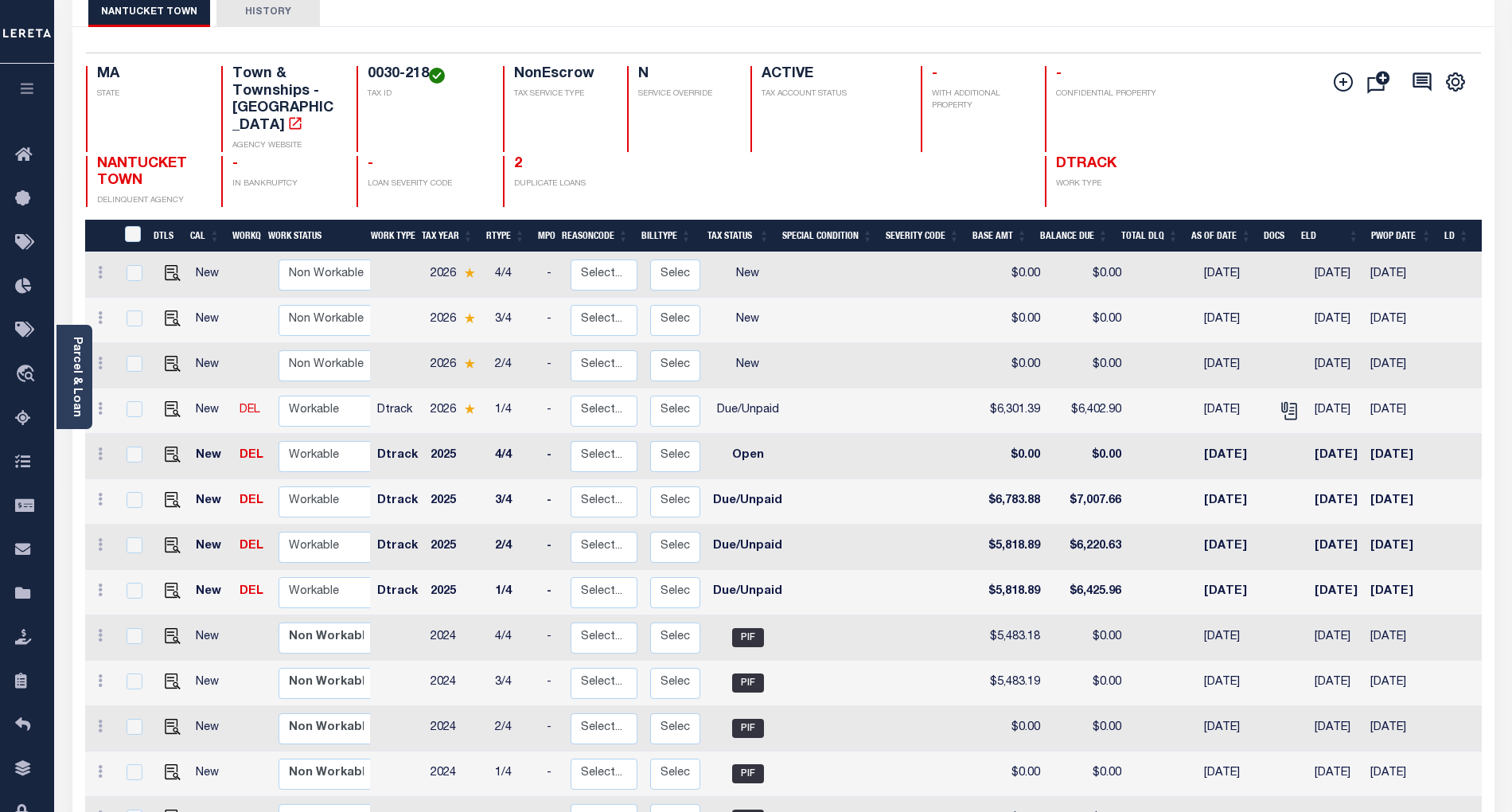
scroll to position [106, 0]
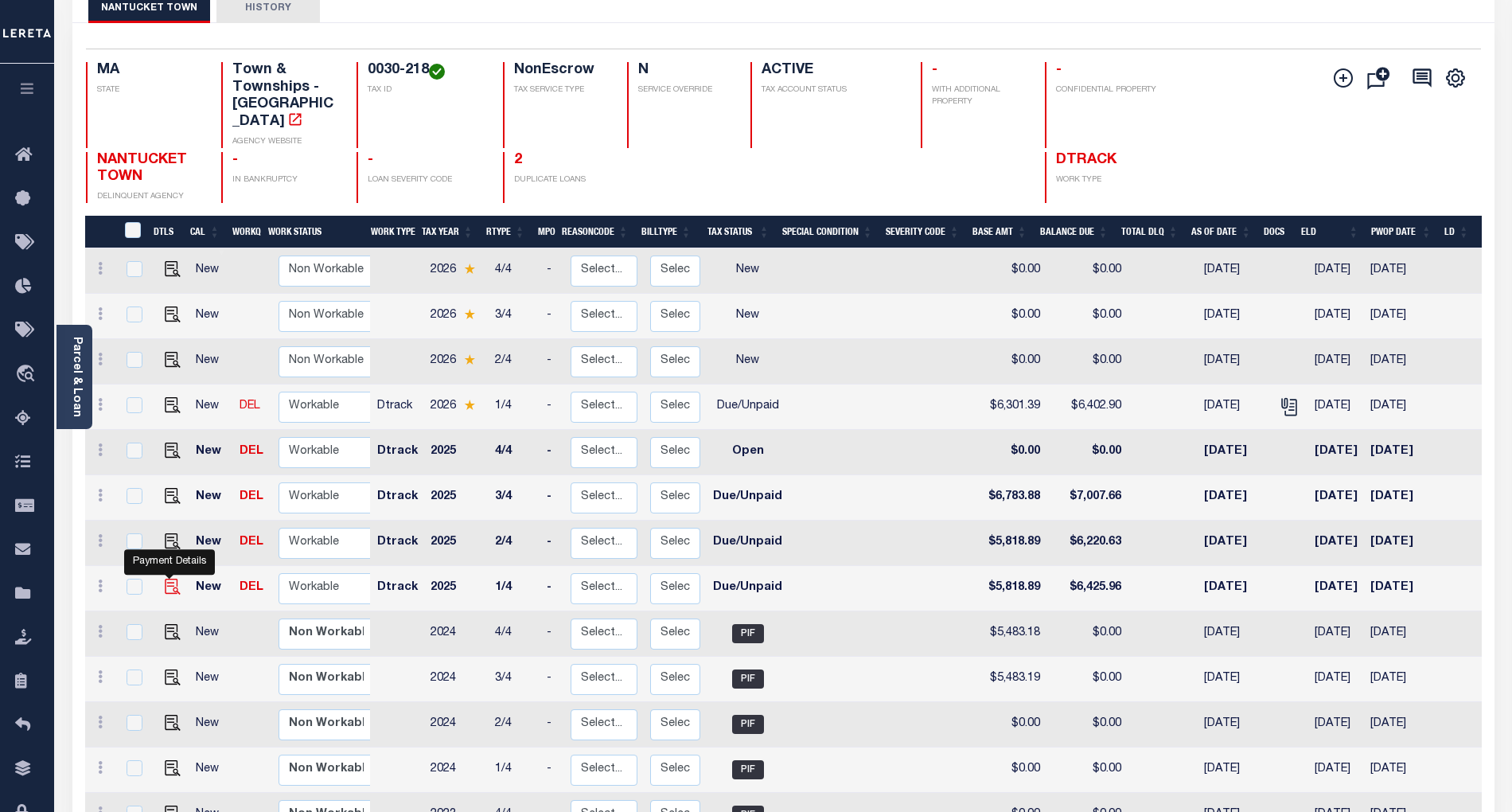
click at [165, 578] on img "" at bounding box center [173, 586] width 16 height 16
checkbox input "true"
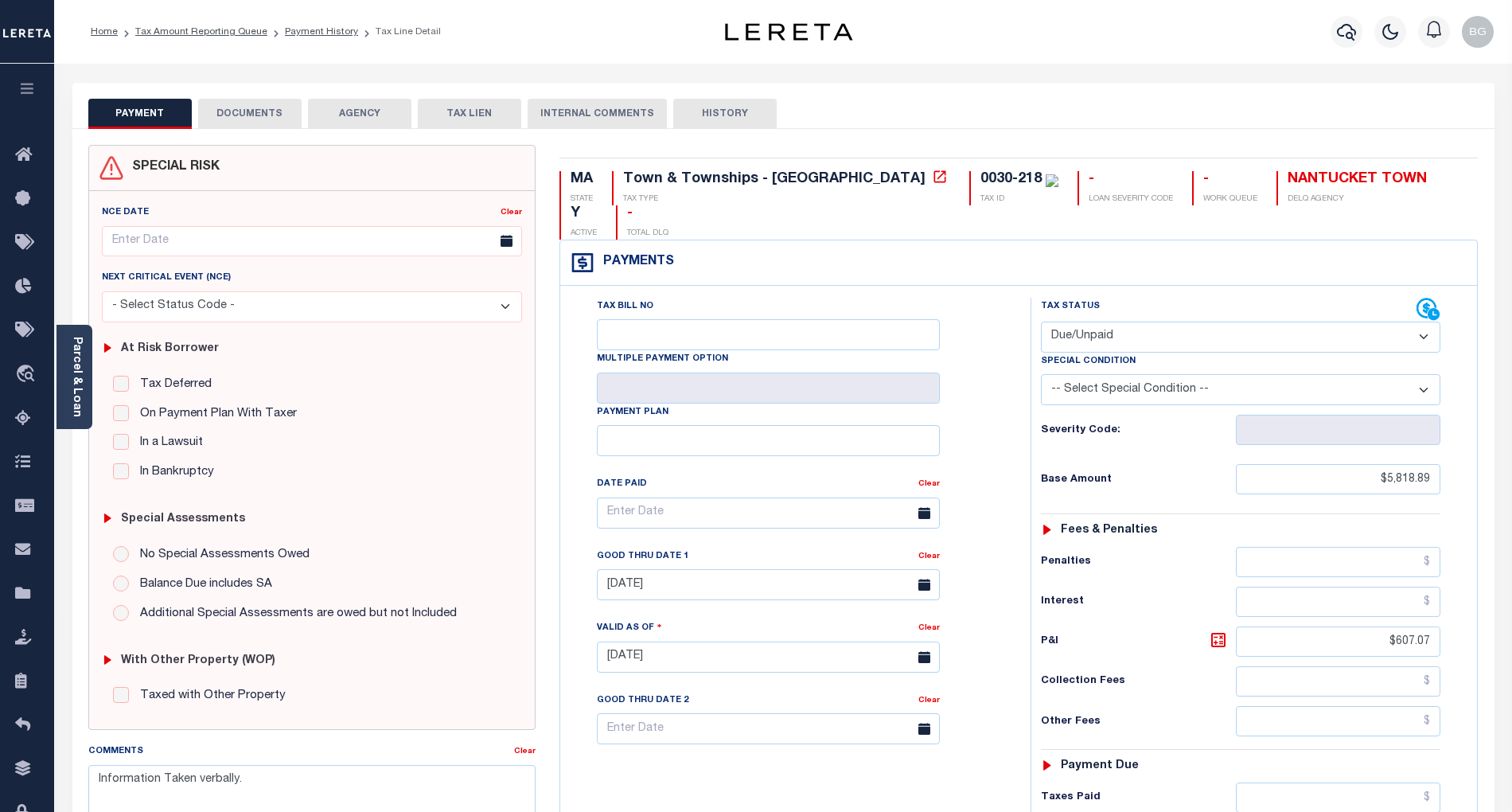
click at [1137, 321] on select "- Select Status Code - Open Due/Unpaid Paid Incomplete No Tax Due Internal Refu…" at bounding box center [1240, 337] width 400 height 31
select select "PYD"
click at [1041, 321] on select "- Select Status Code - Open Due/Unpaid Paid Incomplete No Tax Due Internal Refu…" at bounding box center [1240, 337] width 400 height 31
type input "[DATE]"
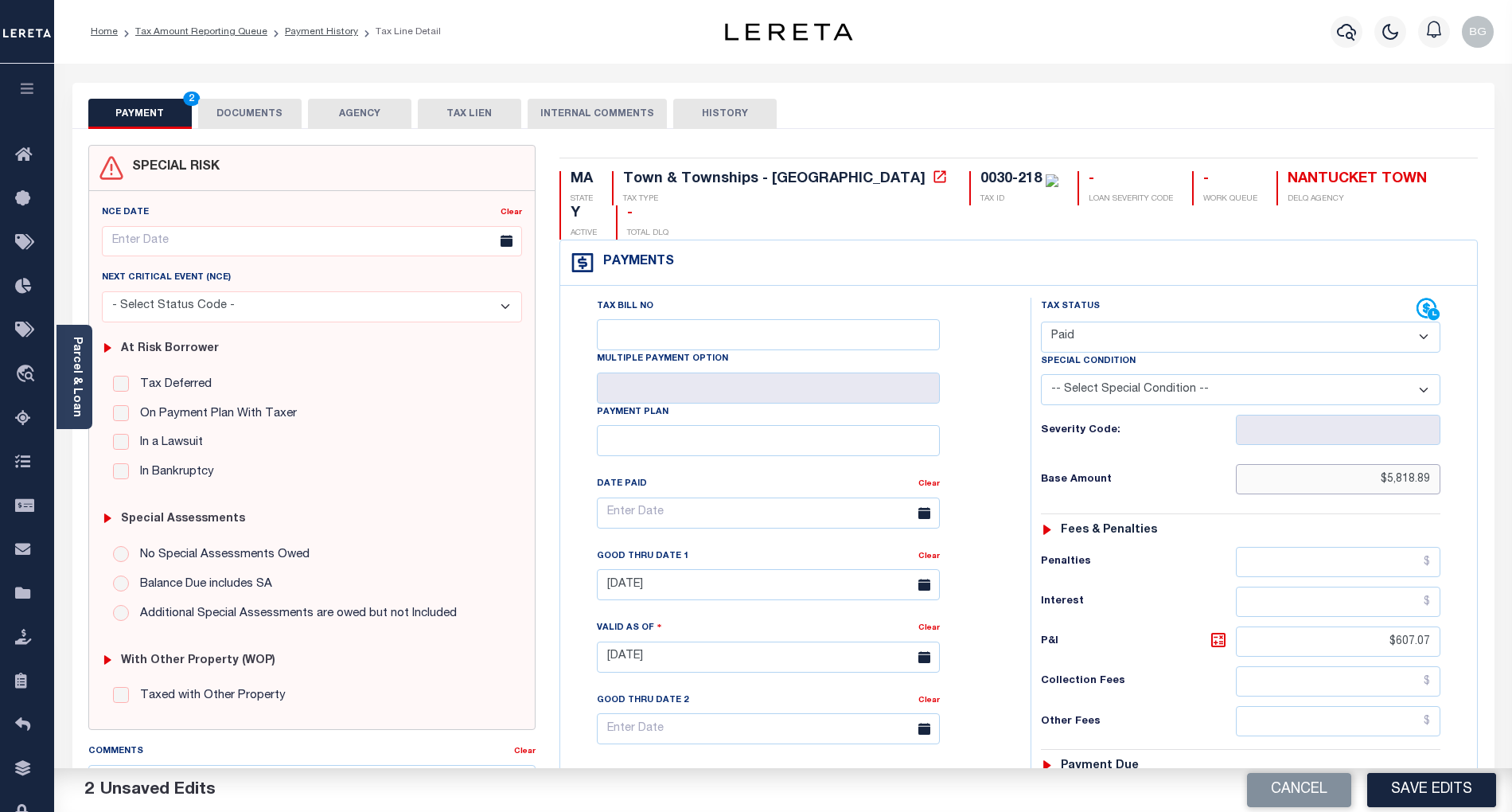
click at [1410, 464] on input "$5,818.89" at bounding box center [1339, 479] width 206 height 31
type input "$0.00"
click at [1412, 626] on input "$607.07" at bounding box center [1339, 641] width 206 height 31
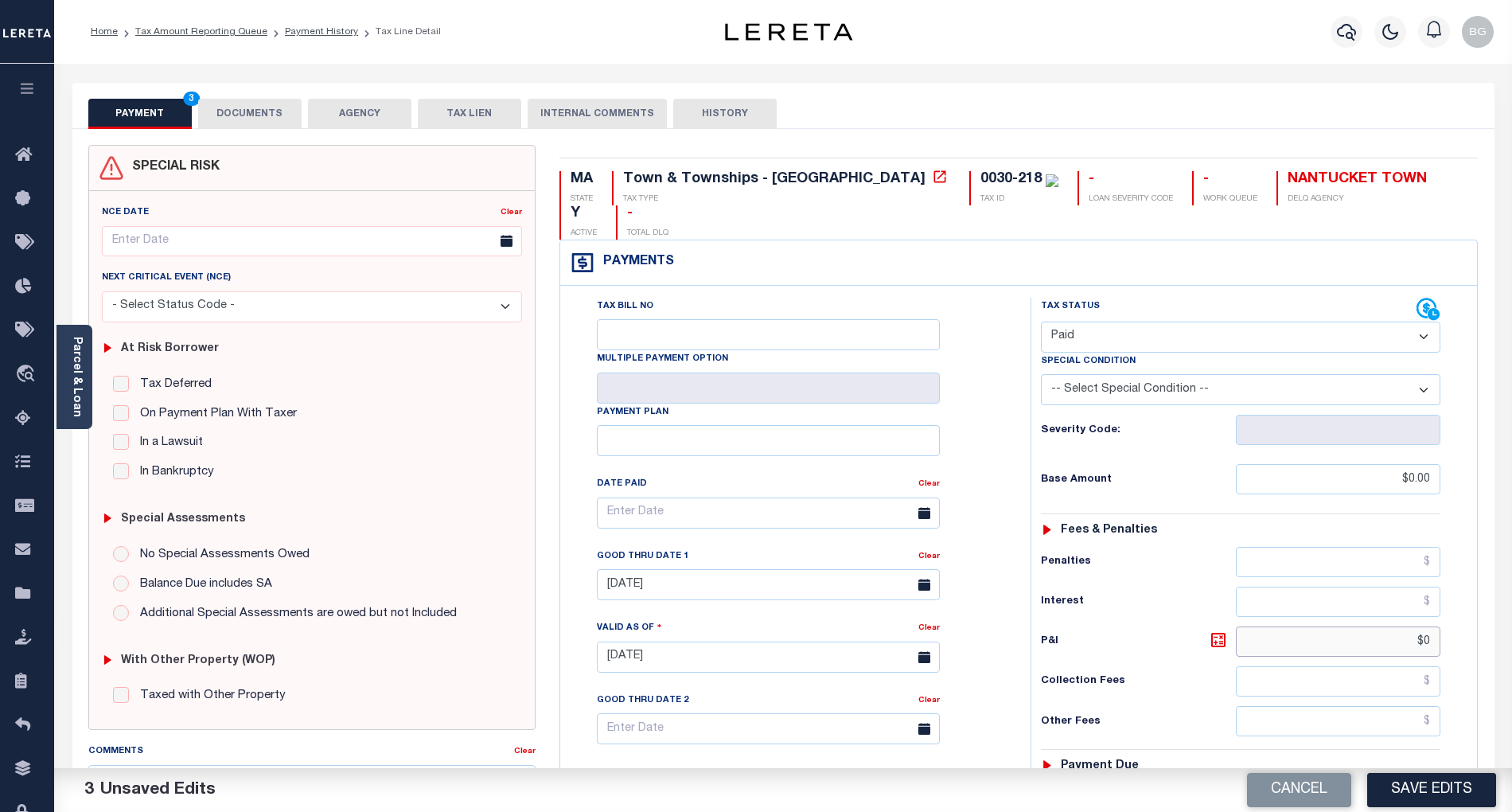
type input "$"
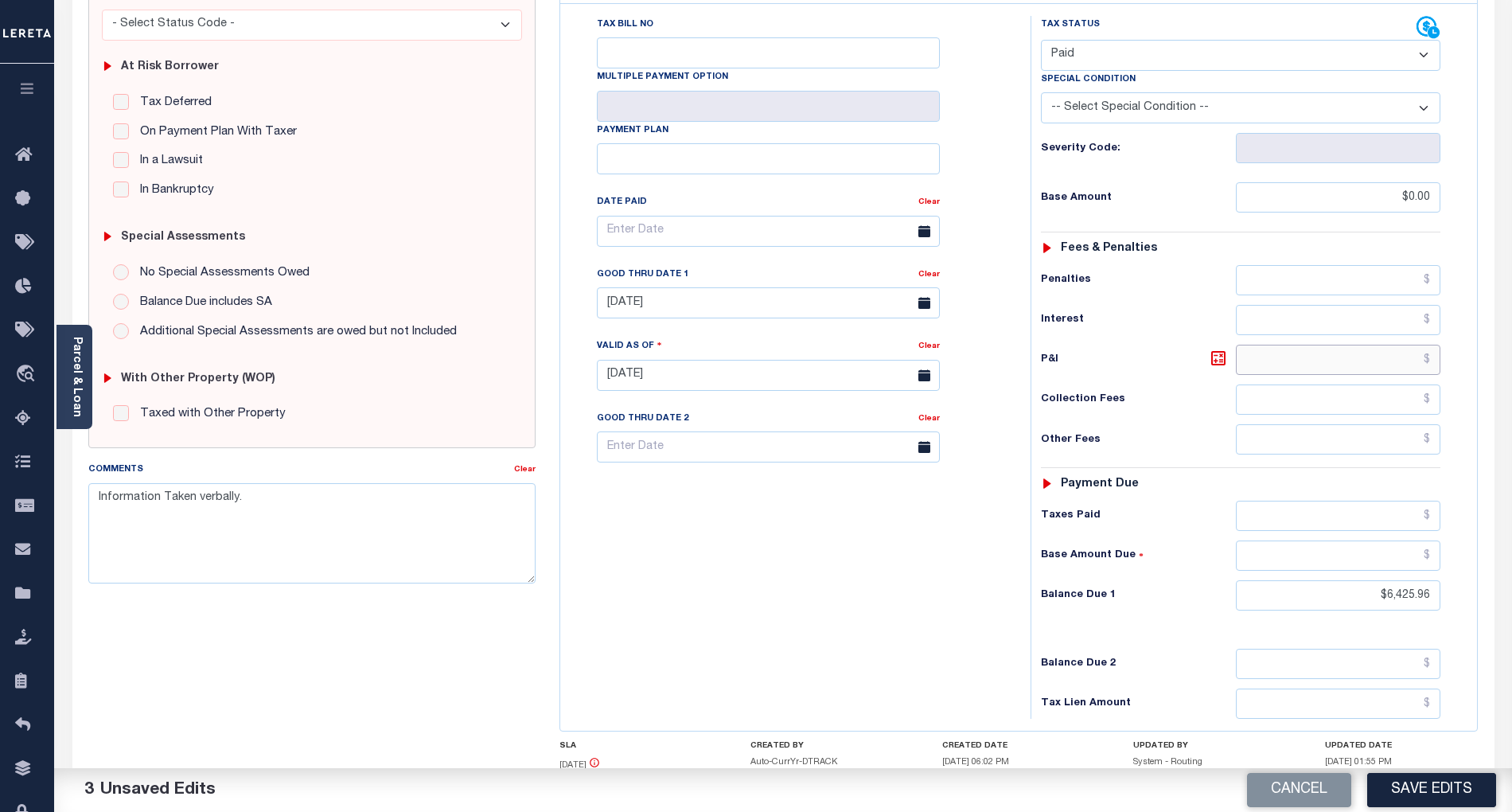
scroll to position [318, 0]
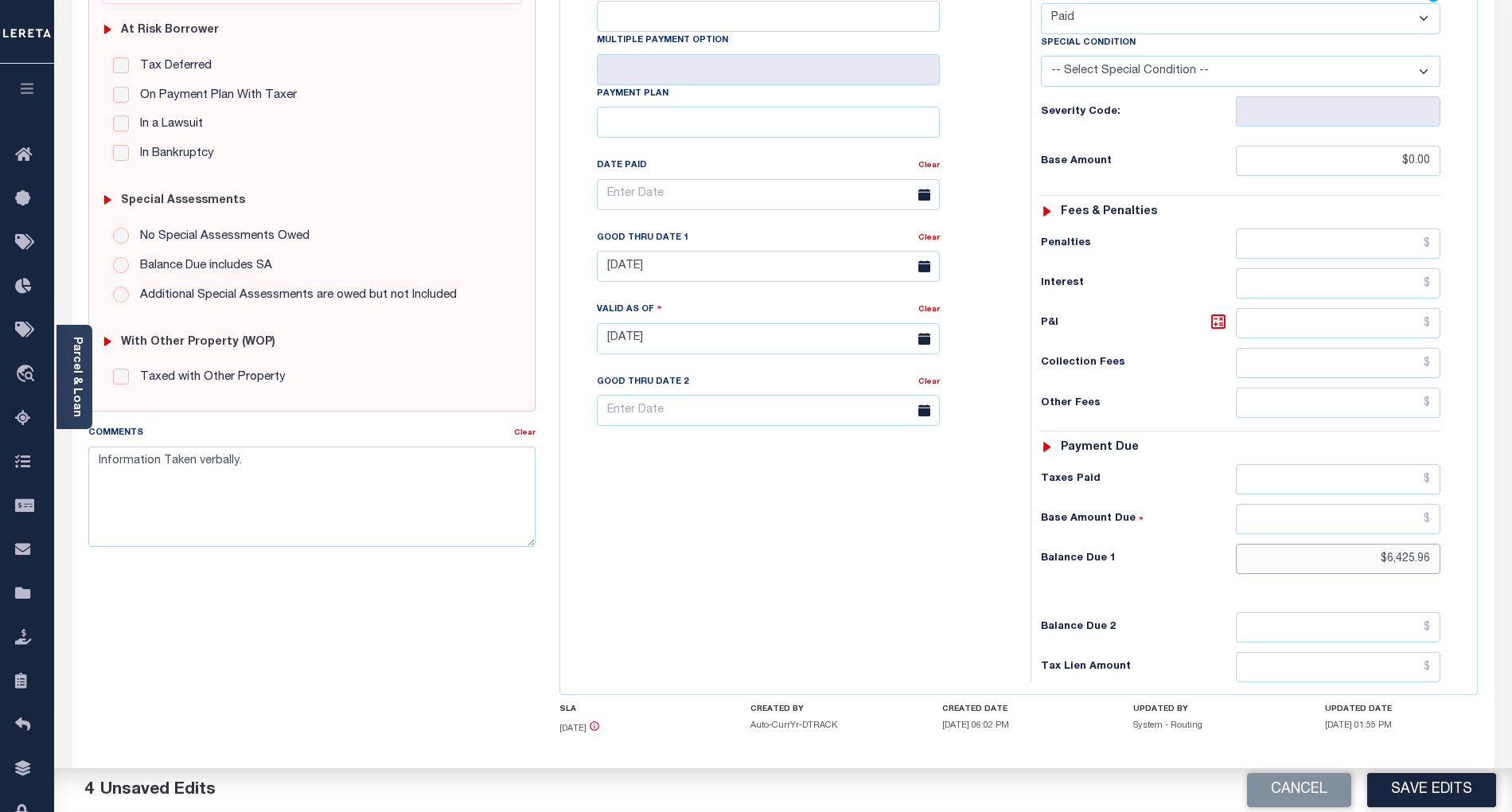
click at [1402, 543] on input "$6,425.96" at bounding box center [1339, 558] width 206 height 31
type input "$0.00"
click at [943, 542] on div "Tax Bill No Multiple Payment Option Payment Plan Clear" at bounding box center [791, 330] width 455 height 703
click at [97, 463] on textarea "Information Taken verbally." at bounding box center [312, 496] width 447 height 100
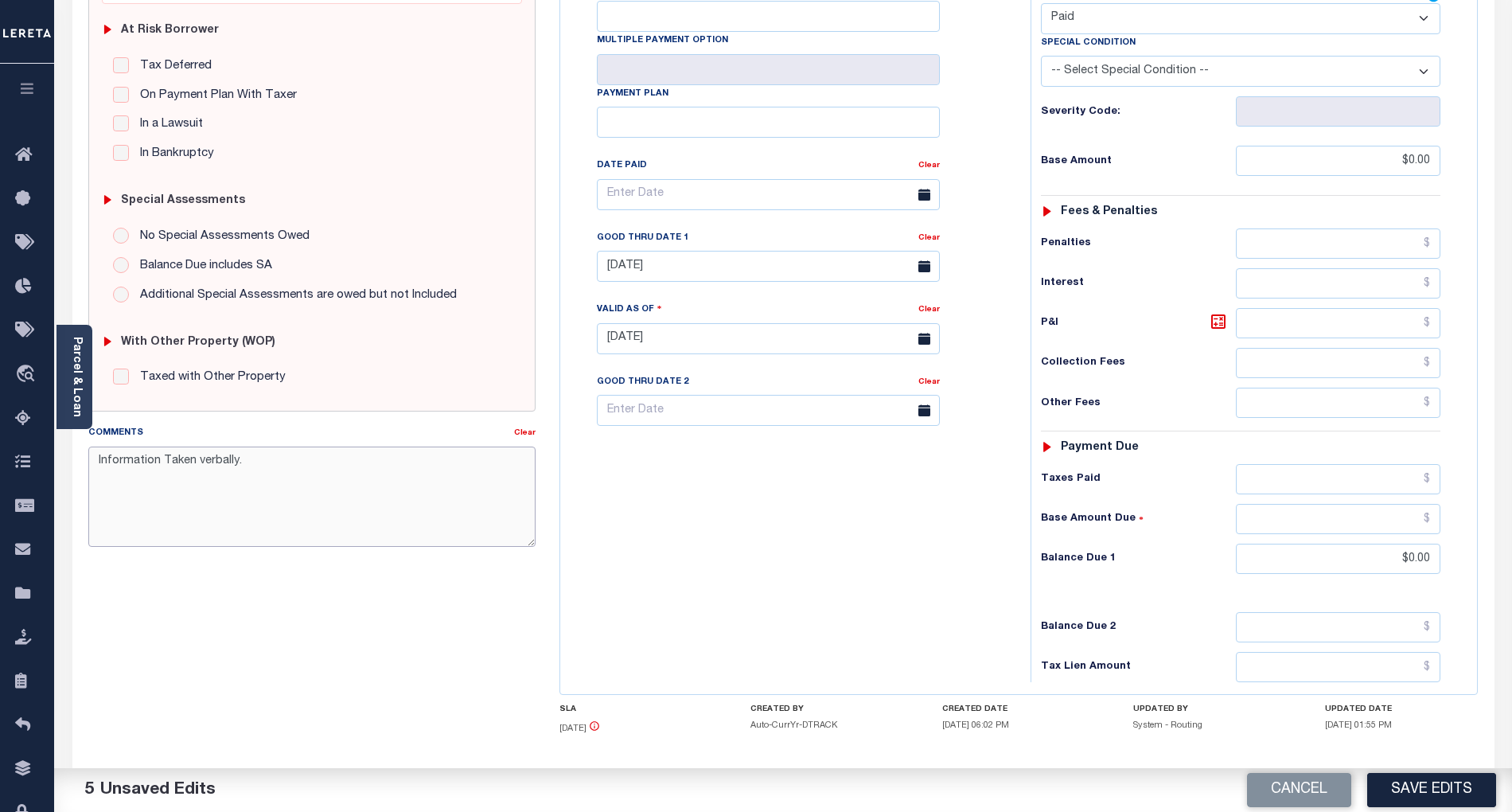
click at [118, 466] on textarea "Information Taken verbally." at bounding box center [312, 496] width 447 height 100
click at [134, 452] on textarea "Information Taken verbally." at bounding box center [312, 496] width 447 height 100
paste textarea "Refer attached website for 2026 tax year- BG"
type textarea "Refer attached website for 2026 tax year- BG Information Taken verbally."
click at [1443, 780] on button "Save Edits" at bounding box center [1431, 789] width 129 height 34
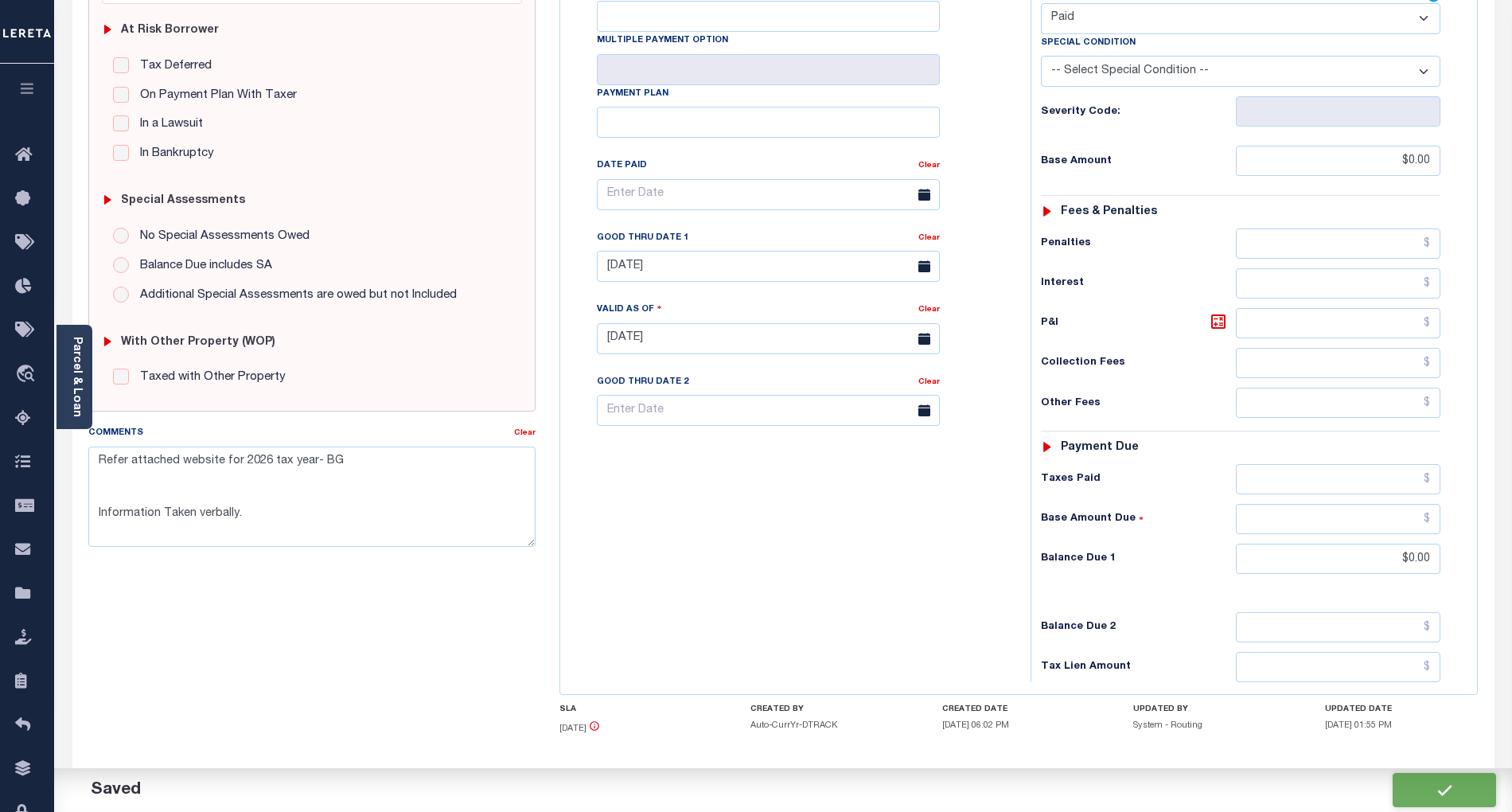
checkbox input "false"
type textarea "Refer attached website for 2026 tax year- BG Information Taken verbally."
type input "$0"
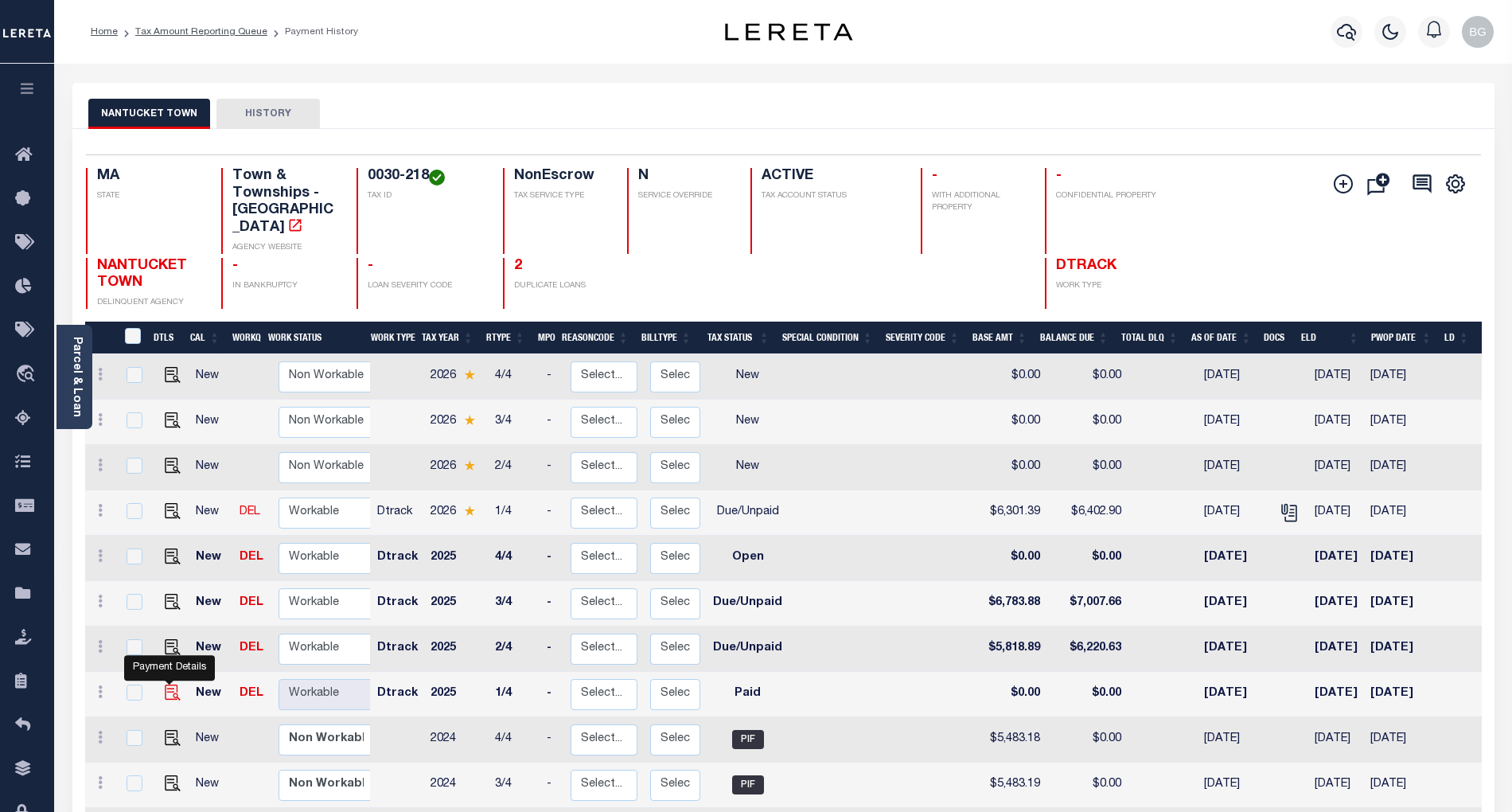
click at [165, 684] on img "" at bounding box center [173, 692] width 16 height 16
checkbox input "true"
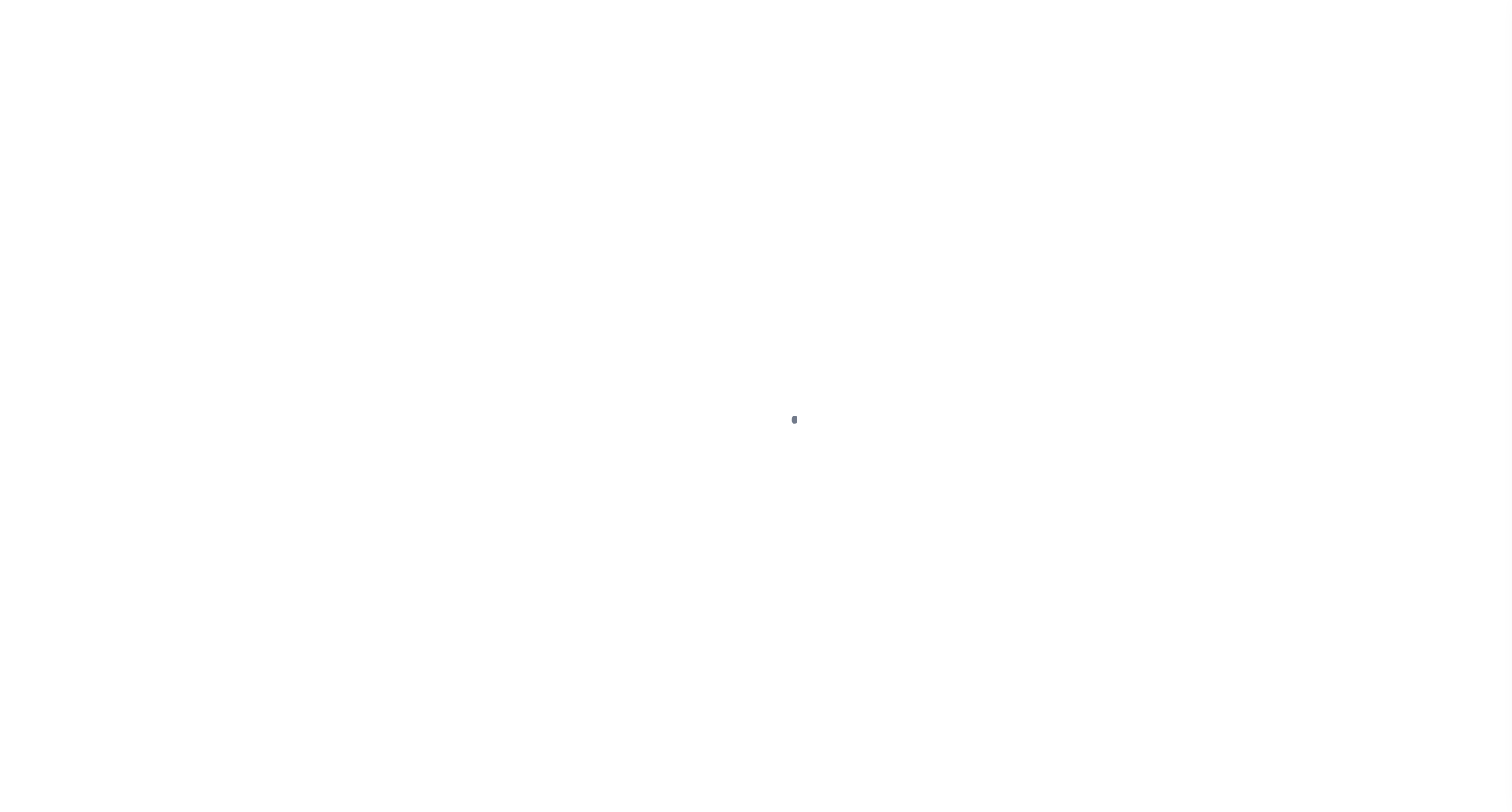
select select "PYD"
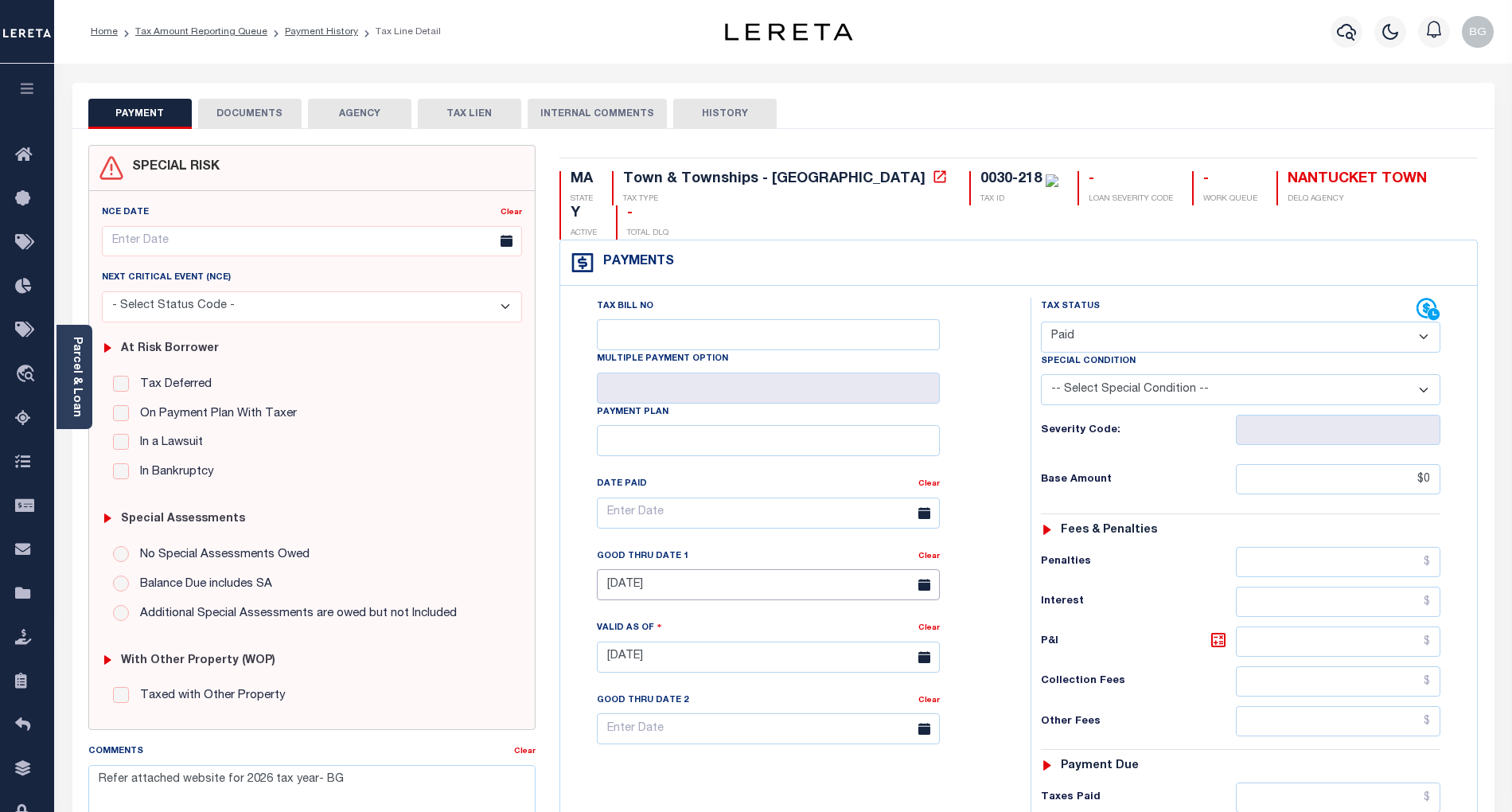
click at [683, 569] on input "[DATE]" at bounding box center [768, 585] width 343 height 31
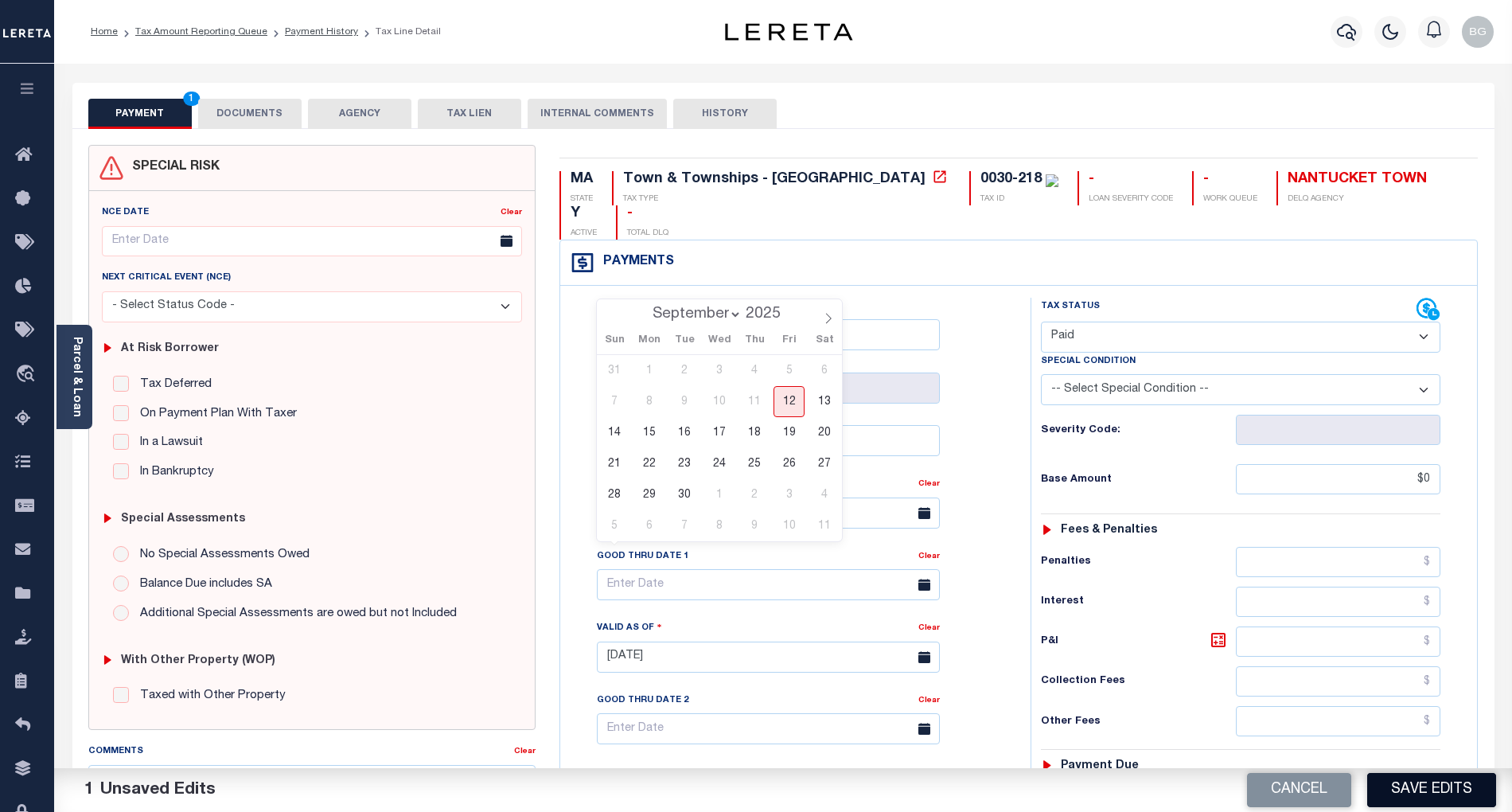
click at [1442, 784] on button "Save Edits" at bounding box center [1431, 789] width 129 height 34
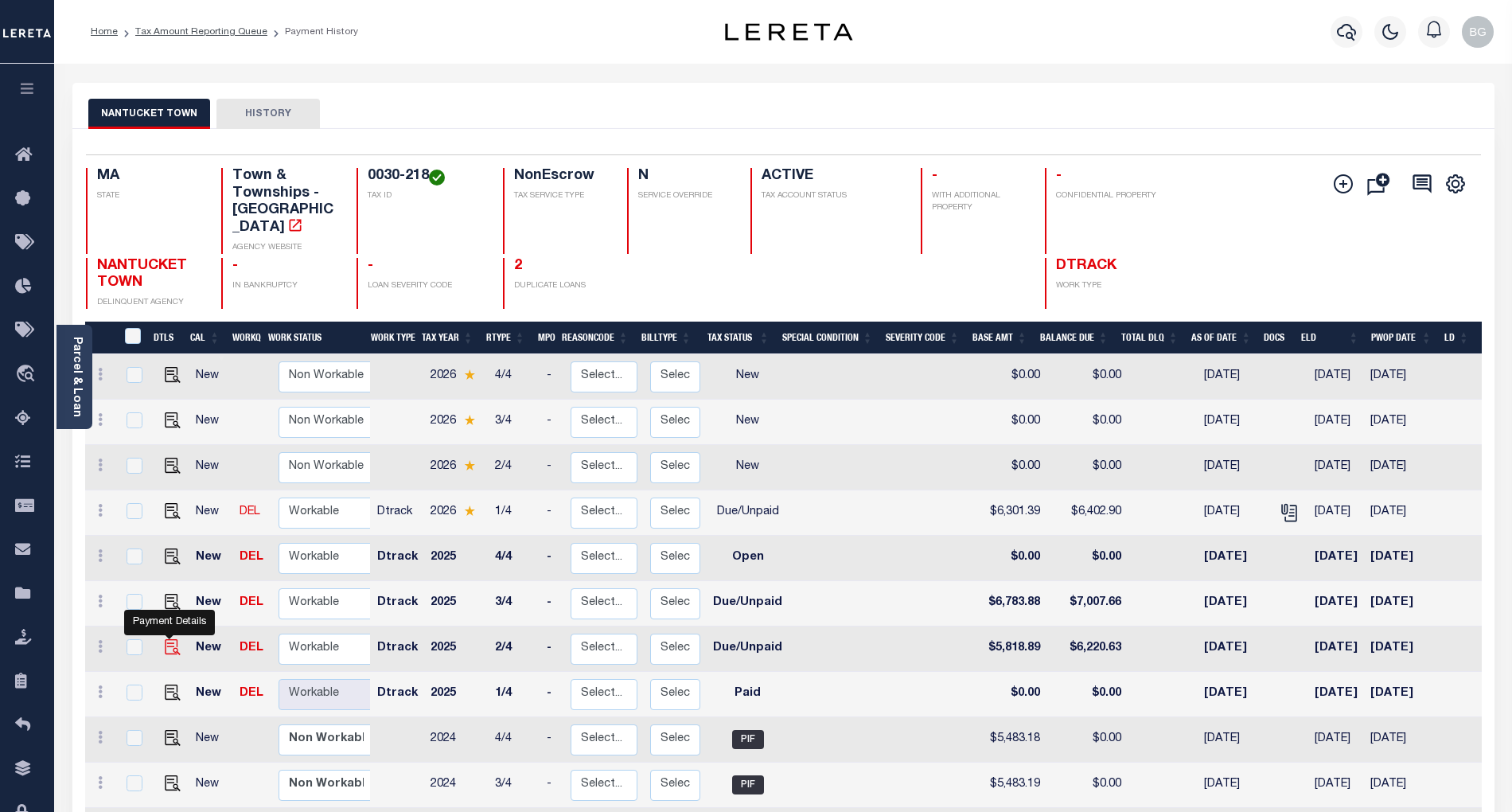
click at [166, 639] on img "" at bounding box center [173, 647] width 16 height 16
checkbox input "true"
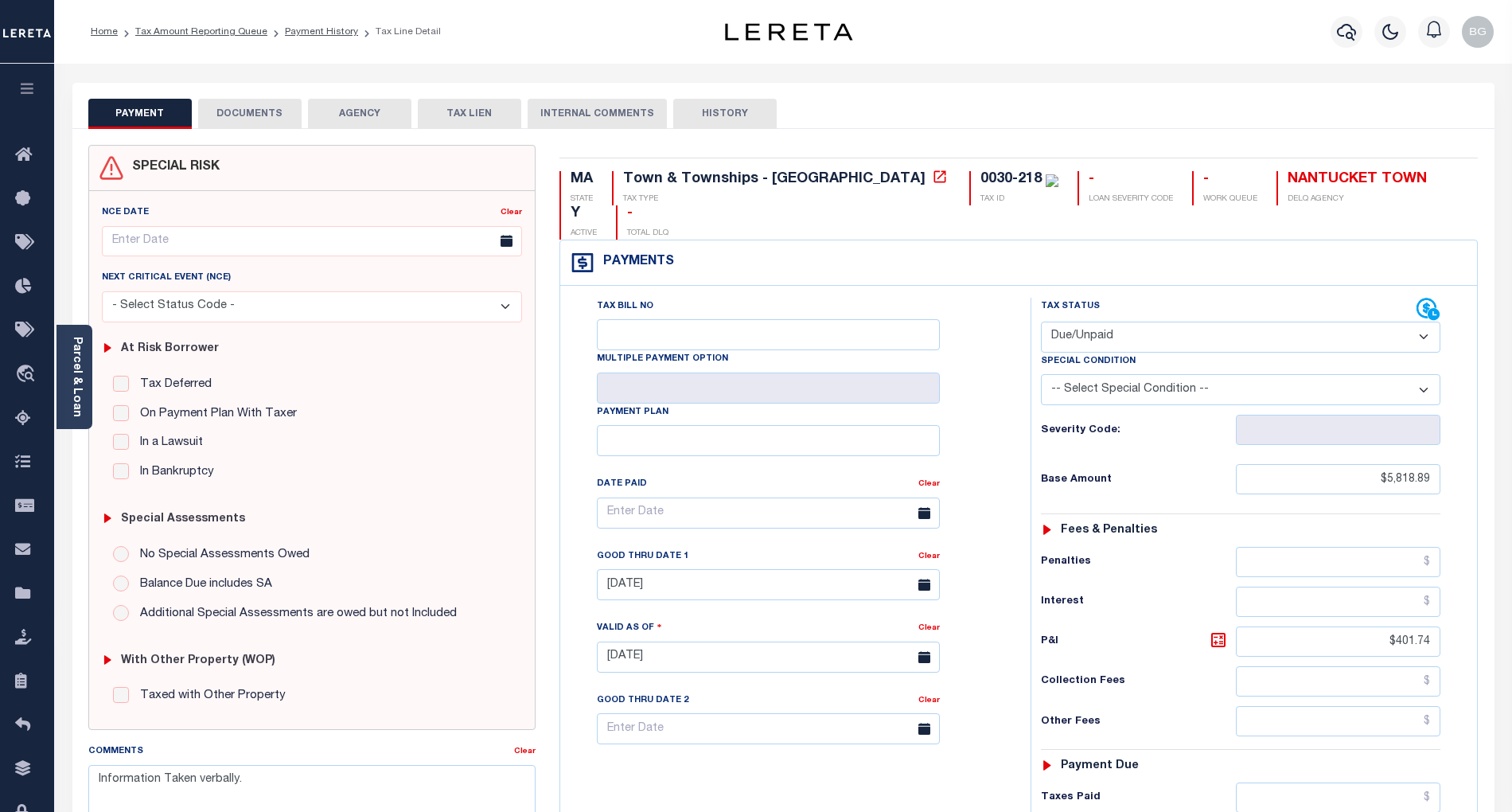
click at [1112, 321] on select "- Select Status Code - Open Due/Unpaid Paid Incomplete No Tax Due Internal Refu…" at bounding box center [1240, 337] width 400 height 31
select select "PYD"
click at [1041, 321] on select "- Select Status Code - Open Due/Unpaid Paid Incomplete No Tax Due Internal Refu…" at bounding box center [1240, 337] width 400 height 31
type input "[DATE]"
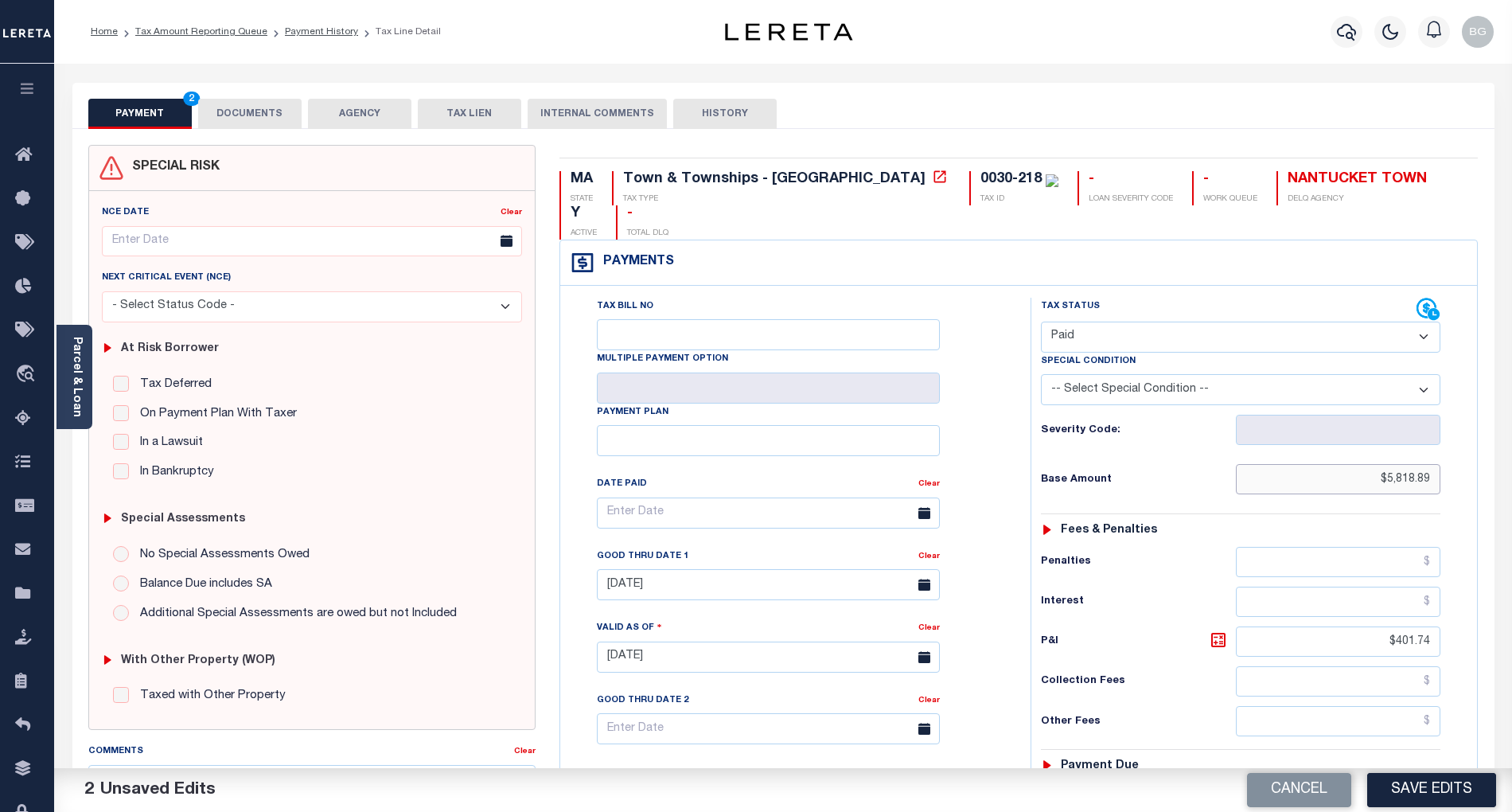
click at [1406, 464] on input "$5,818.89" at bounding box center [1339, 479] width 206 height 31
type input "$"
click at [1411, 626] on input "$401.74" at bounding box center [1339, 641] width 206 height 31
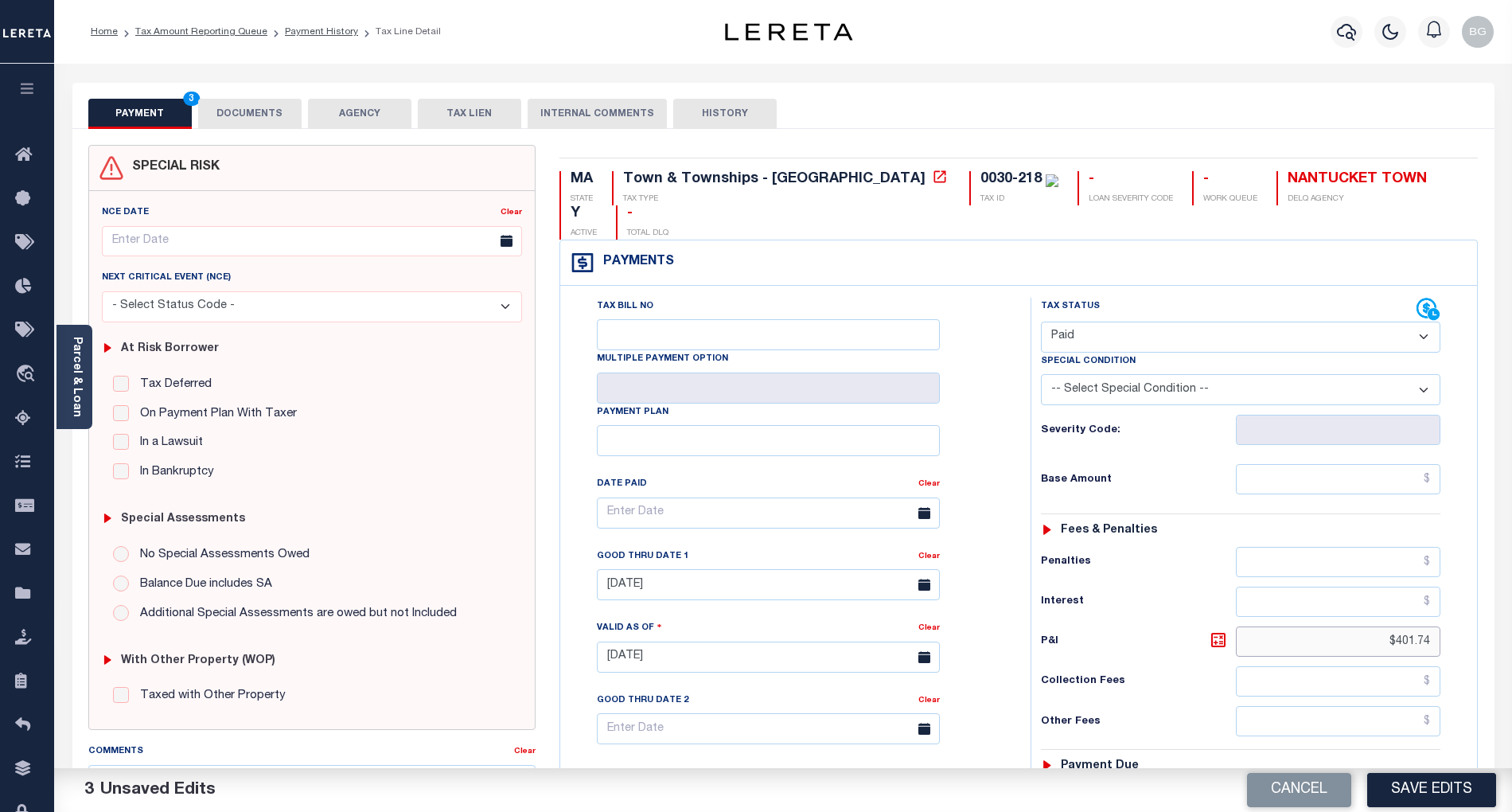
type input "$"
click at [1424, 464] on input "text" at bounding box center [1339, 479] width 206 height 31
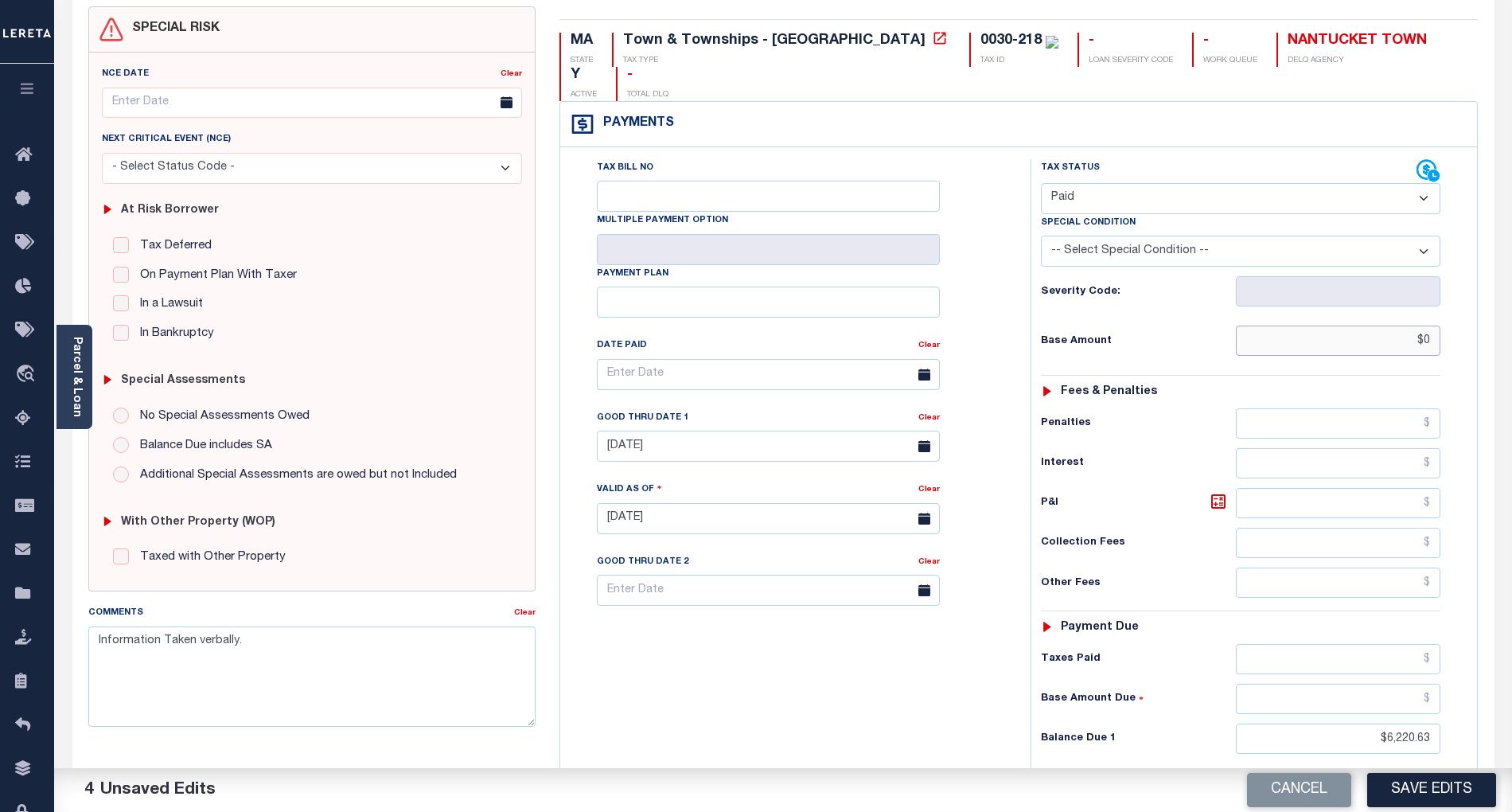
scroll to position [318, 0]
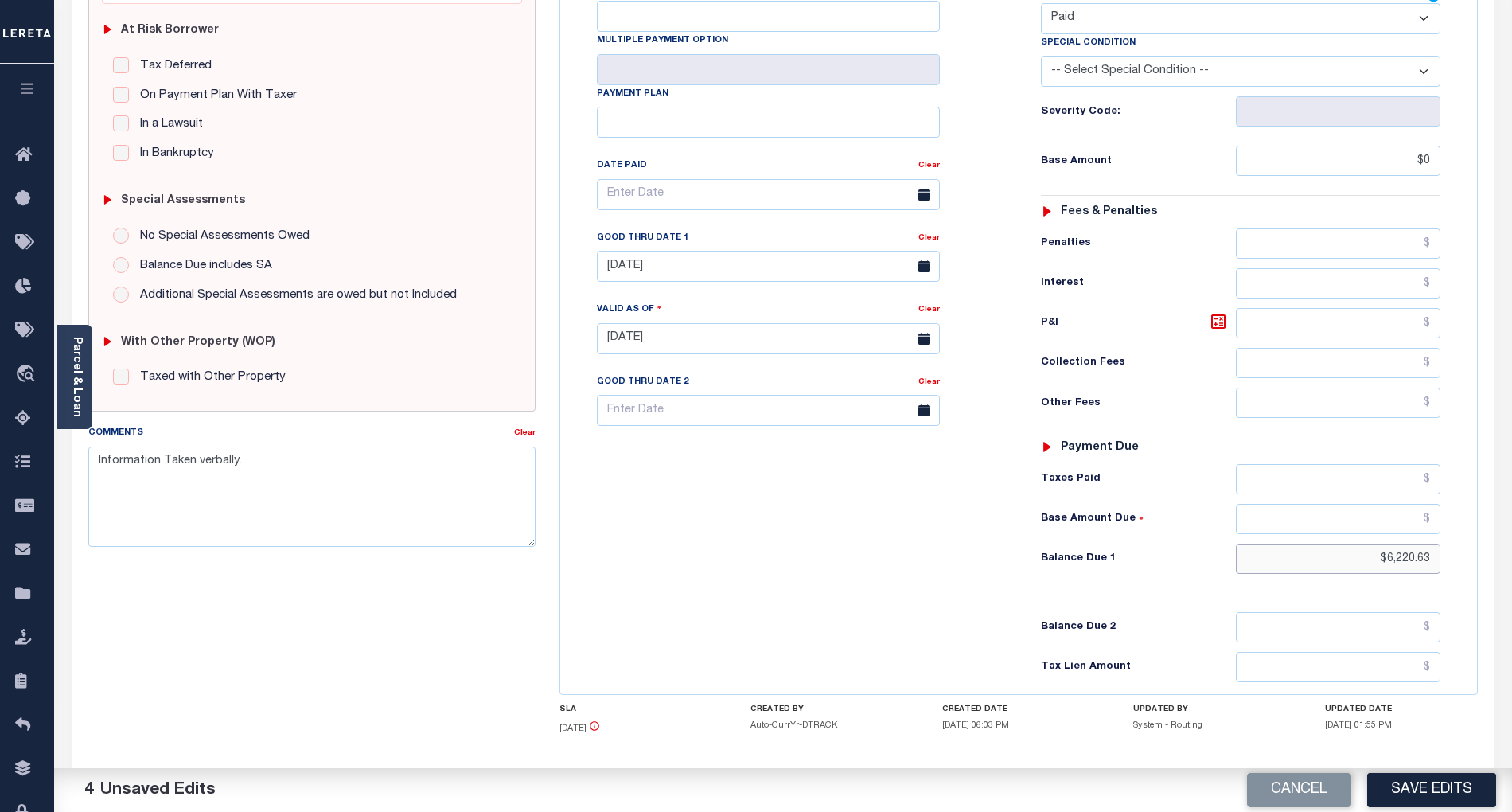
type input "$0.00"
click at [1400, 543] on input "$6,220.63" at bounding box center [1339, 558] width 206 height 31
type input "$0.00"
drag, startPoint x: 917, startPoint y: 546, endPoint x: 895, endPoint y: 491, distance: 59.2
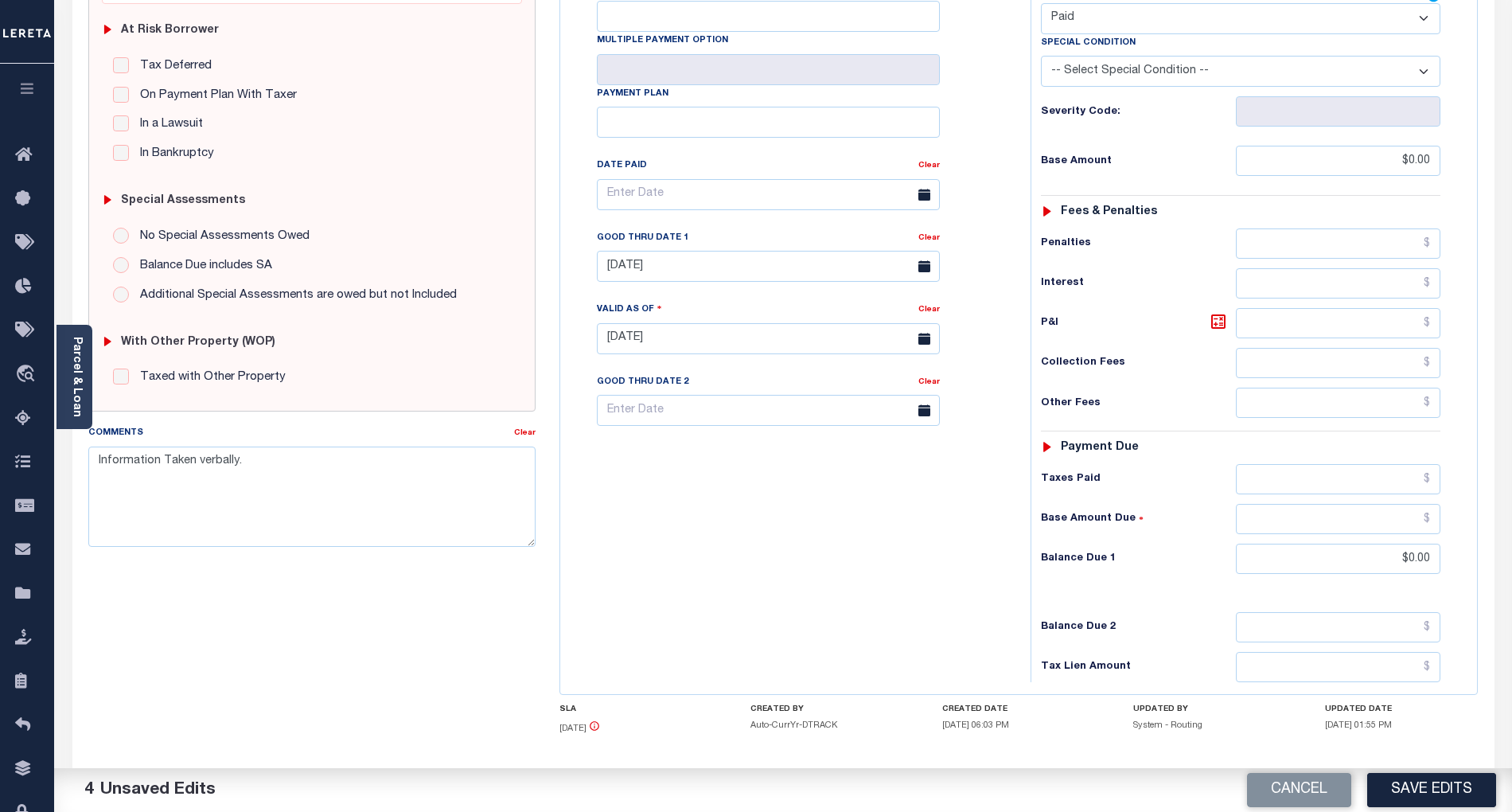
click at [917, 546] on div "Tax Bill No Multiple Payment Option Payment Plan Clear" at bounding box center [791, 330] width 455 height 703
click at [700, 251] on input "[DATE]" at bounding box center [768, 266] width 343 height 31
click at [97, 466] on textarea "Information Taken verbally." at bounding box center [312, 496] width 447 height 100
click at [98, 459] on textarea "Information Taken verbally." at bounding box center [312, 496] width 447 height 100
paste textarea "Refer attached website for 2026 tax year- BG"
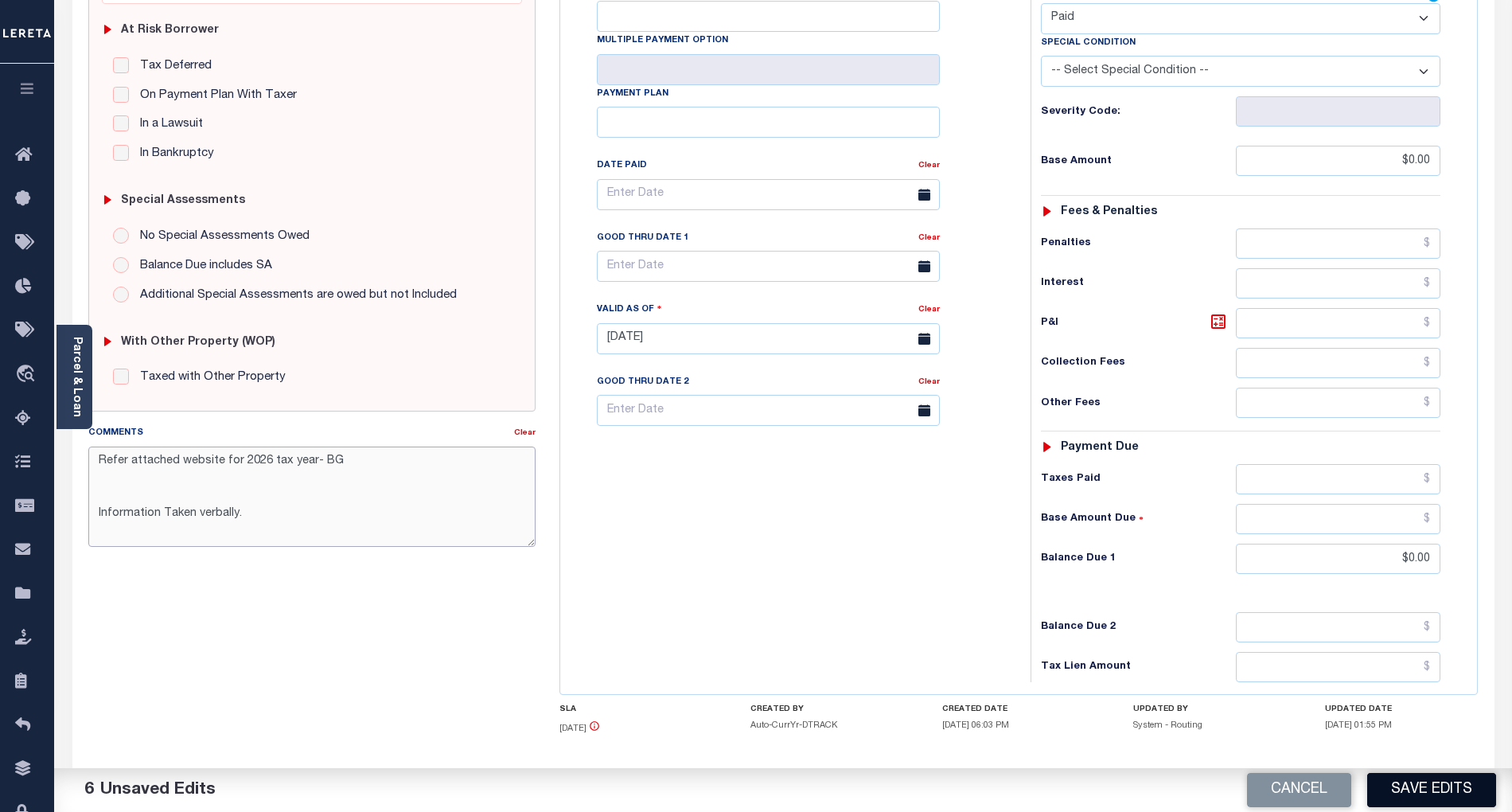
type textarea "Refer attached website for 2026 tax year- BG Information Taken verbally."
click at [1459, 797] on button "Save Edits" at bounding box center [1431, 789] width 129 height 34
checkbox input "false"
type textarea "Refer attached website for 2026 tax year- BG Information Taken verbally."
type input "$0"
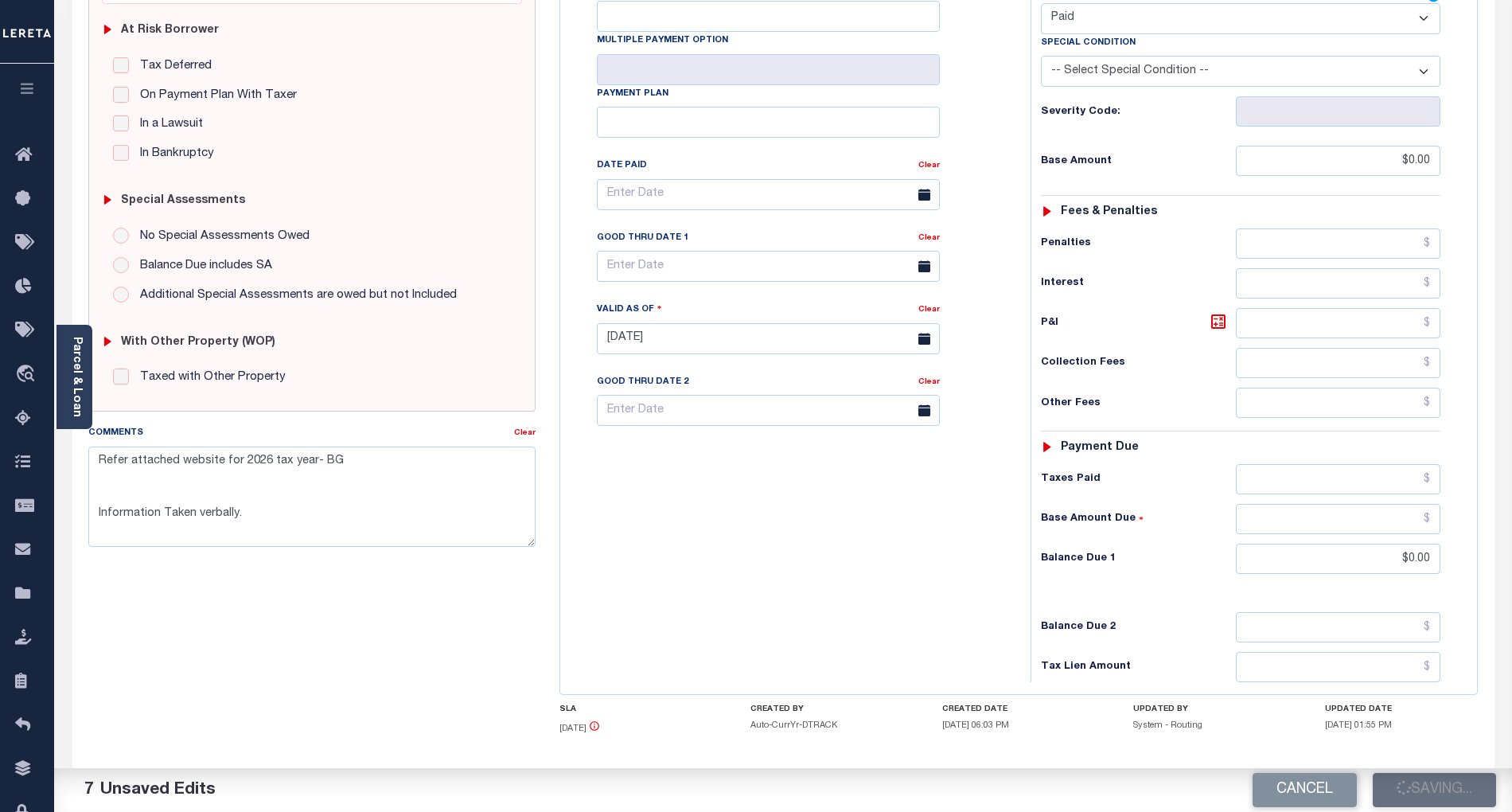
type input "$0"
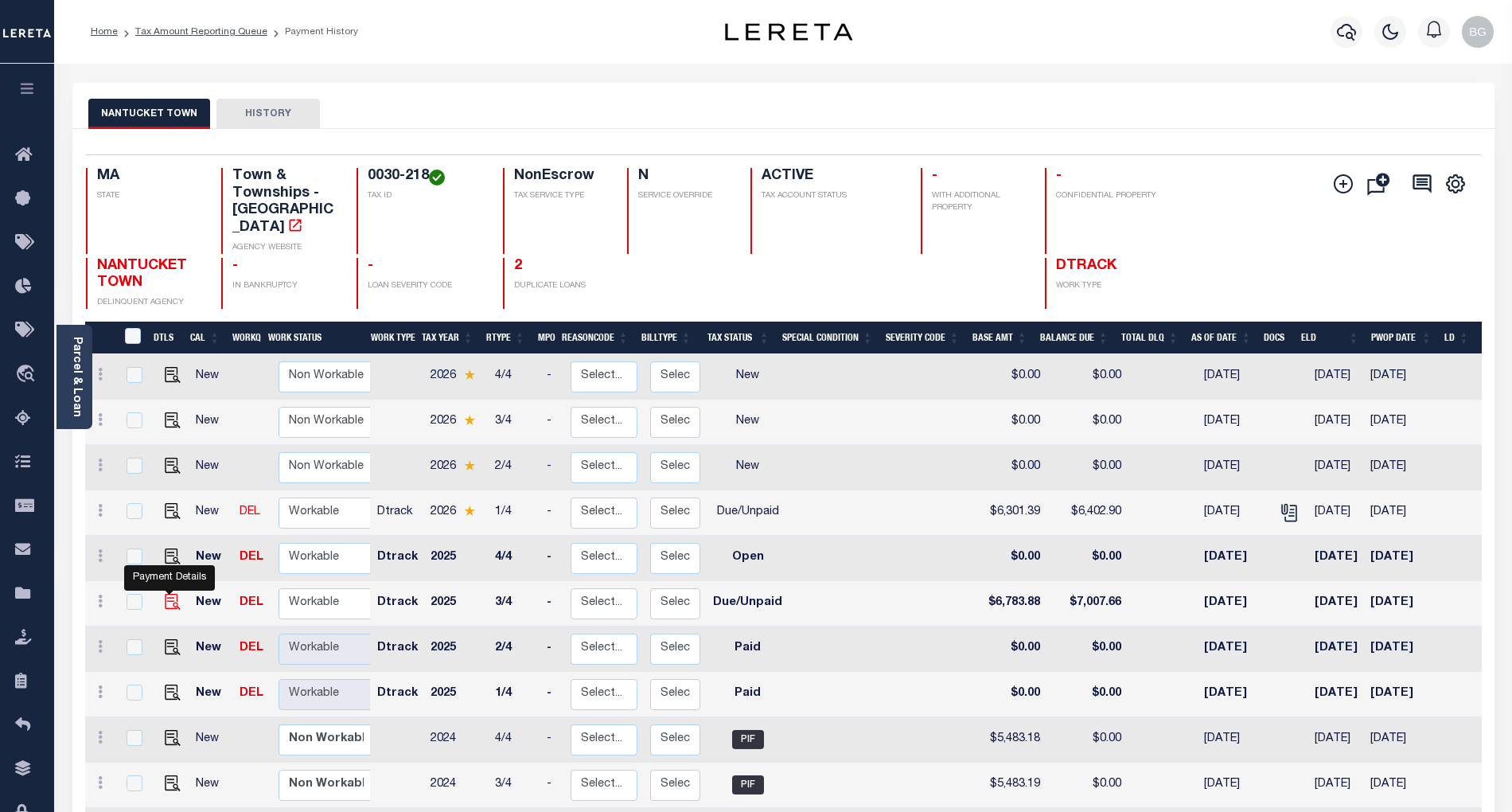
click at [165, 594] on img "" at bounding box center [173, 602] width 16 height 16
checkbox input "true"
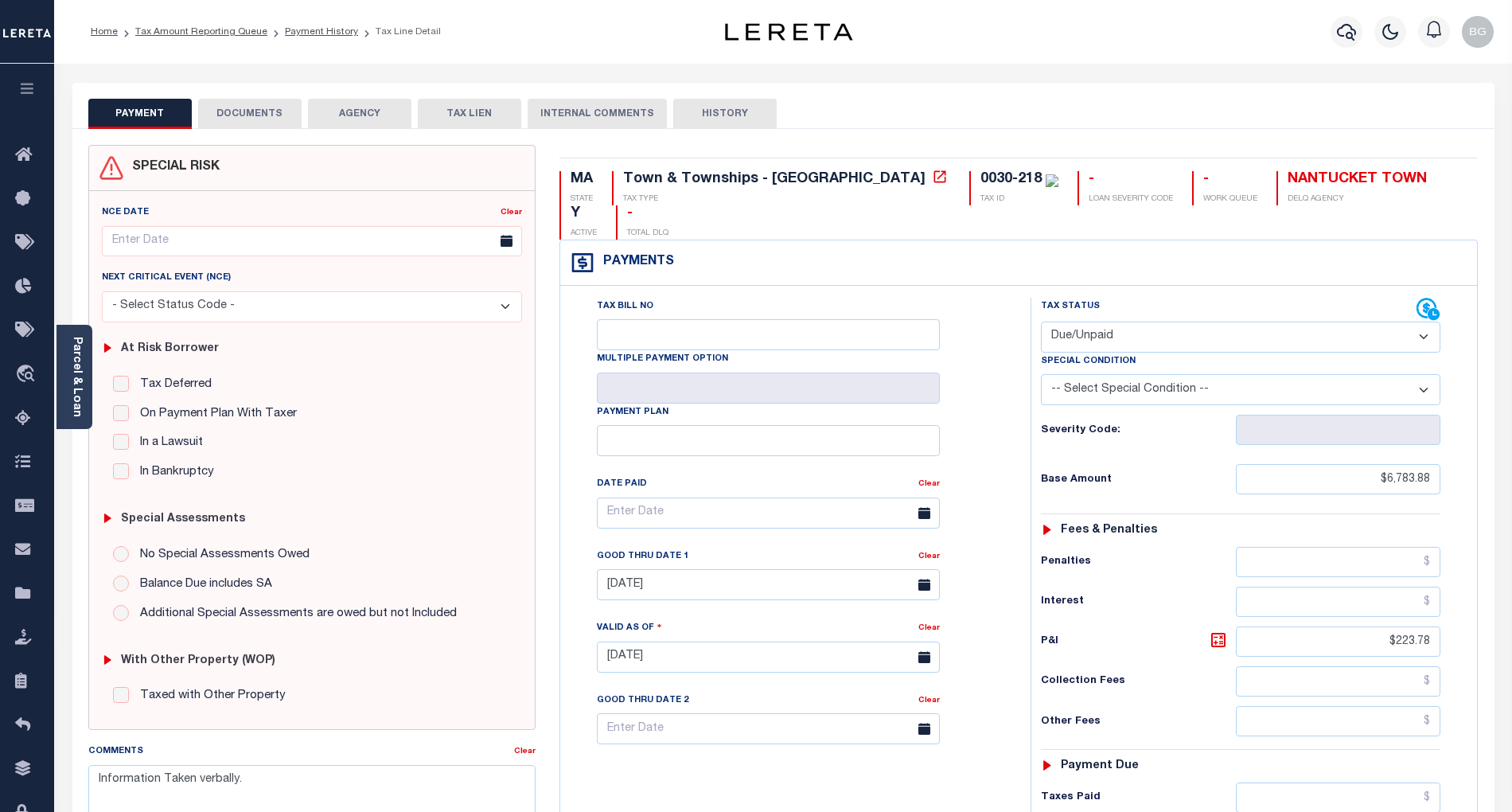
click at [1102, 321] on select "- Select Status Code - Open Due/Unpaid Paid Incomplete No Tax Due Internal Refu…" at bounding box center [1240, 337] width 400 height 31
select select "PYD"
click at [1041, 321] on select "- Select Status Code - Open Due/Unpaid Paid Incomplete No Tax Due Internal Refu…" at bounding box center [1240, 337] width 400 height 31
type input "[DATE]"
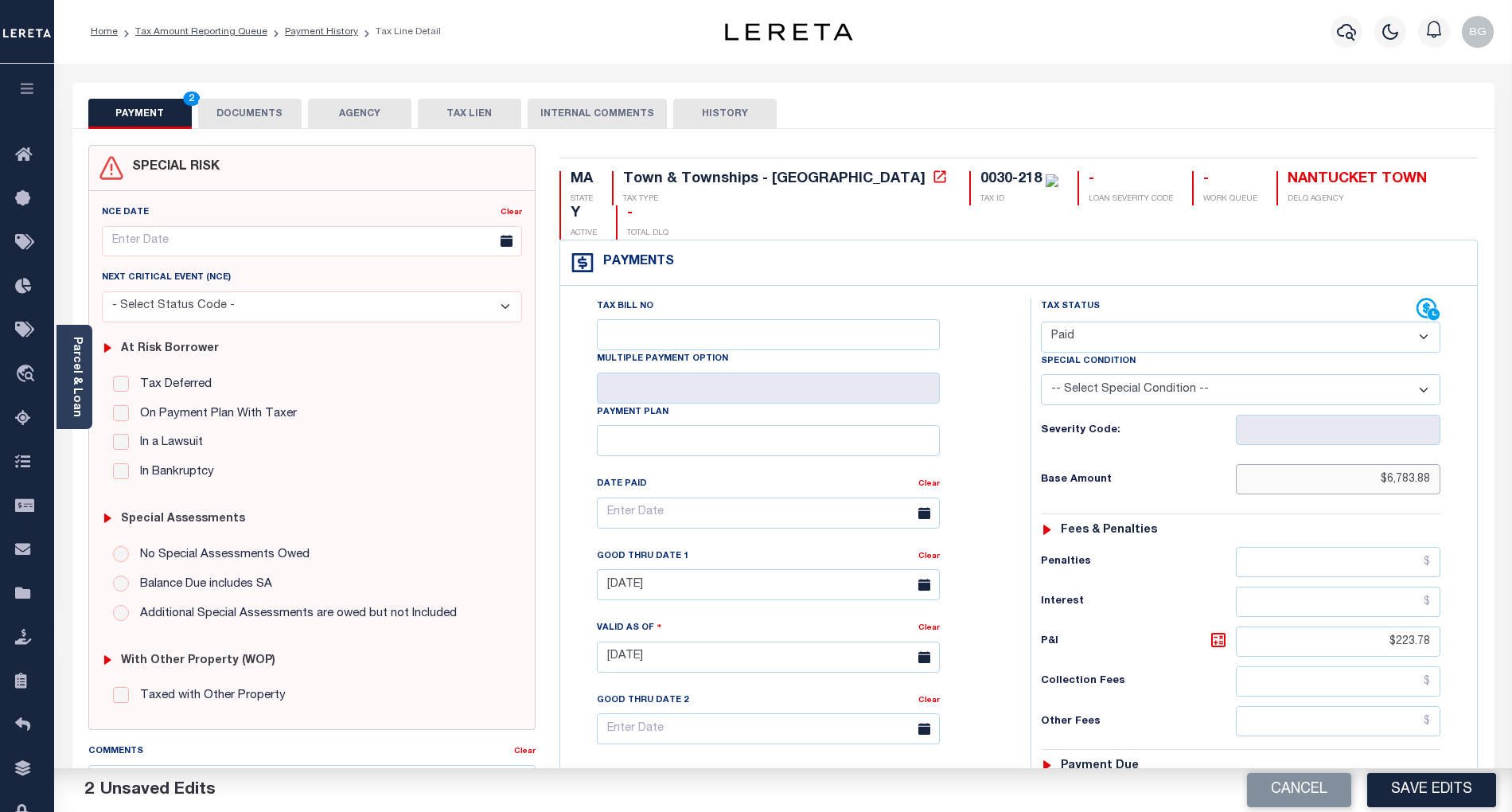
click at [1401, 464] on input "$6,783.88" at bounding box center [1339, 479] width 206 height 31
type input "$0.00"
click at [1416, 626] on input "$223.78" at bounding box center [1339, 641] width 206 height 31
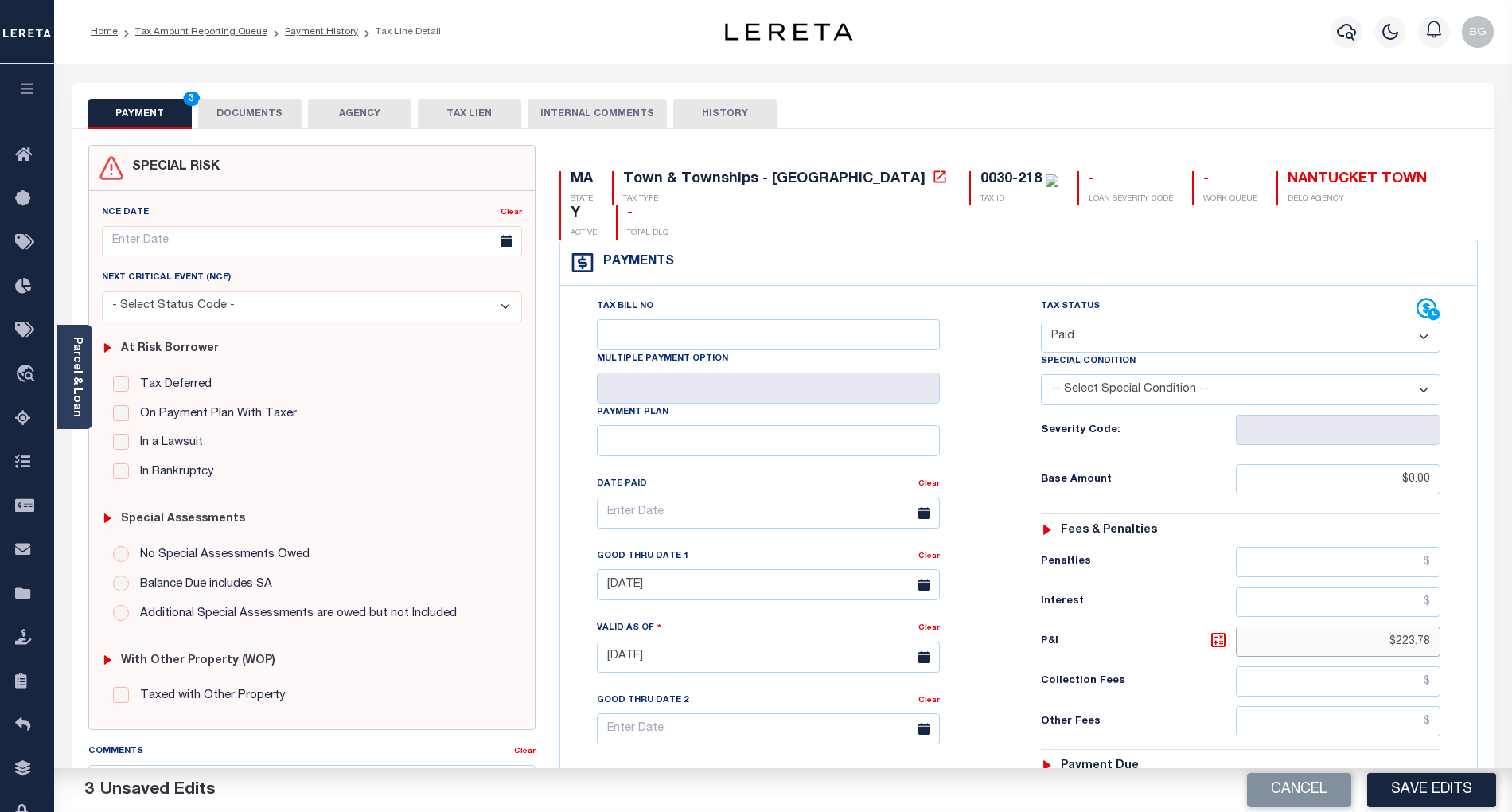
type input "$"
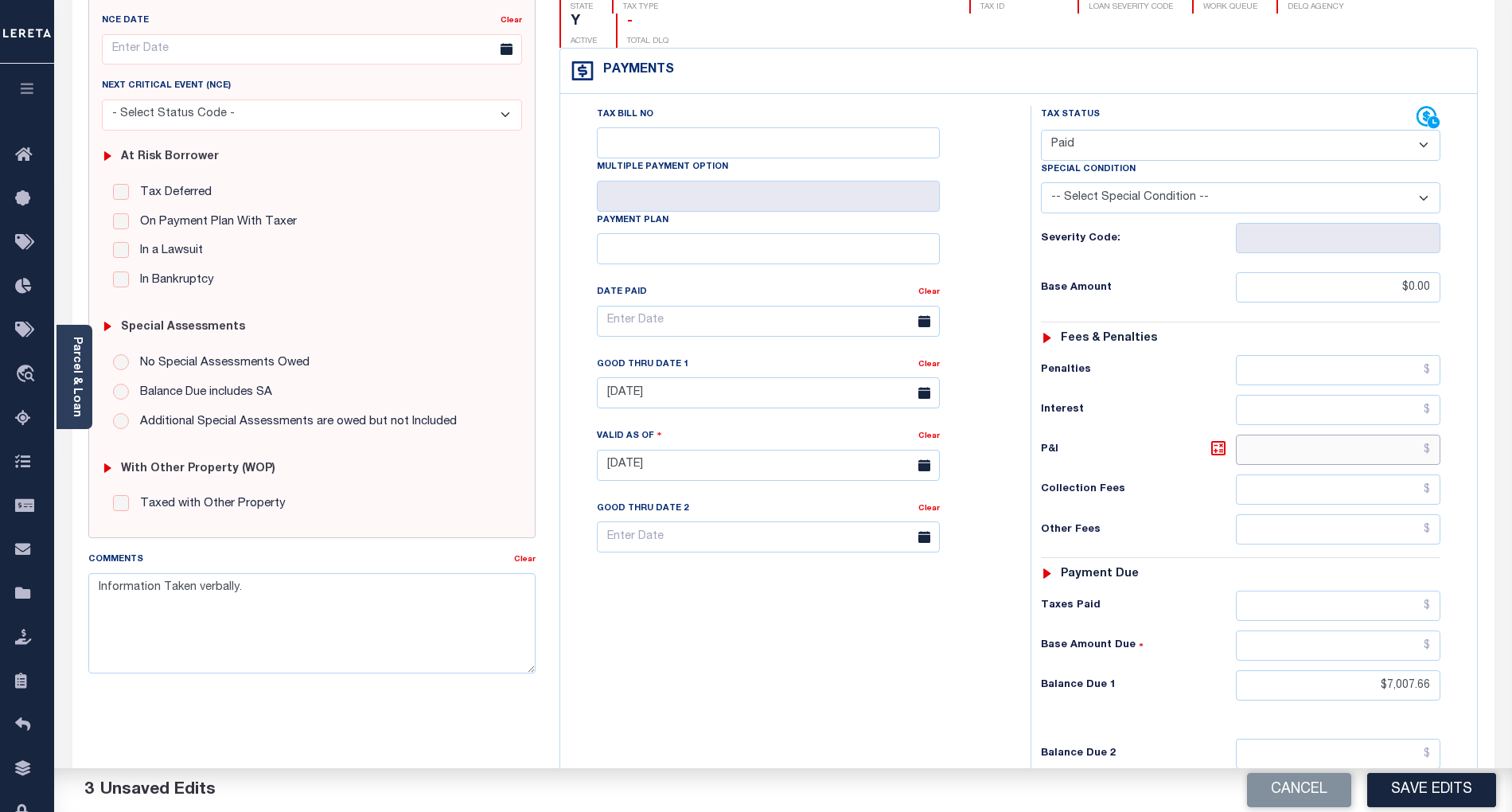
scroll to position [318, 0]
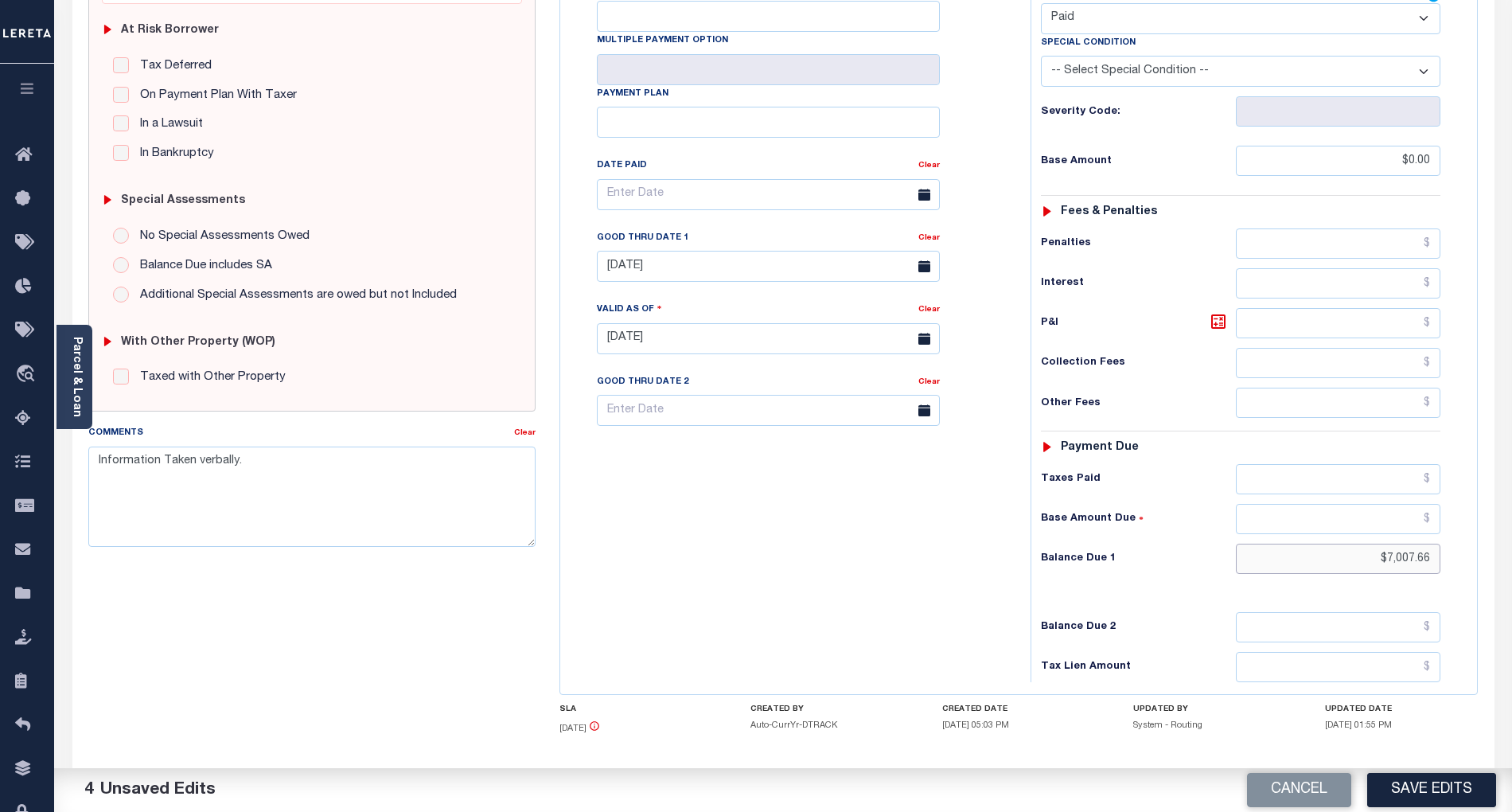
click at [1414, 543] on input "$7,007.66" at bounding box center [1339, 558] width 206 height 31
type input "$0.00"
click at [1042, 581] on div "Tax Status Status - Select Status Code -" at bounding box center [1245, 330] width 430 height 703
click at [389, 501] on textarea "Information Taken verbally." at bounding box center [312, 496] width 447 height 100
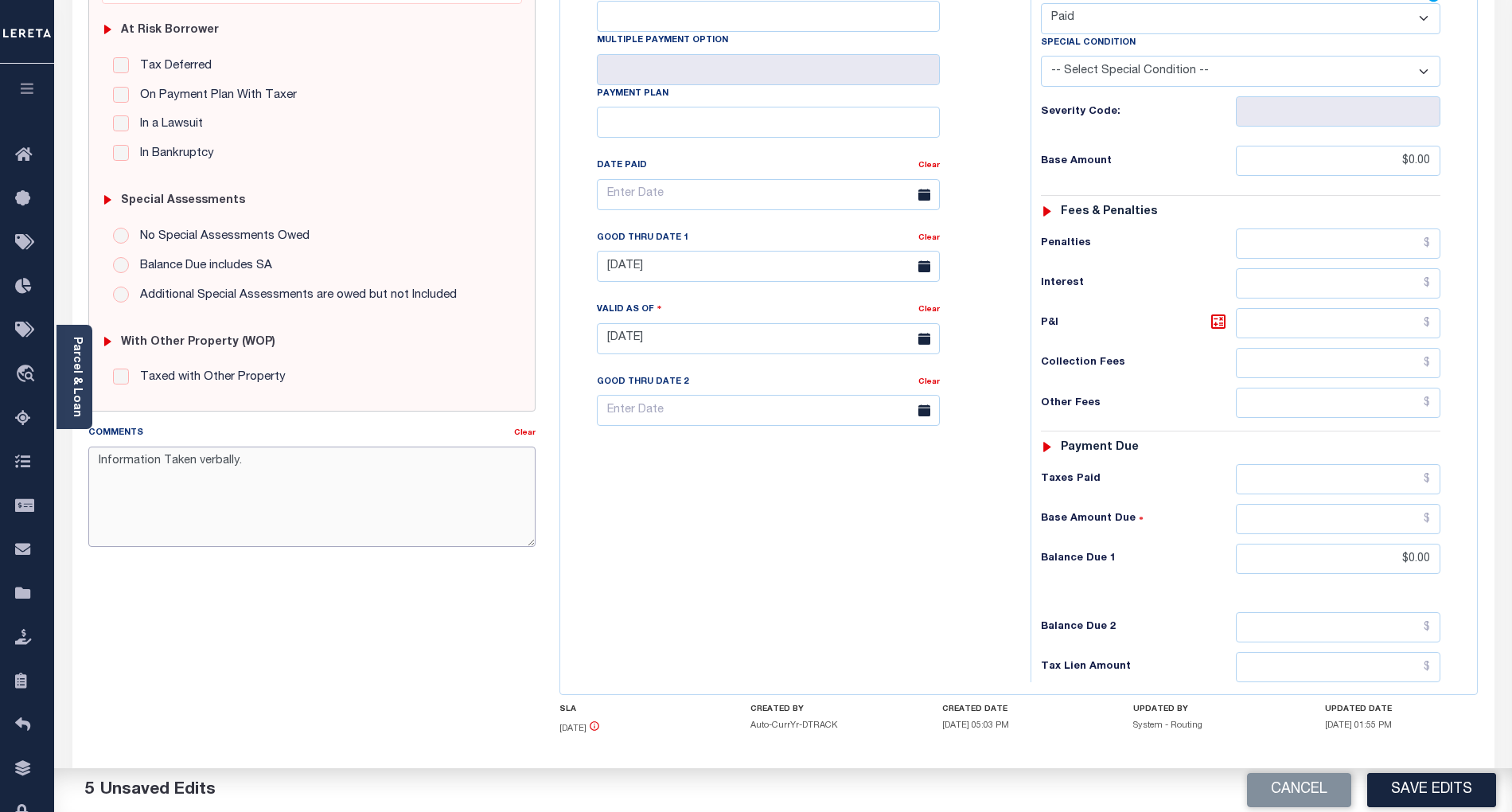
click at [100, 462] on textarea "Information Taken verbally." at bounding box center [312, 496] width 447 height 100
click at [125, 455] on textarea "Information Taken verbally." at bounding box center [312, 496] width 447 height 100
paste textarea "Refer attached website for 2026 tax year- BG"
type textarea "Refer attached website for 2026 tax year- BG Information Taken verbally."
click at [1459, 789] on button "Save Edits" at bounding box center [1431, 789] width 129 height 34
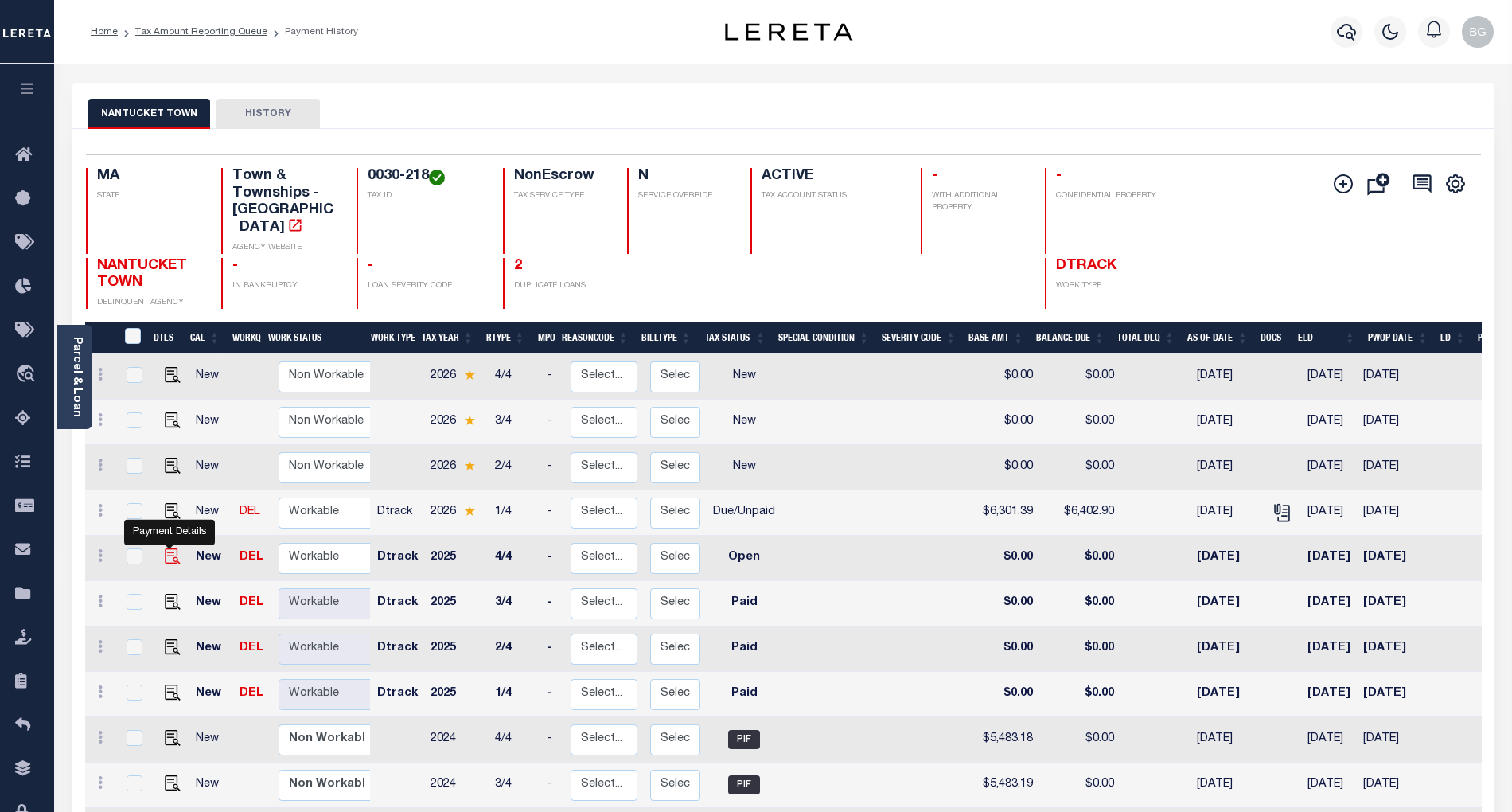
click at [167, 549] on img "" at bounding box center [173, 557] width 16 height 16
checkbox input "true"
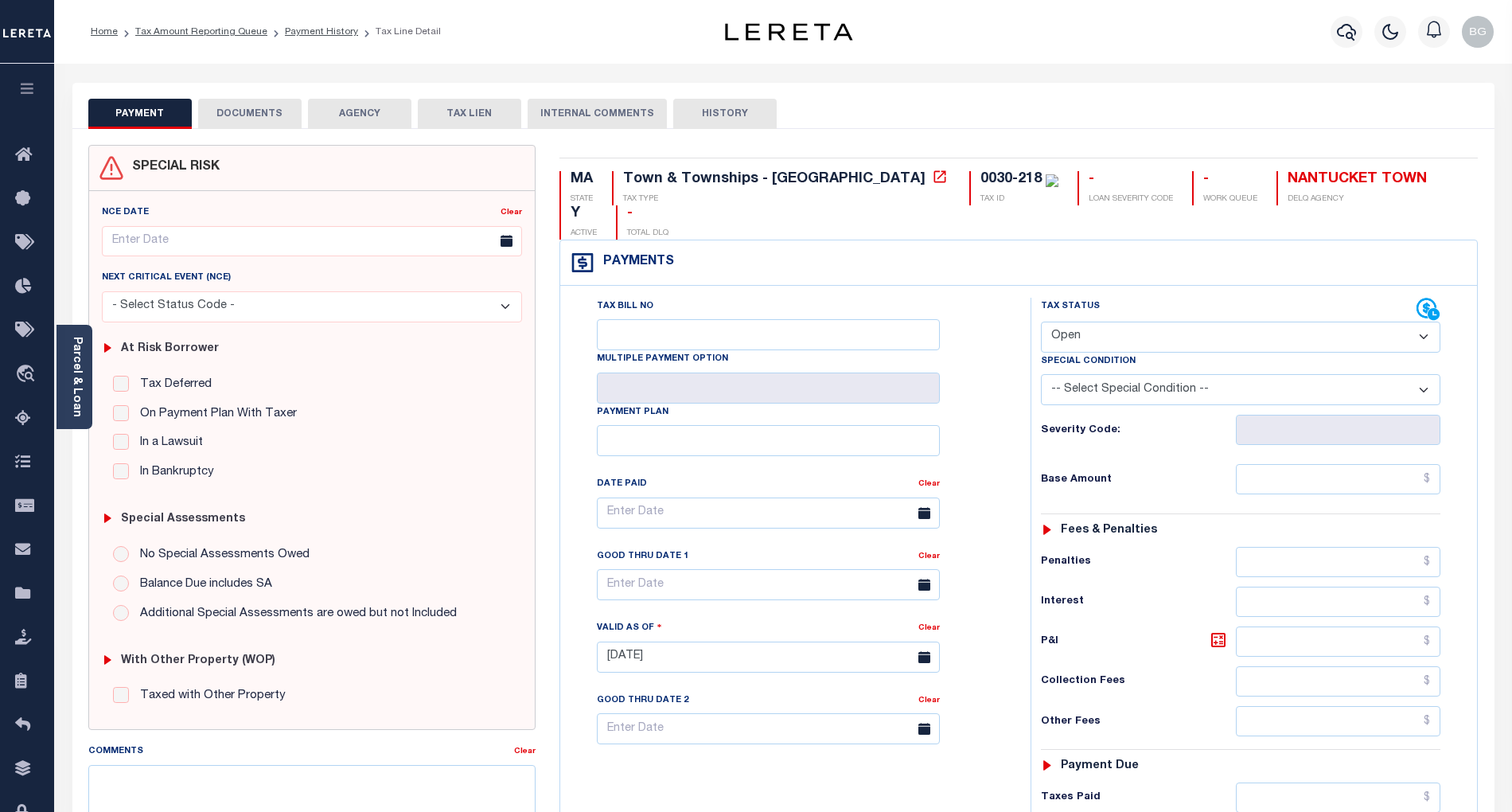
drag, startPoint x: 1075, startPoint y: 300, endPoint x: 1077, endPoint y: 317, distance: 17.1
click at [1075, 321] on select "- Select Status Code - Open Due/Unpaid Paid Incomplete No Tax Due Internal Refu…" at bounding box center [1240, 337] width 400 height 31
select select "PYD"
click at [1041, 321] on select "- Select Status Code - Open Due/Unpaid Paid Incomplete No Tax Due Internal Refu…" at bounding box center [1240, 337] width 400 height 31
type input "[DATE]"
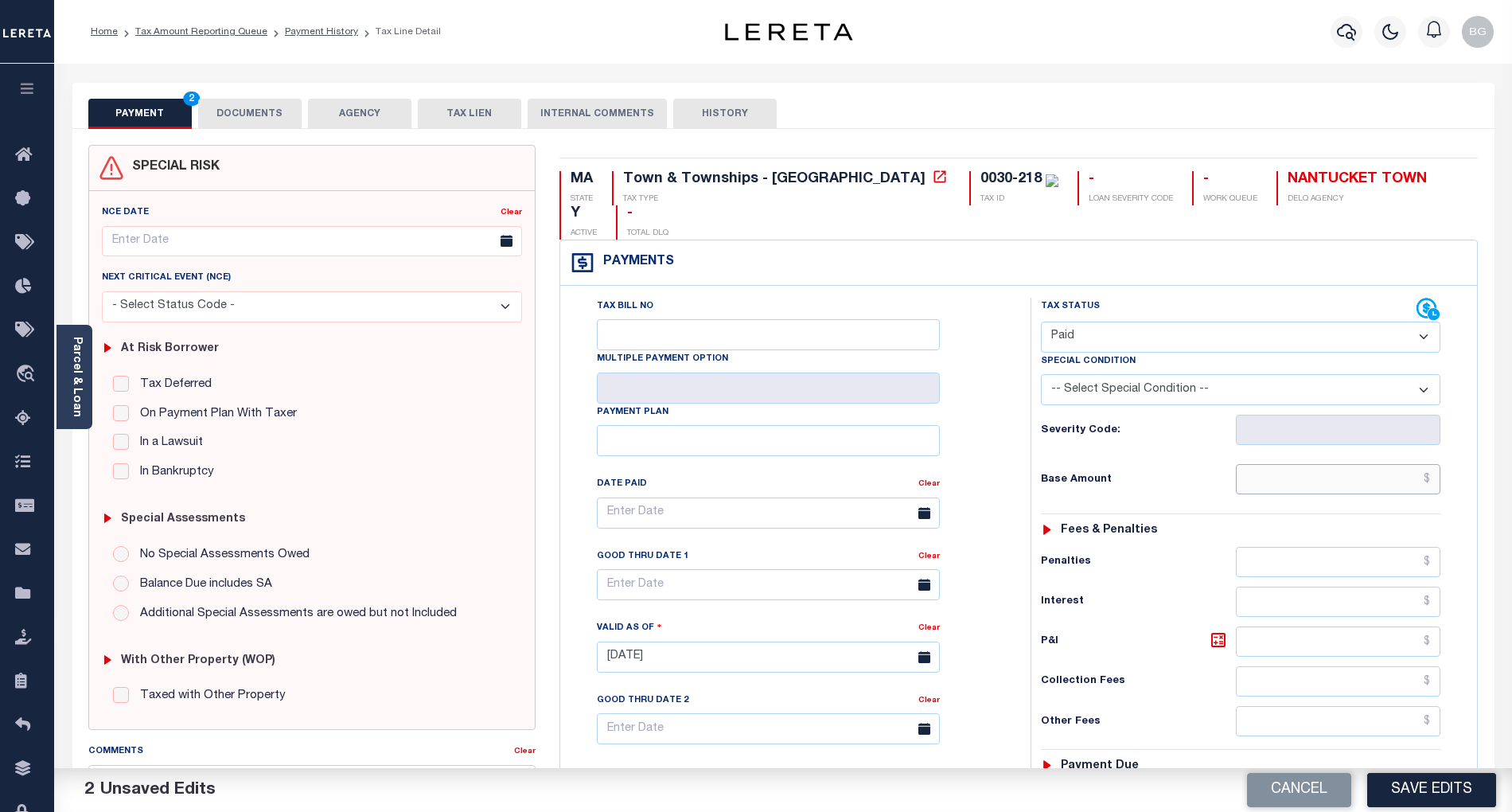
click at [1395, 464] on input "text" at bounding box center [1339, 479] width 206 height 31
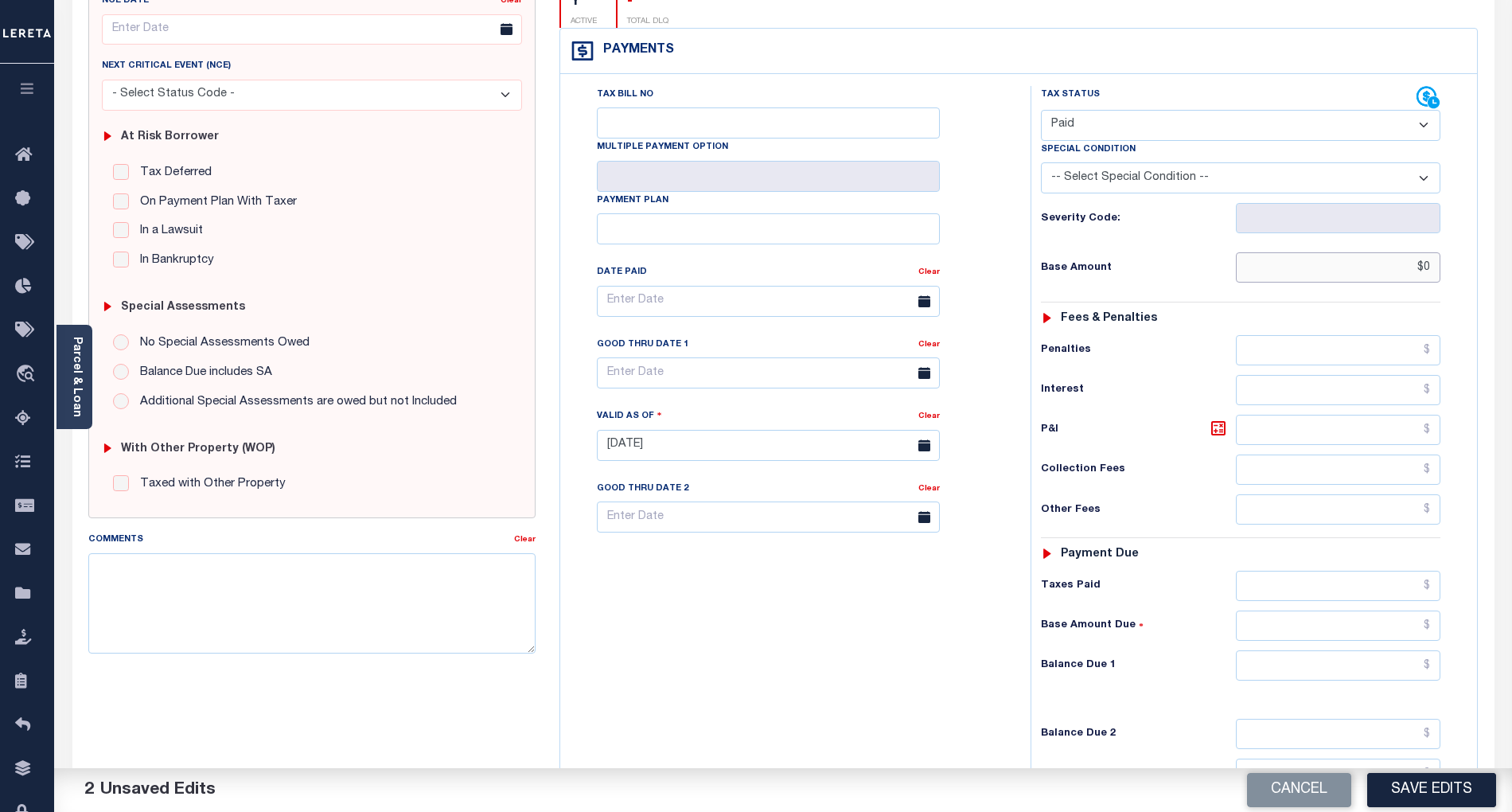
scroll to position [318, 0]
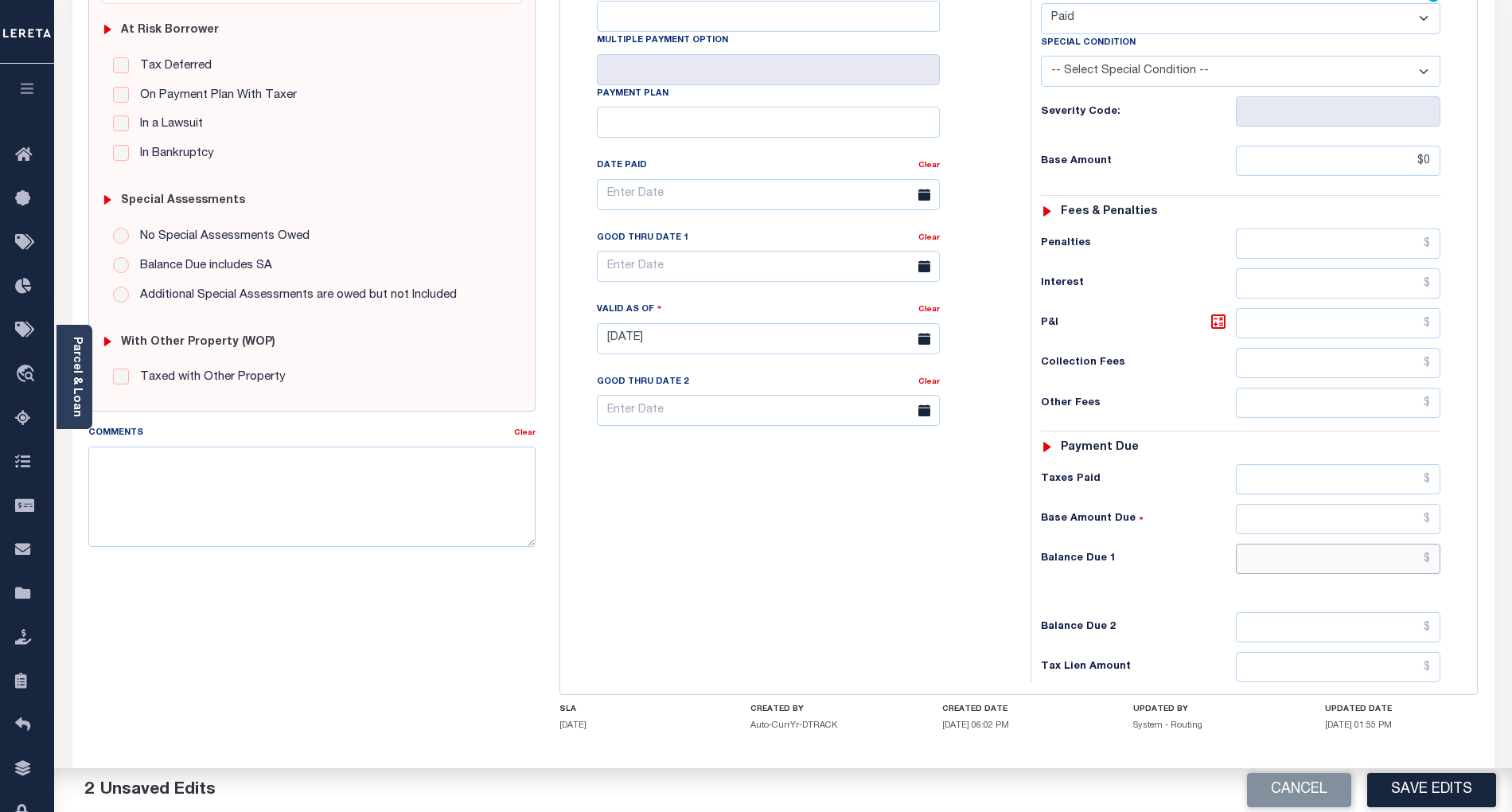
type input "$0.00"
click at [1411, 543] on input "text" at bounding box center [1339, 558] width 206 height 31
type input "$0.00"
click at [780, 503] on div "Tax Bill No Multiple Payment Option Payment Plan Clear" at bounding box center [791, 330] width 455 height 703
click at [400, 507] on textarea "Comments" at bounding box center [312, 496] width 447 height 100
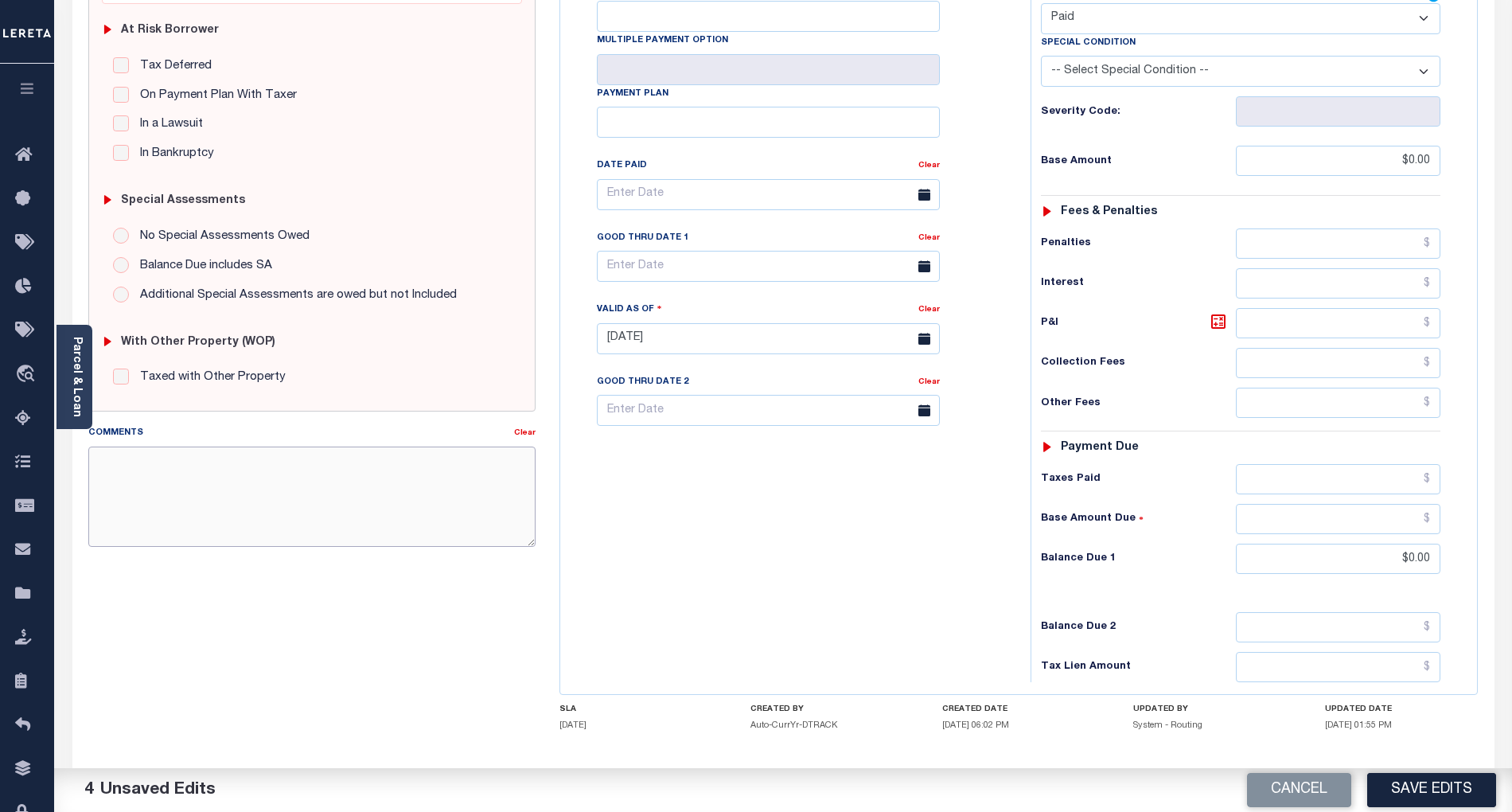
paste textarea "Refer attached website for 2026 tax year- BG"
type textarea "Refer attached website for 2026 tax year- BG"
click at [1442, 785] on button "Save Edits" at bounding box center [1431, 789] width 129 height 34
click at [813, 497] on div "Tax Bill No Multiple Payment Option Payment Plan Clear" at bounding box center [791, 330] width 455 height 703
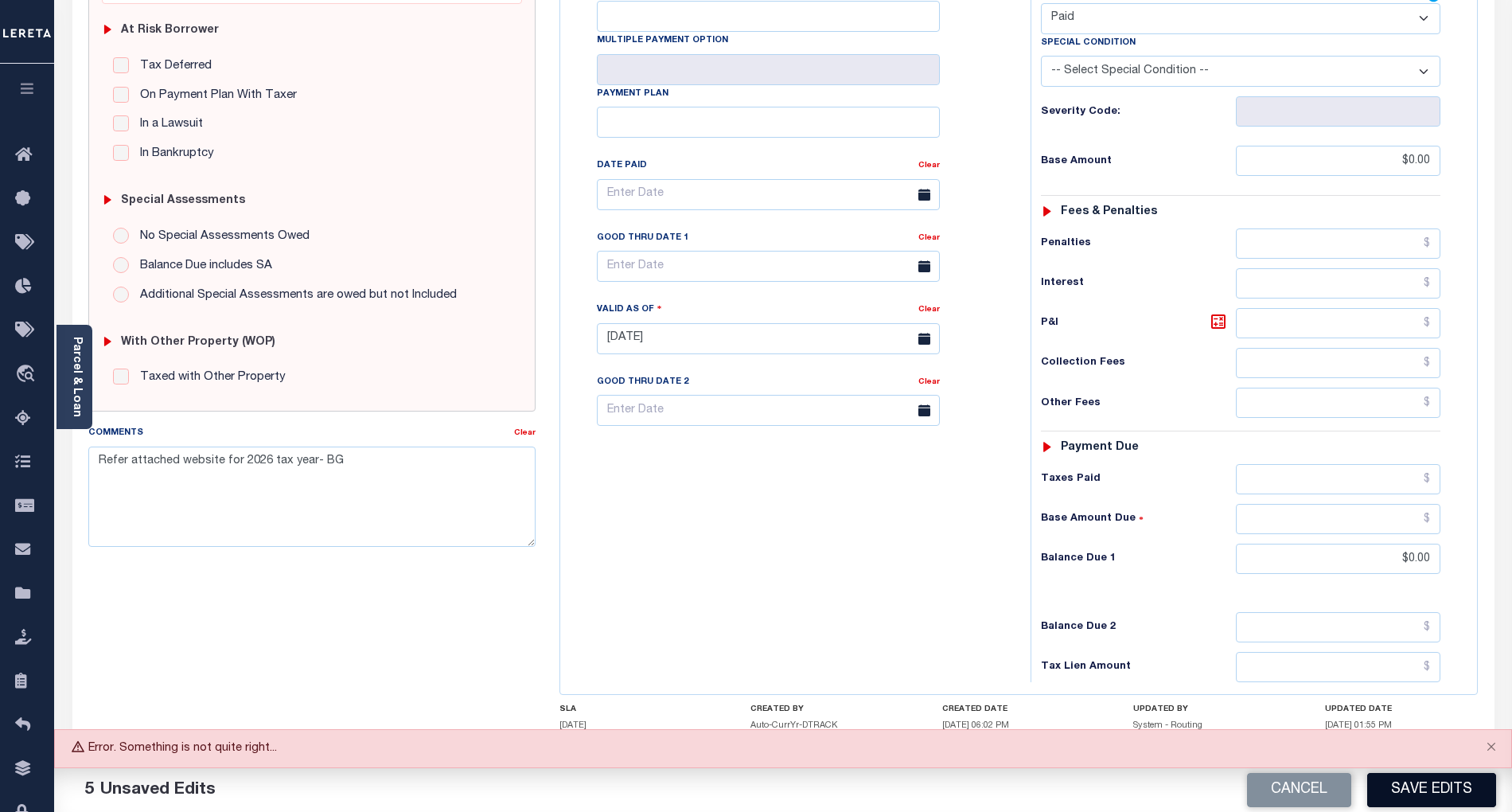
click at [1439, 791] on button "Save Edits" at bounding box center [1431, 789] width 129 height 34
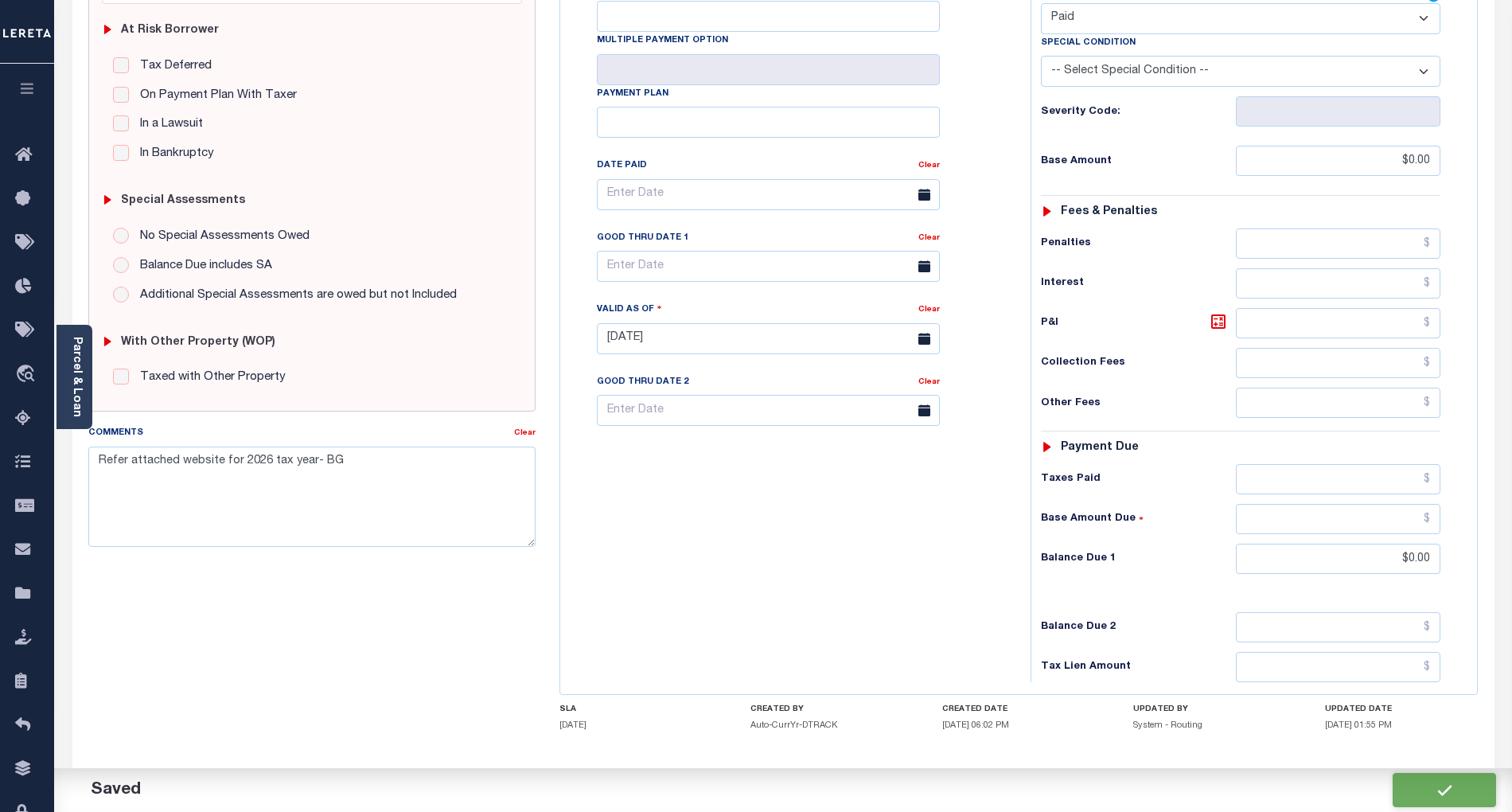
checkbox input "false"
type textarea "Refer attached website for 2026 tax year- BG"
type input "$0"
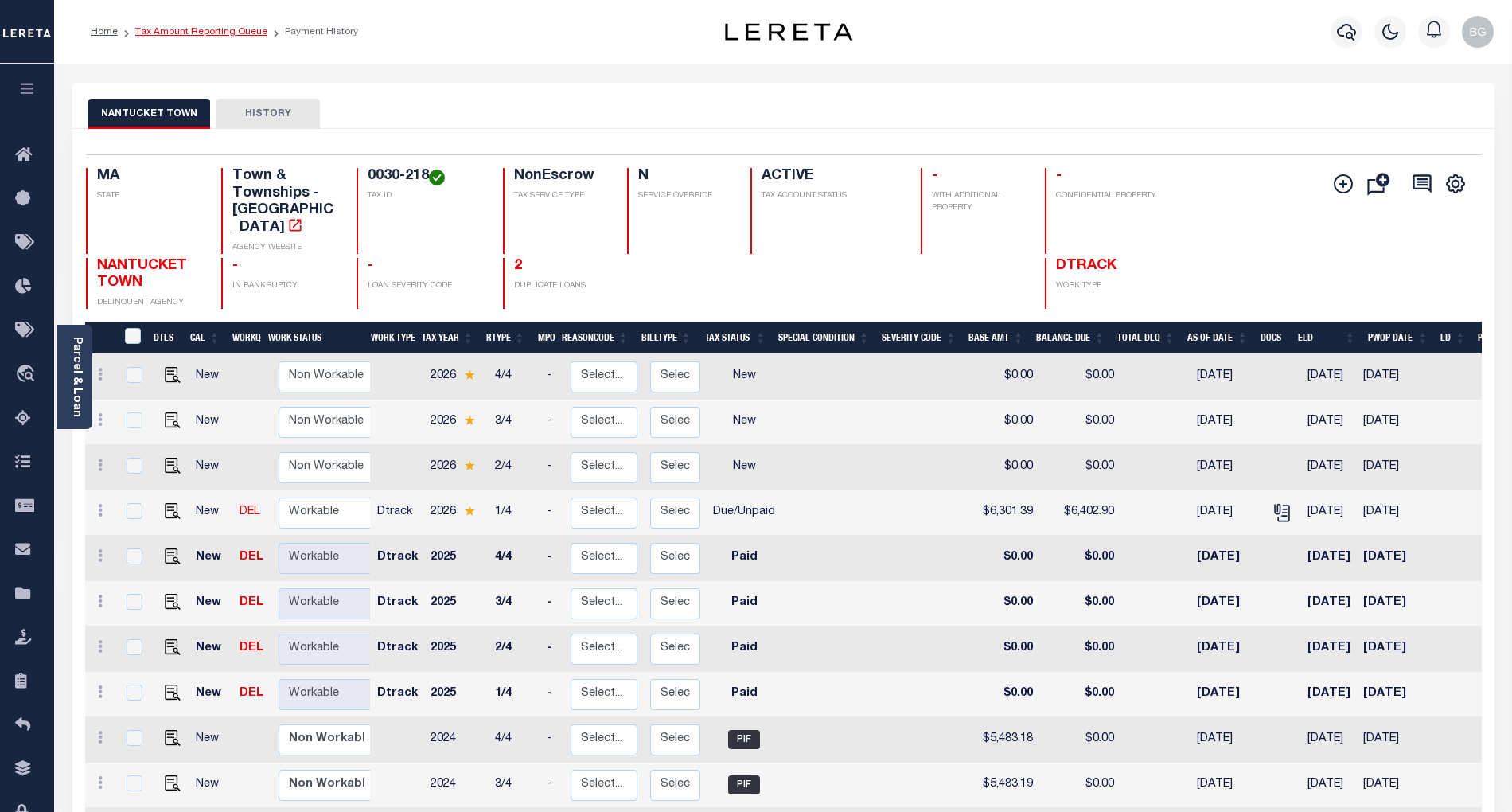
click at [180, 36] on link "Tax Amount Reporting Queue" at bounding box center [201, 32] width 132 height 10
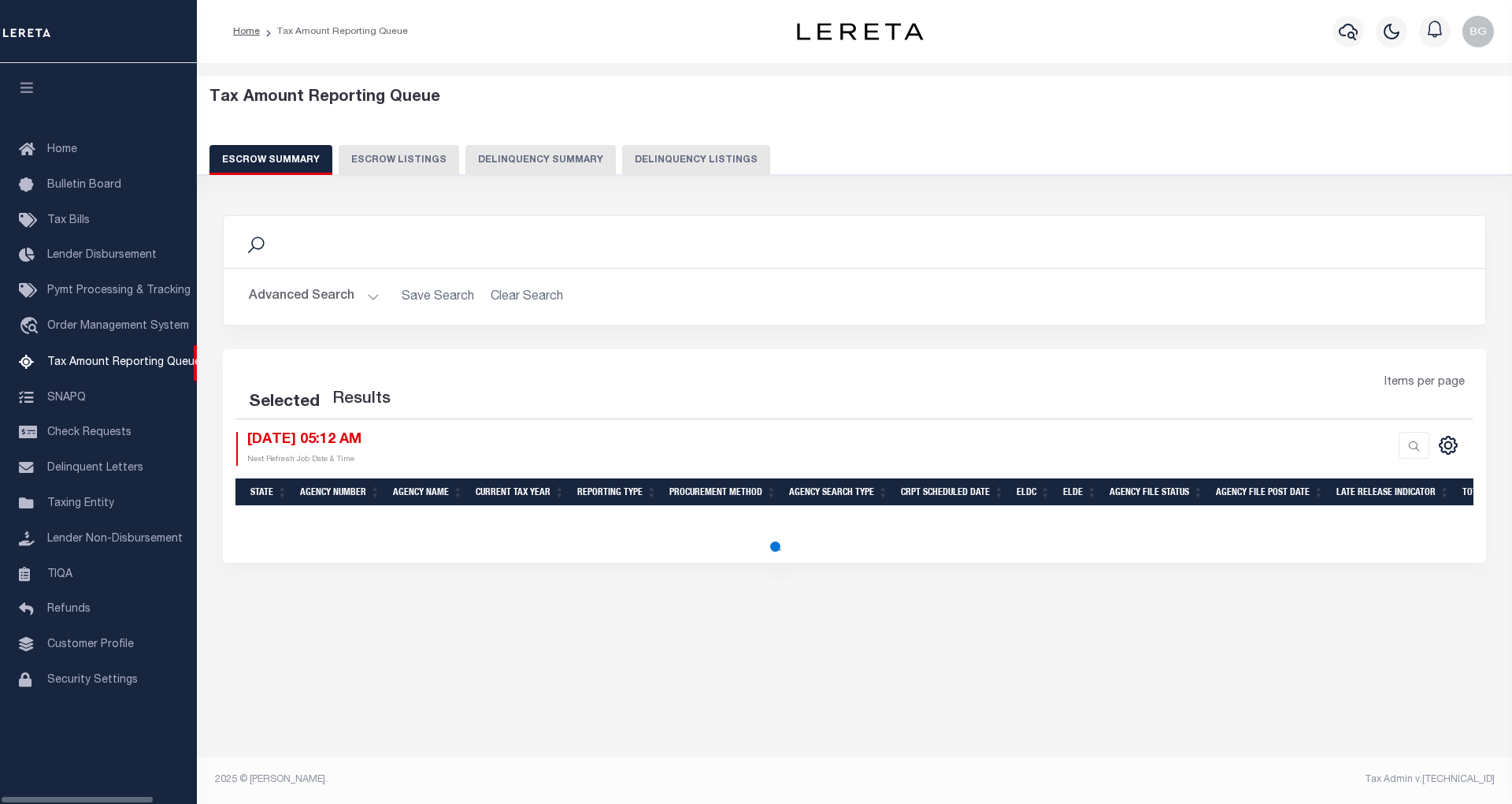
select select "100"
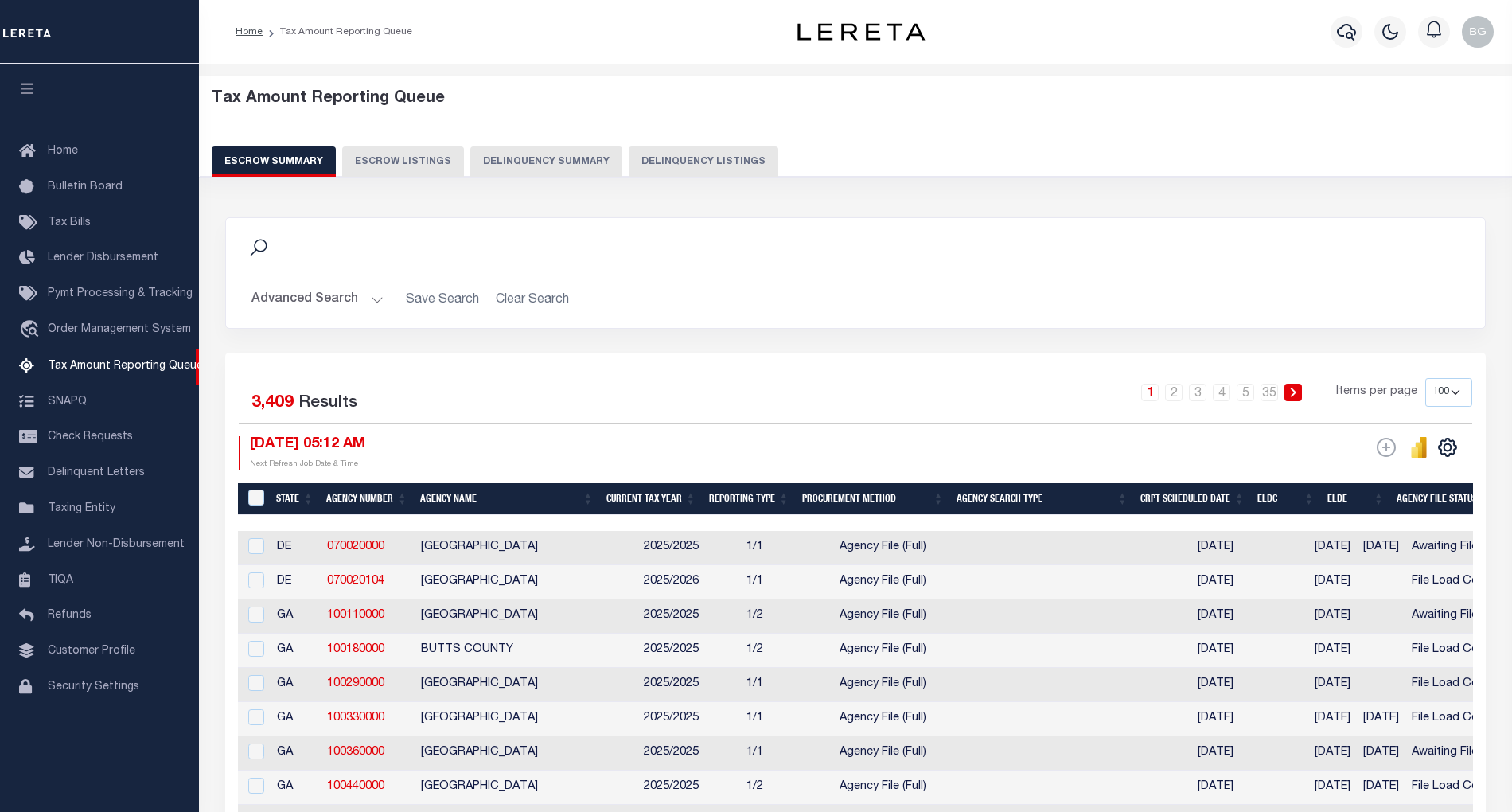
click at [705, 160] on button "Delinquency Listings" at bounding box center [704, 161] width 150 height 31
select select "100"
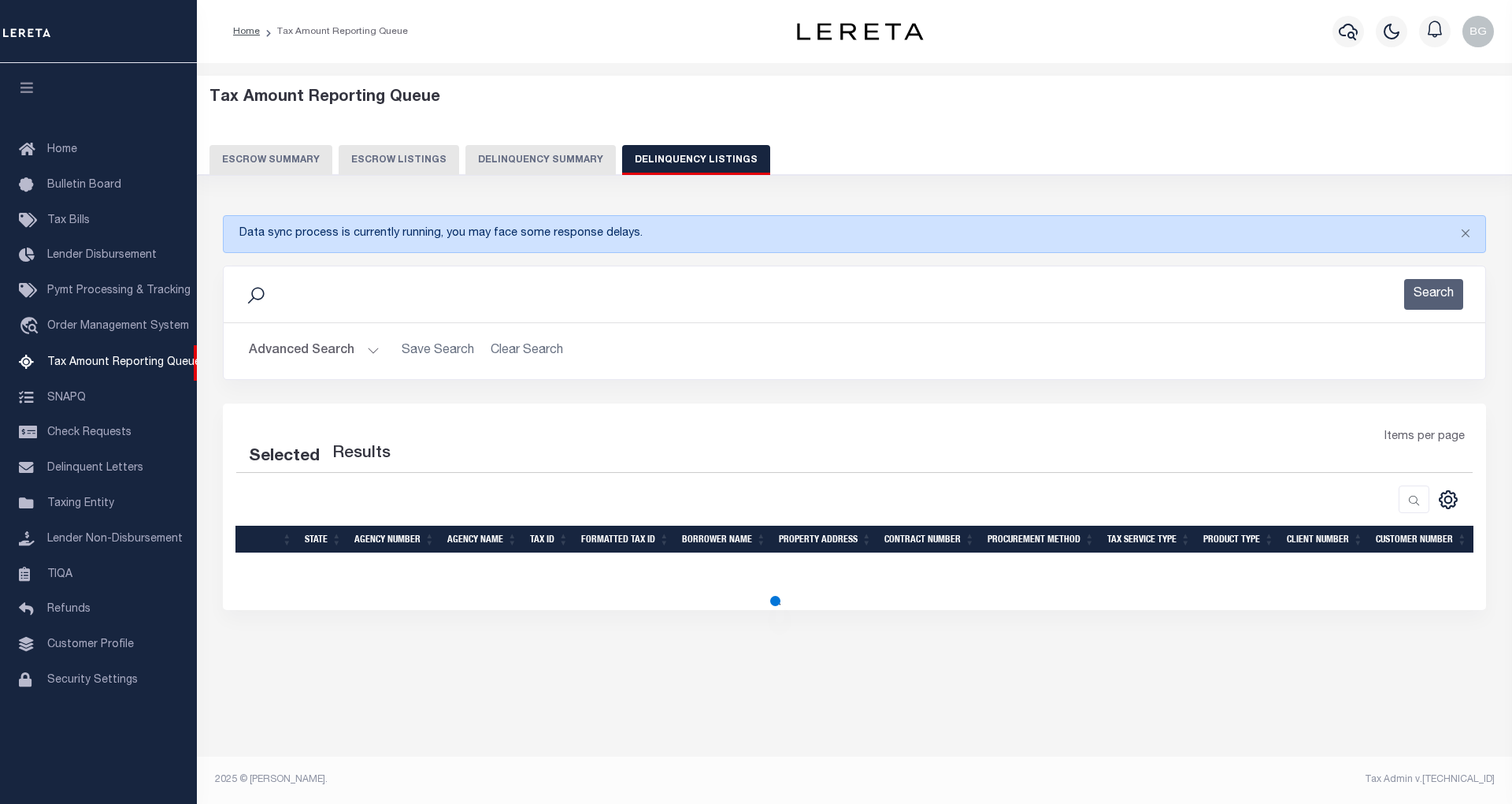
select select "100"
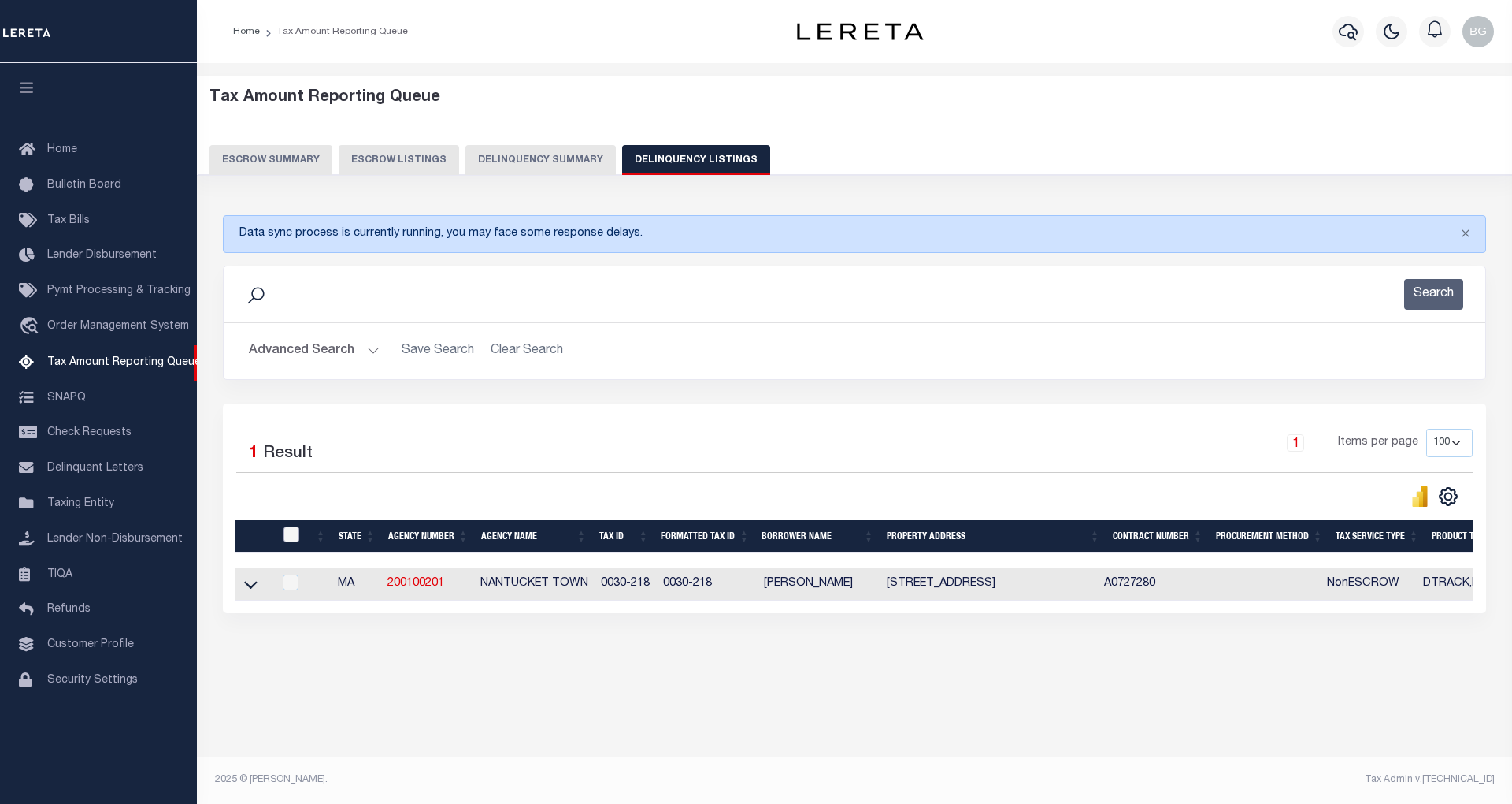
click at [291, 536] on input "checkbox" at bounding box center [291, 534] width 16 height 16
checkbox input "true"
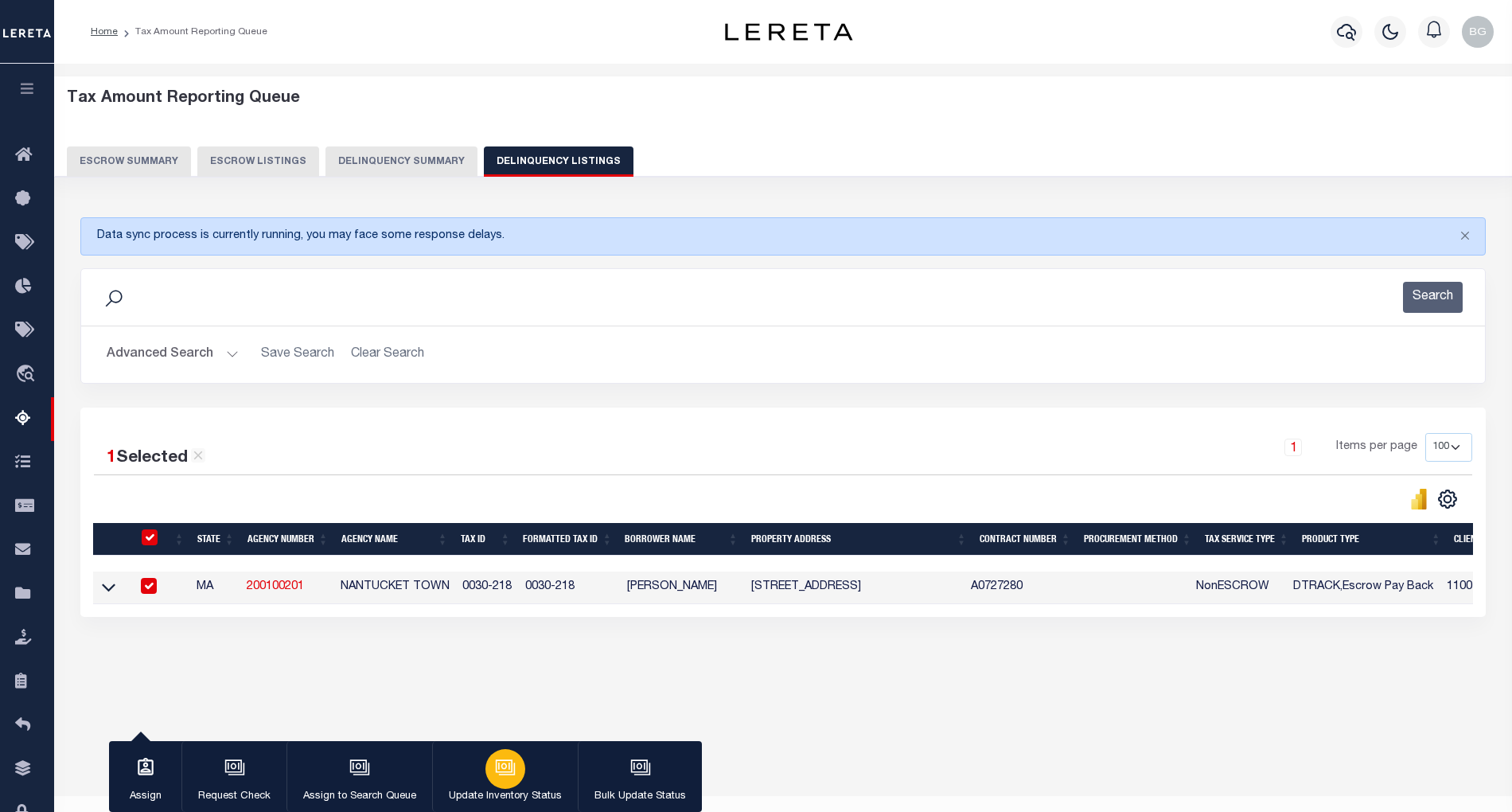
click at [511, 783] on div "button" at bounding box center [505, 769] width 40 height 40
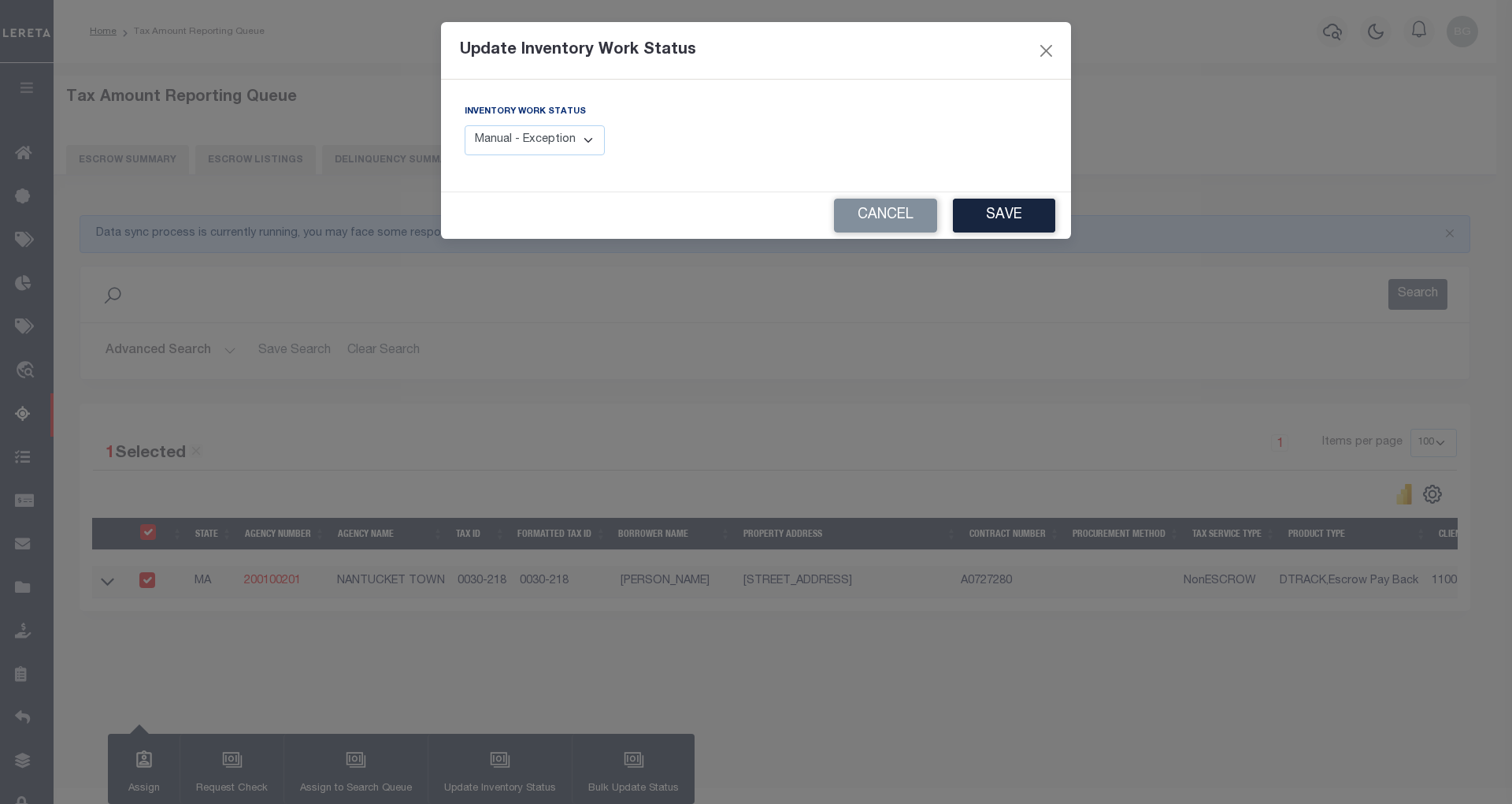
drag, startPoint x: 557, startPoint y: 140, endPoint x: 569, endPoint y: 155, distance: 19.2
click at [557, 140] on select "Manual - Exception Pended - Awaiting Search Late Add Exception Completed" at bounding box center [534, 140] width 140 height 30
select select "4"
click at [464, 125] on select "Manual - Exception Pended - Awaiting Search Late Add Exception Completed" at bounding box center [534, 140] width 140 height 30
click at [998, 225] on button "Save" at bounding box center [1004, 215] width 103 height 34
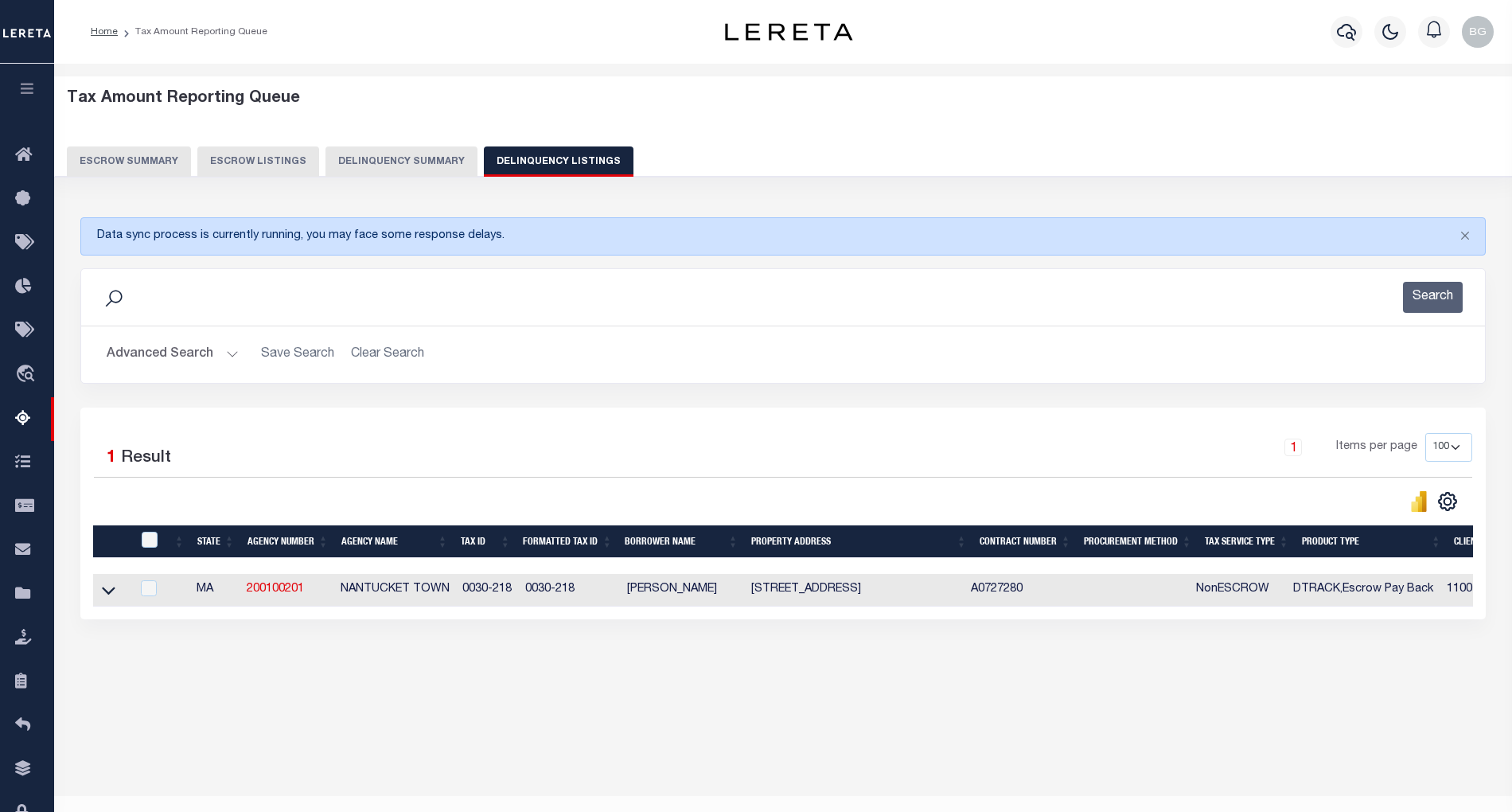
click at [231, 356] on button "Advanced Search" at bounding box center [172, 355] width 132 height 31
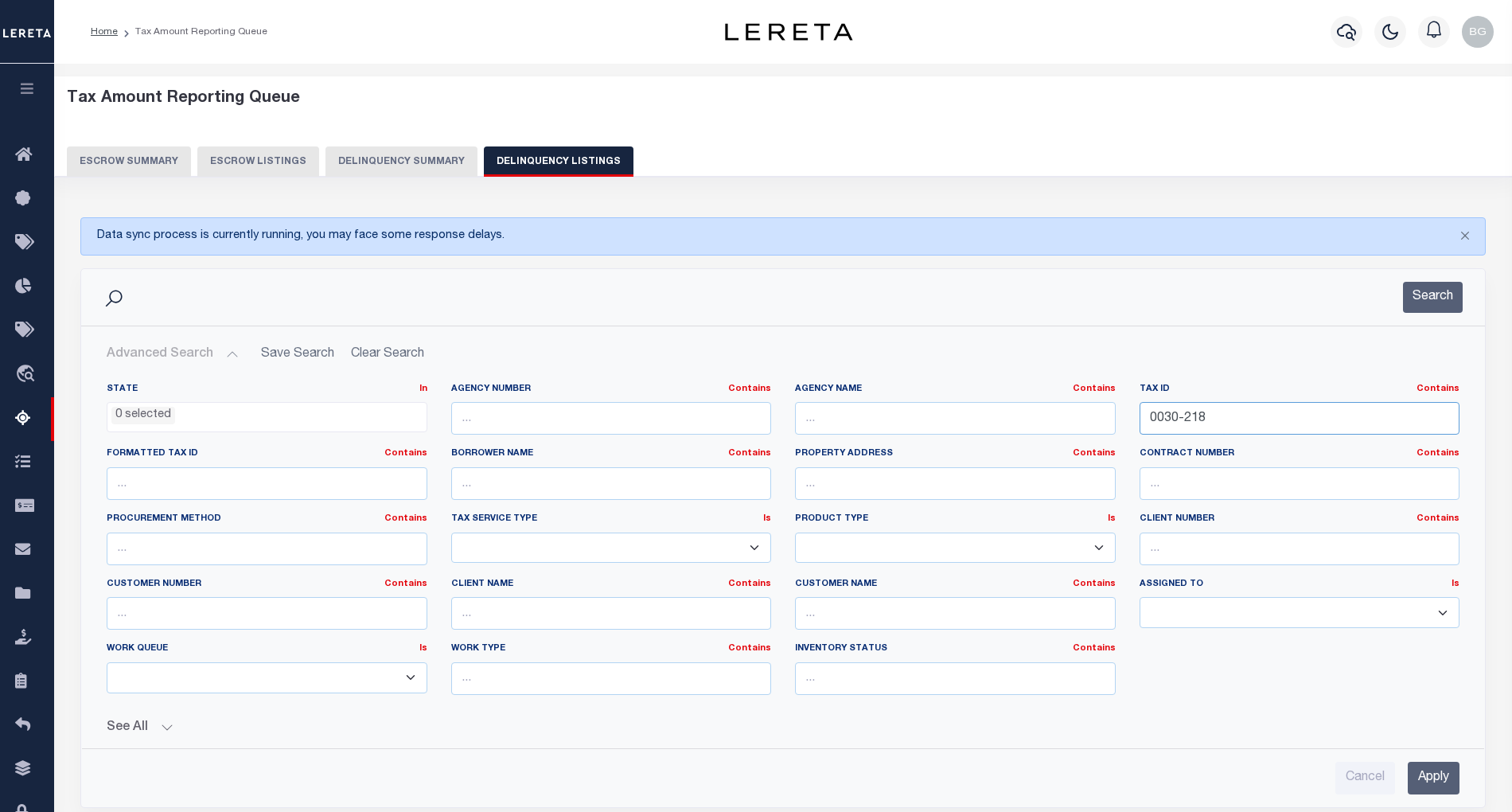
click at [1171, 420] on input "0030-218" at bounding box center [1299, 418] width 320 height 32
paste input "9-028"
click at [1192, 415] on input "0039-028-218" at bounding box center [1299, 418] width 320 height 32
paste input "text"
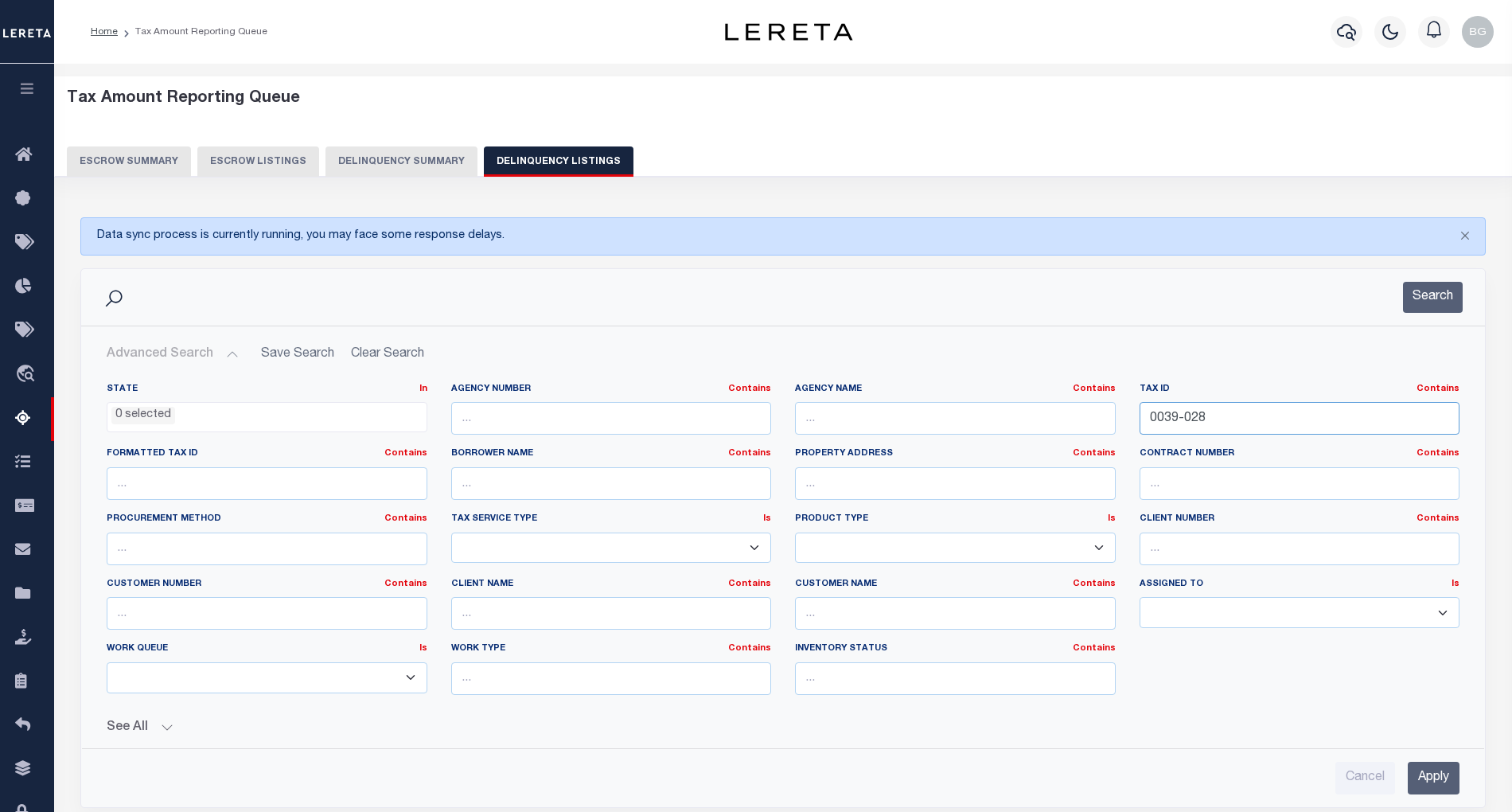
type input "0039-028"
click at [1450, 786] on input "Apply" at bounding box center [1433, 778] width 51 height 32
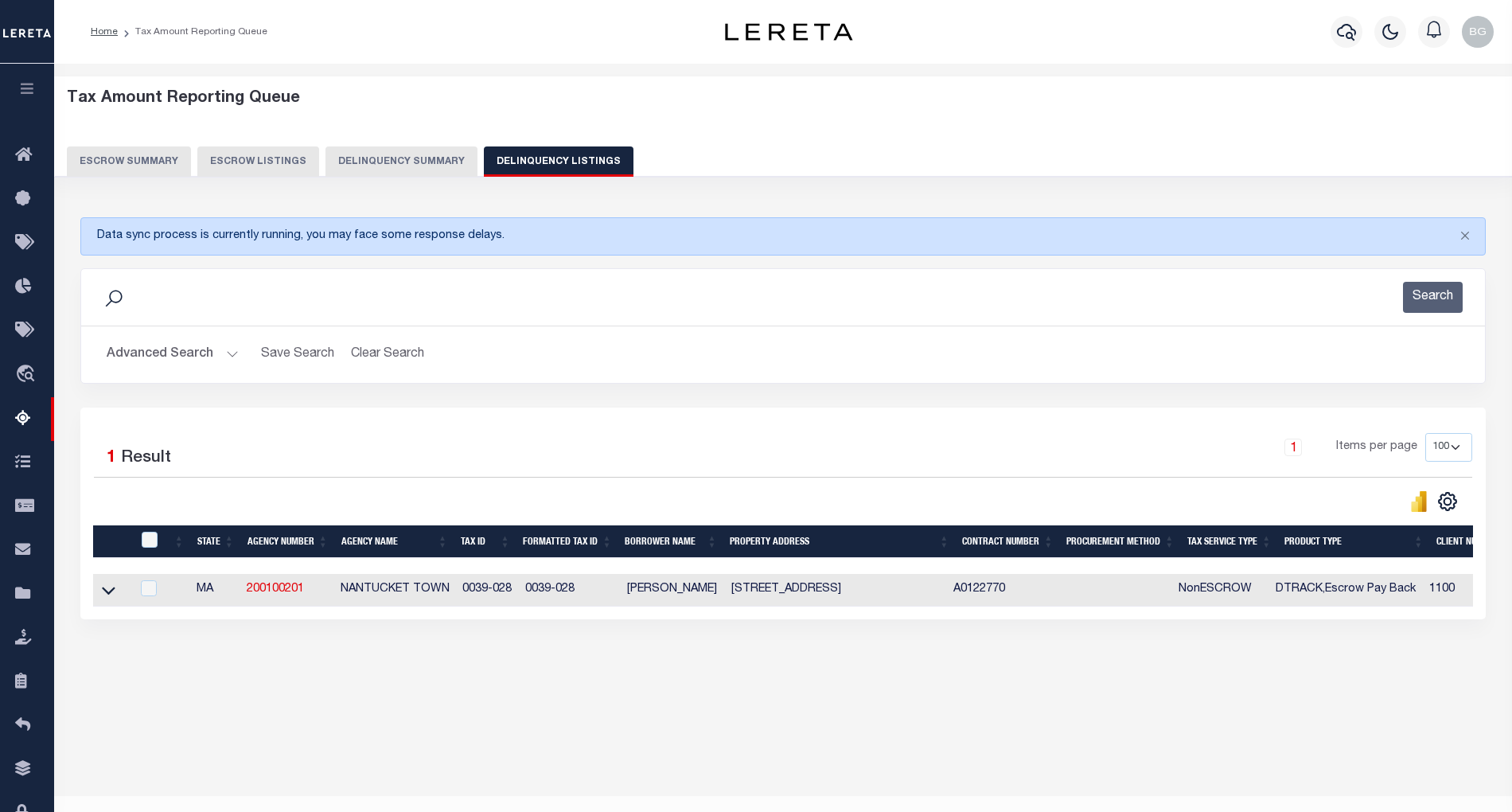
click at [770, 596] on td "[STREET_ADDRESS]" at bounding box center [835, 590] width 222 height 32
checkbox input "true"
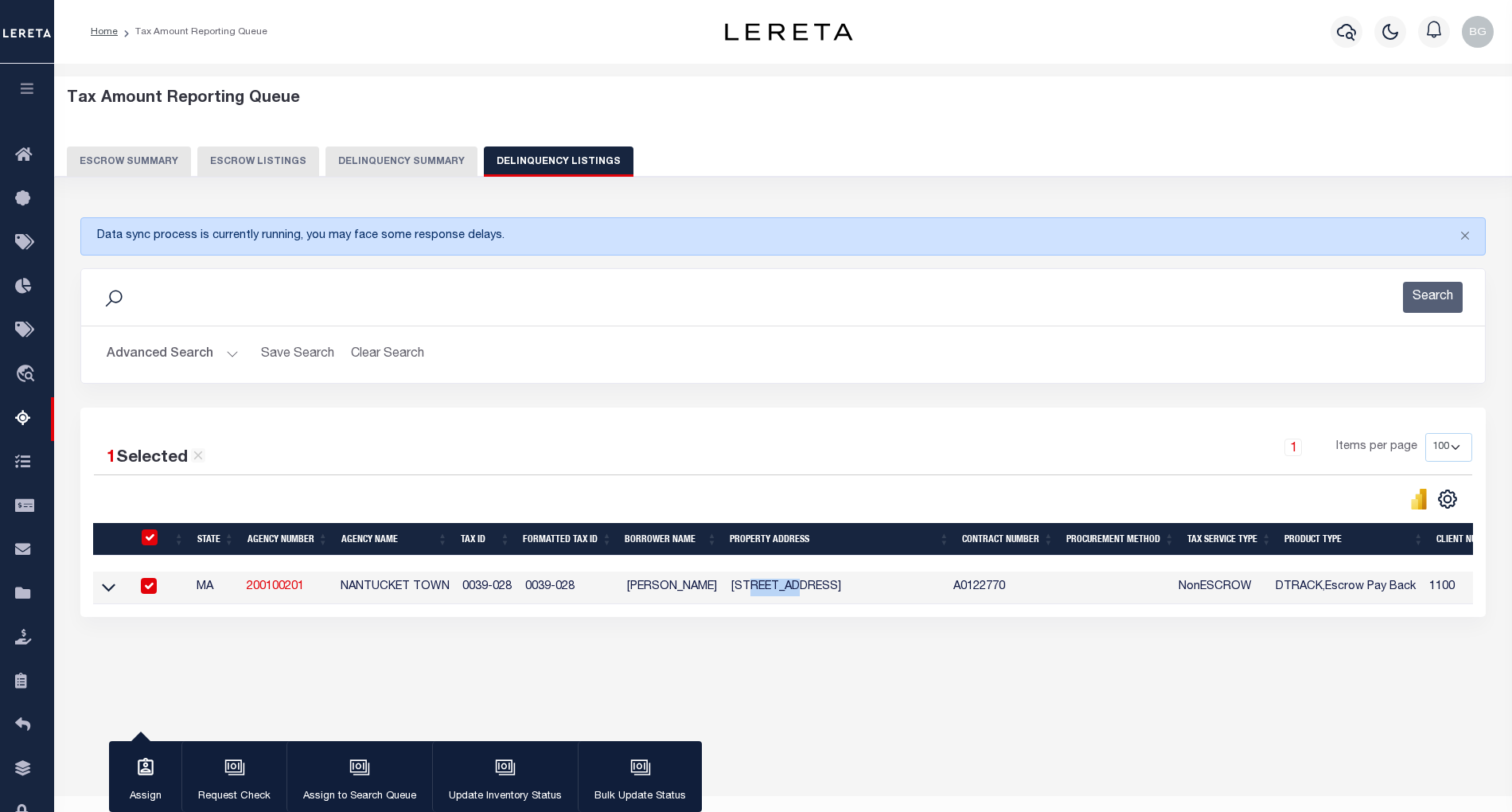
click at [770, 596] on td "[STREET_ADDRESS]" at bounding box center [835, 587] width 222 height 32
checkbox input "false"
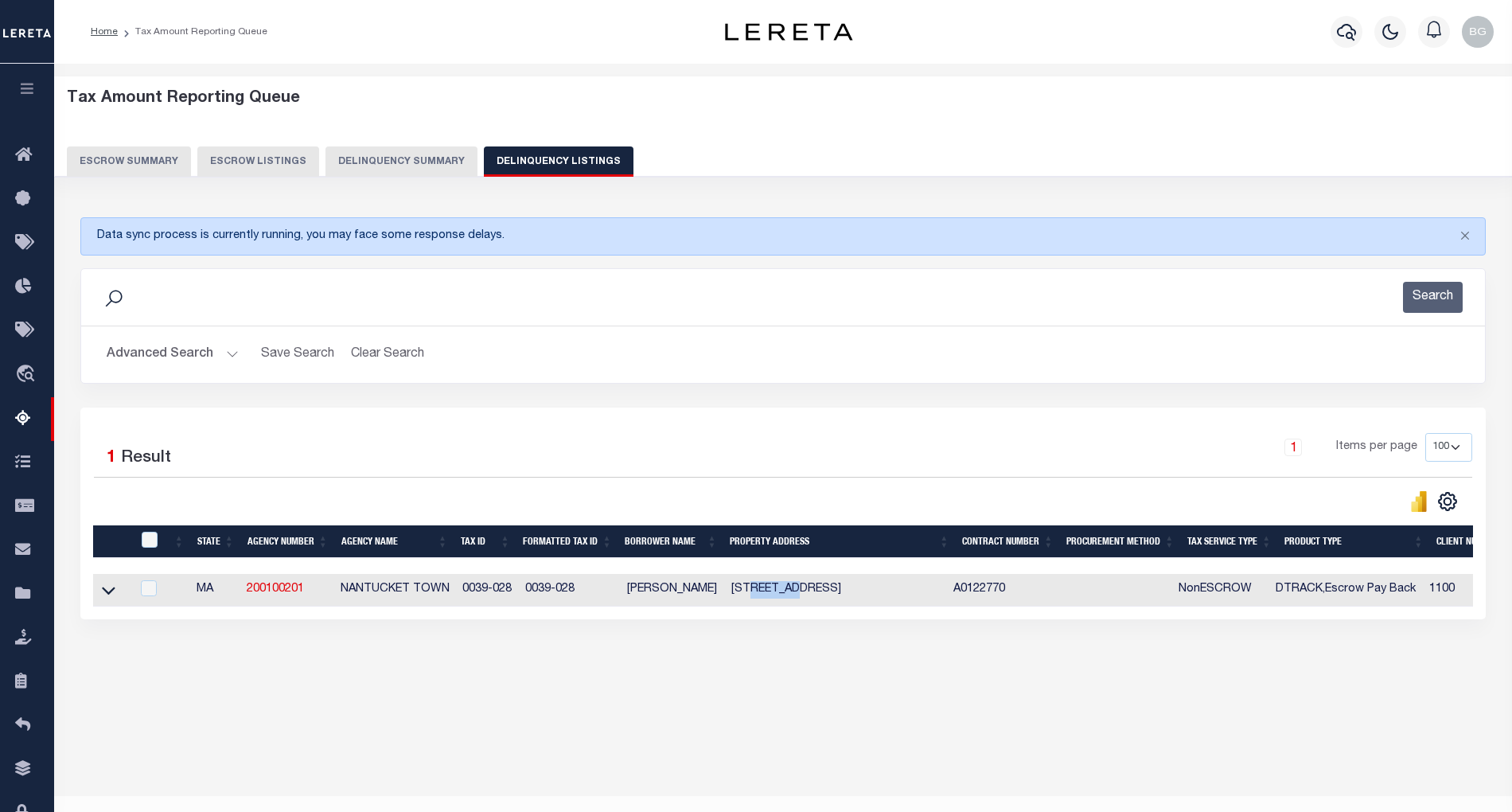
copy td "RANGER"
click at [110, 598] on icon at bounding box center [108, 590] width 14 height 17
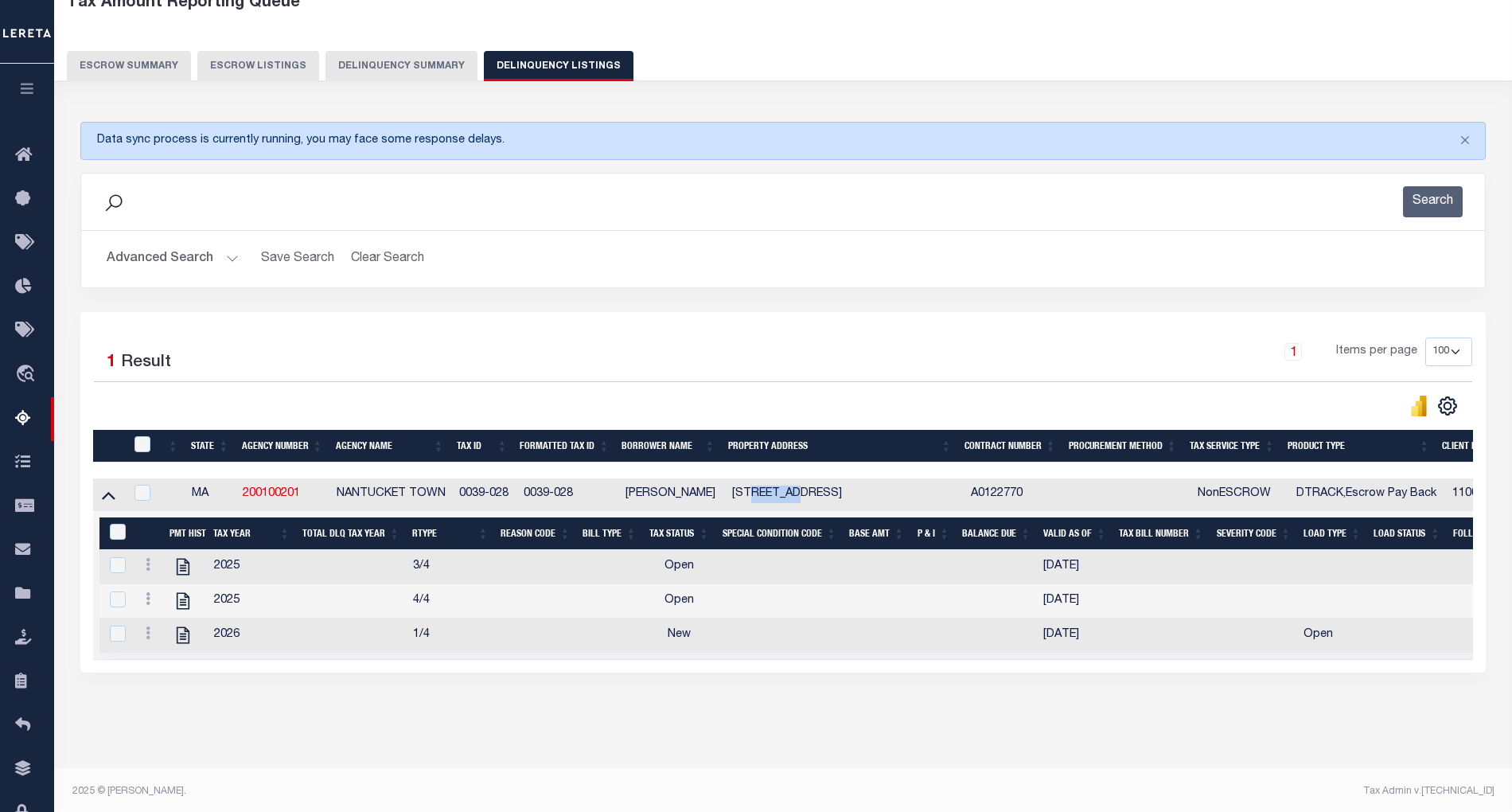
scroll to position [118, 0]
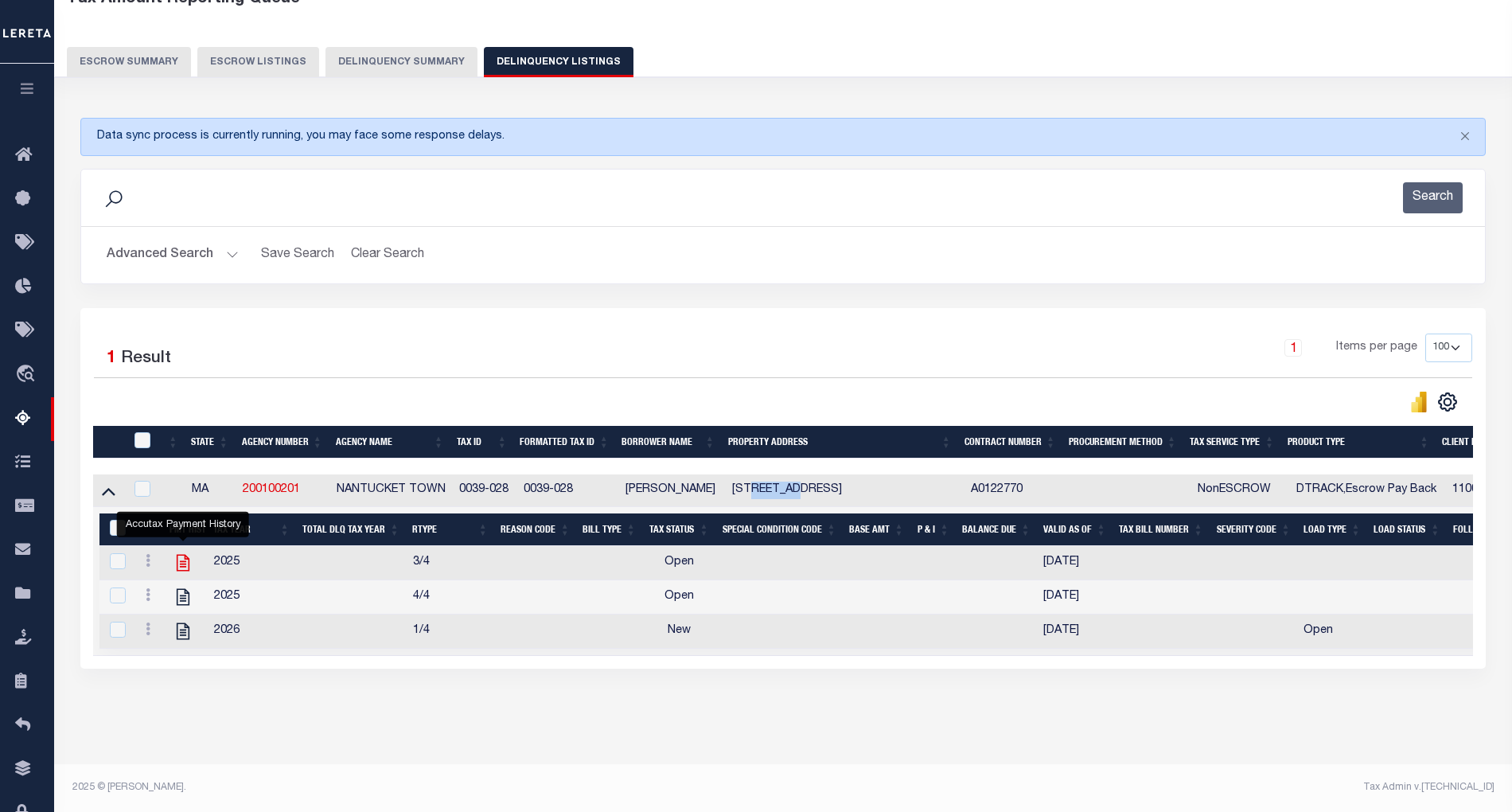
click at [185, 552] on icon "" at bounding box center [182, 562] width 21 height 21
checkbox input "true"
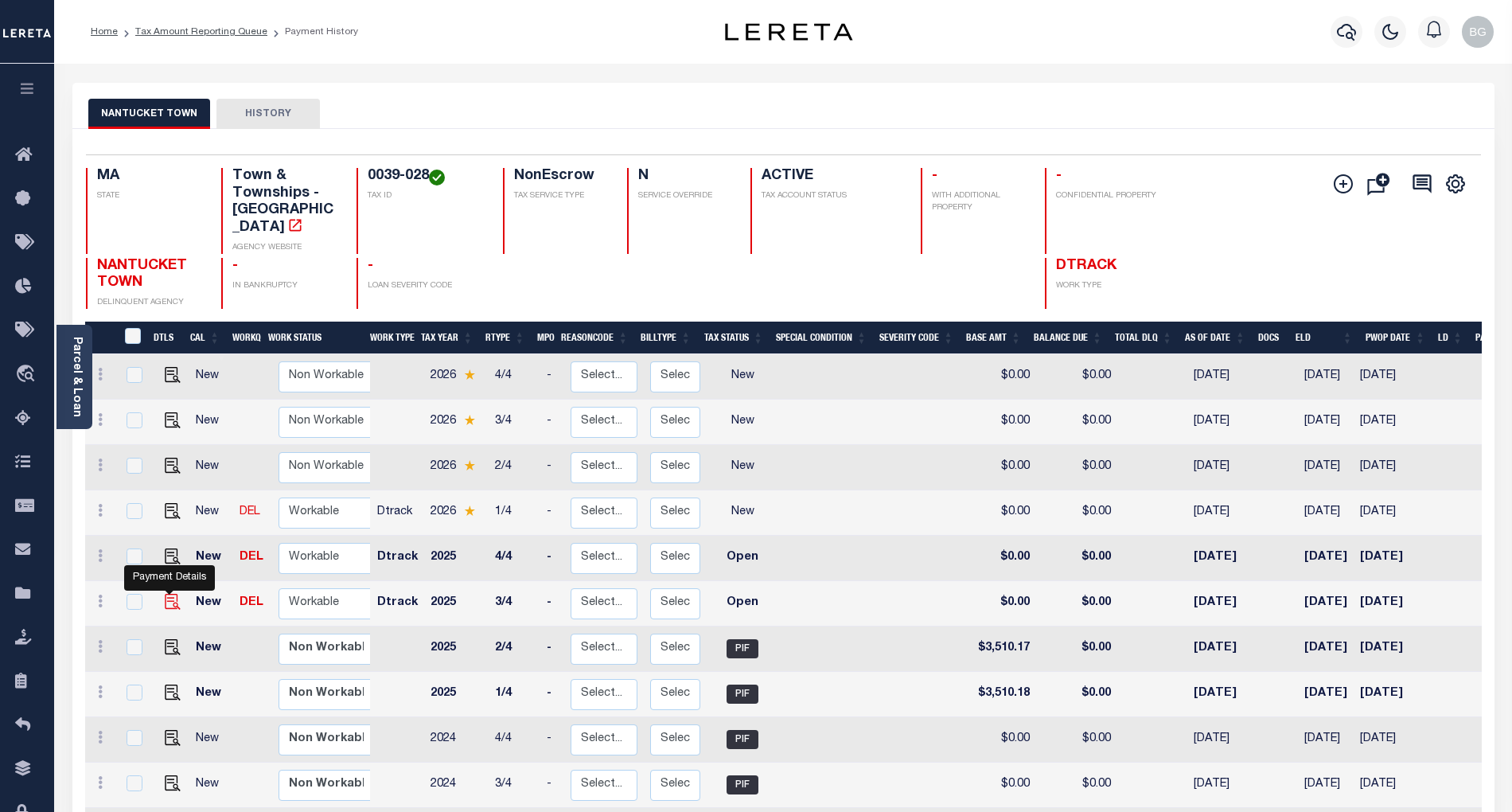
click at [165, 594] on img "" at bounding box center [173, 602] width 16 height 16
checkbox input "true"
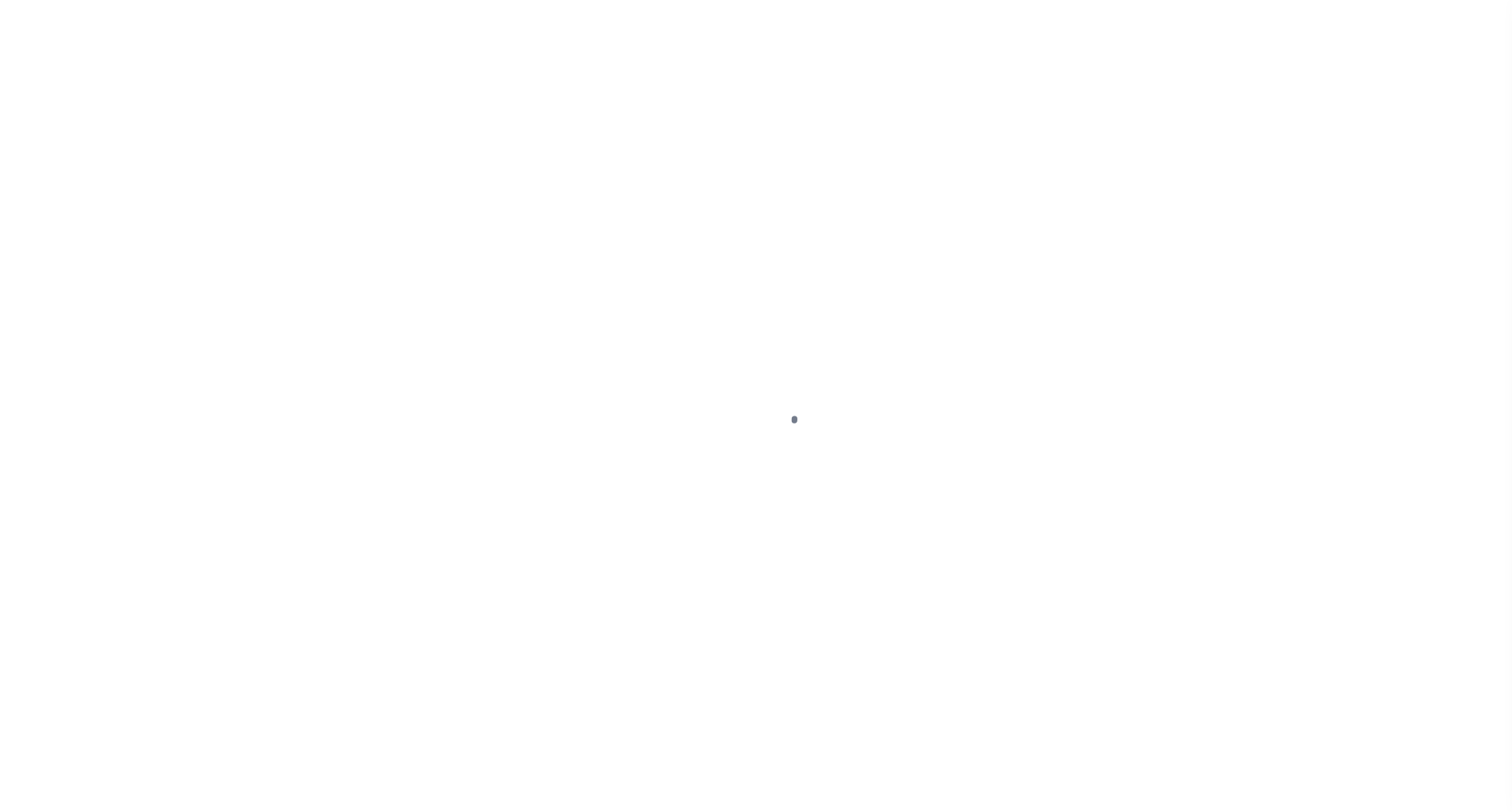
select select "OP2"
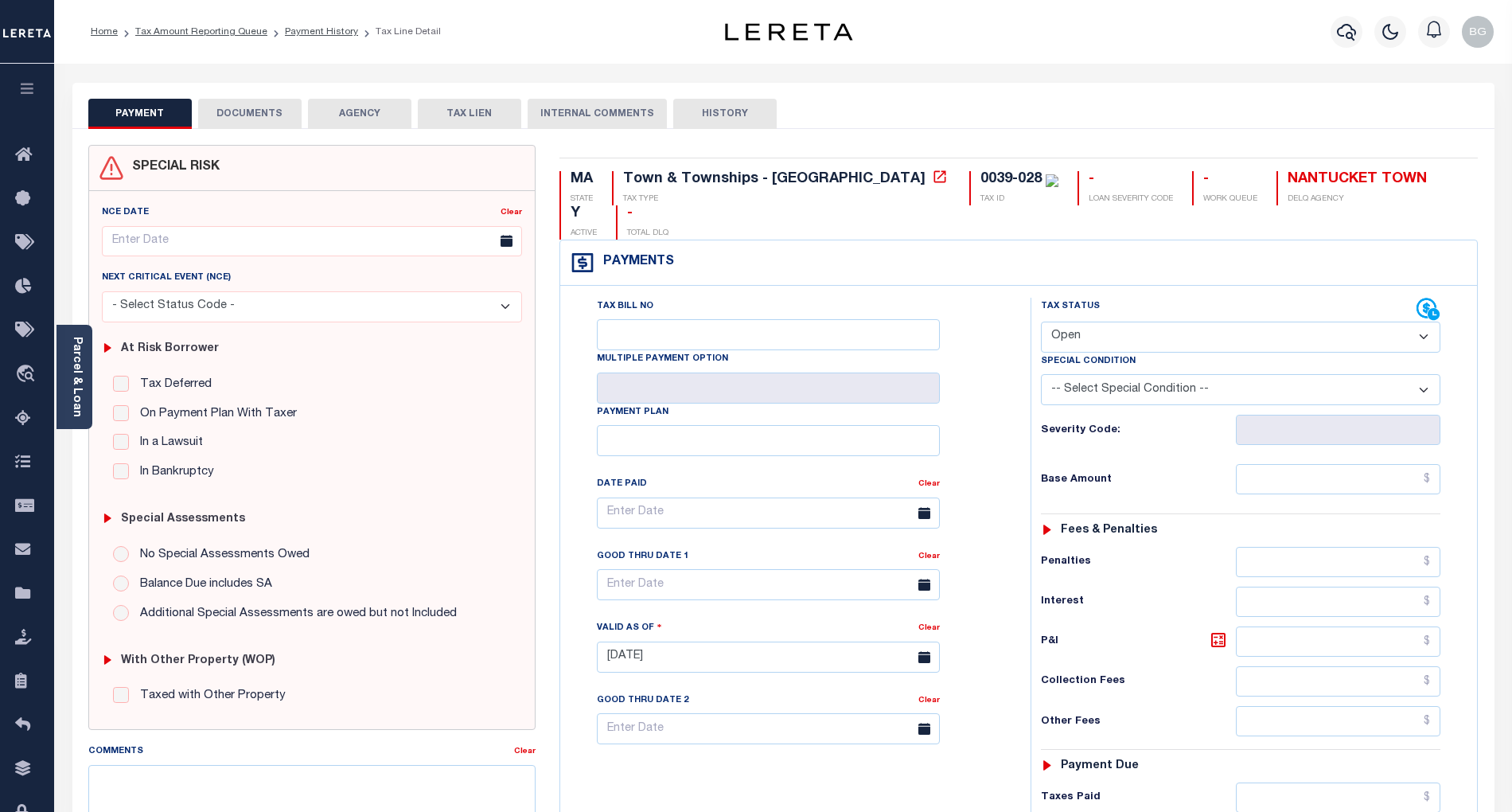
click at [239, 115] on button "DOCUMENTS" at bounding box center [250, 114] width 104 height 31
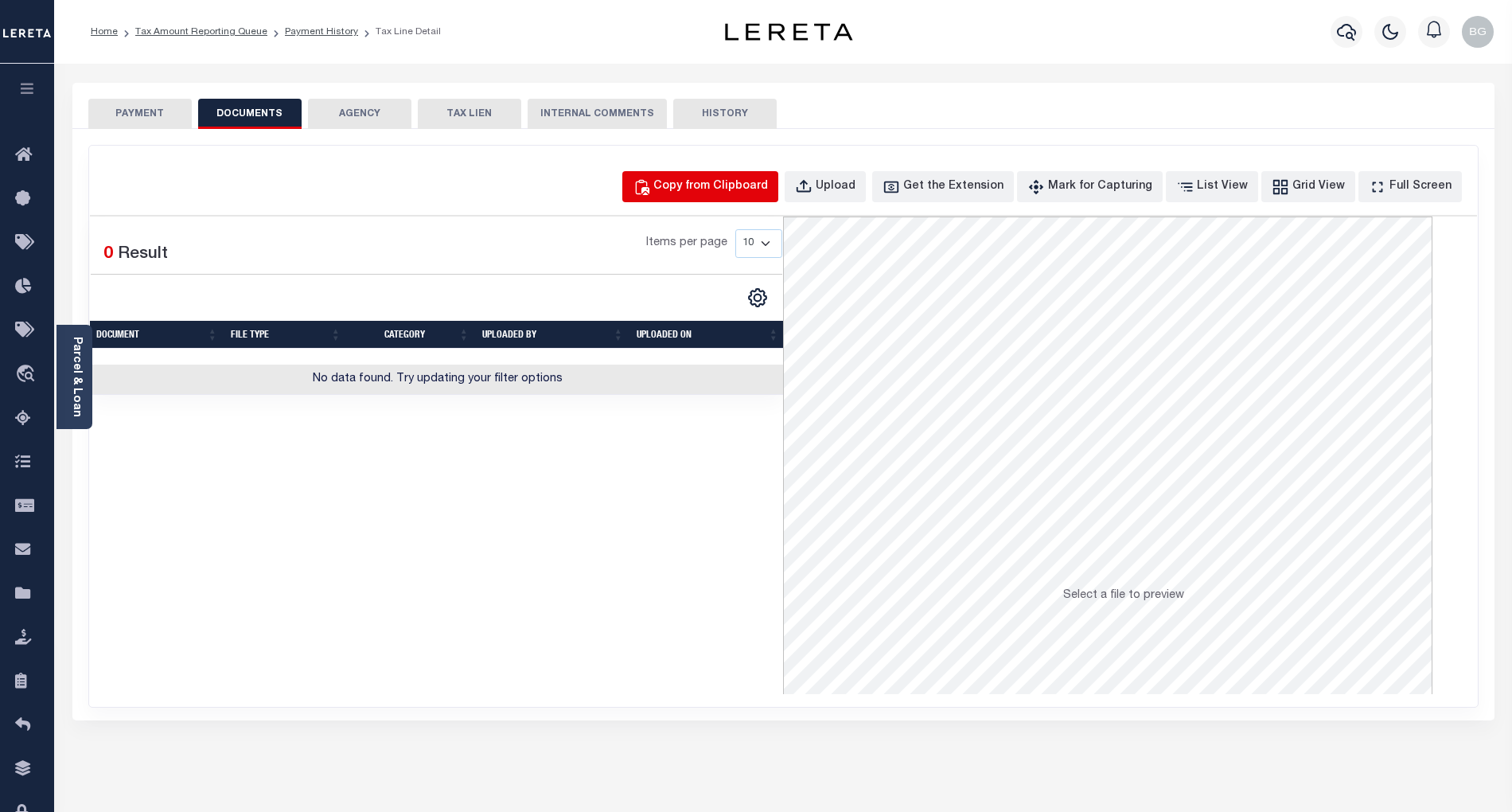
click at [730, 186] on div "Copy from Clipboard" at bounding box center [710, 187] width 115 height 17
select select "POP"
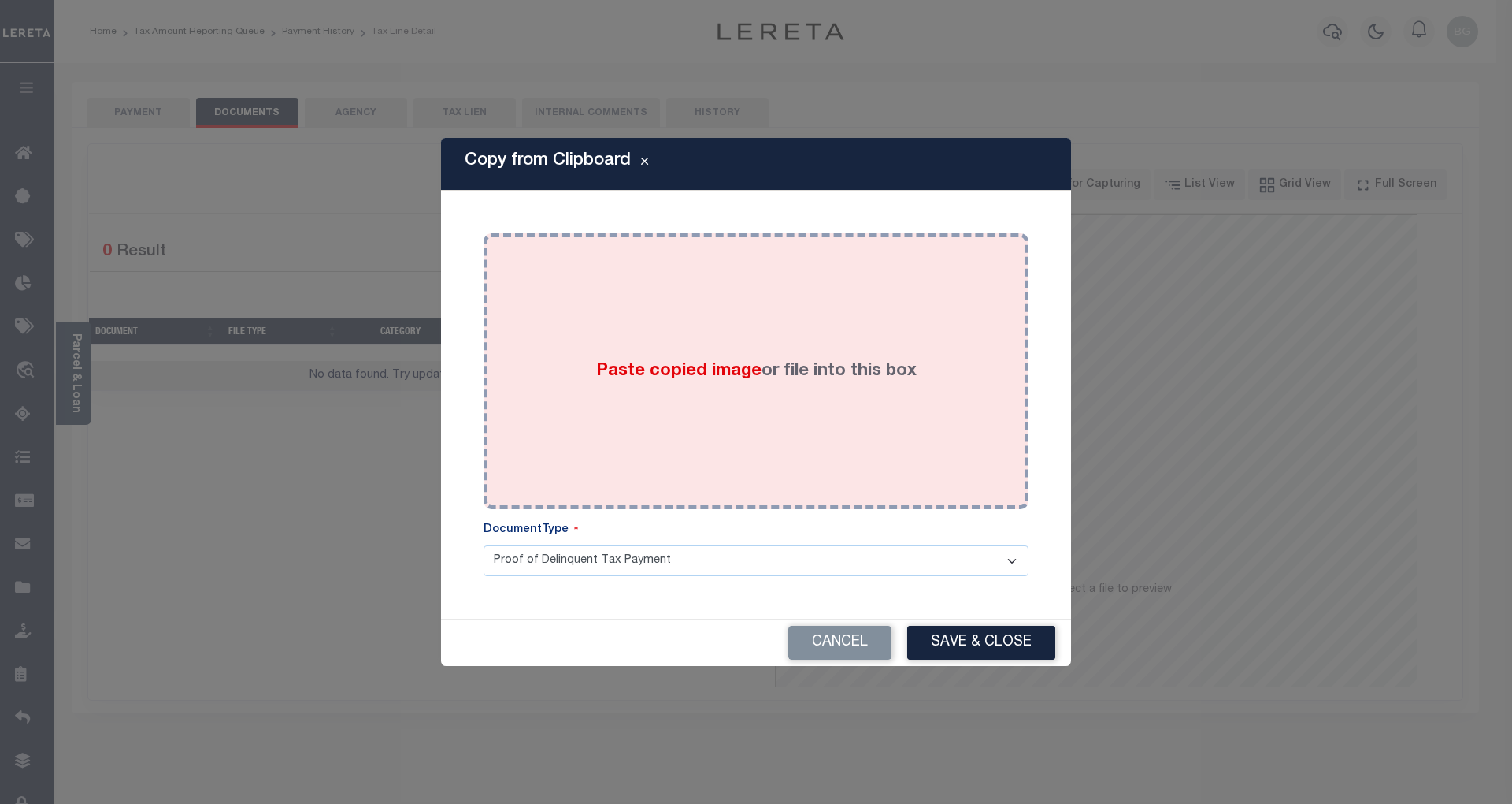
click at [681, 369] on span "Paste copied image" at bounding box center [679, 371] width 165 height 17
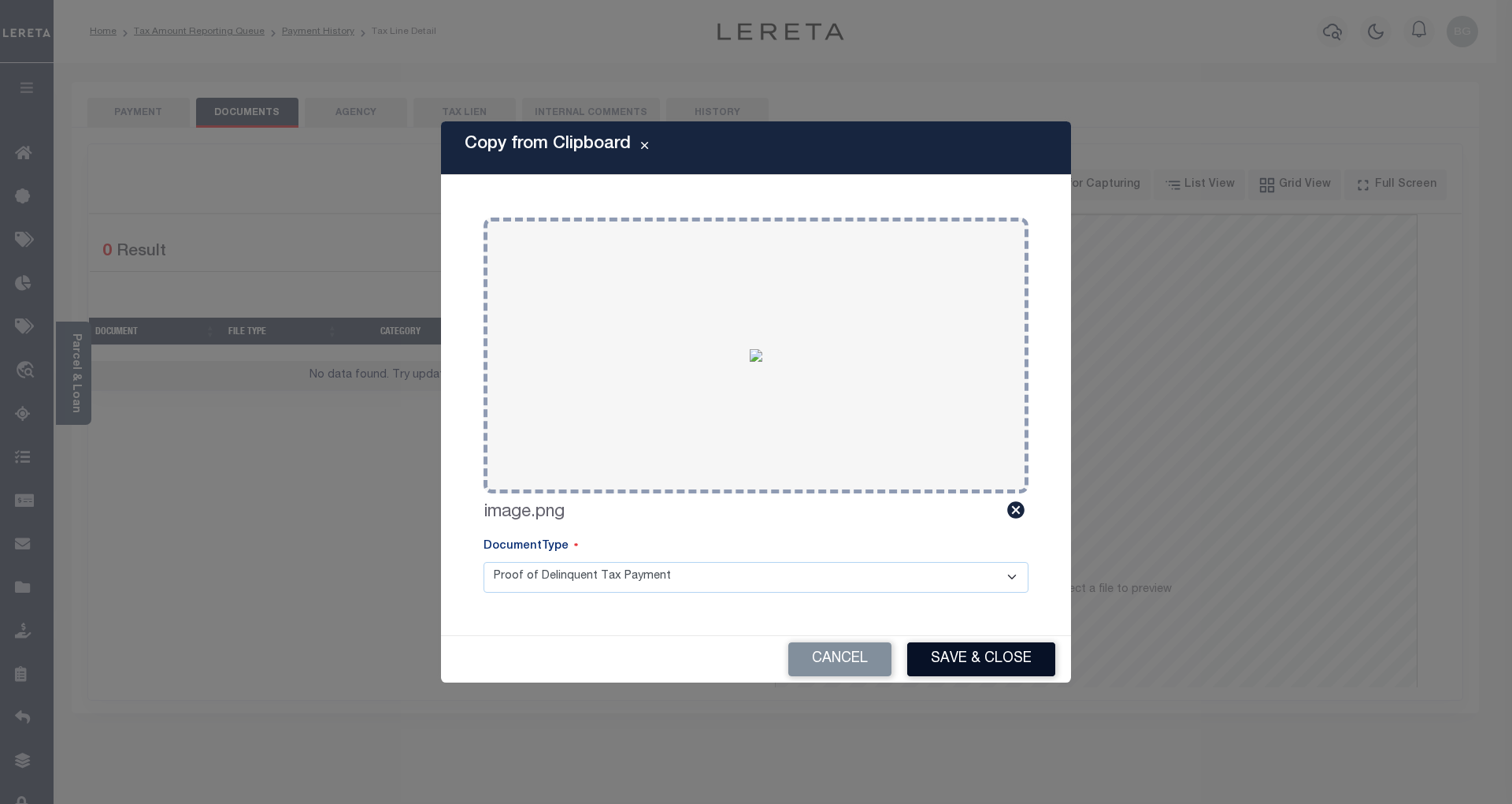
click at [998, 658] on button "Save & Close" at bounding box center [982, 659] width 148 height 34
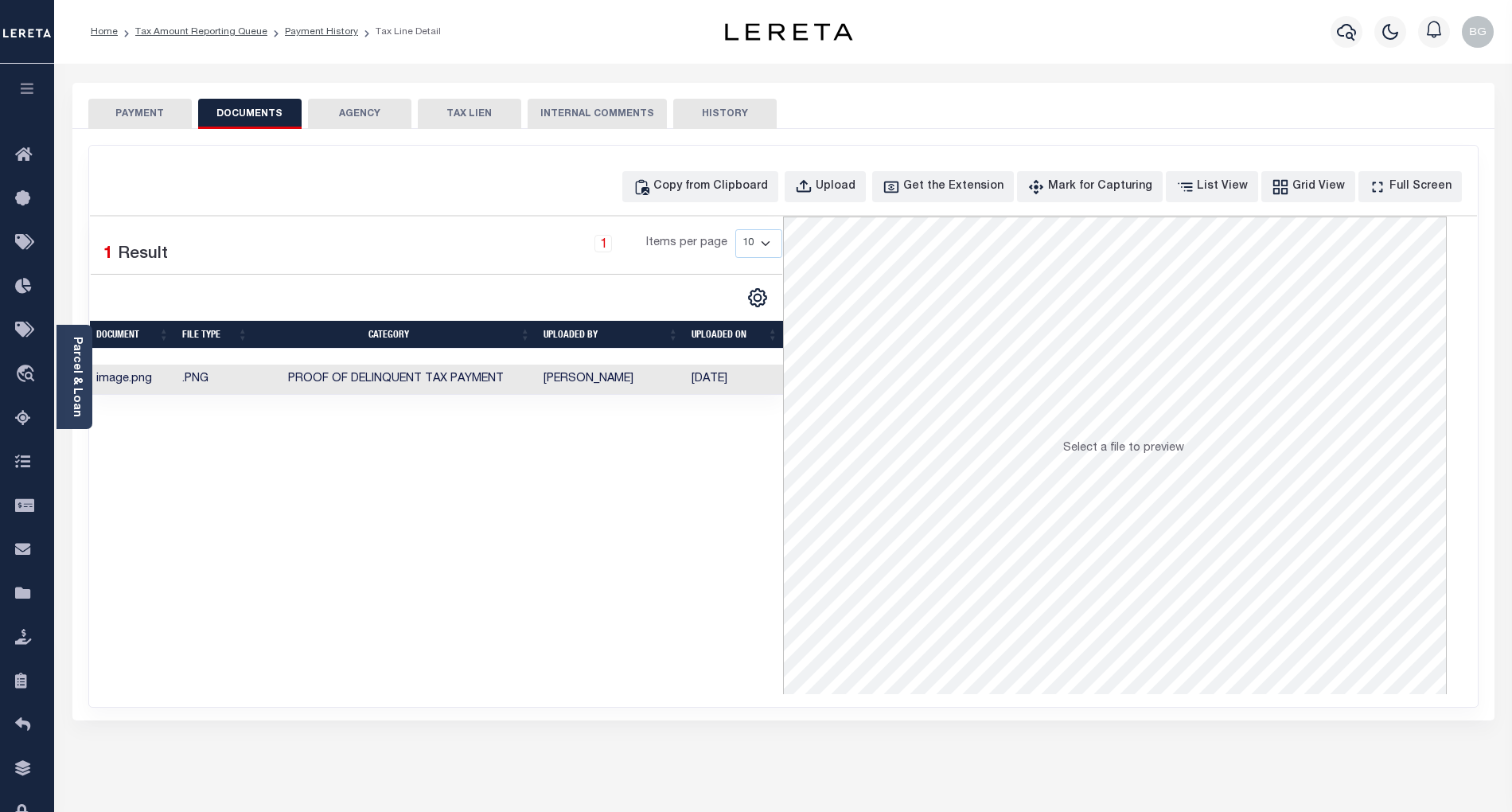
click at [143, 112] on button "PAYMENT" at bounding box center [140, 114] width 104 height 31
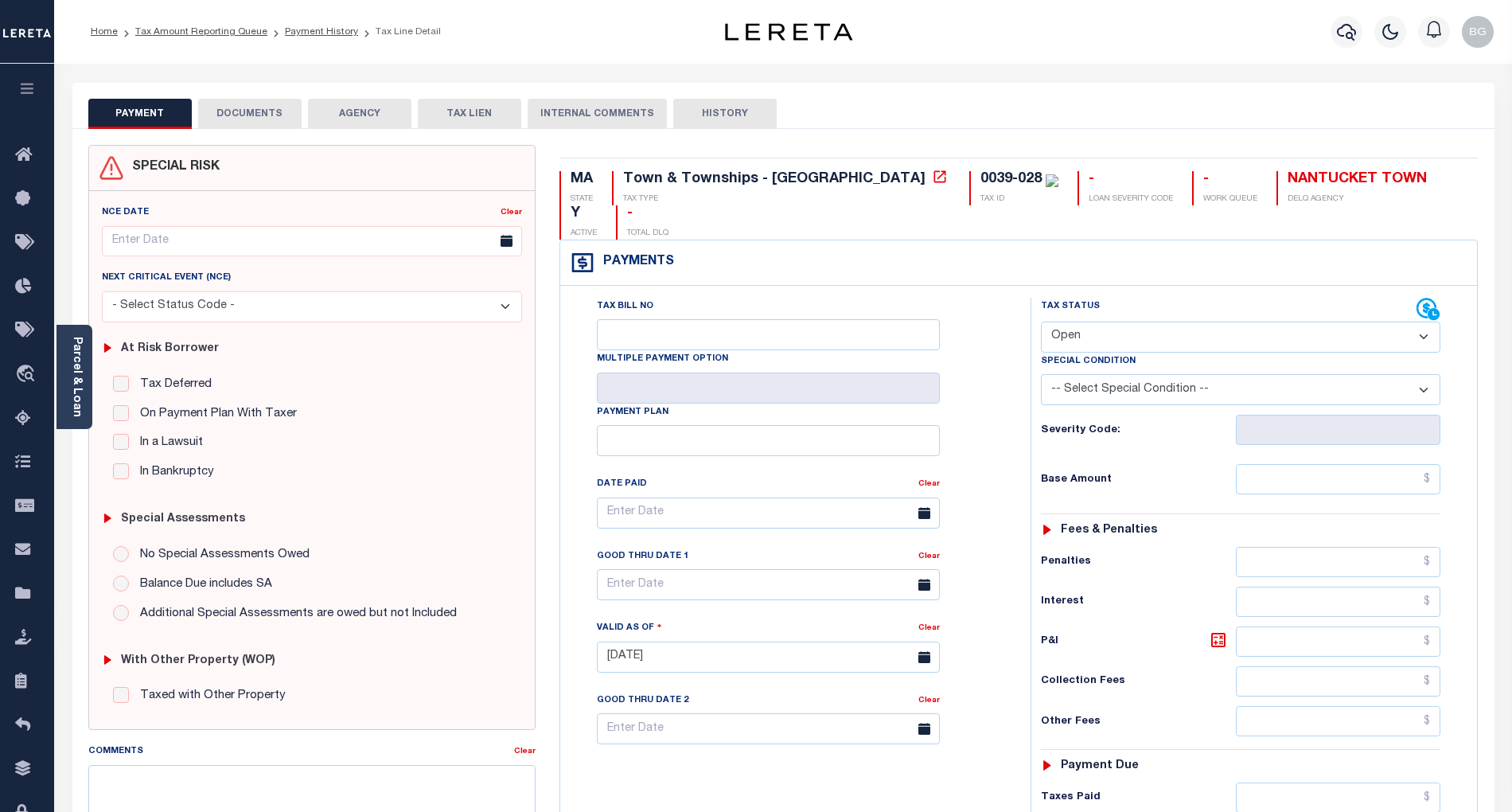
drag, startPoint x: 1089, startPoint y: 303, endPoint x: 1095, endPoint y: 316, distance: 14.3
click at [1089, 321] on select "- Select Status Code - Open Due/Unpaid Paid Incomplete No Tax Due Internal Refu…" at bounding box center [1240, 337] width 400 height 31
select select "PYD"
click at [1041, 321] on select "- Select Status Code - Open Due/Unpaid Paid Incomplete No Tax Due Internal Refu…" at bounding box center [1240, 337] width 400 height 31
type input "[DATE]"
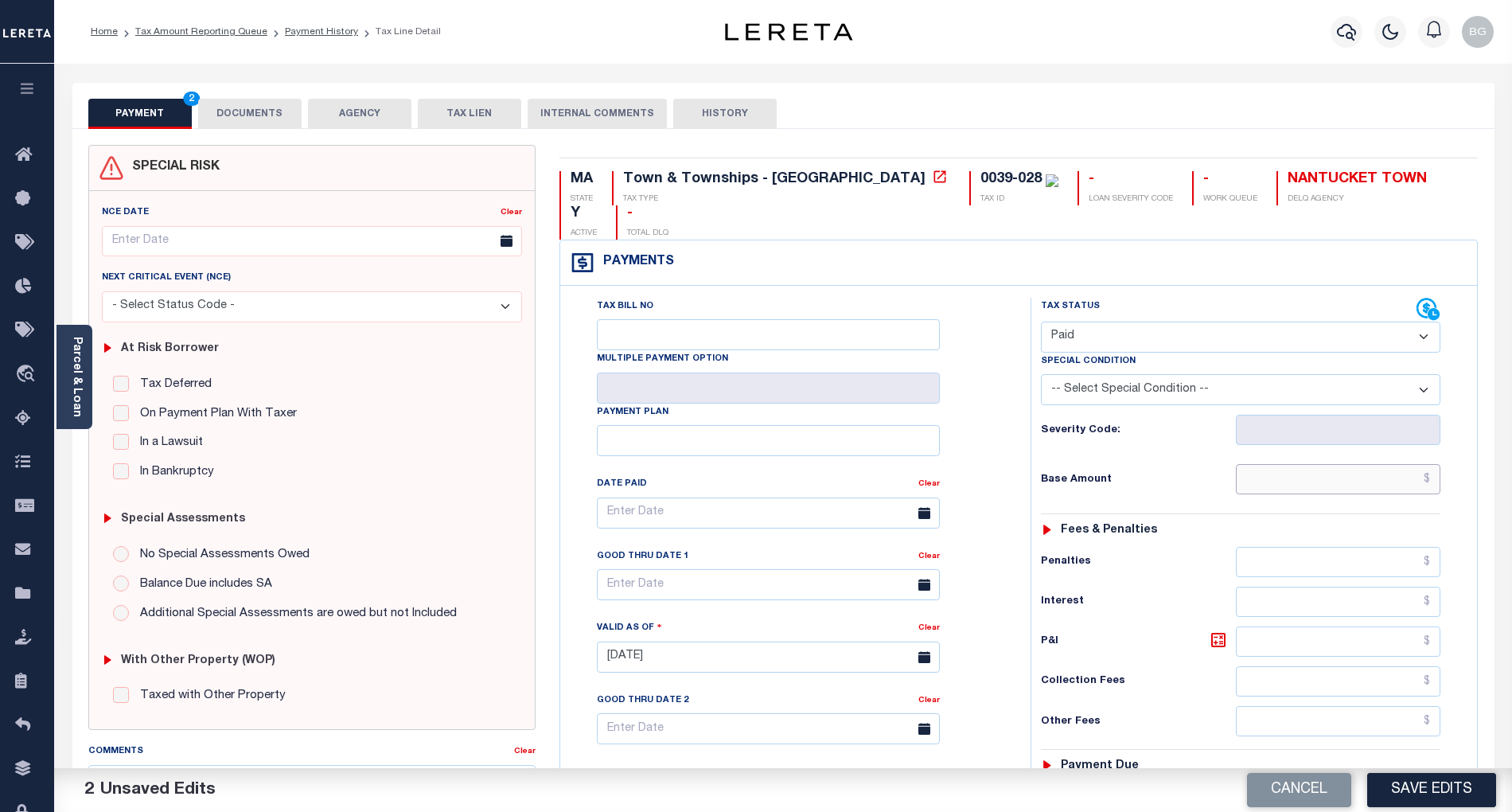
click at [1379, 464] on input "text" at bounding box center [1339, 479] width 206 height 31
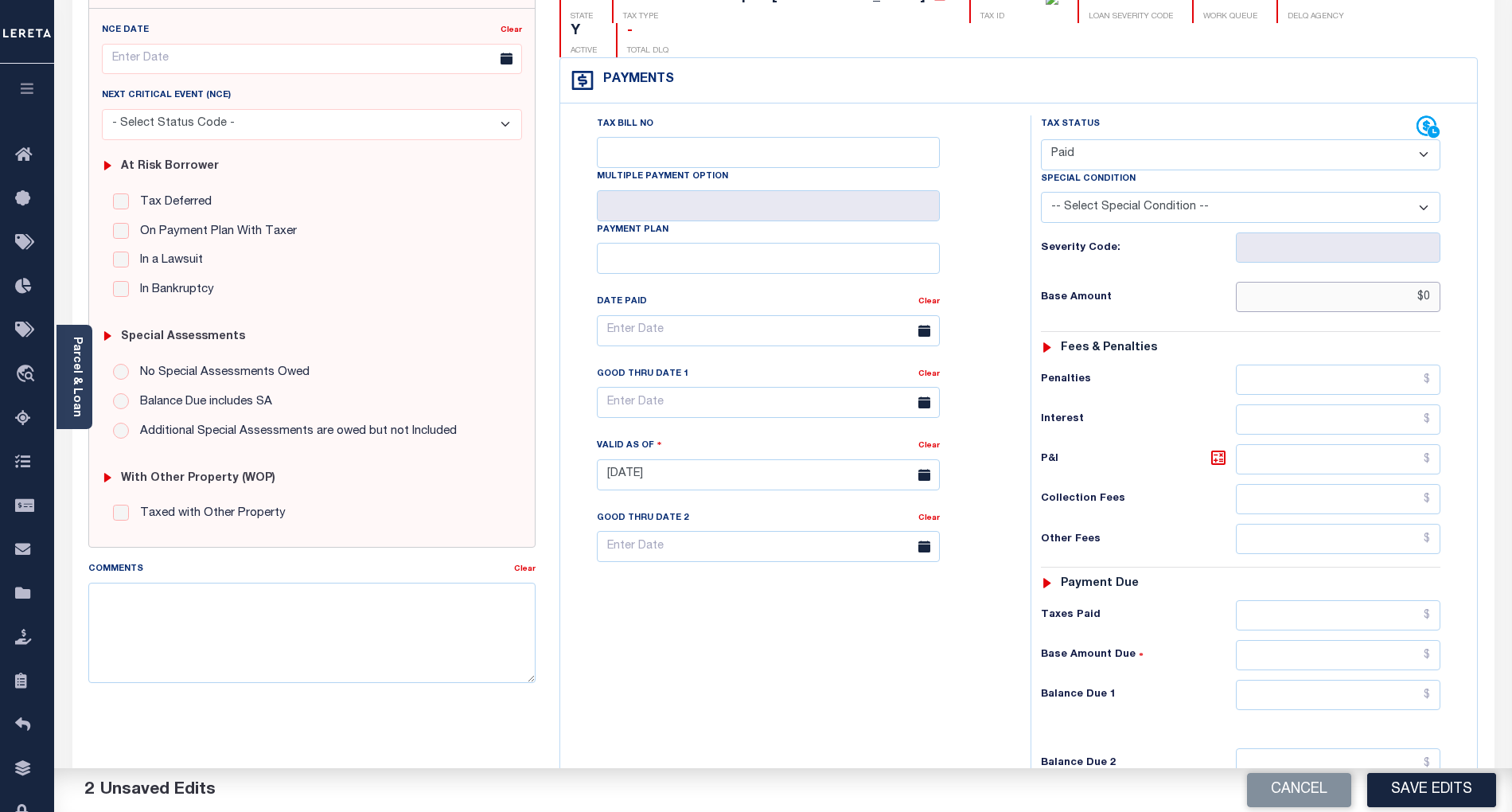
scroll to position [318, 0]
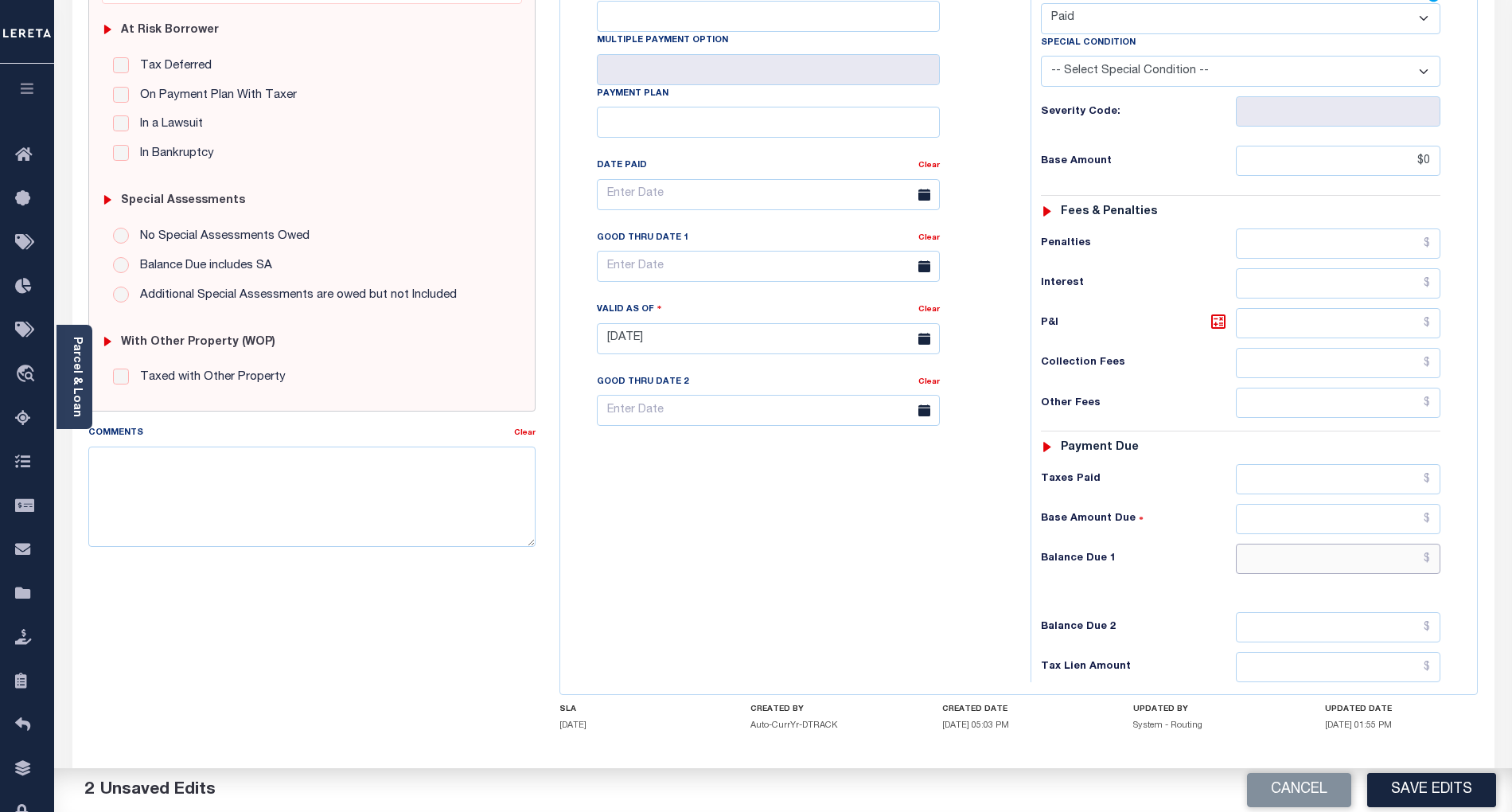
type input "$0.00"
click at [1406, 543] on input "text" at bounding box center [1339, 558] width 206 height 31
type input "$0.00"
click at [908, 574] on div "Tax Bill No Multiple Payment Option Payment Plan Clear" at bounding box center [791, 330] width 455 height 703
click at [1456, 790] on button "Save Edits" at bounding box center [1431, 789] width 129 height 34
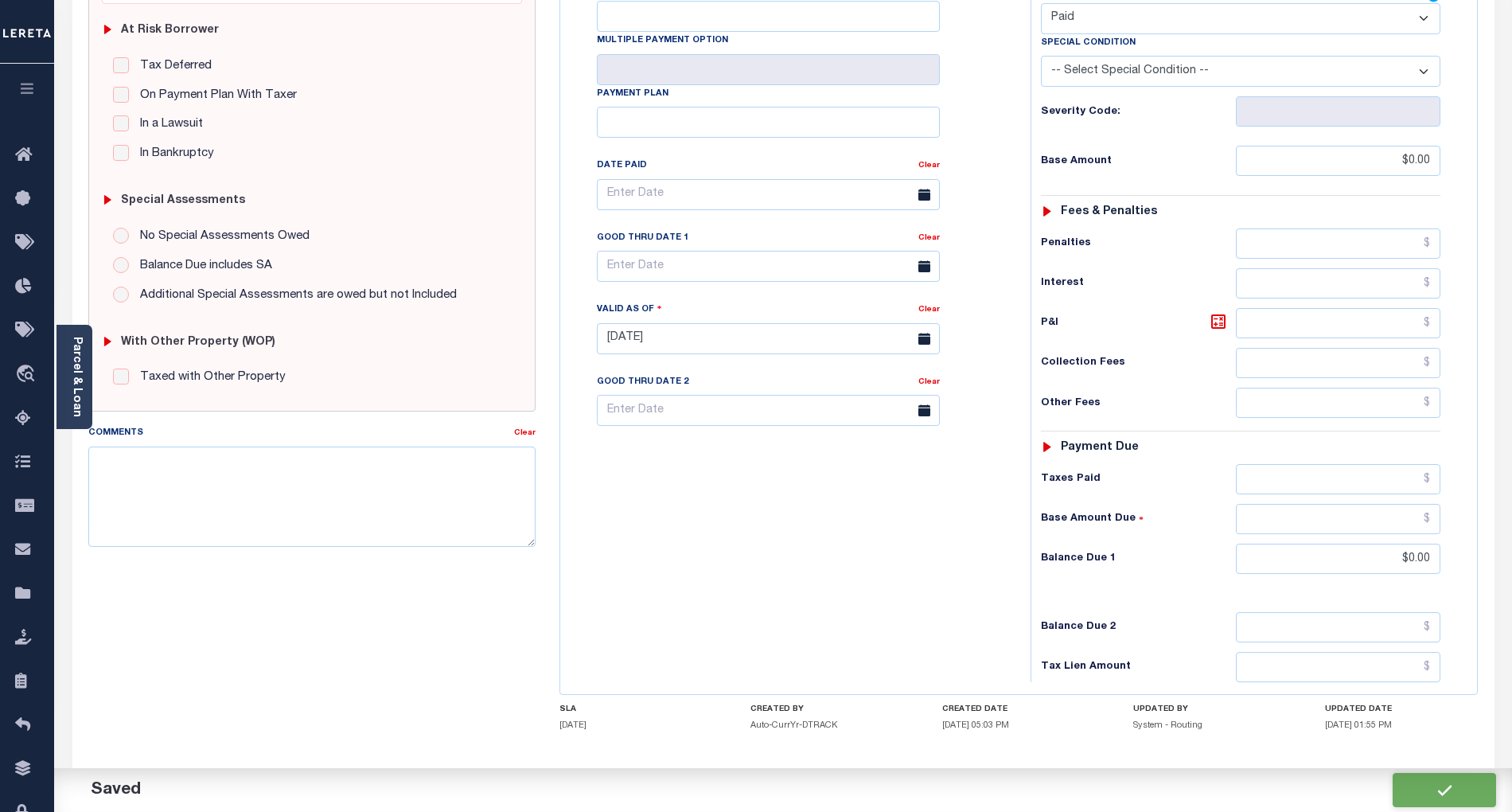
checkbox input "false"
type input "$0"
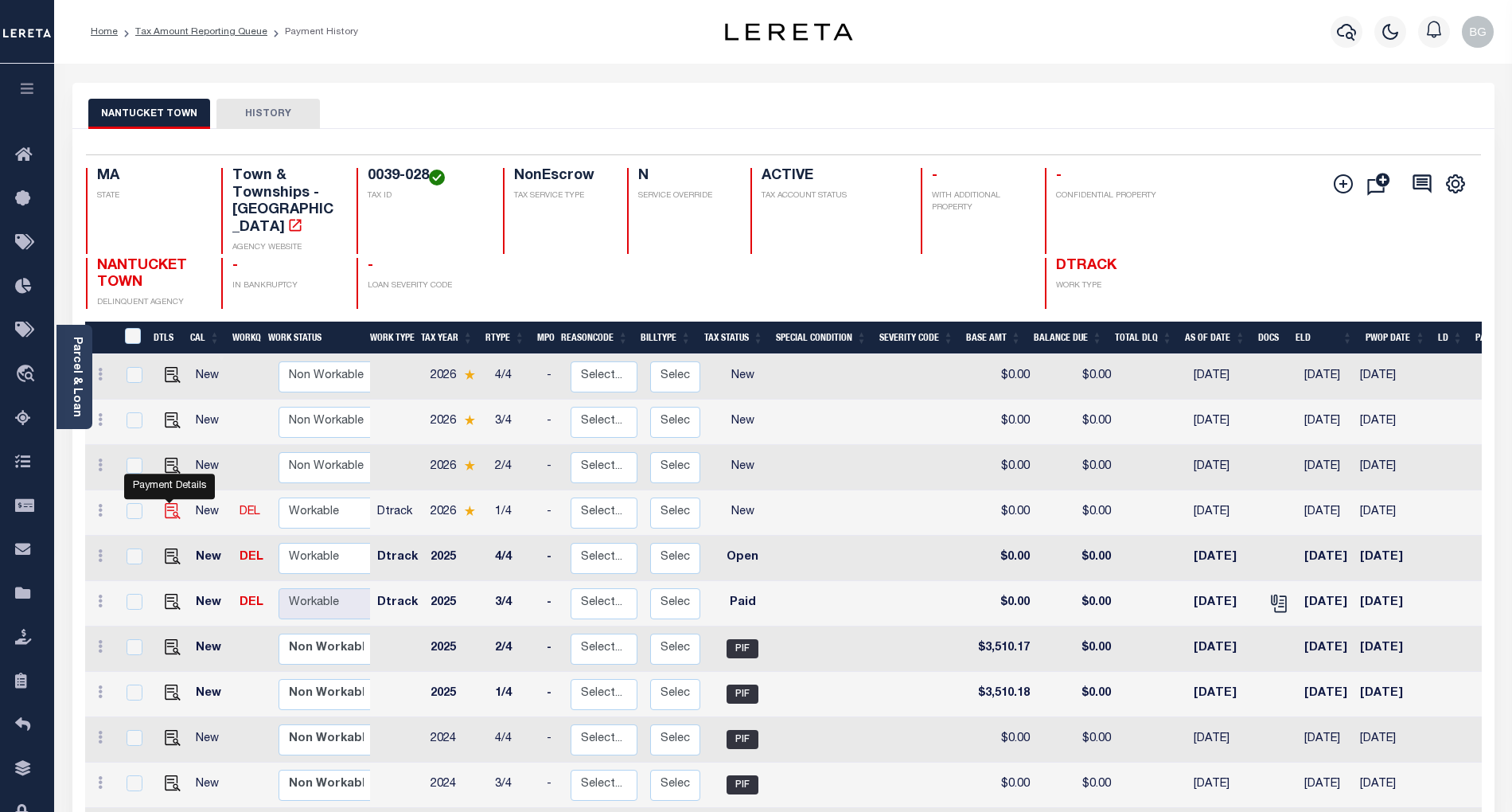
click at [169, 503] on img "" at bounding box center [173, 511] width 16 height 16
checkbox input "true"
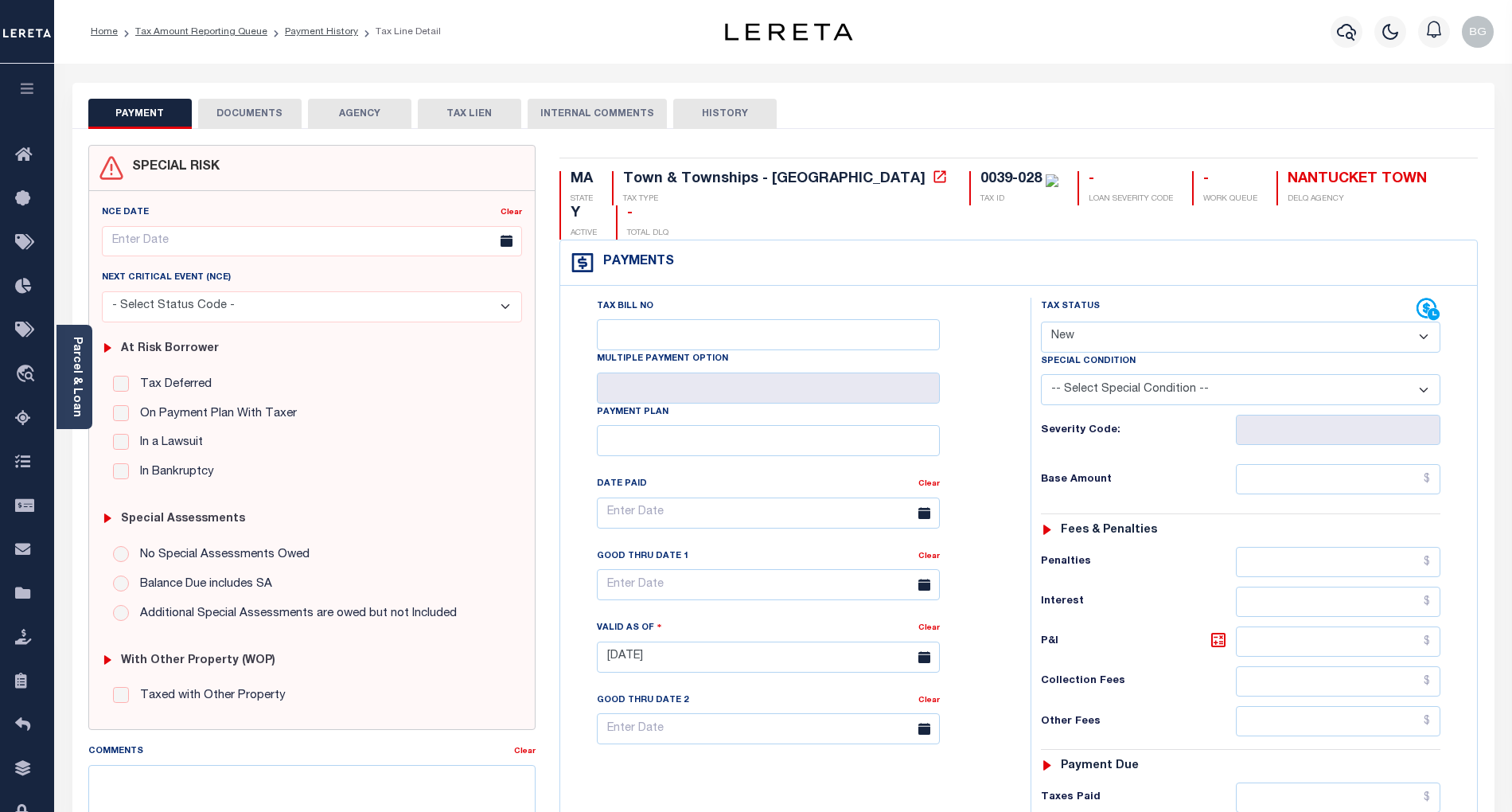
drag, startPoint x: 1087, startPoint y: 307, endPoint x: 1089, endPoint y: 318, distance: 11.2
click at [1087, 321] on select "- Select Status Code - Open Due/Unpaid Paid Incomplete No Tax Due Internal Refu…" at bounding box center [1240, 337] width 400 height 31
select select "PYD"
click at [1041, 321] on select "- Select Status Code - Open Due/Unpaid Paid Incomplete No Tax Due Internal Refu…" at bounding box center [1240, 337] width 400 height 31
type input "[DATE]"
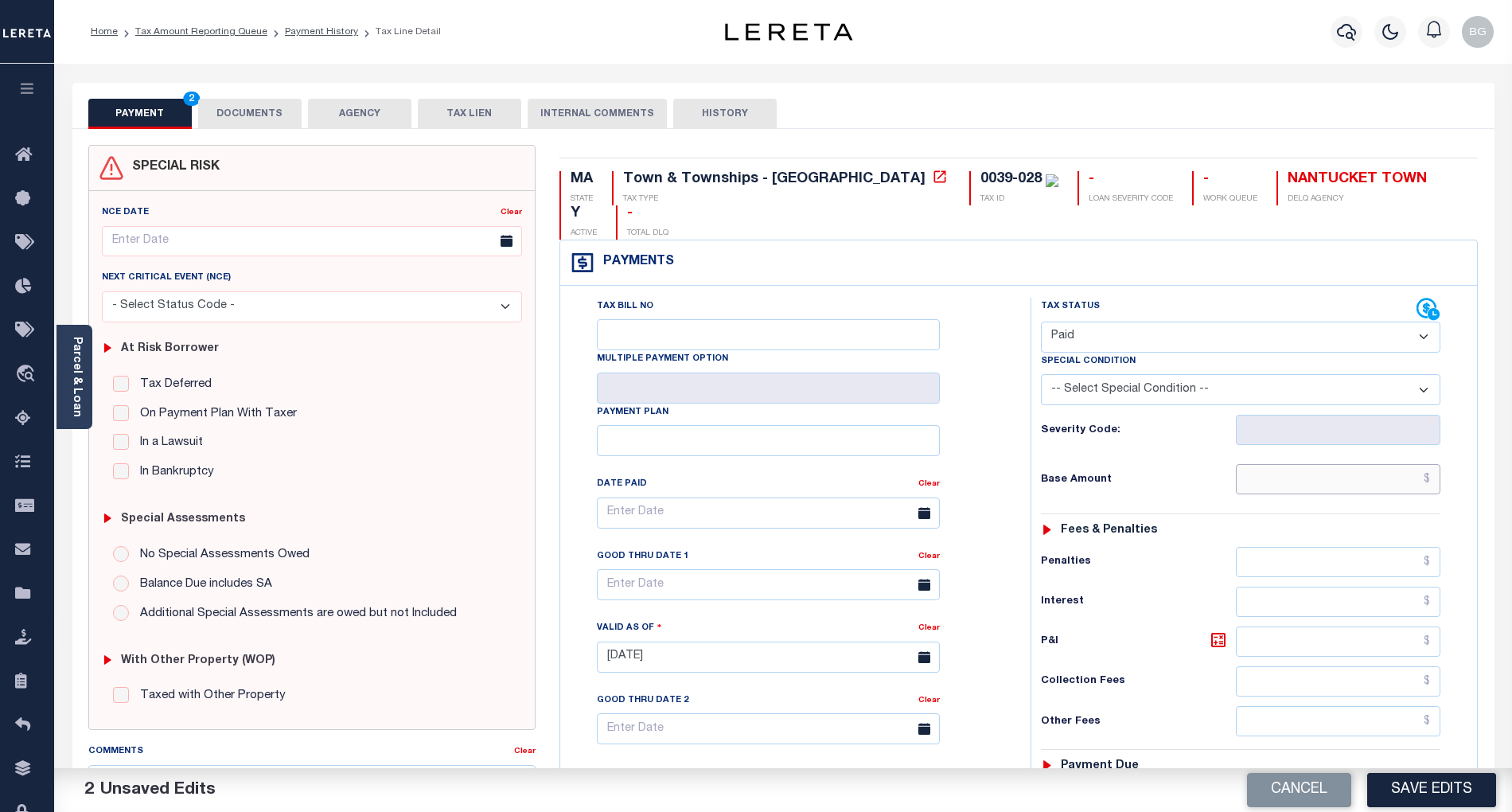
click at [1415, 464] on input "text" at bounding box center [1339, 479] width 206 height 31
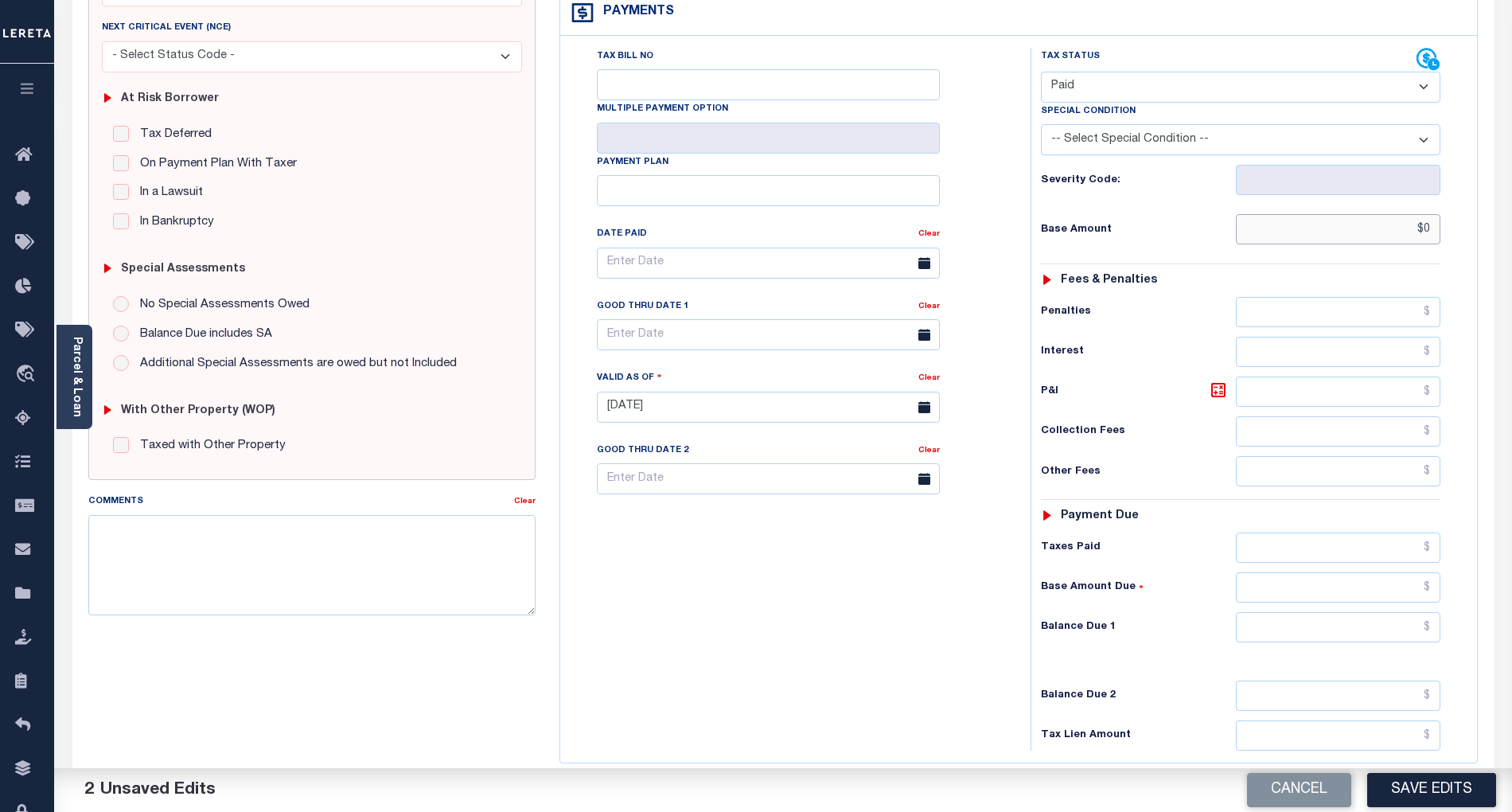
scroll to position [318, 0]
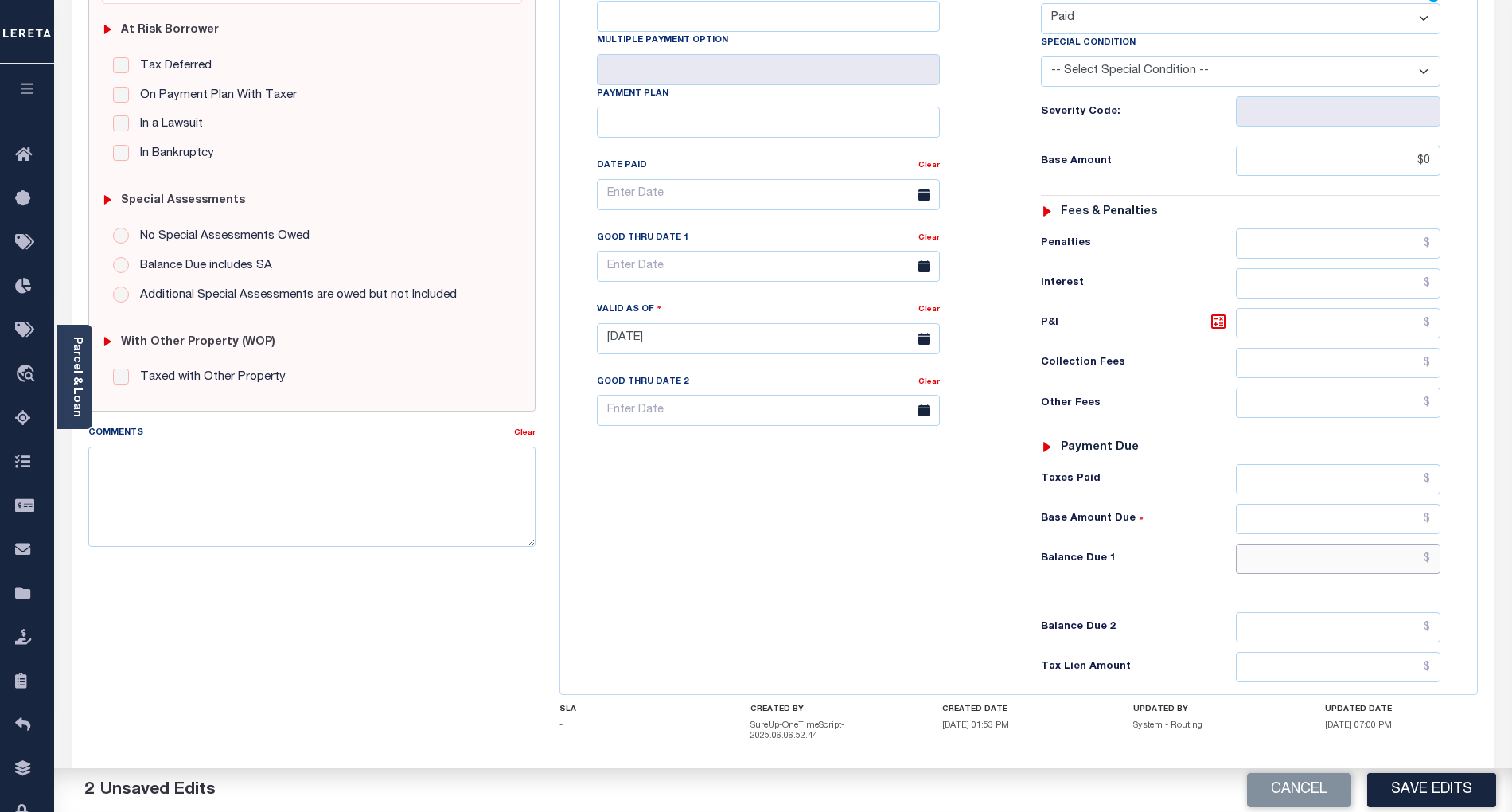
type input "$0.00"
click at [1415, 543] on input "text" at bounding box center [1339, 558] width 206 height 31
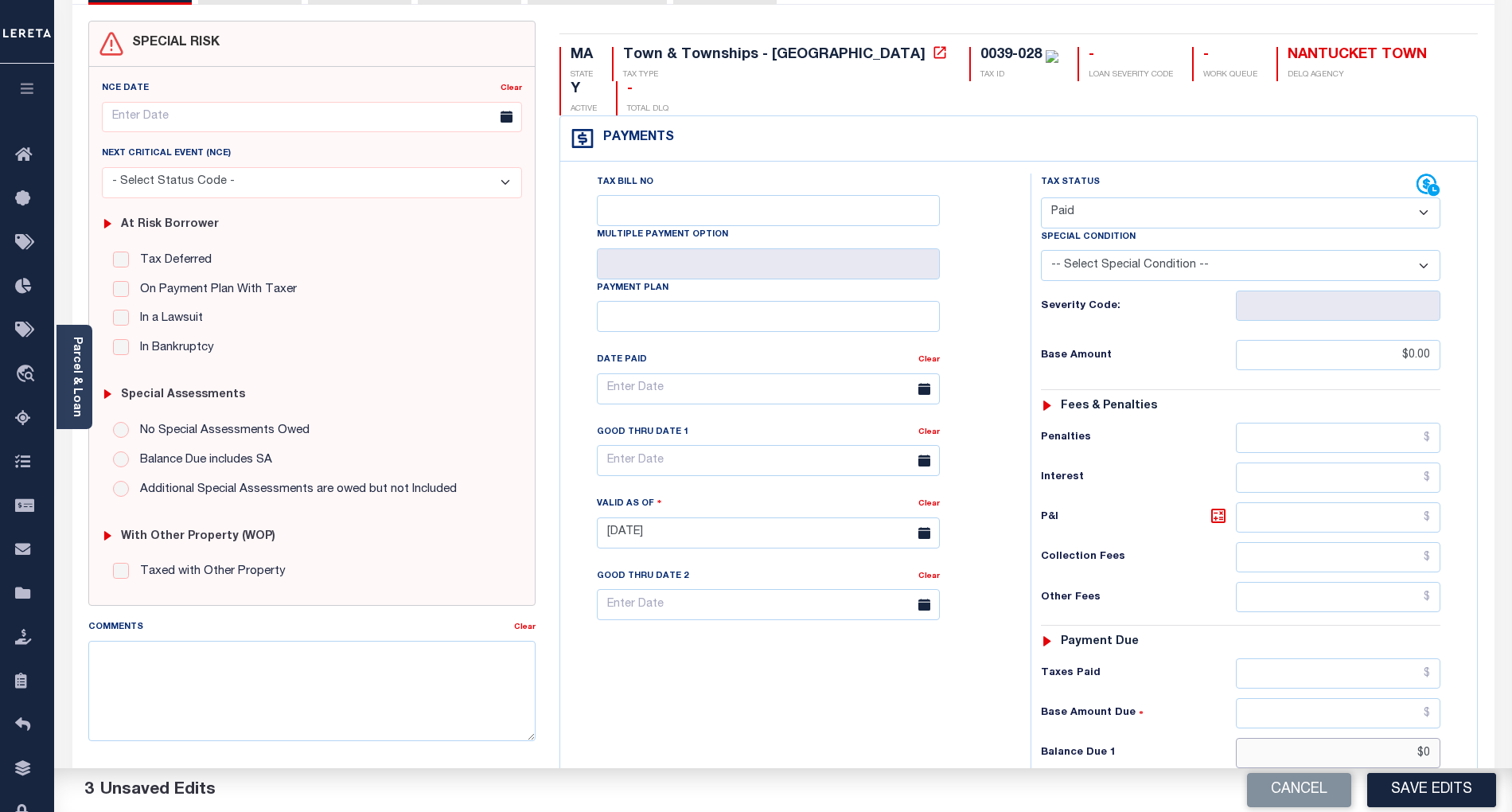
scroll to position [0, 0]
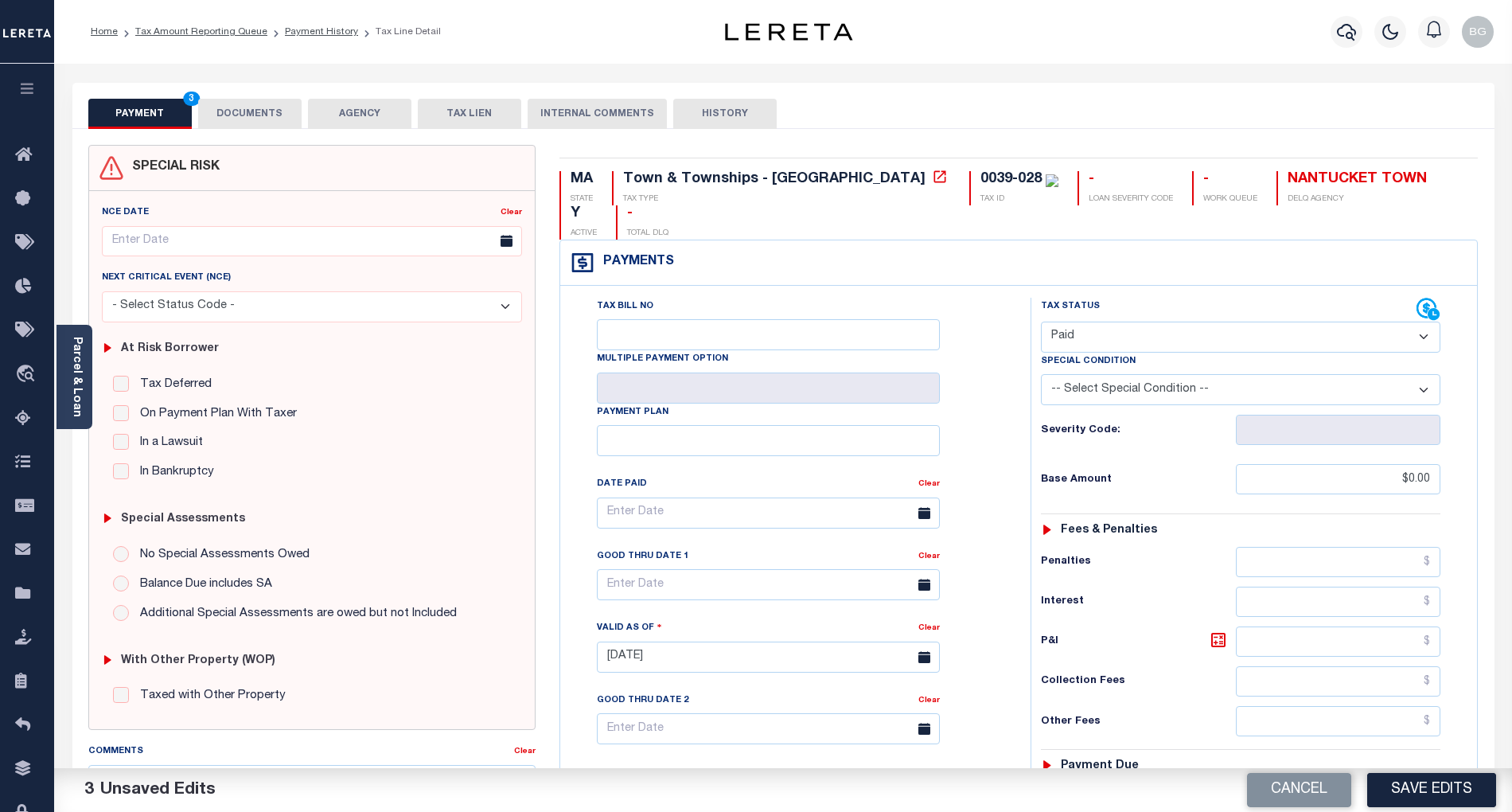
type input "$0.00"
click at [255, 115] on button "DOCUMENTS" at bounding box center [250, 114] width 104 height 31
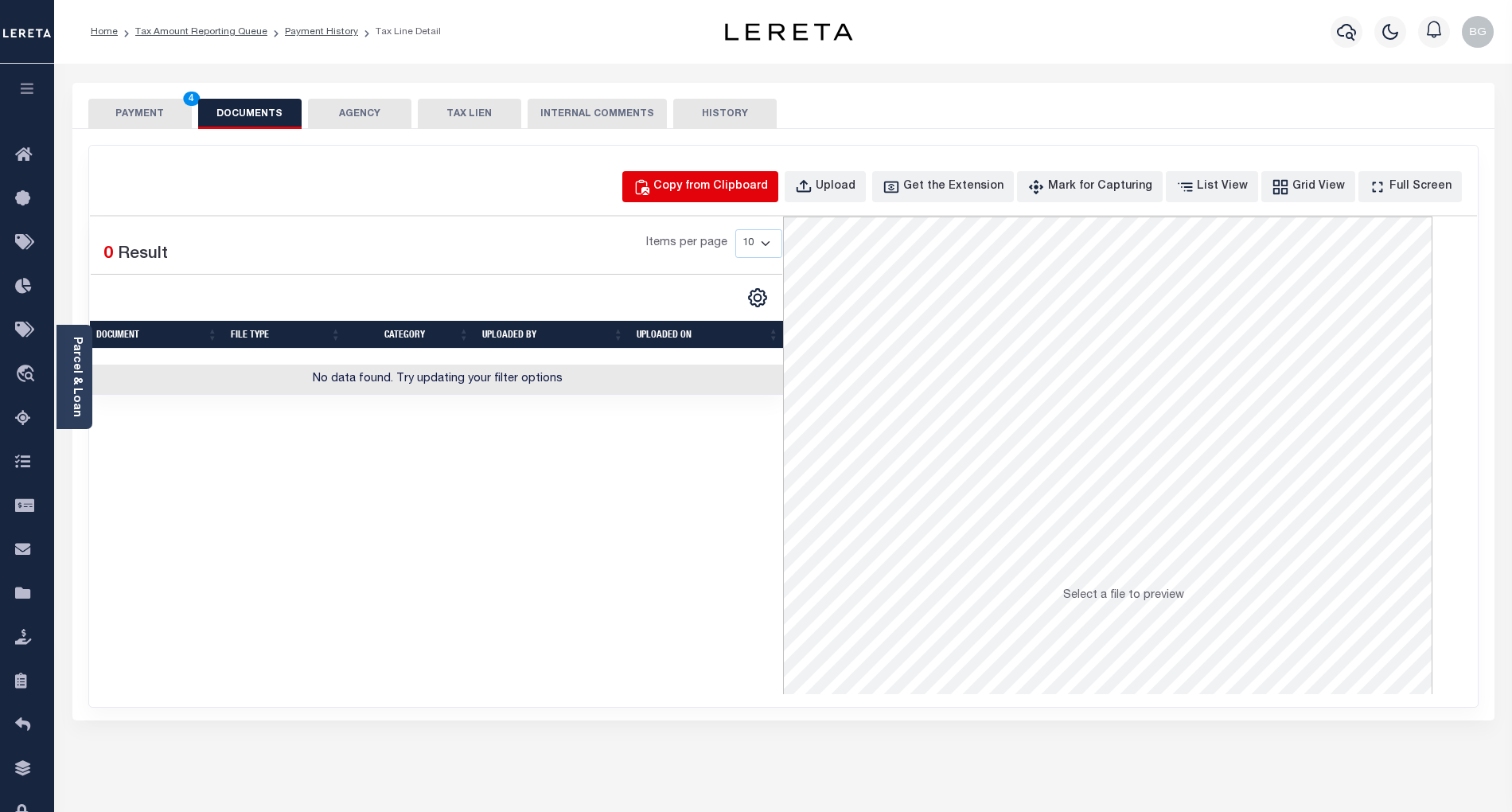
click at [745, 185] on div "Copy from Clipboard" at bounding box center [710, 187] width 115 height 17
select select "POP"
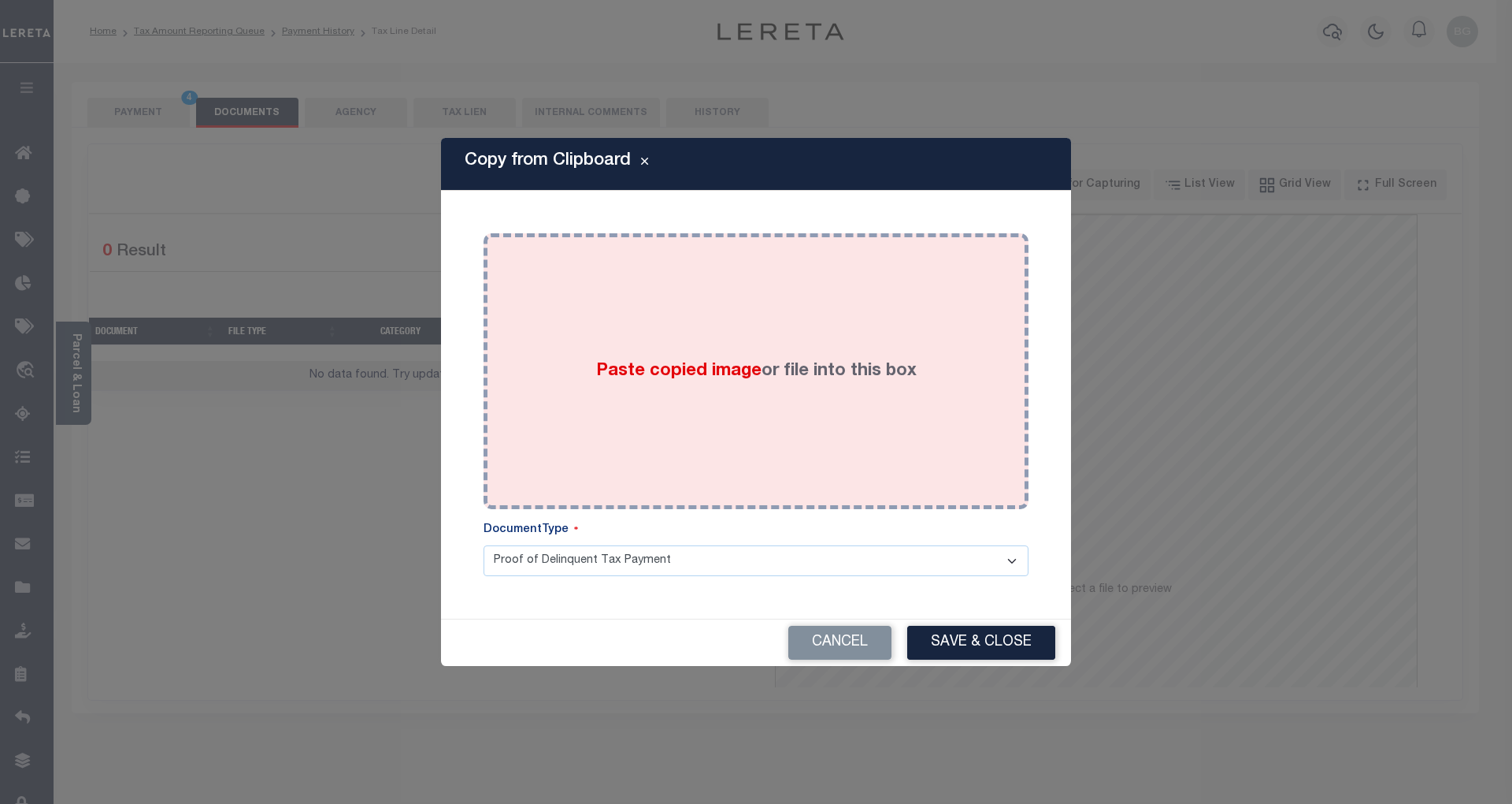
click at [676, 376] on span "Paste copied image" at bounding box center [679, 371] width 165 height 17
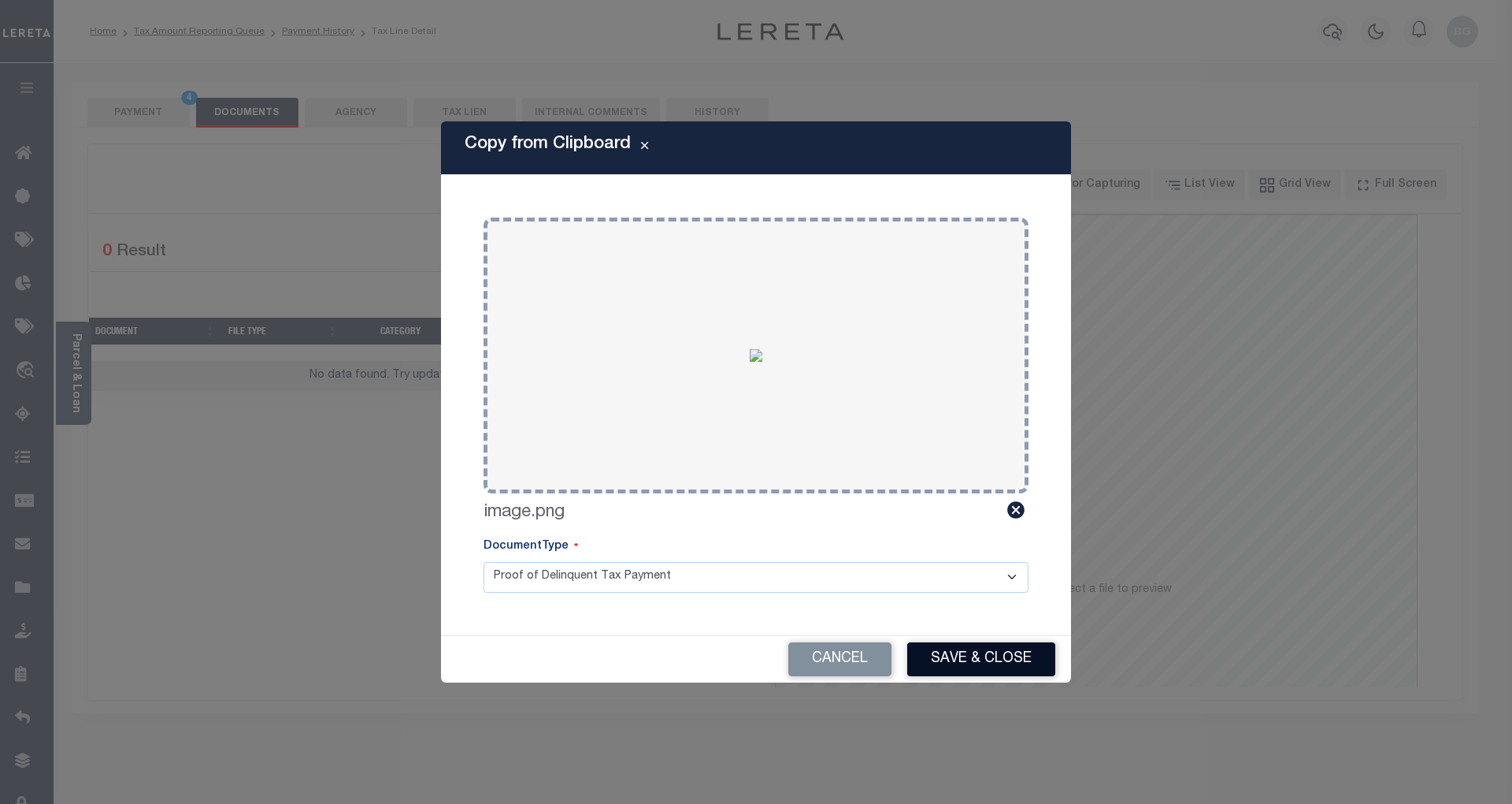
click at [1010, 665] on button "Save & Close" at bounding box center [982, 659] width 148 height 34
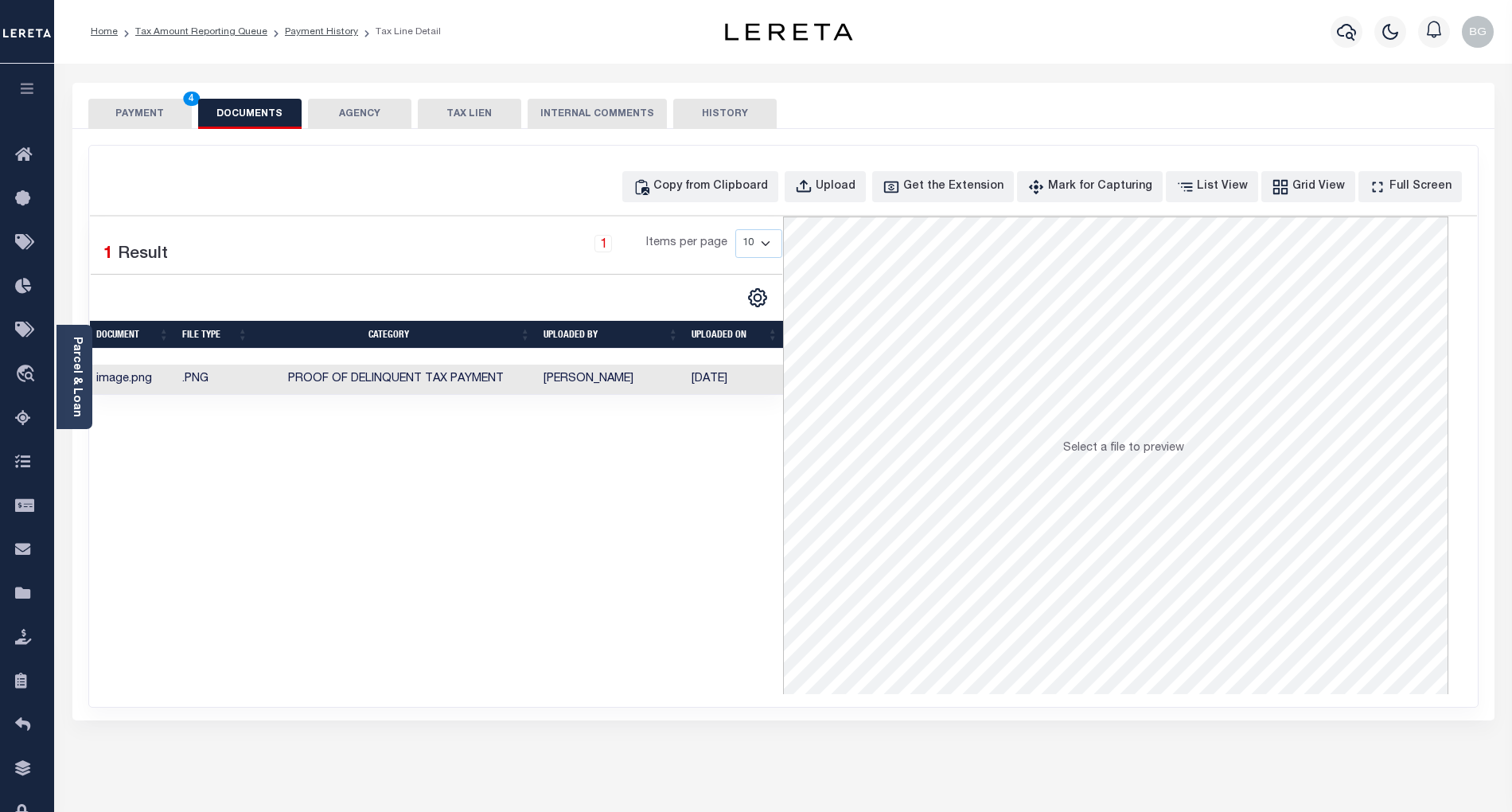
click at [146, 106] on button "PAYMENT 4" at bounding box center [140, 114] width 104 height 31
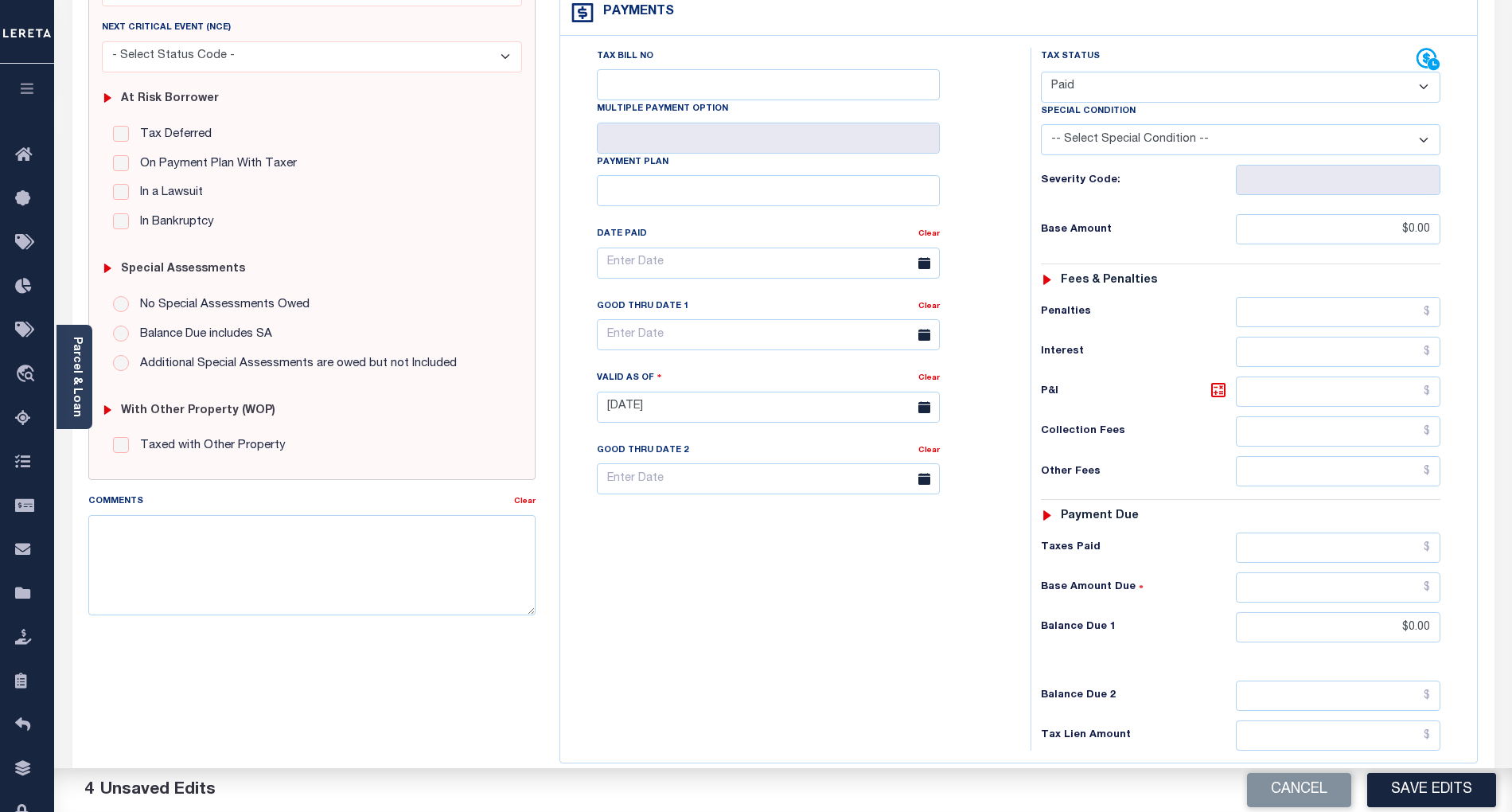
scroll to position [318, 0]
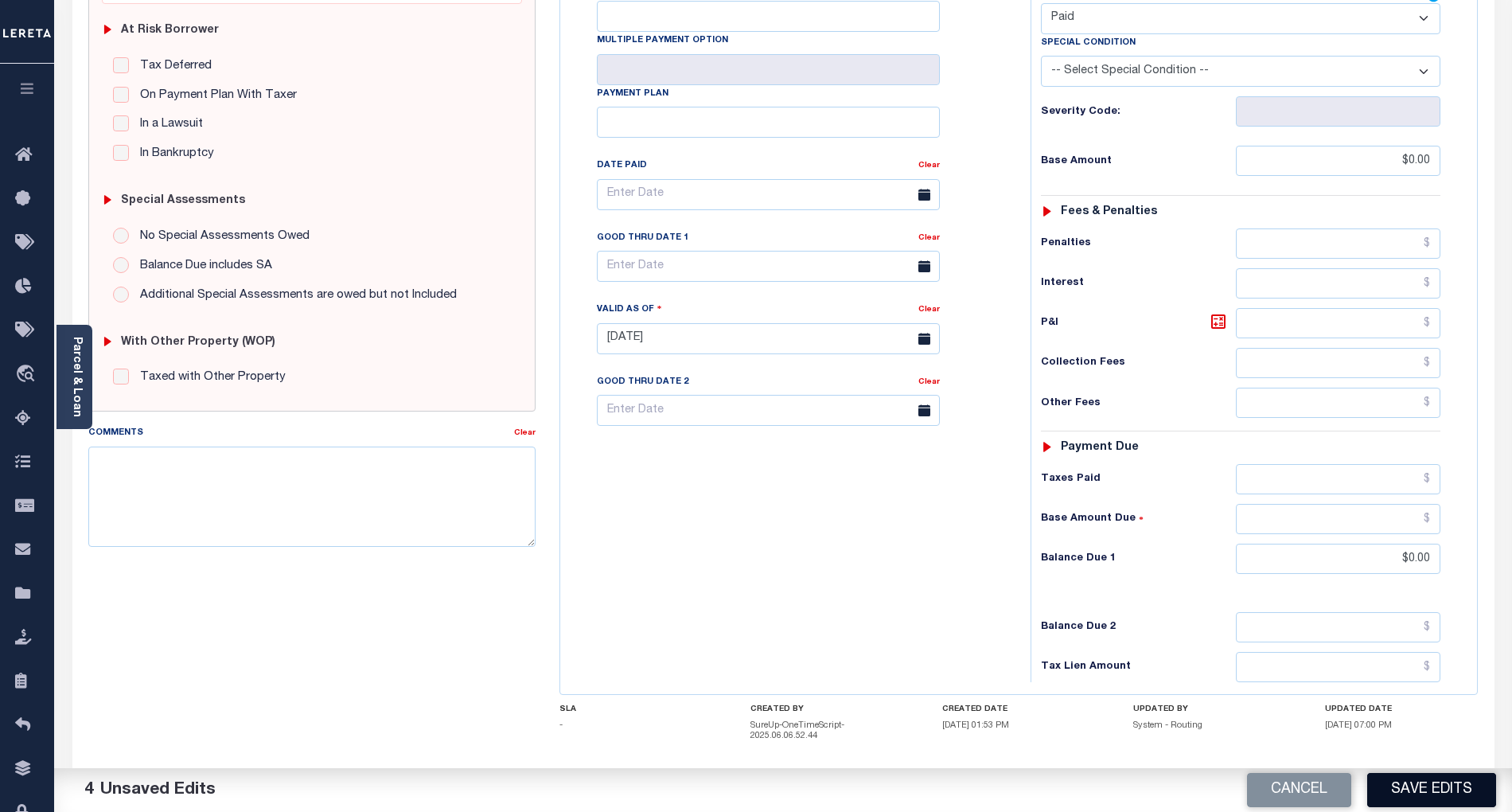
click at [1448, 789] on button "Save Edits" at bounding box center [1431, 789] width 129 height 34
checkbox input "false"
type input "$0"
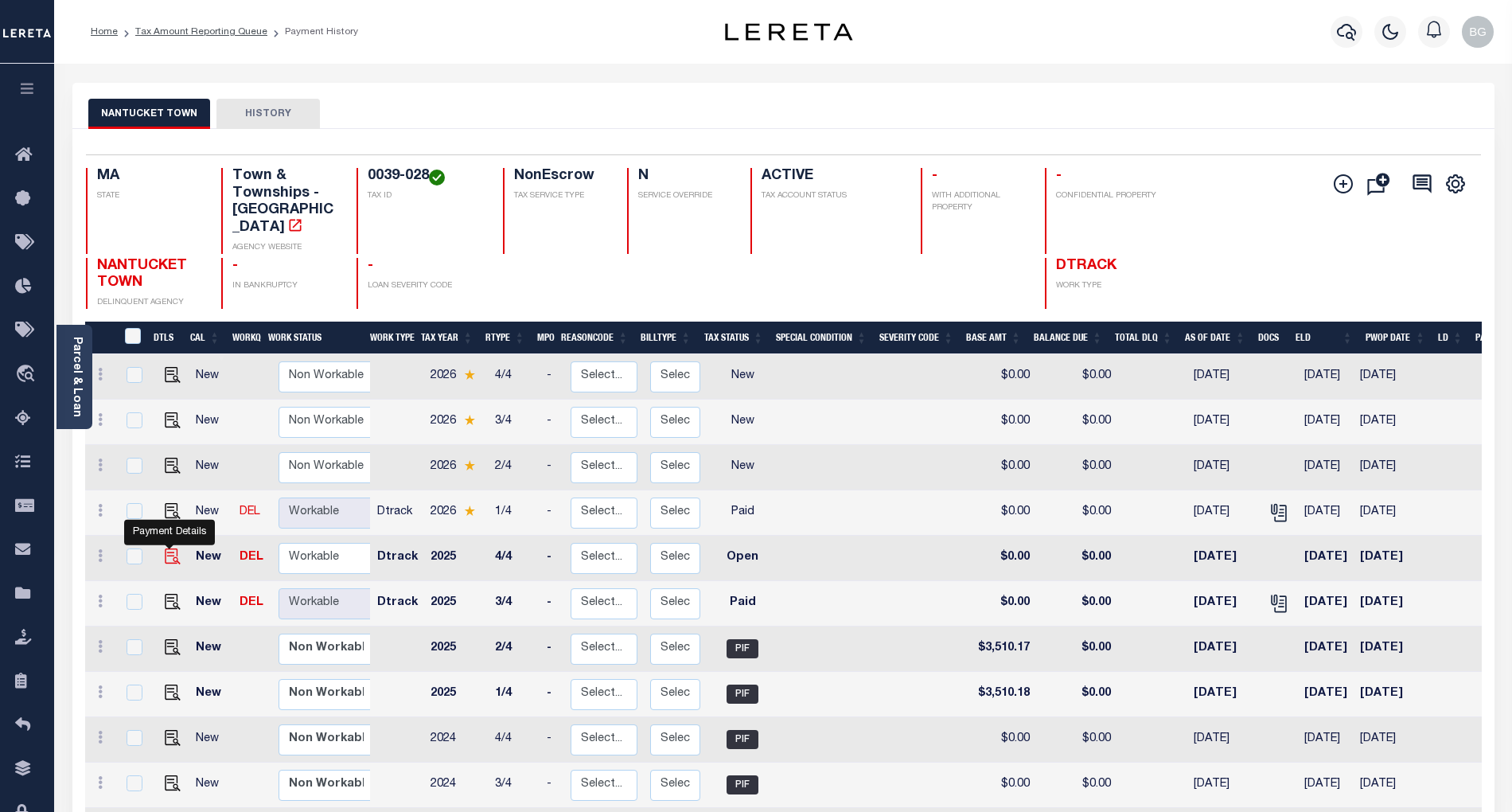
click at [165, 549] on img "" at bounding box center [173, 557] width 16 height 16
checkbox input "true"
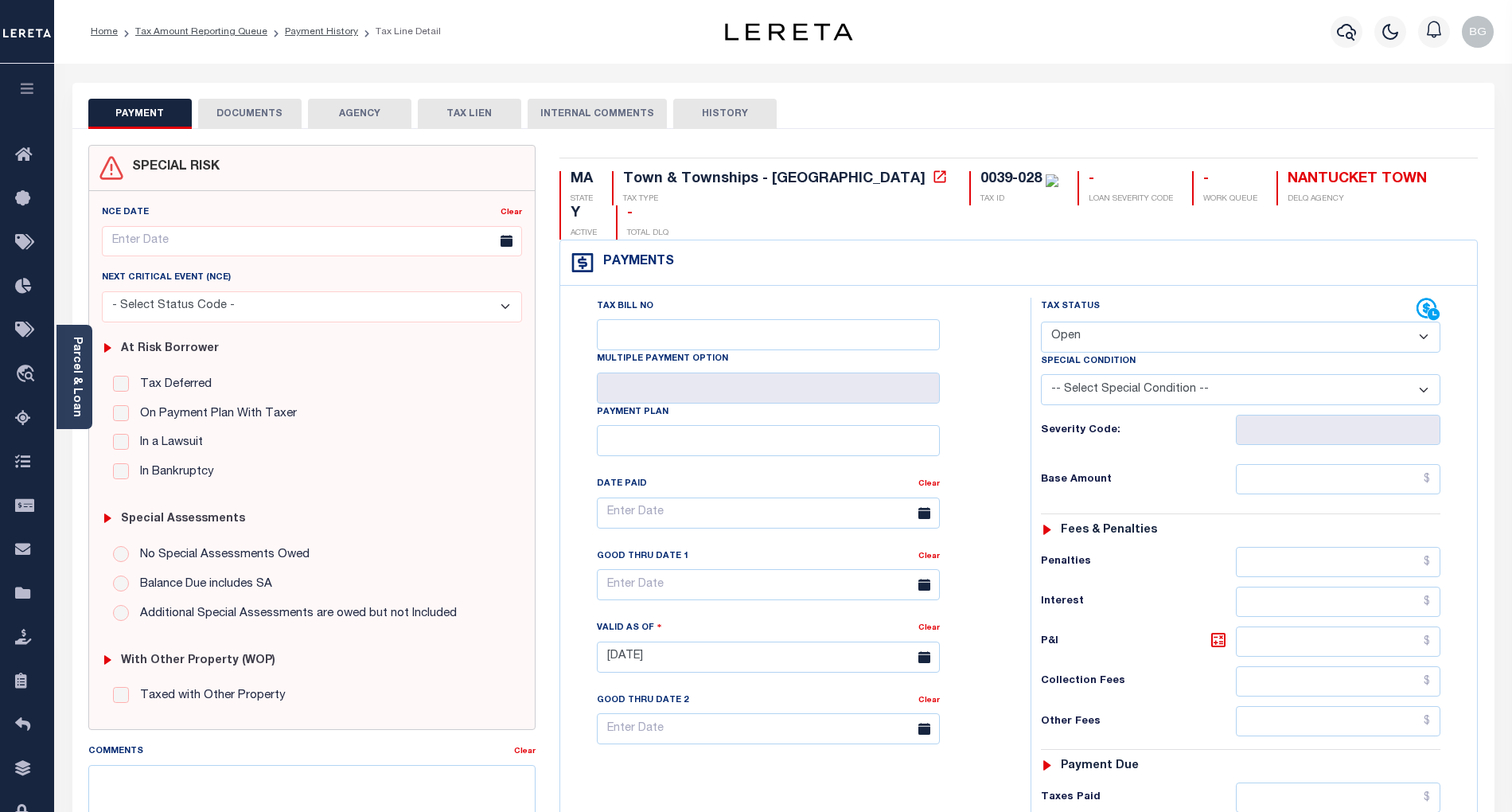
click at [1081, 321] on select "- Select Status Code - Open Due/Unpaid Paid Incomplete No Tax Due Internal Refu…" at bounding box center [1240, 337] width 400 height 31
select select "PYD"
click at [1041, 321] on select "- Select Status Code - Open Due/Unpaid Paid Incomplete No Tax Due Internal Refu…" at bounding box center [1240, 337] width 400 height 31
type input "[DATE]"
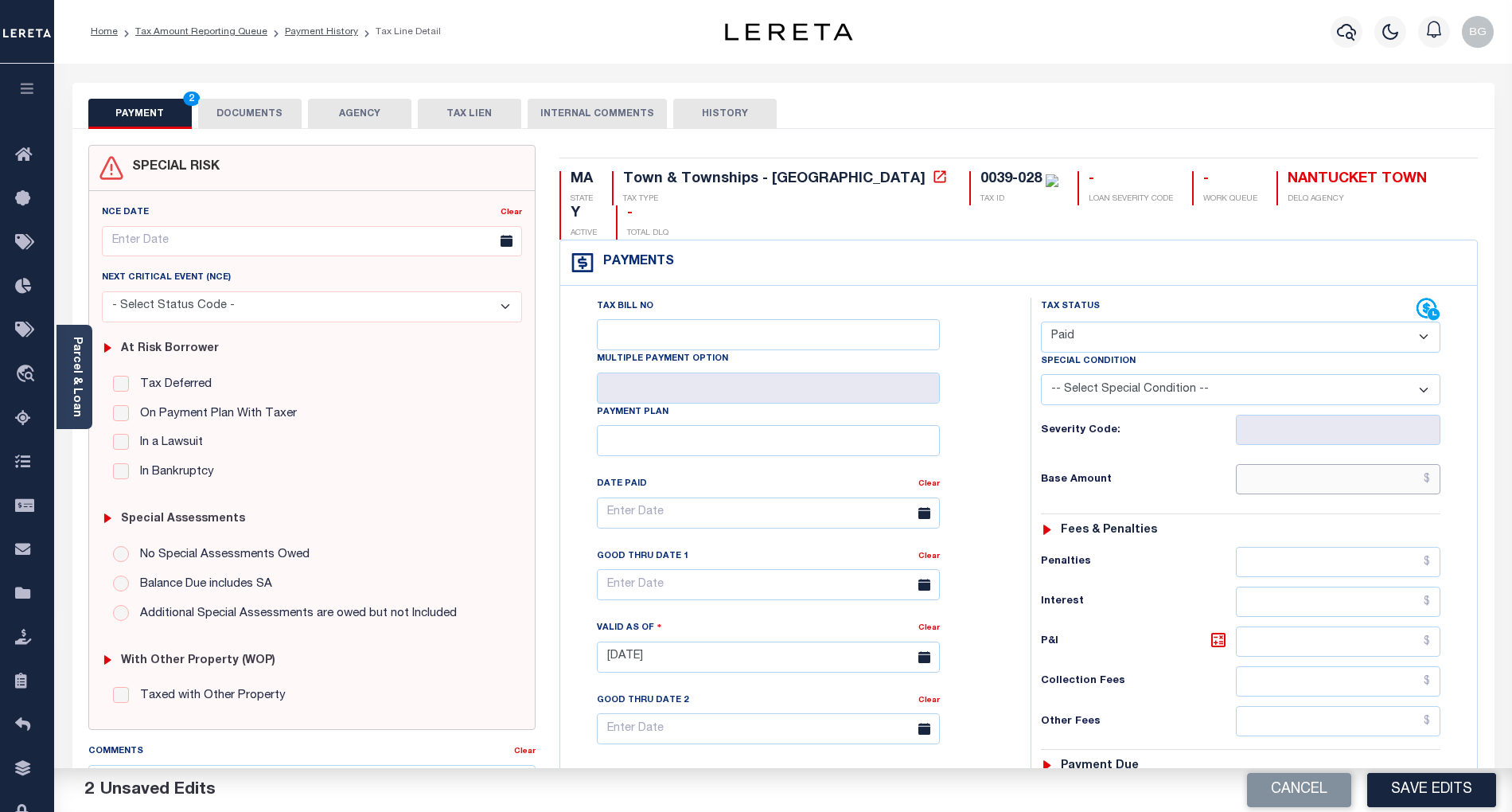
click at [1398, 464] on input "text" at bounding box center [1339, 479] width 206 height 31
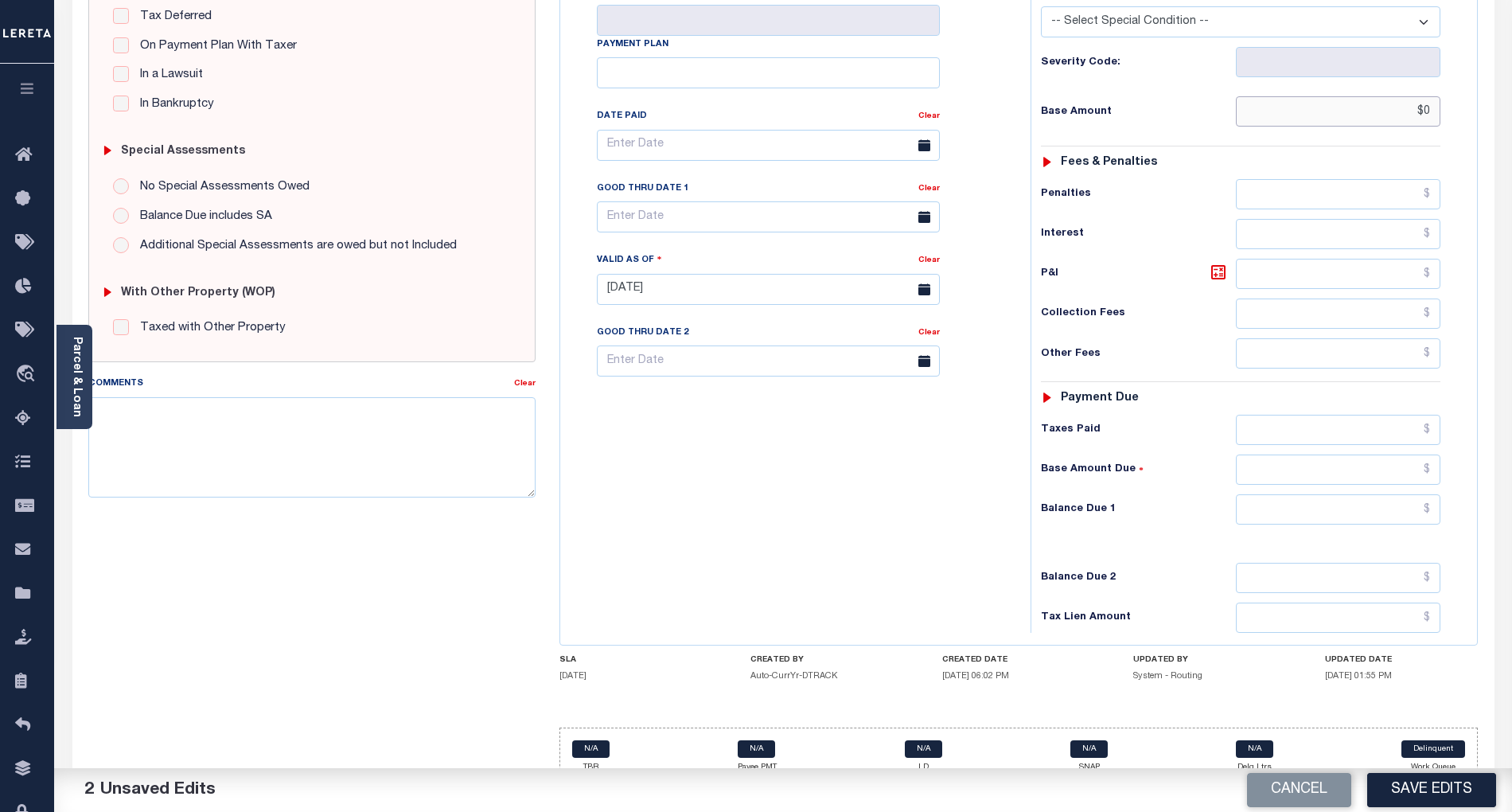
scroll to position [369, 0]
type input "$0.00"
click at [1398, 493] on input "text" at bounding box center [1339, 508] width 206 height 31
type input "$0.00"
click at [960, 502] on div "Tax Bill No Multiple Payment Option Payment Plan Clear" at bounding box center [791, 280] width 455 height 703
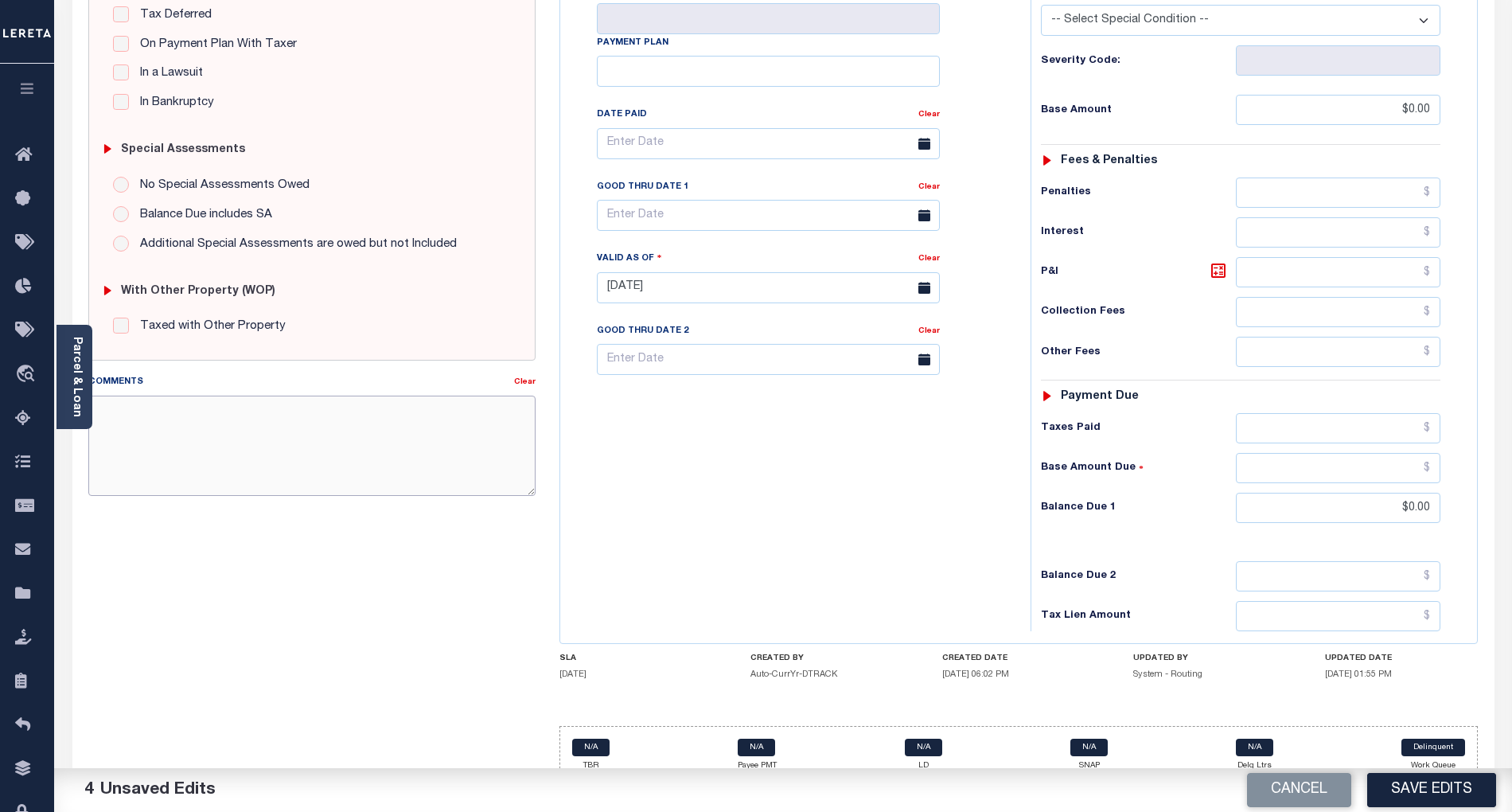
click at [239, 444] on textarea "Comments" at bounding box center [312, 445] width 447 height 100
paste textarea "Refer attached website for 2026 tax year- BG"
type textarea "Refer attached website for 2026 tax year- BG"
click at [1440, 790] on button "Save Edits" at bounding box center [1431, 789] width 129 height 34
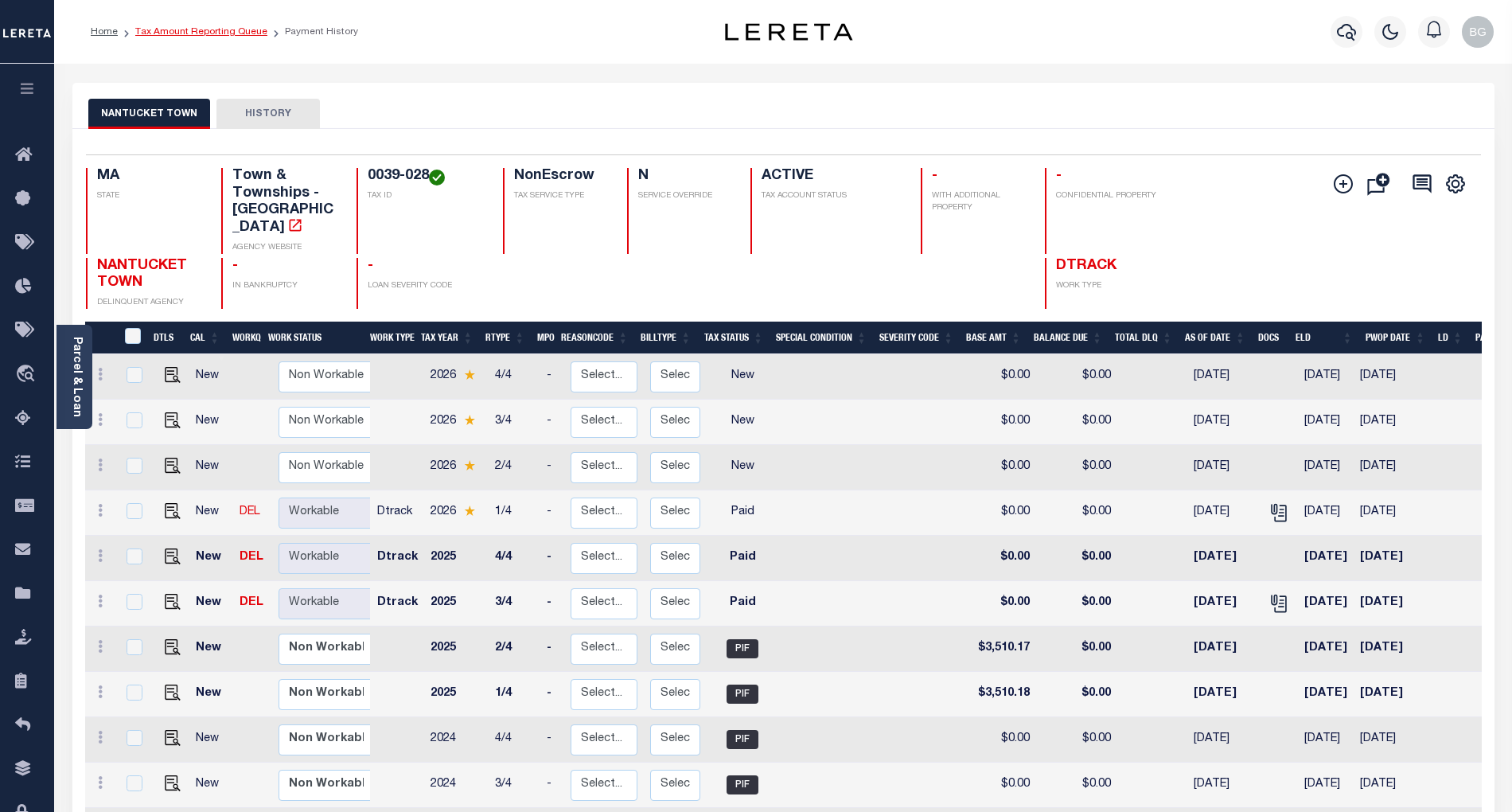
click at [198, 32] on link "Tax Amount Reporting Queue" at bounding box center [201, 32] width 132 height 10
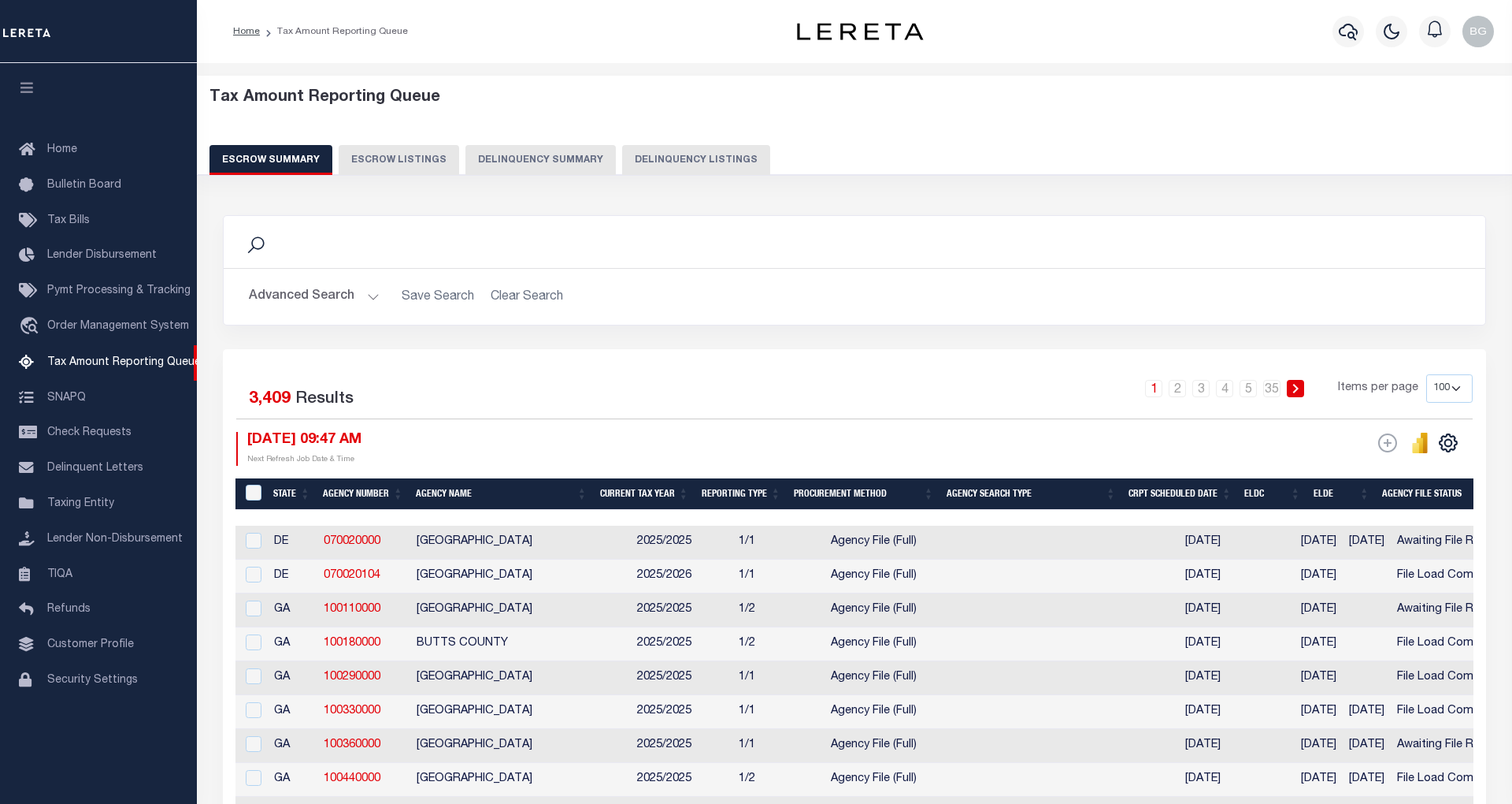
click at [690, 161] on button "Delinquency Listings" at bounding box center [697, 160] width 148 height 30
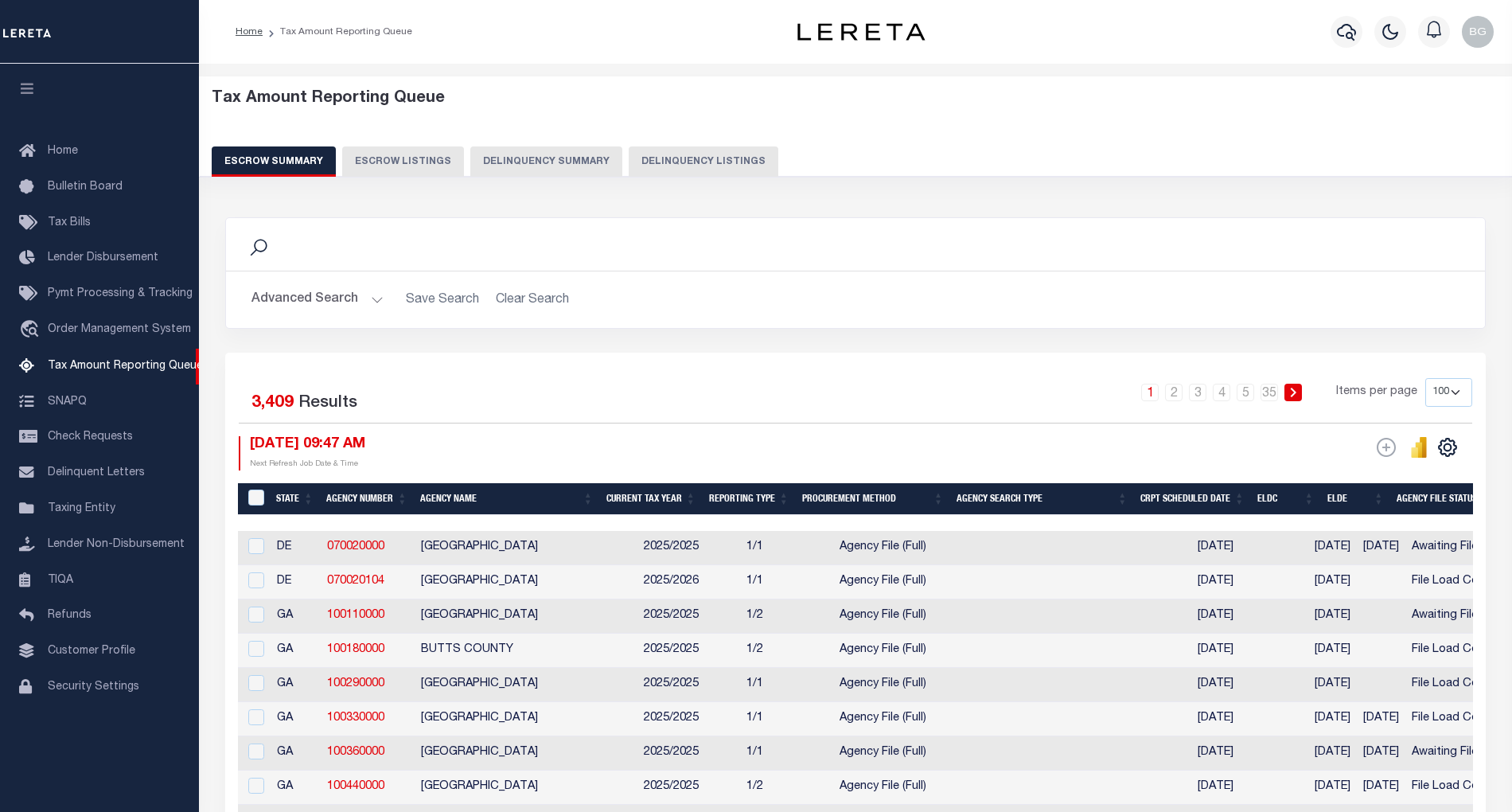
select select "100"
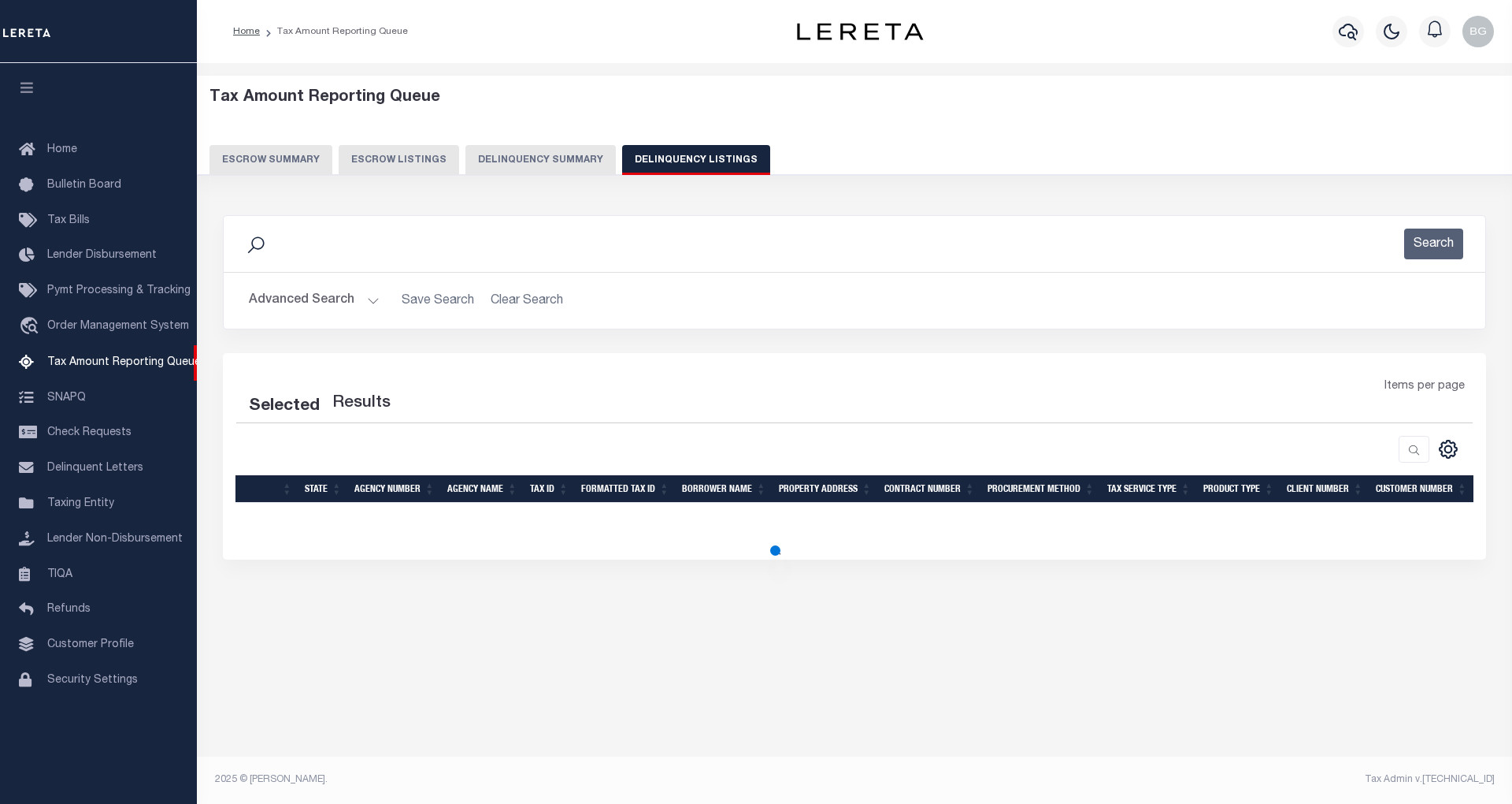
select select "100"
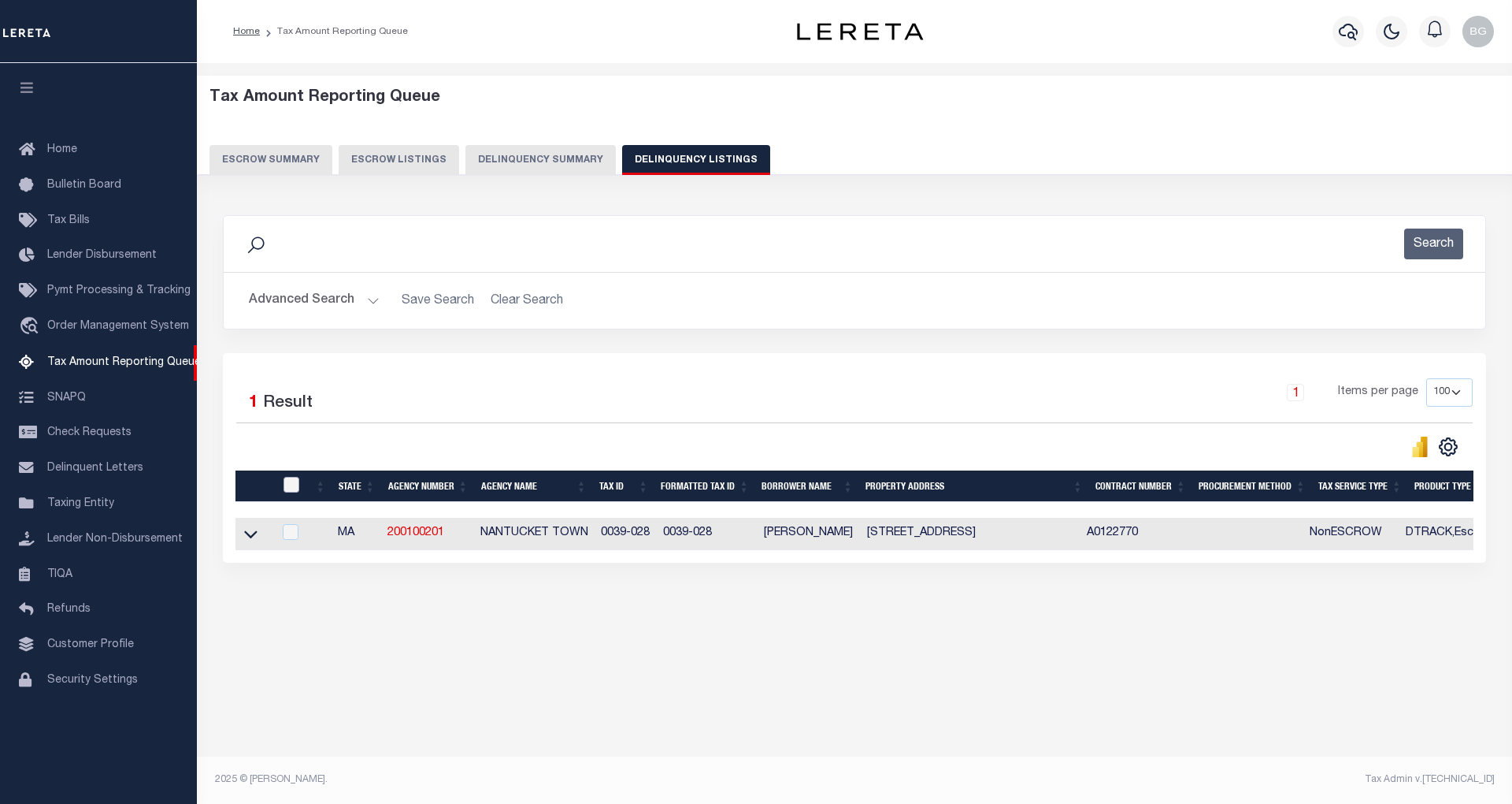
click at [293, 490] on input "checkbox" at bounding box center [291, 485] width 16 height 16
checkbox input "true"
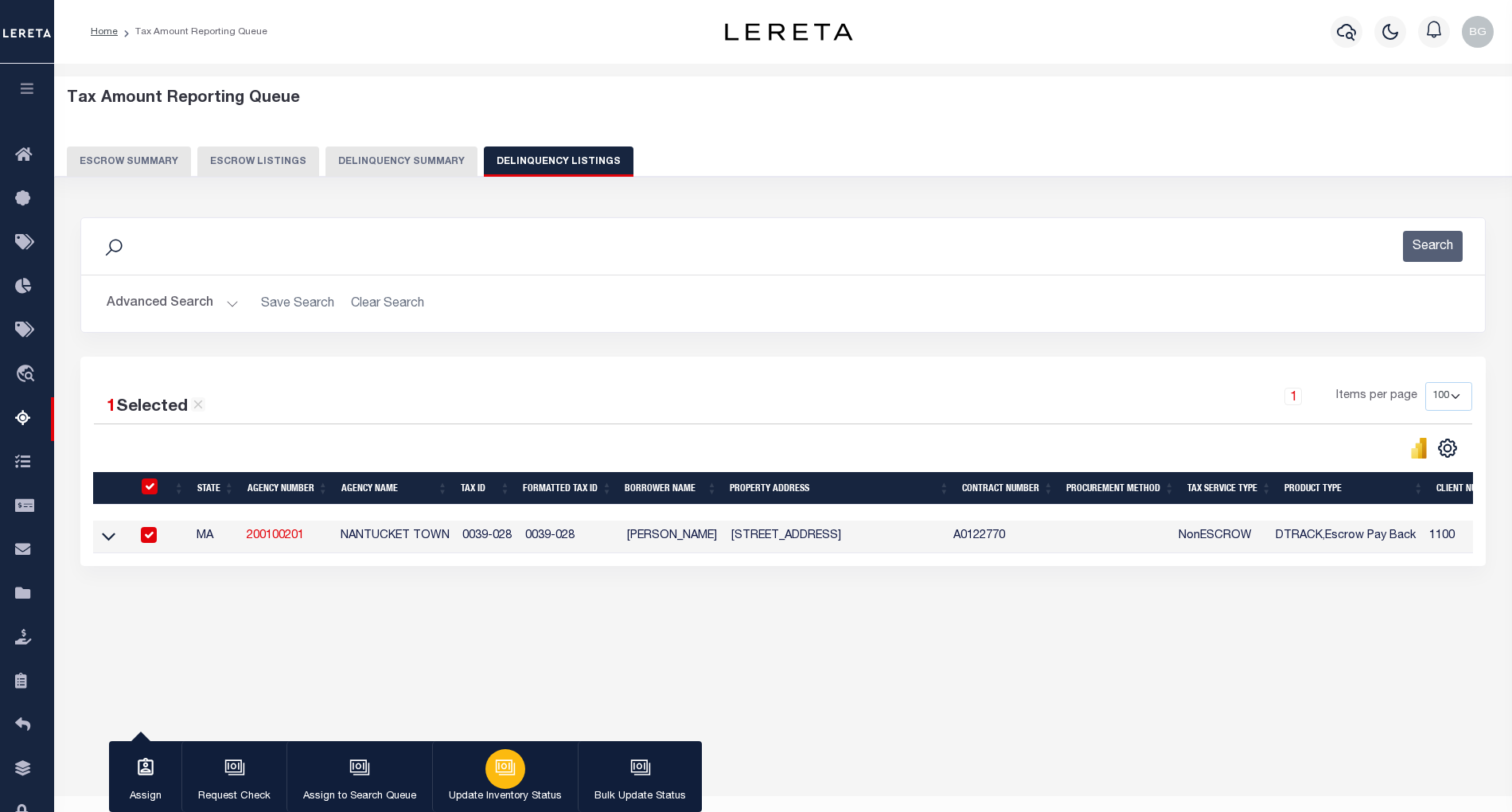
click at [501, 761] on icon "button" at bounding box center [505, 767] width 21 height 21
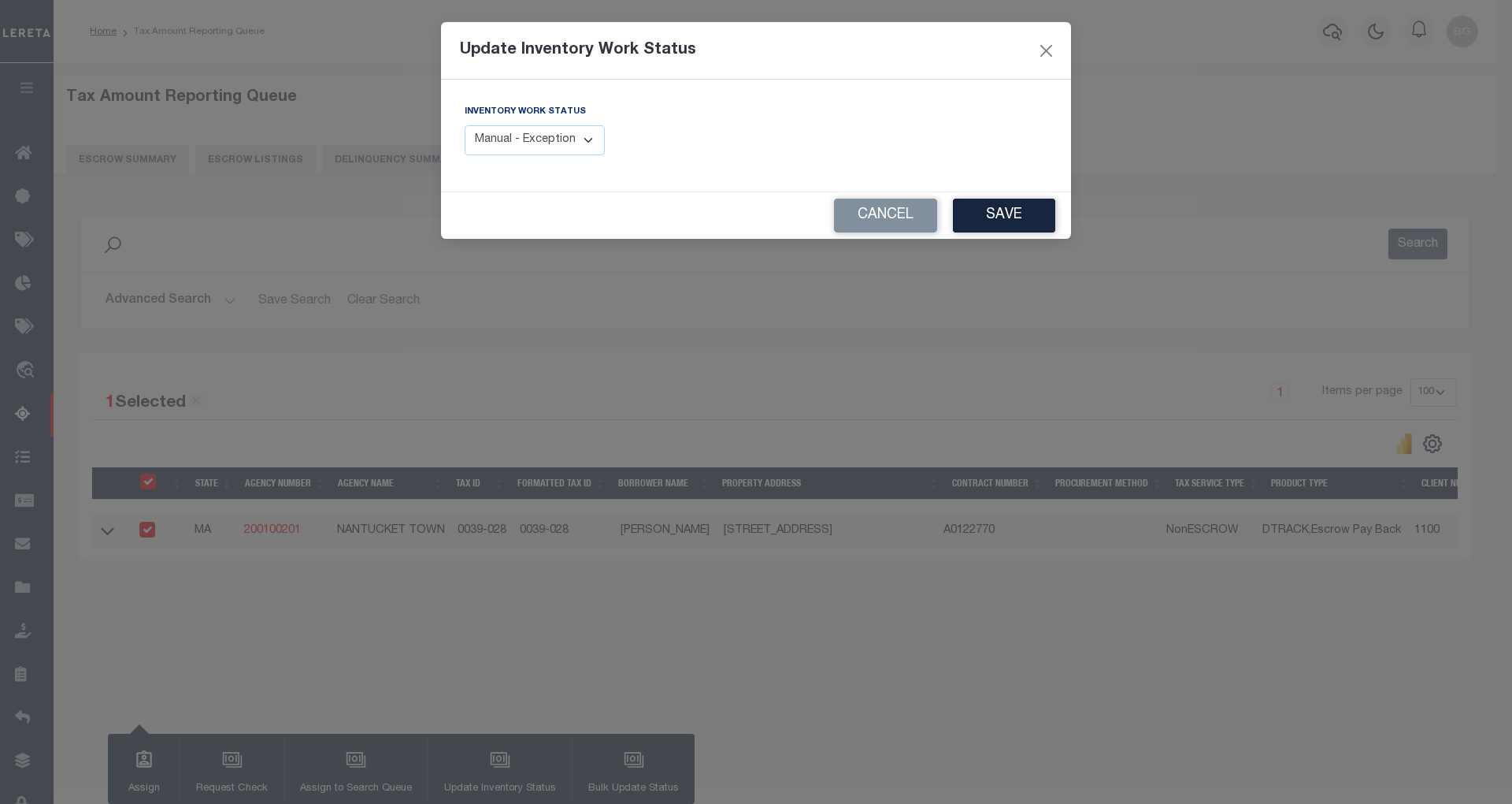
click at [580, 134] on select "Manual - Exception Pended - Awaiting Search Late Add Exception Completed" at bounding box center [534, 140] width 140 height 30
select select "4"
click at [464, 125] on select "Manual - Exception Pended - Awaiting Search Late Add Exception Completed" at bounding box center [534, 140] width 140 height 30
click at [1011, 221] on button "Save" at bounding box center [1004, 215] width 103 height 34
